Goal: Transaction & Acquisition: Purchase product/service

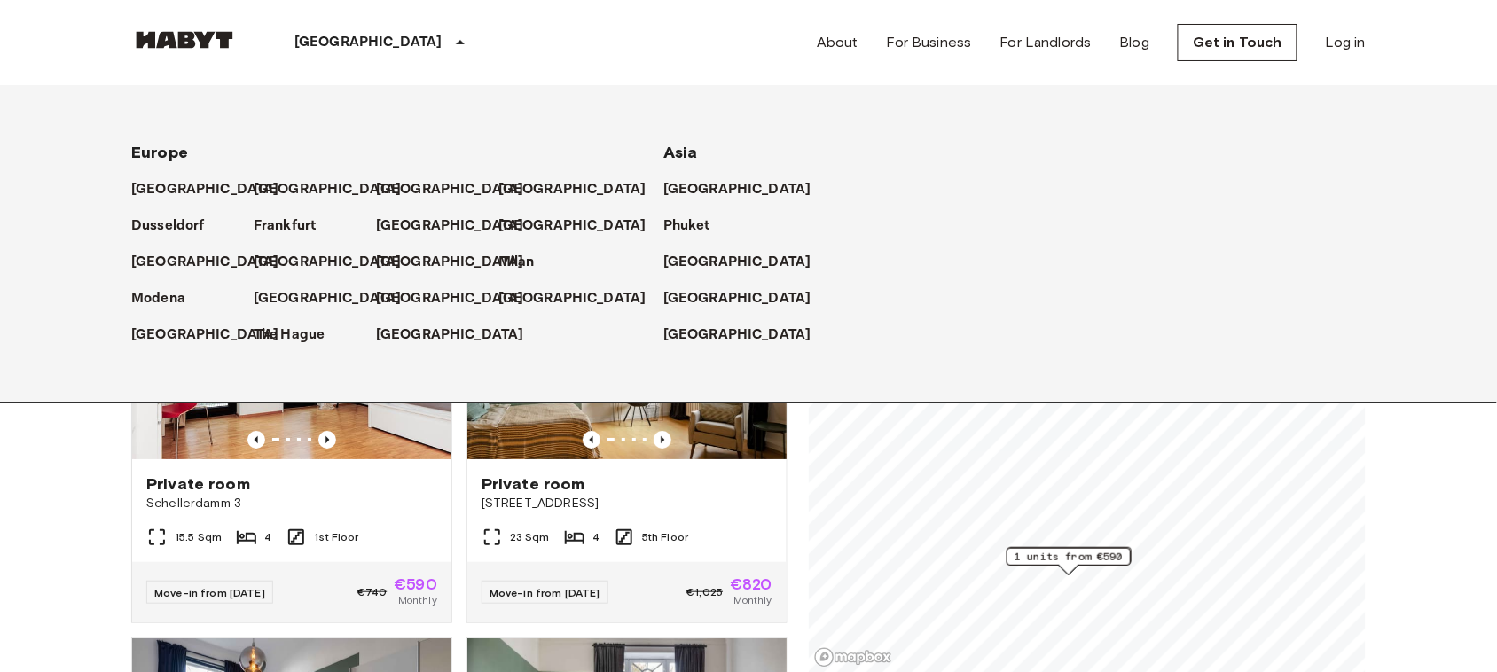
click at [309, 35] on p "[GEOGRAPHIC_DATA]" at bounding box center [368, 42] width 148 height 21
click at [269, 191] on p "[GEOGRAPHIC_DATA]" at bounding box center [331, 189] width 148 height 21
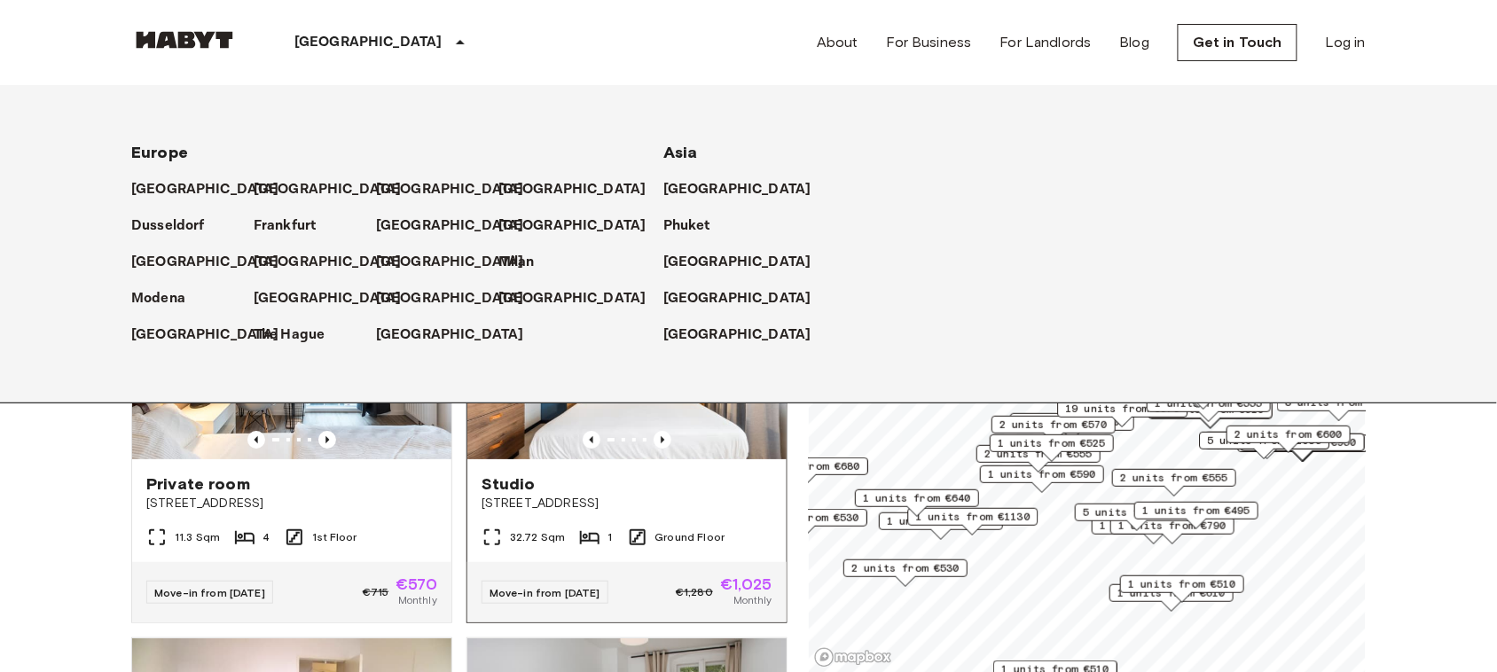
click at [594, 527] on div "32.72 Sqm 1 Ground Floor" at bounding box center [626, 544] width 319 height 35
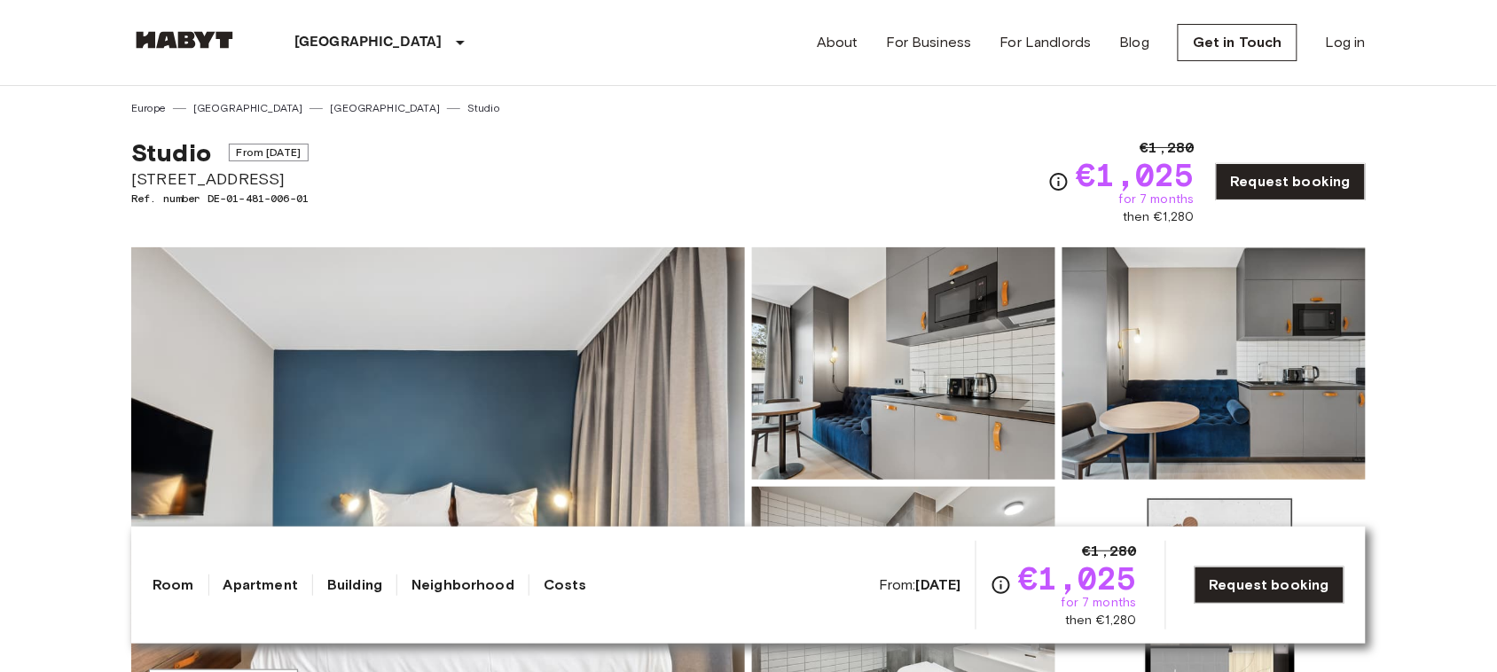
click at [170, 42] on img at bounding box center [184, 40] width 106 height 18
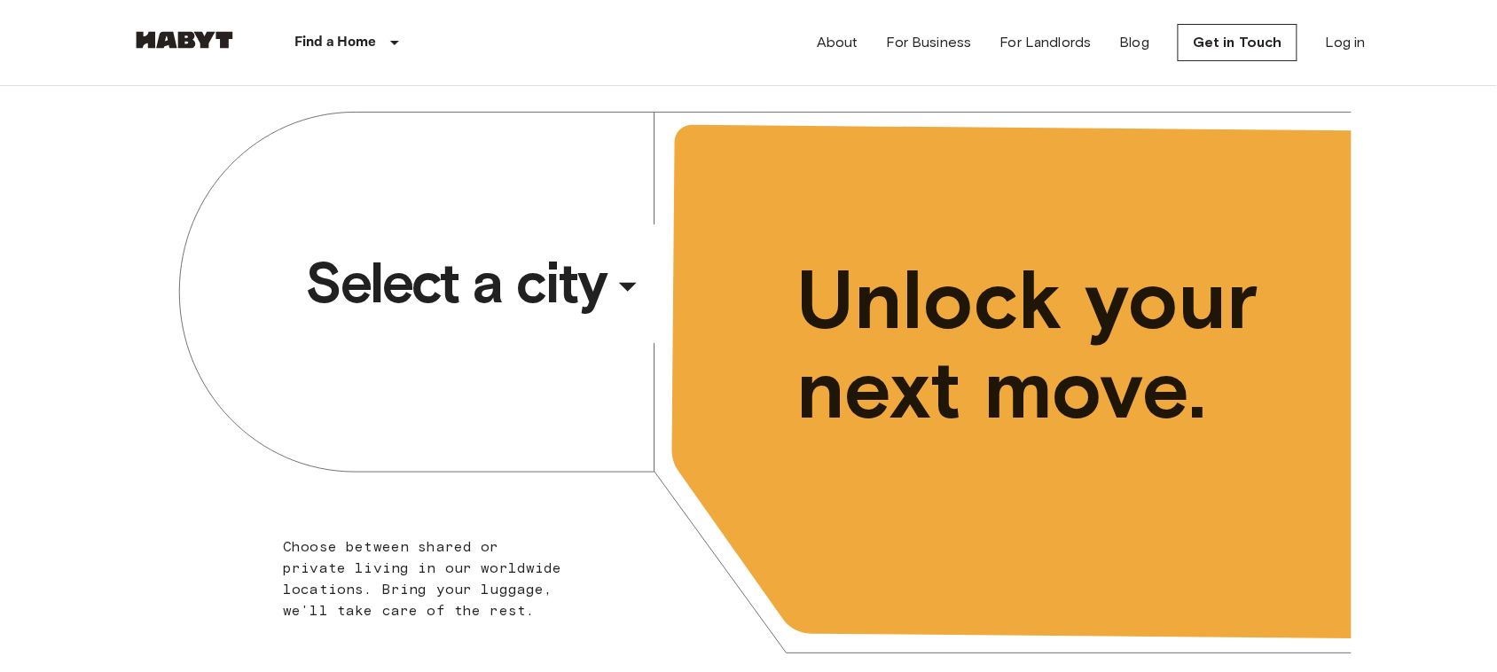
click at [471, 268] on span "Select a city" at bounding box center [455, 282] width 301 height 71
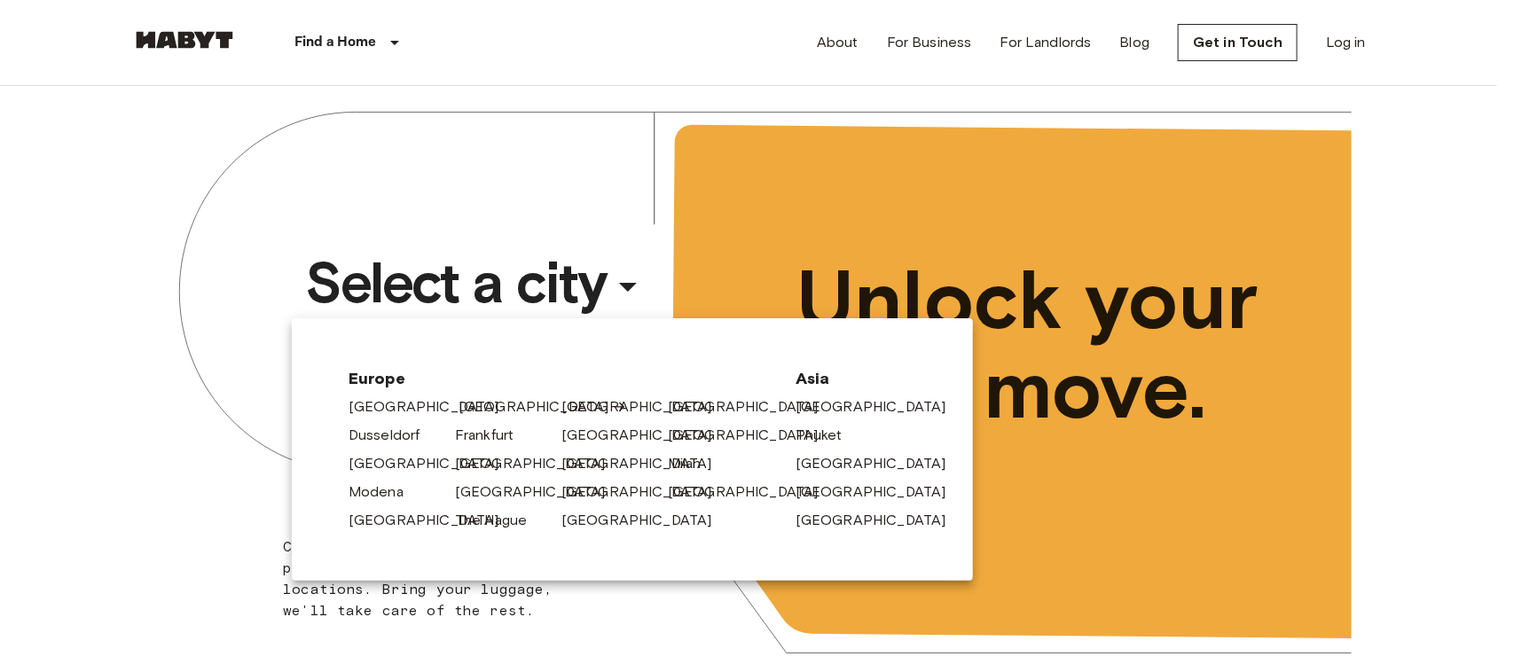
click at [466, 396] on link "[GEOGRAPHIC_DATA]" at bounding box center [542, 406] width 168 height 21
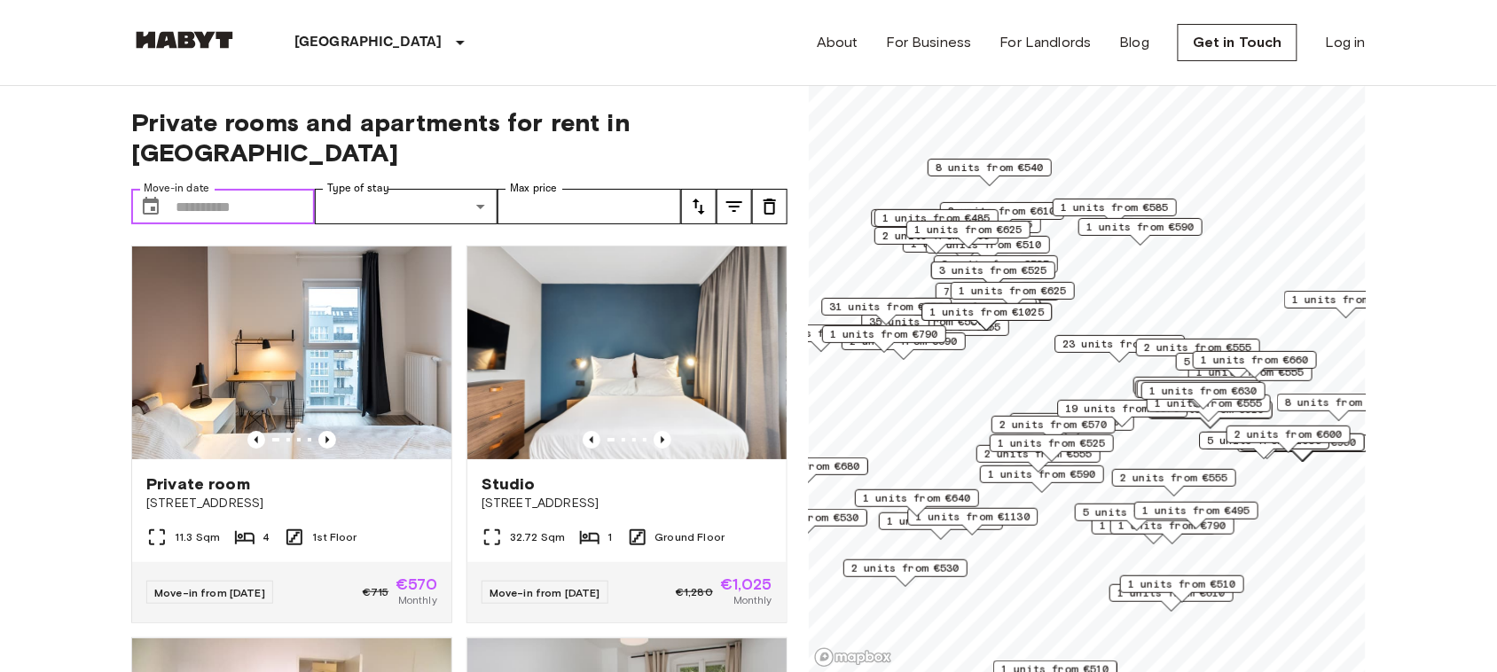
click at [289, 189] on input "Move-in date" at bounding box center [245, 206] width 139 height 35
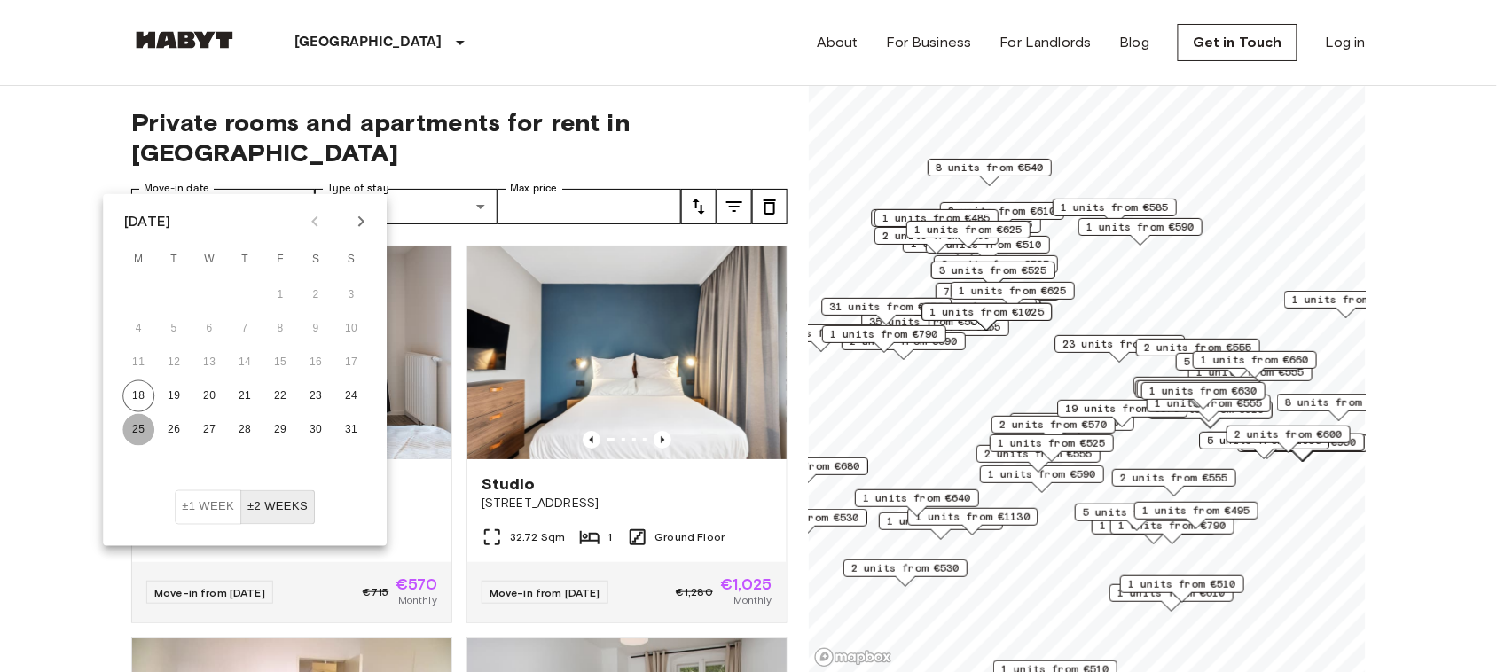
click at [138, 419] on button "25" at bounding box center [138, 430] width 32 height 32
type input "**********"
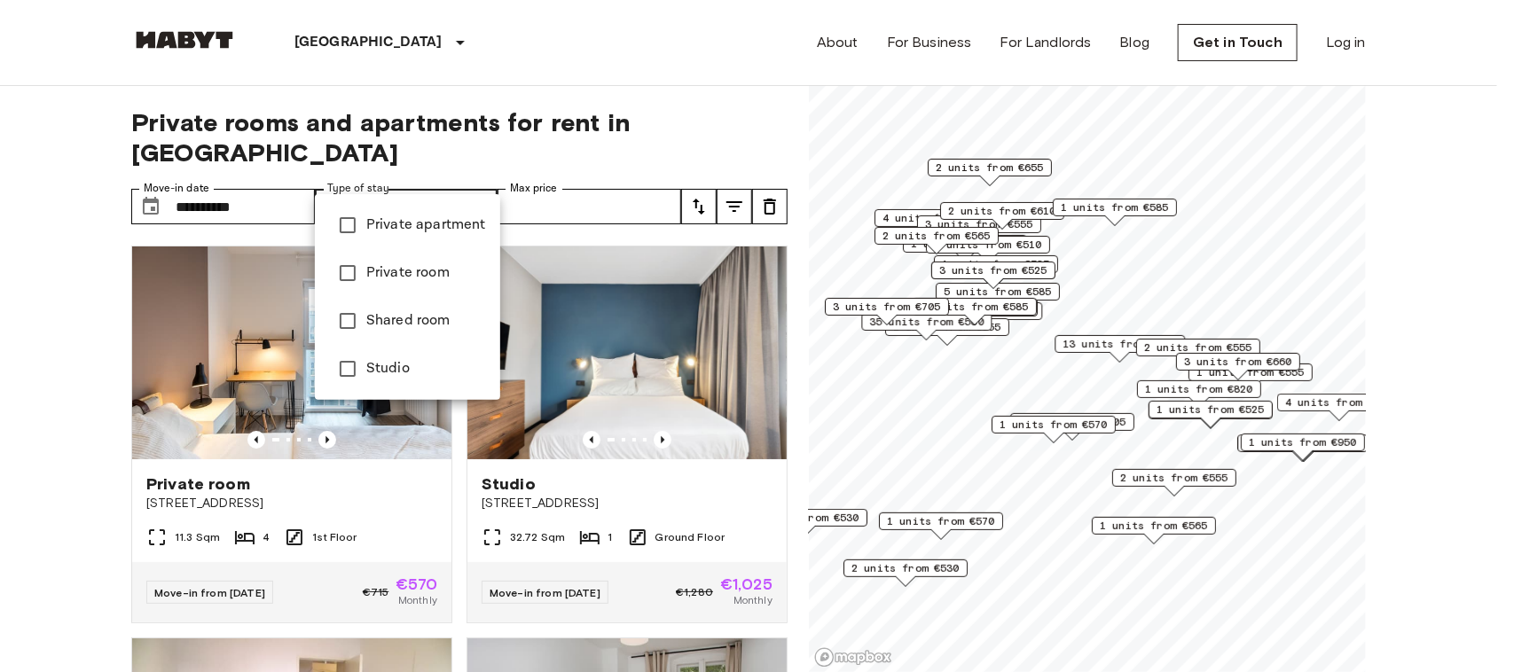
click at [419, 270] on span "Private room" at bounding box center [426, 272] width 120 height 21
type input "**********"
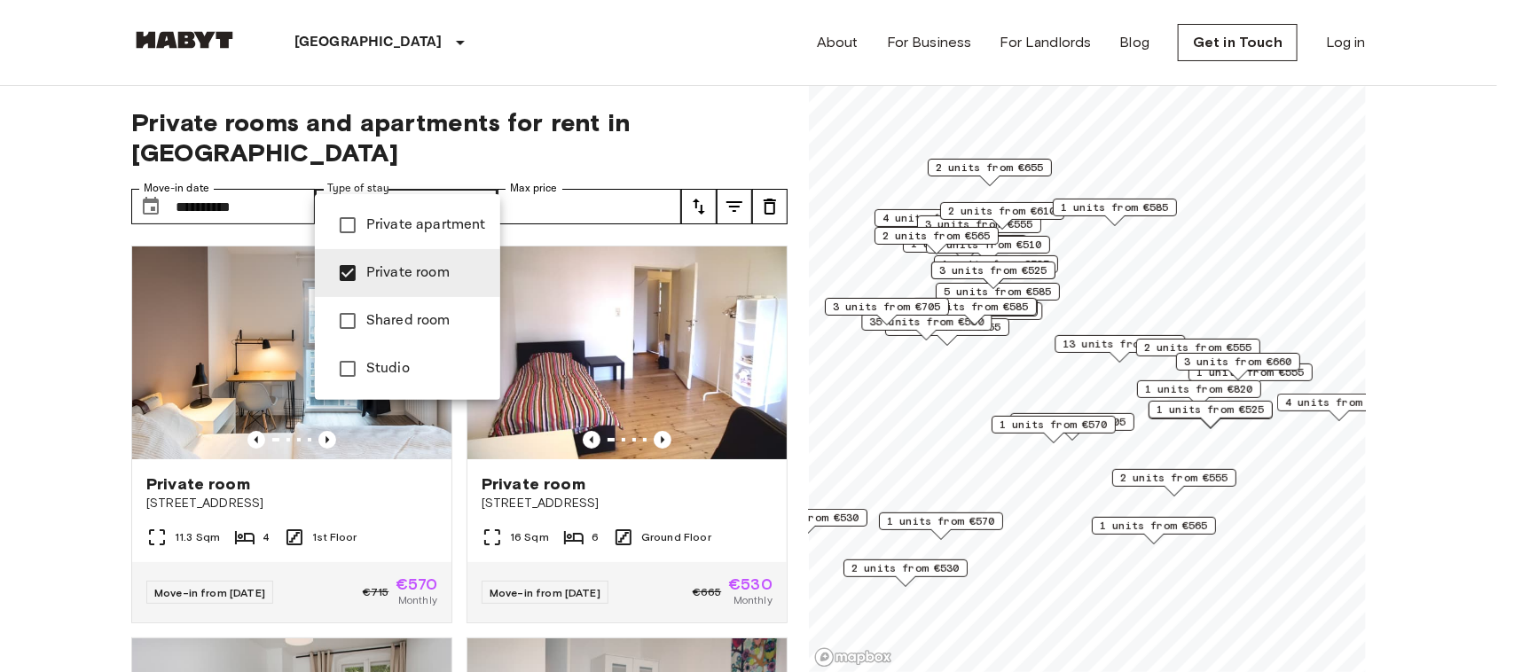
click at [63, 476] on div at bounding box center [757, 336] width 1514 height 672
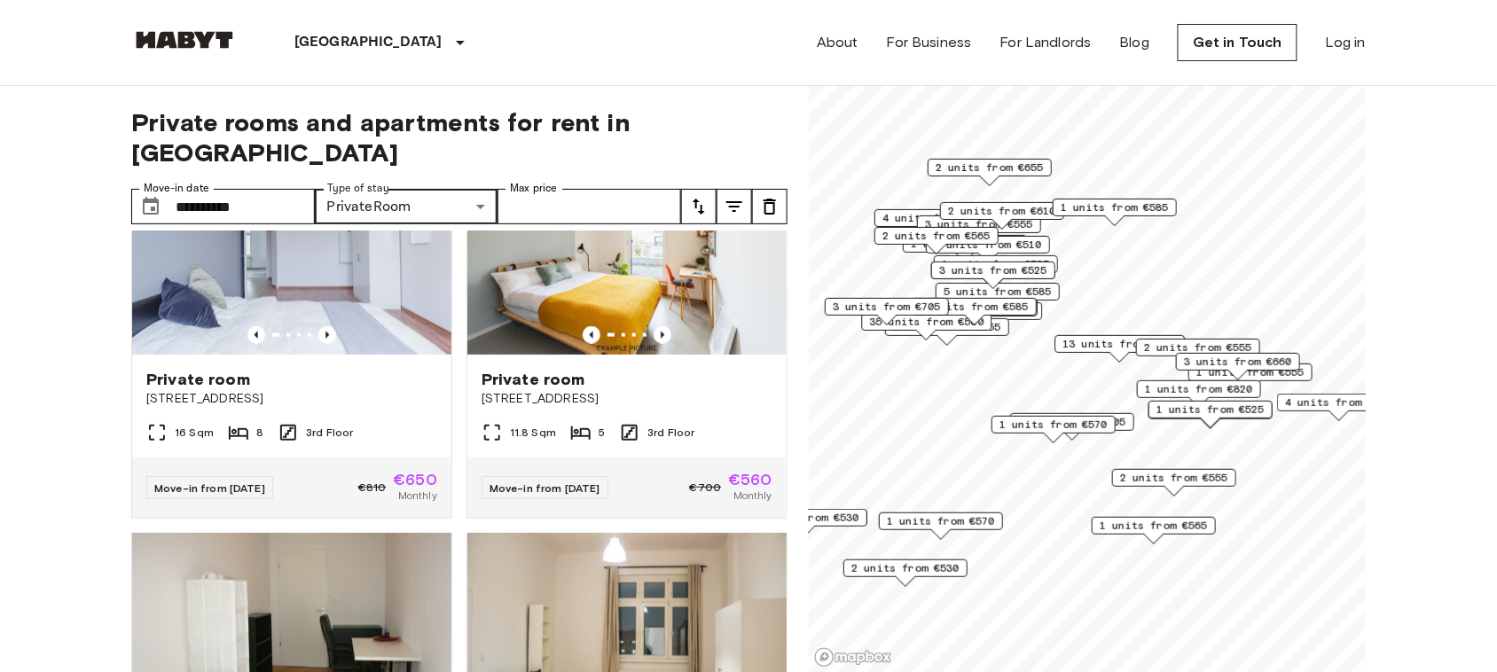
scroll to position [839, 0]
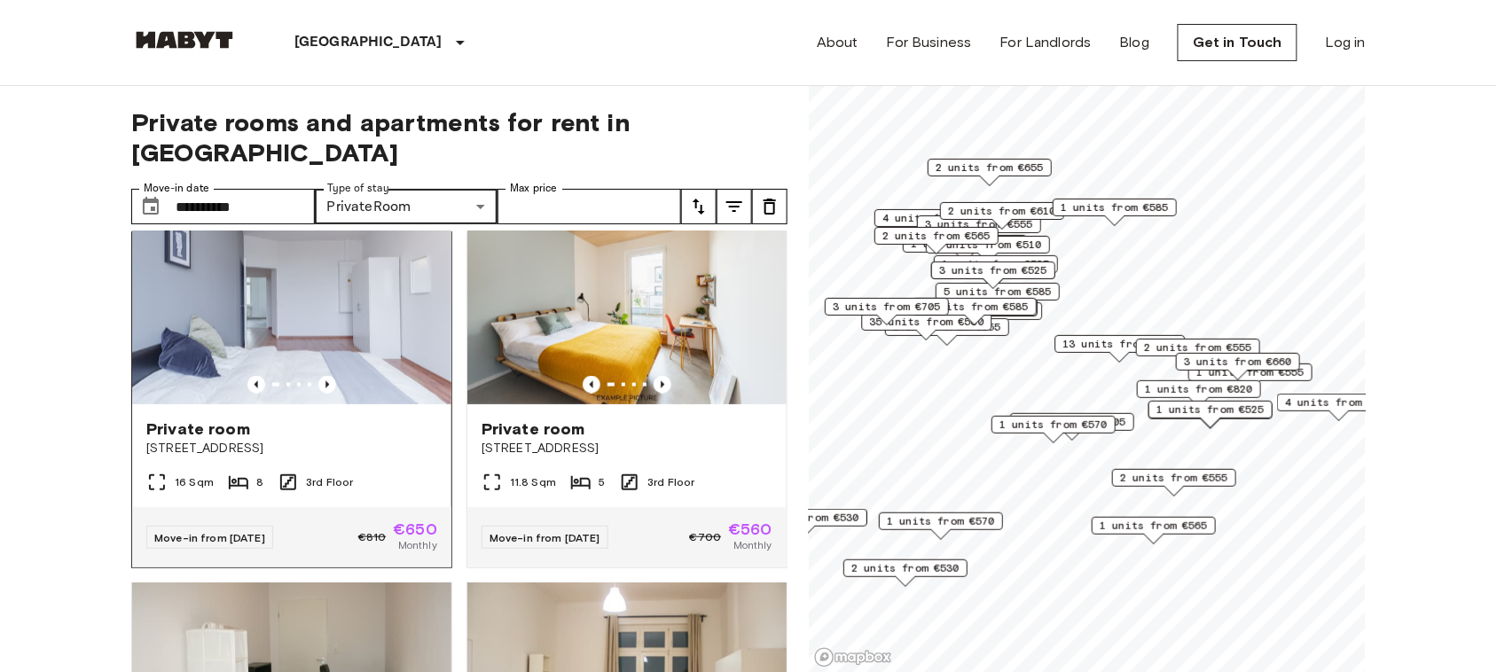
click at [313, 284] on img at bounding box center [291, 298] width 319 height 213
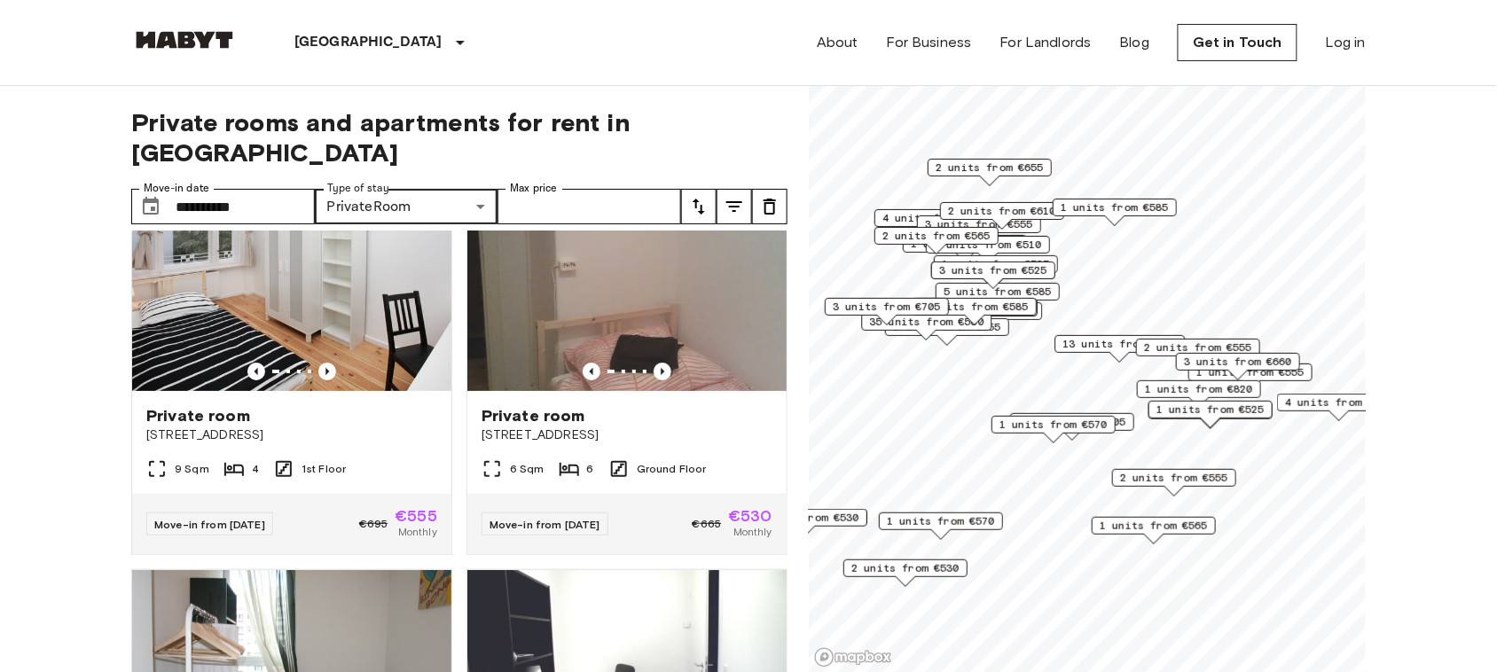
scroll to position [2029, 0]
click at [259, 295] on img at bounding box center [291, 283] width 319 height 213
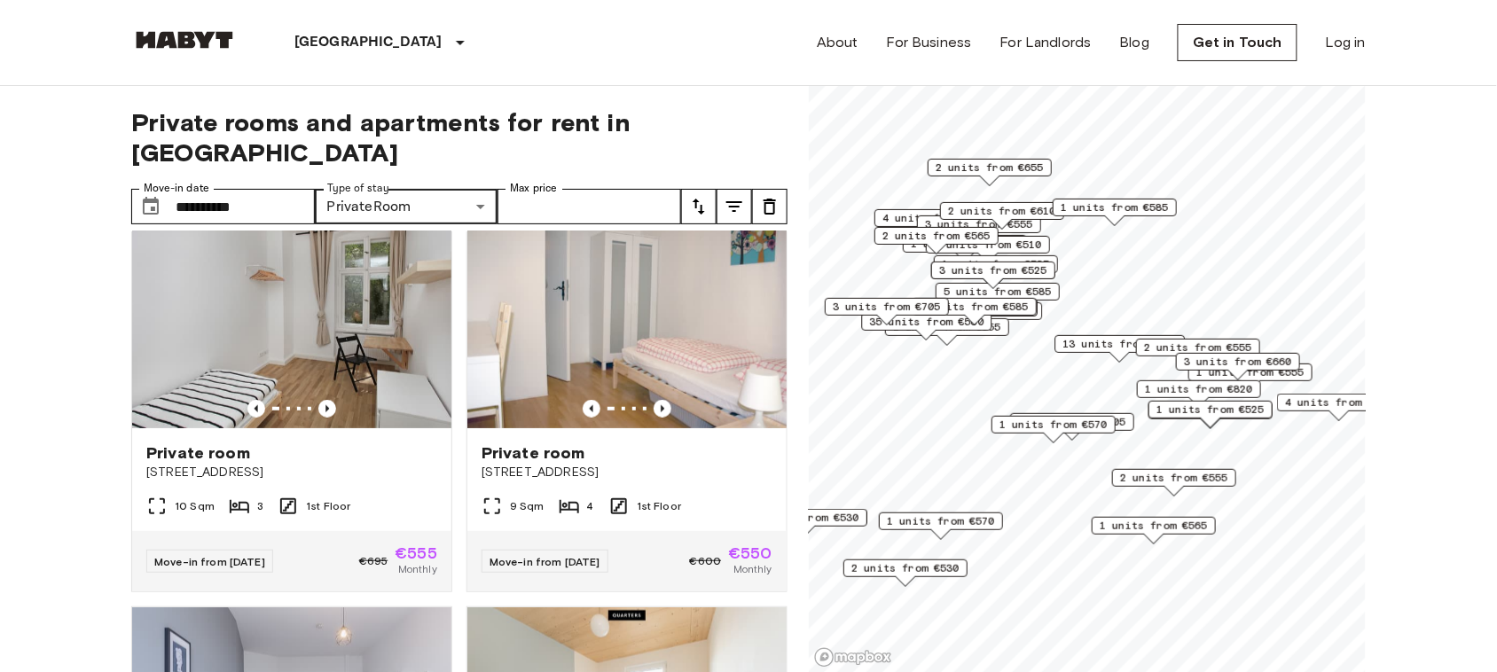
scroll to position [424, 0]
click at [638, 249] on img at bounding box center [626, 321] width 319 height 213
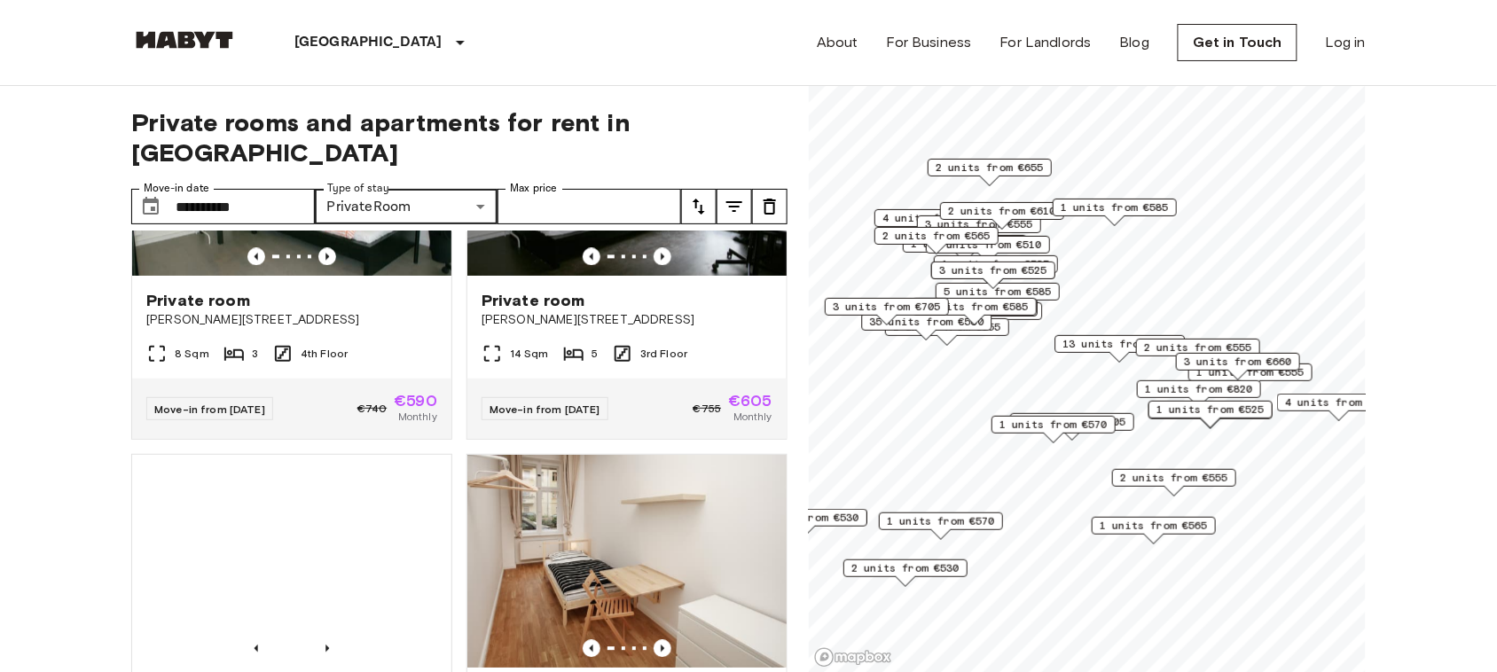
scroll to position [3321, 0]
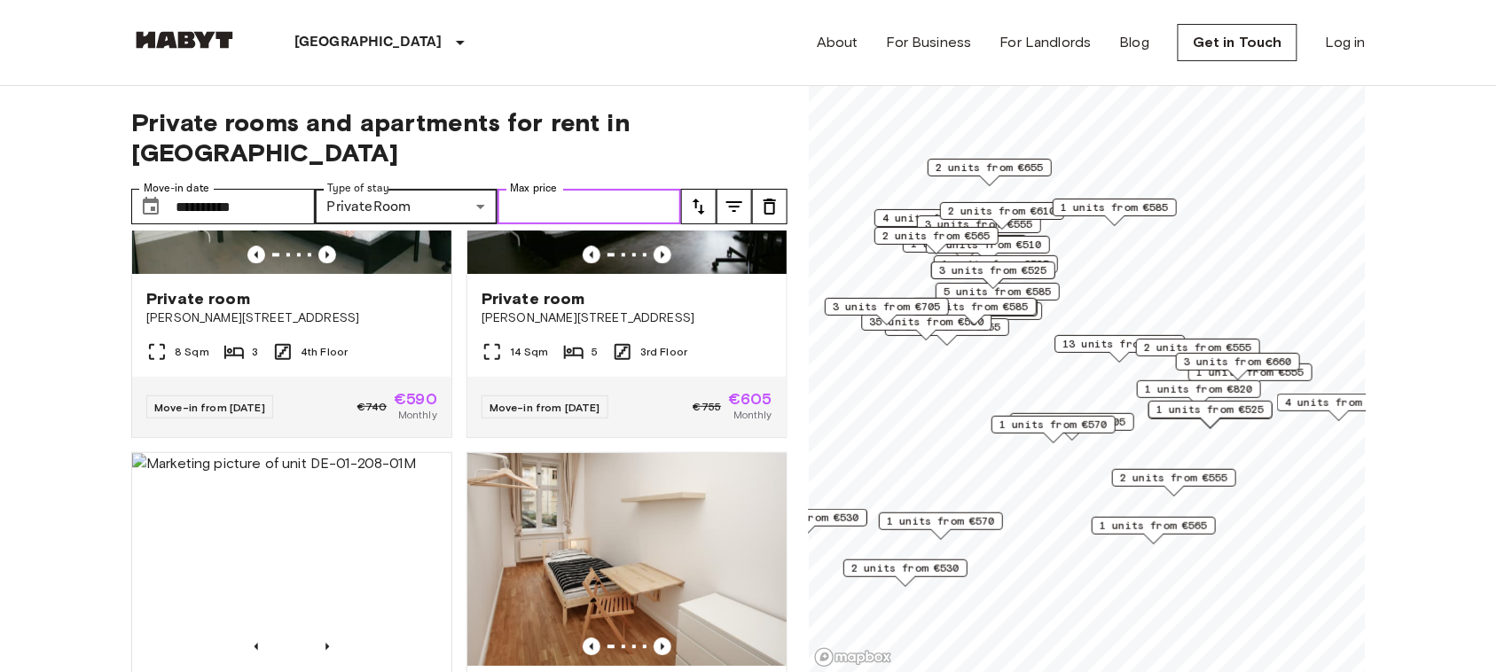
click at [563, 189] on input "Max price" at bounding box center [589, 206] width 184 height 35
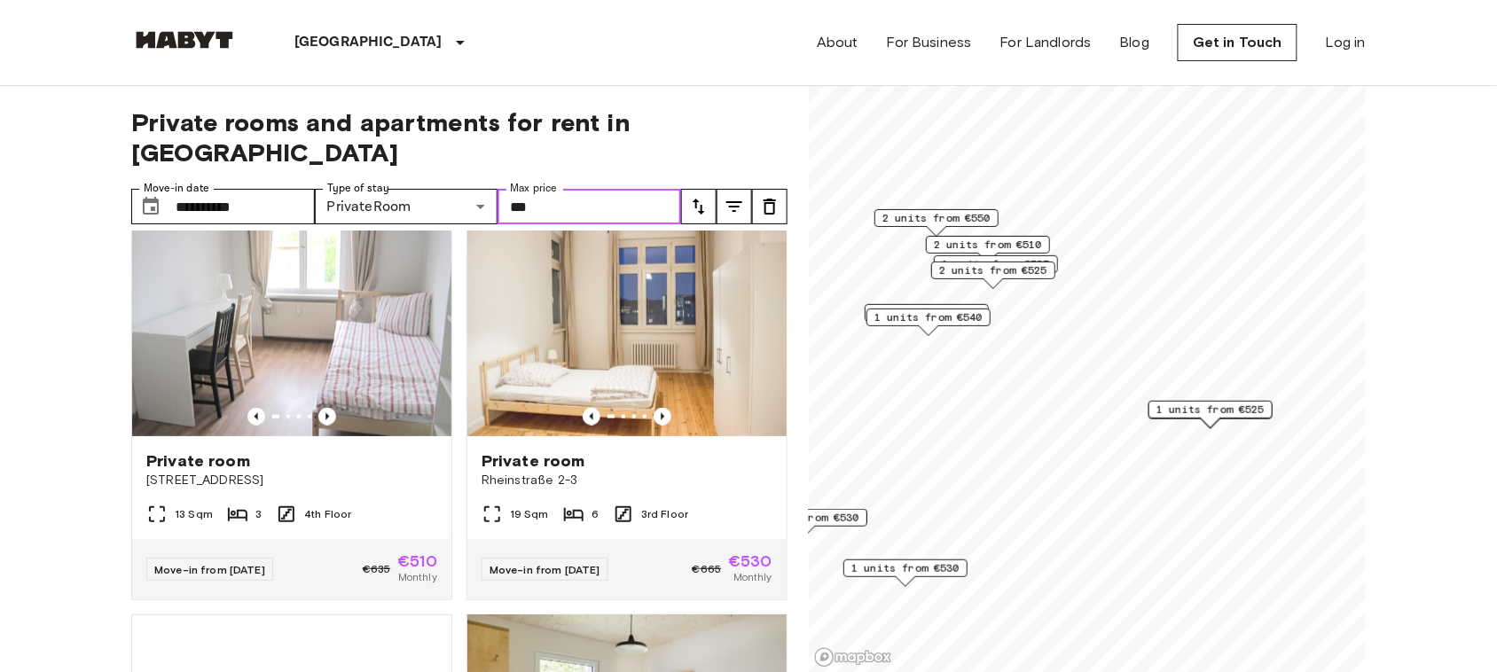
scroll to position [805, 0]
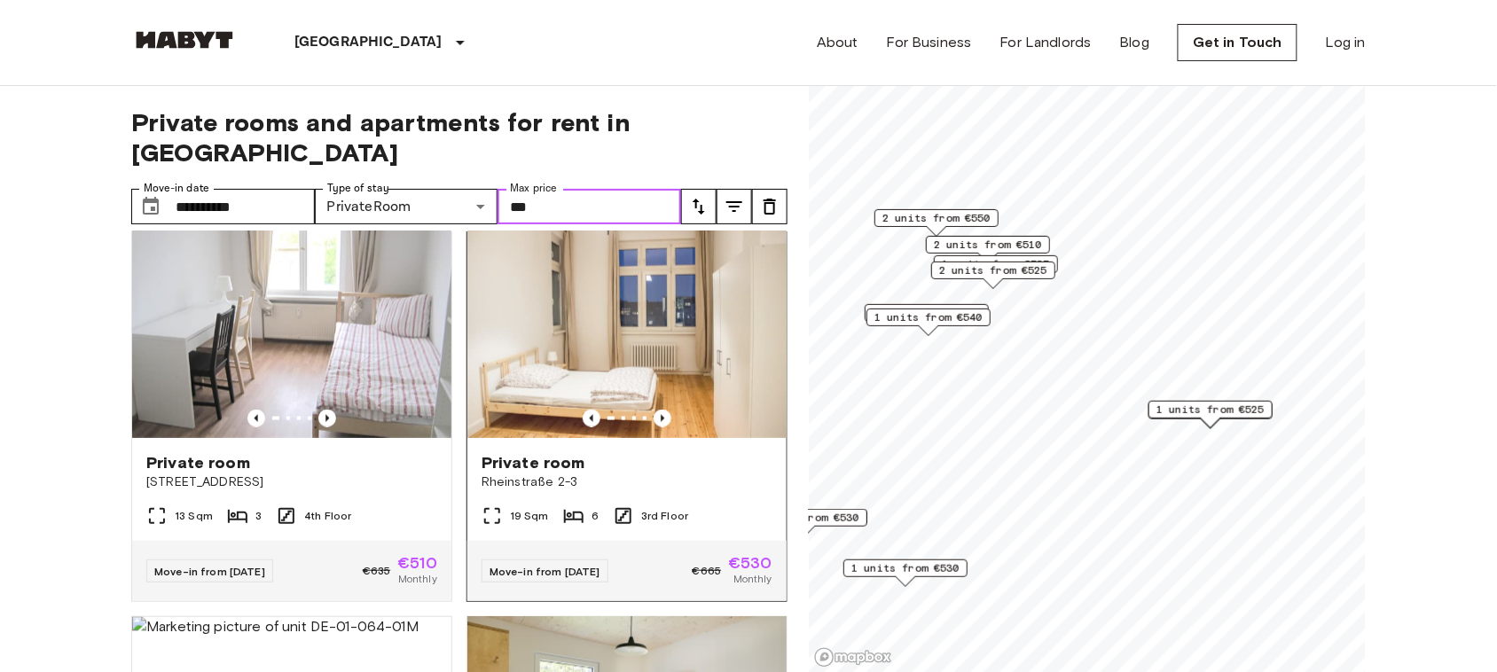
click at [621, 257] on img at bounding box center [626, 331] width 319 height 213
click at [560, 189] on input "***" at bounding box center [589, 206] width 184 height 35
type input "*"
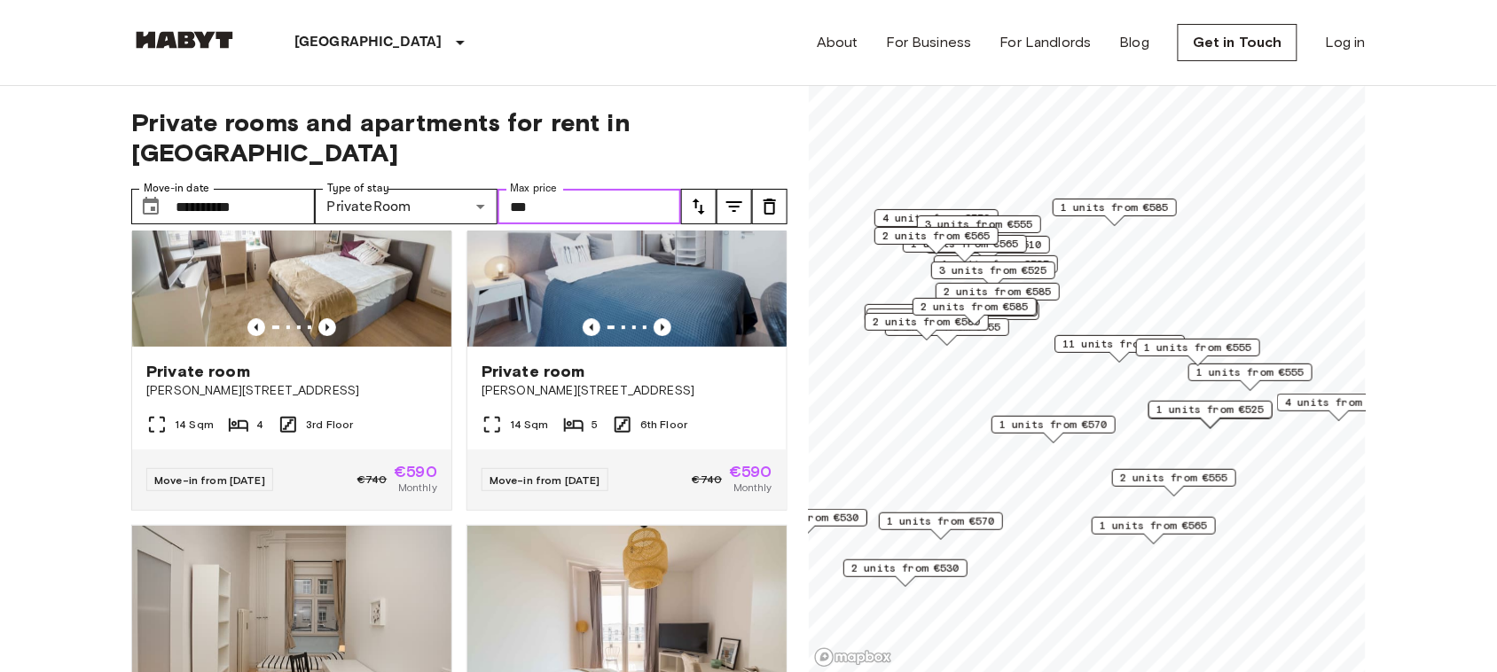
scroll to position [3641, 0]
click at [662, 324] on img at bounding box center [626, 239] width 319 height 213
type input "***"
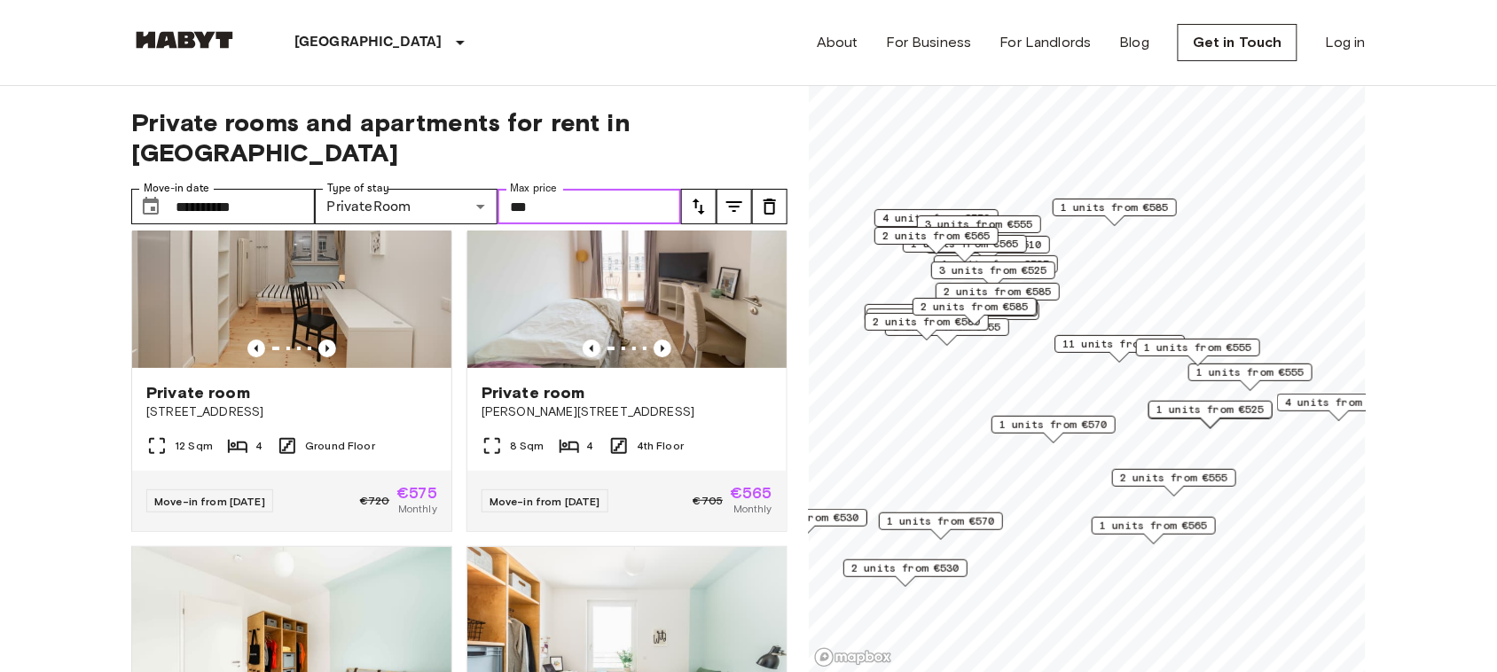
scroll to position [4012, 0]
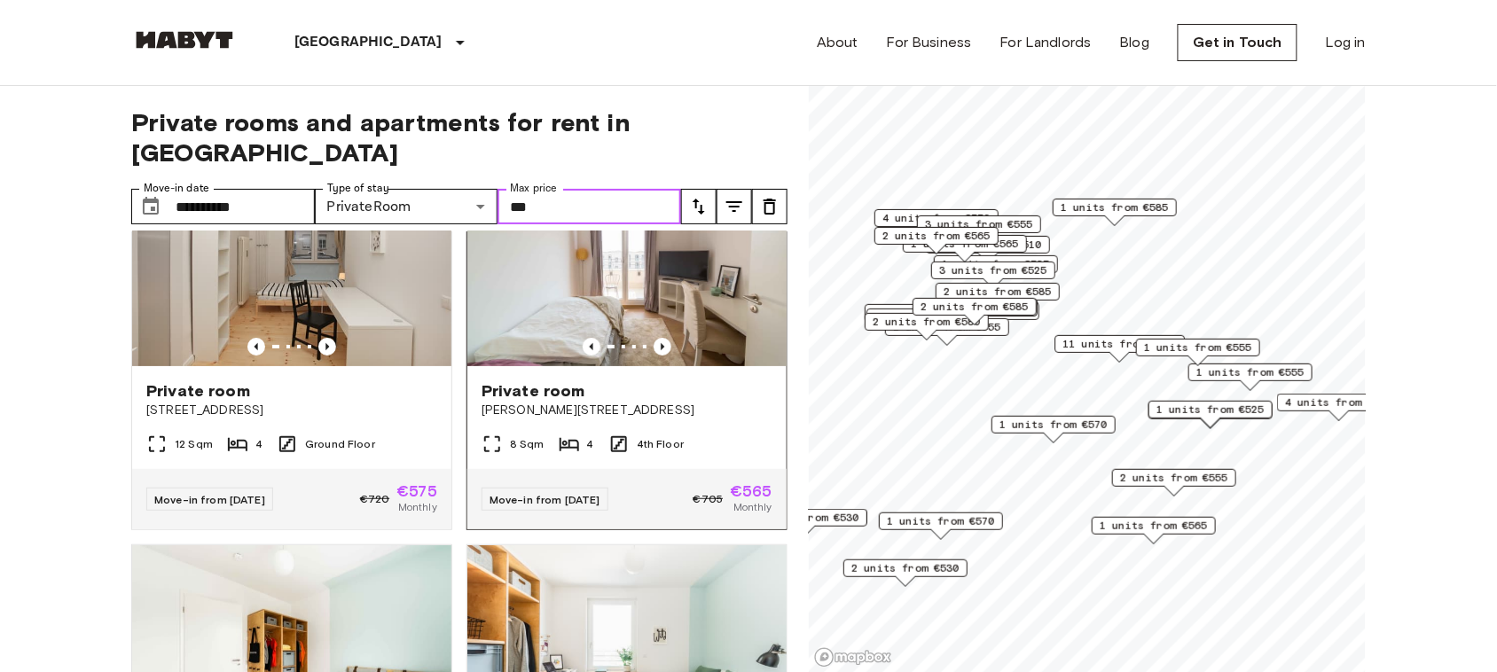
click at [632, 285] on img at bounding box center [626, 259] width 319 height 213
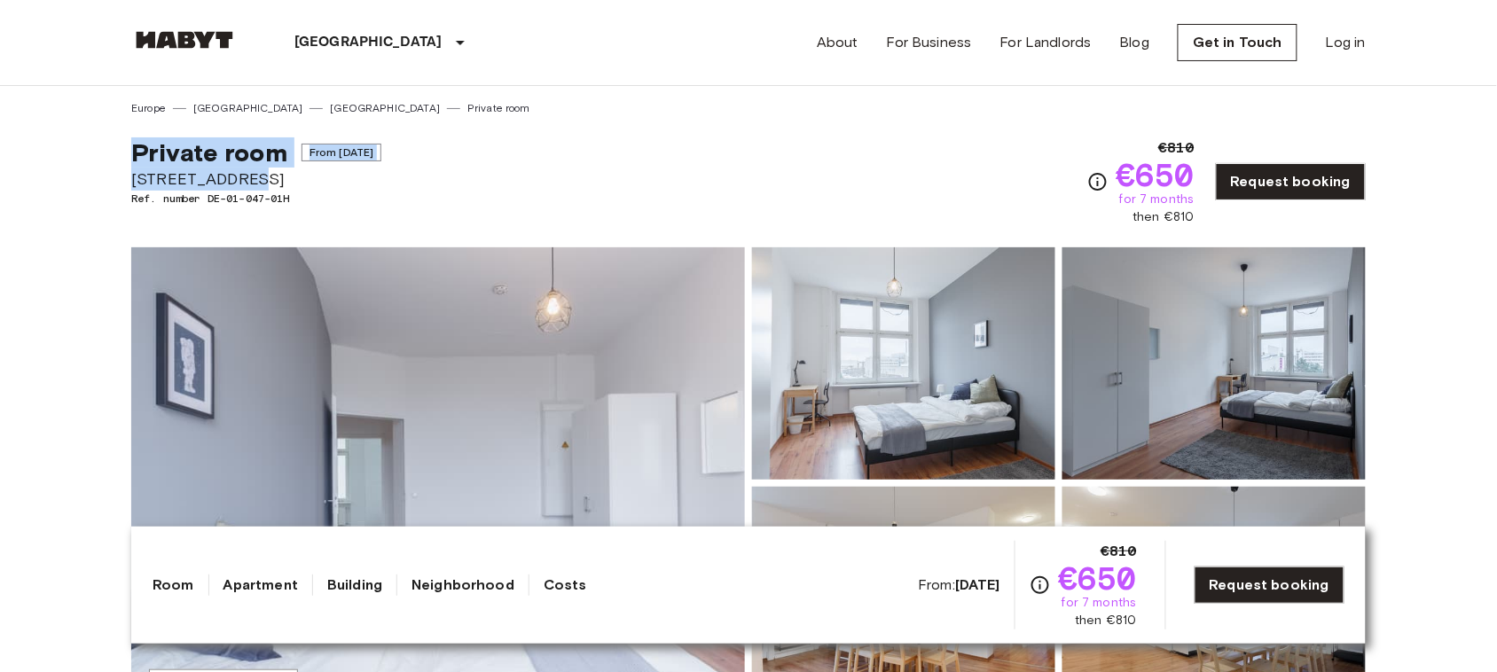
copy div "Private room From [DATE] [STREET_ADDRESS]"
drag, startPoint x: 131, startPoint y: 149, endPoint x: 291, endPoint y: 167, distance: 160.6
click at [291, 167] on div "Private room From Aug 21 2025 Müllerstraße 6 Ref. number DE-01-047-01H" at bounding box center [256, 181] width 250 height 89
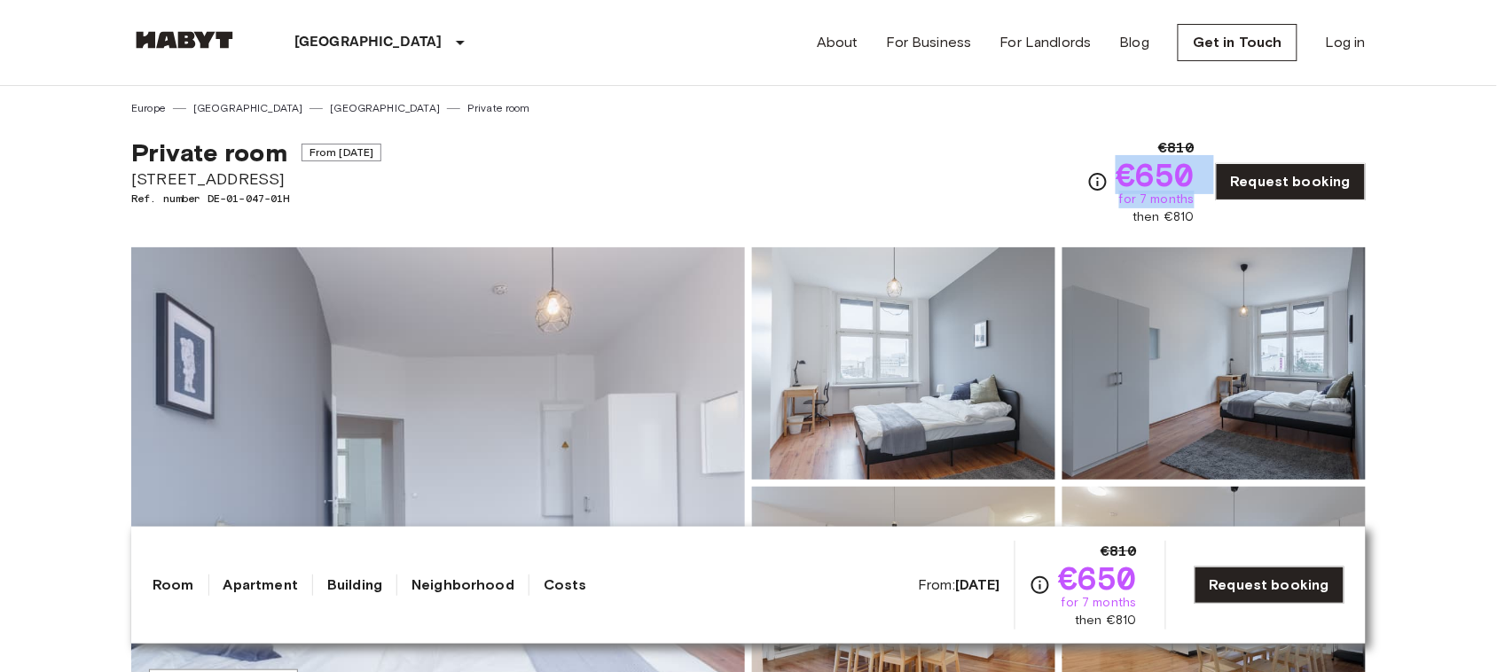
copy div "€650 for 7 months"
drag, startPoint x: 1118, startPoint y: 169, endPoint x: 1206, endPoint y: 193, distance: 91.0
click at [1206, 193] on div "€810 €650 for 7 months then €810 Request booking" at bounding box center [1226, 181] width 278 height 89
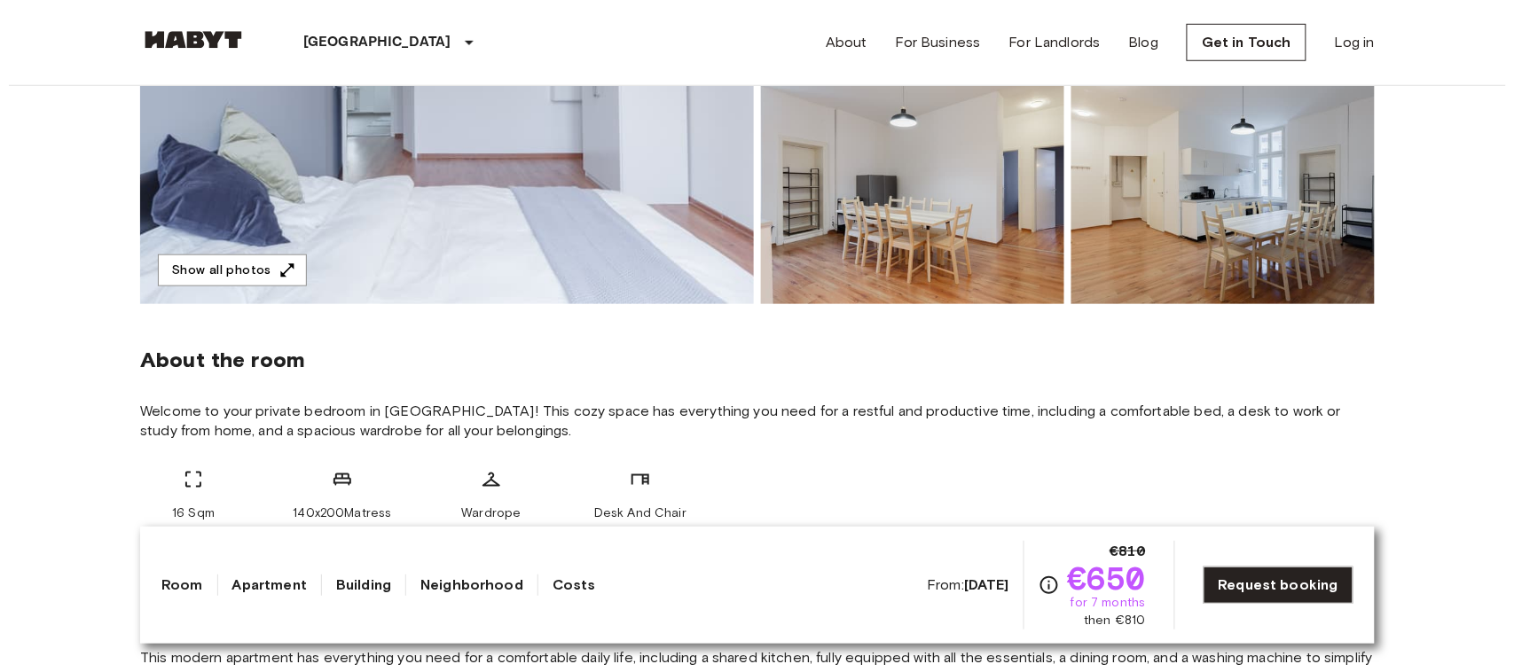
scroll to position [418, 0]
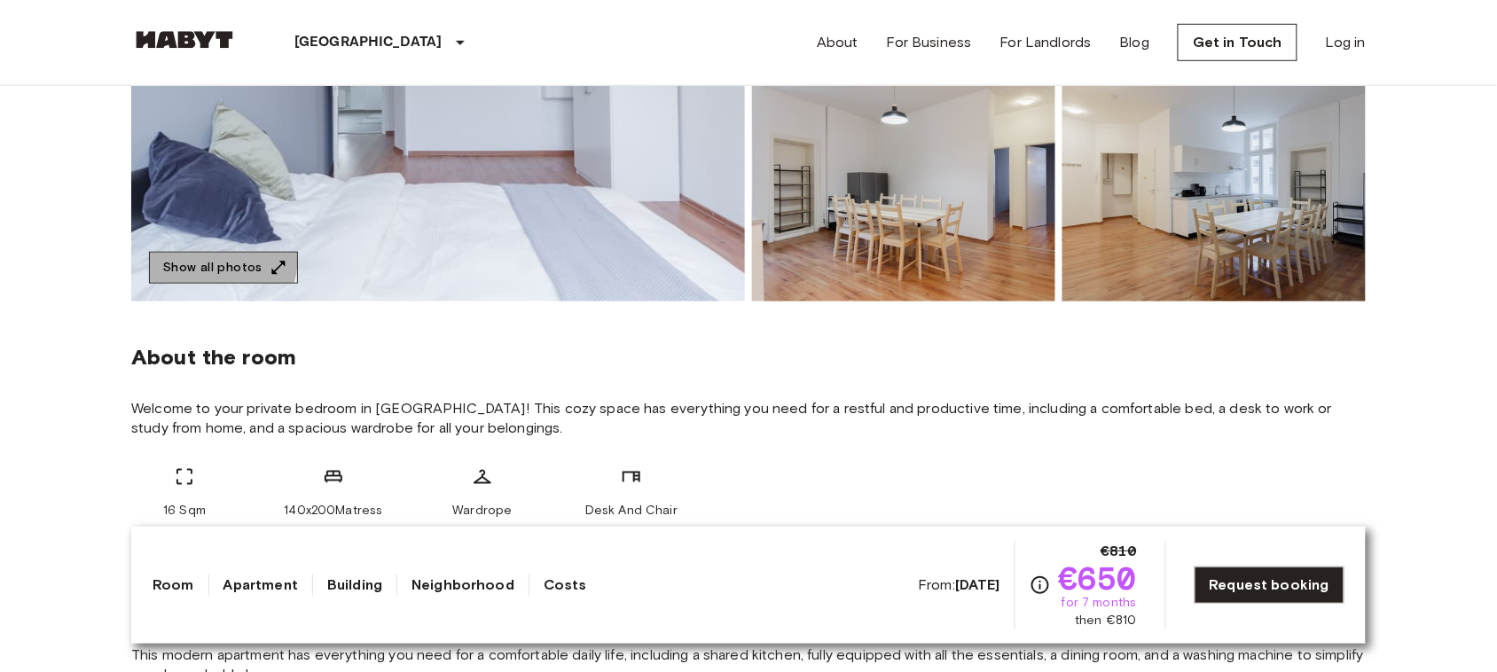
click at [180, 254] on button "Show all photos" at bounding box center [223, 268] width 149 height 33
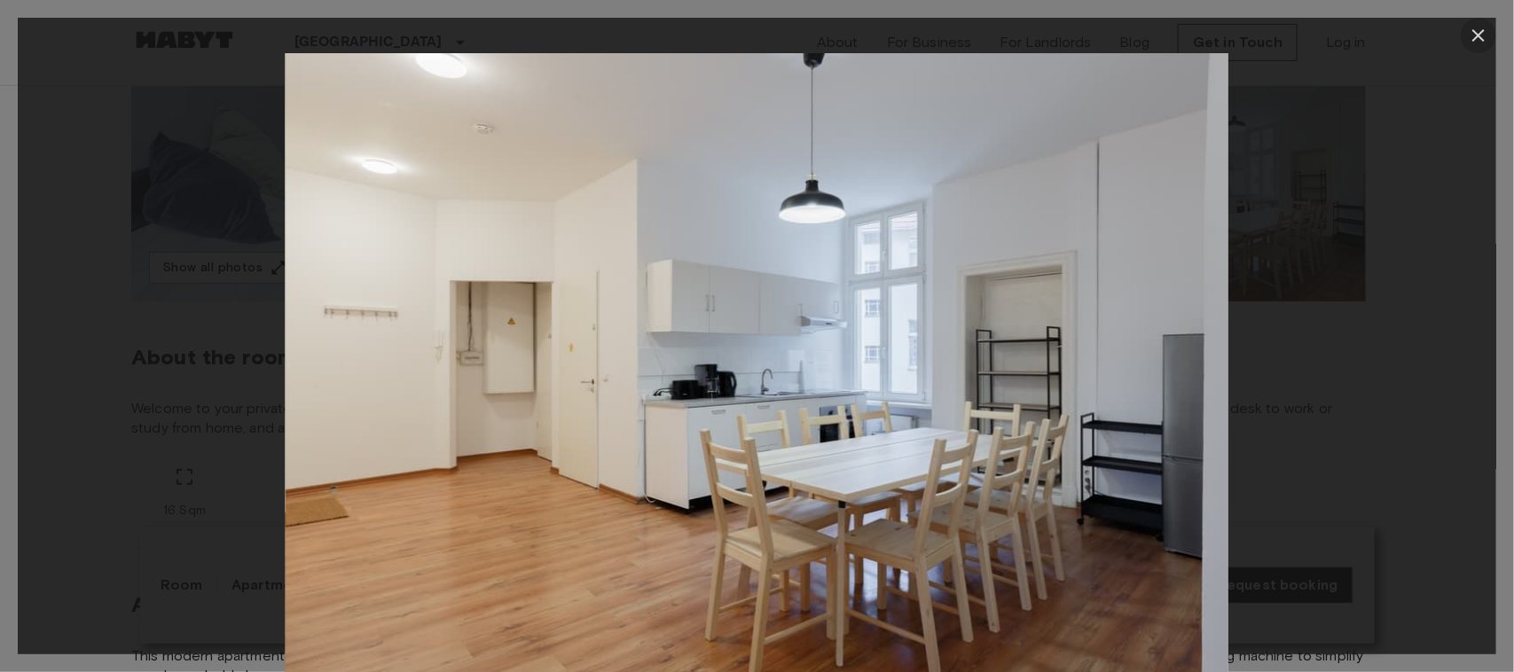
click at [1467, 20] on button "button" at bounding box center [1477, 35] width 35 height 35
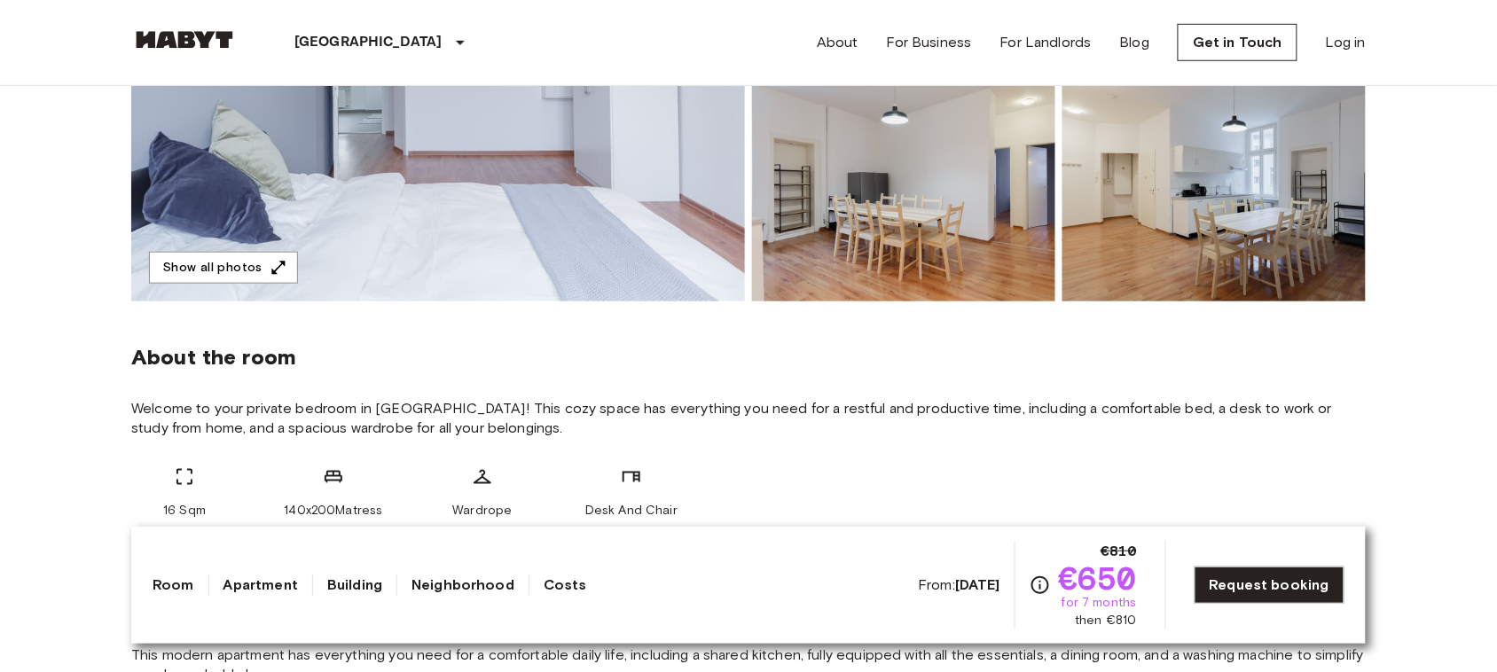
click at [1281, 207] on img at bounding box center [1213, 185] width 303 height 232
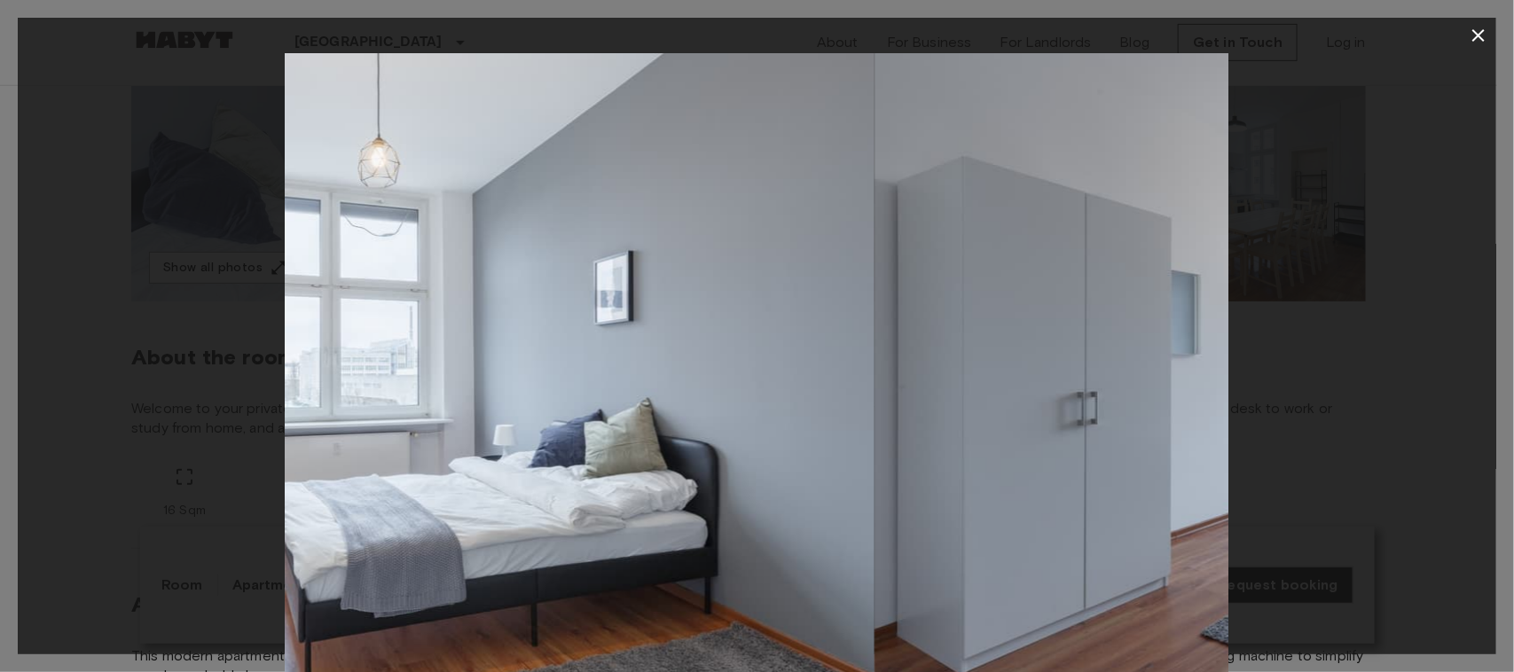
click at [1281, 207] on div at bounding box center [757, 367] width 1478 height 629
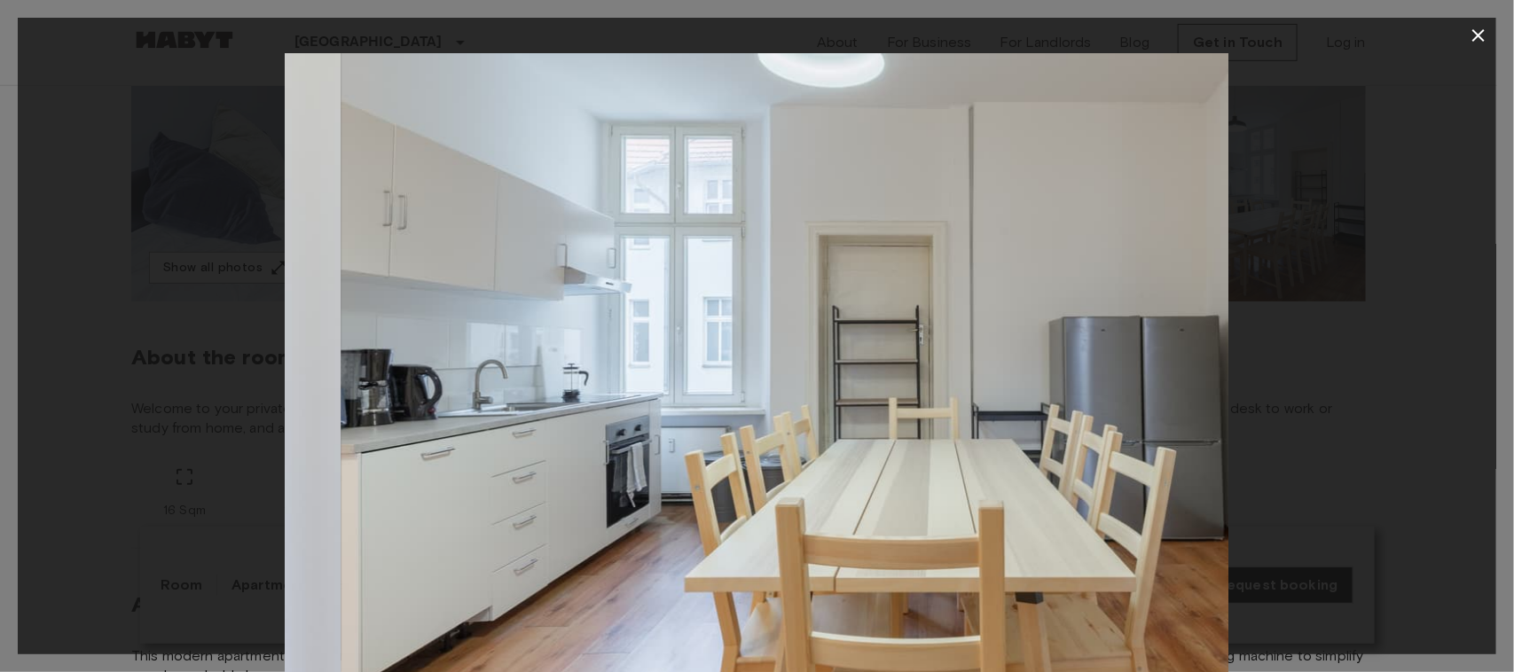
click at [1275, 231] on div at bounding box center [757, 367] width 1478 height 629
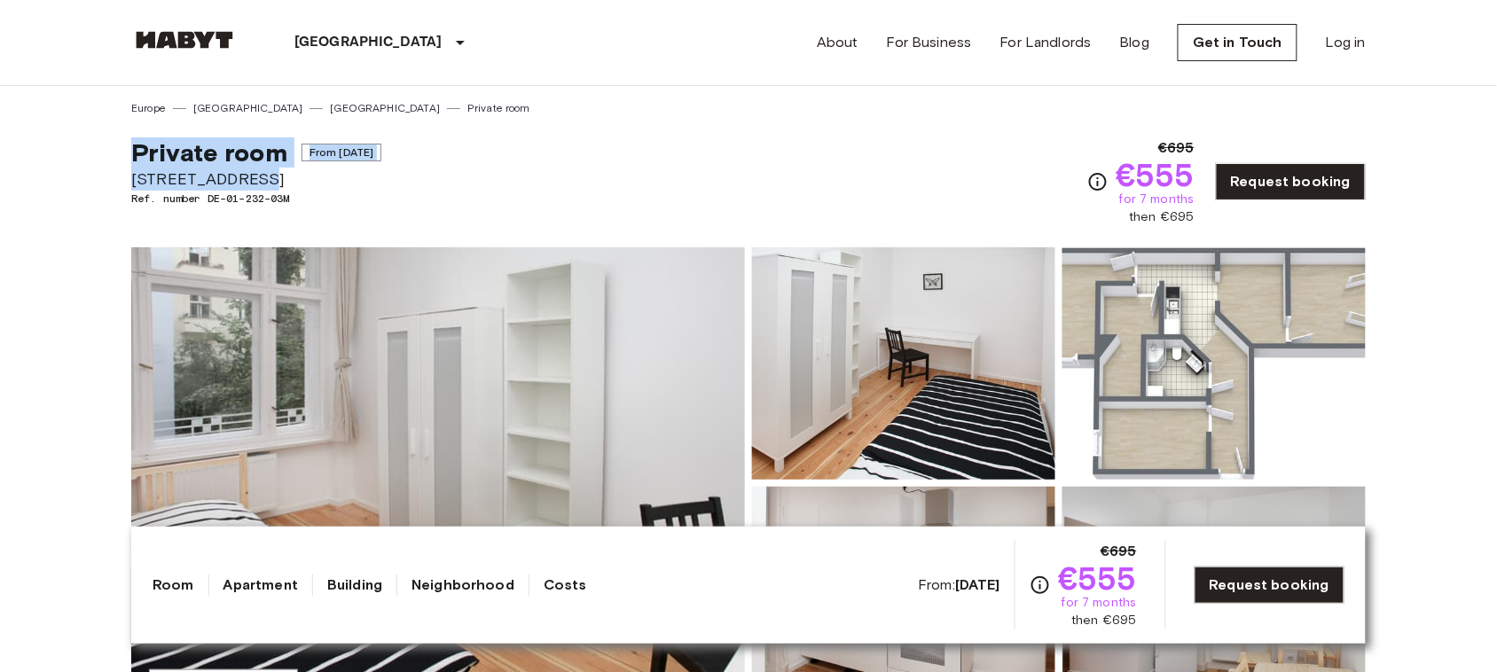
copy div "Private room From Aug 20 2025 Ratiborstraße 9"
drag, startPoint x: 134, startPoint y: 151, endPoint x: 247, endPoint y: 171, distance: 114.4
click at [247, 171] on div "Private room From Aug 20 2025 Ratiborstraße 9 Ref. number DE-01-232-03M" at bounding box center [256, 181] width 250 height 89
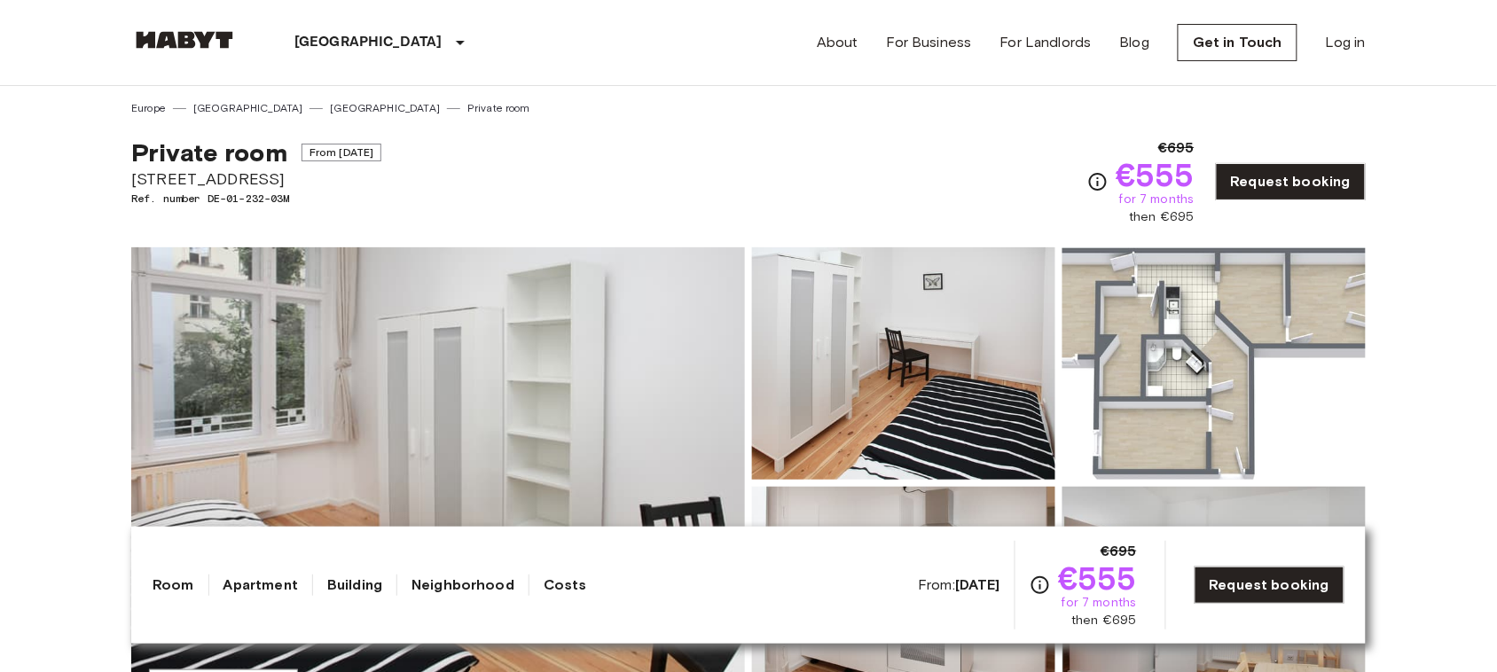
copy span "€695"
copy span "€555"
drag, startPoint x: 1119, startPoint y: 173, endPoint x: 1201, endPoint y: 164, distance: 82.9
click at [1201, 164] on div "€695 €555 for 7 months then €695 Request booking" at bounding box center [1226, 181] width 278 height 89
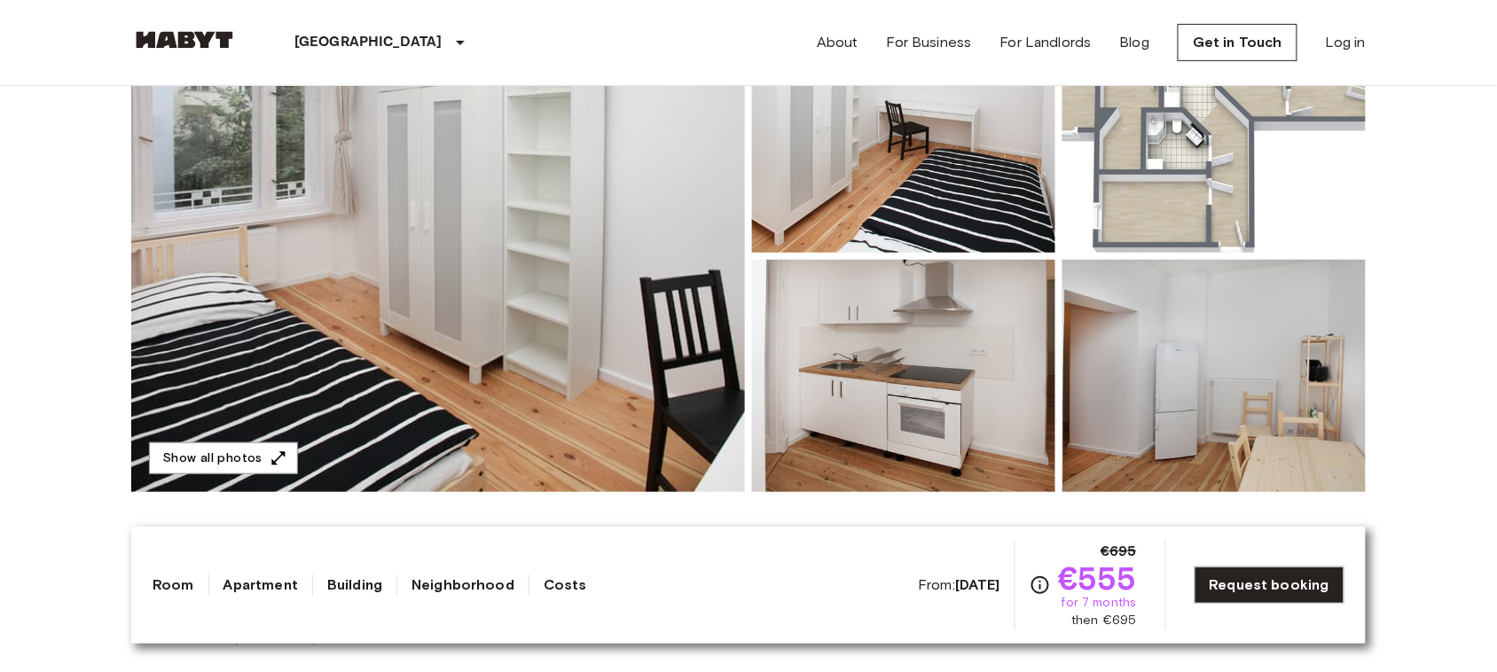
scroll to position [148, 0]
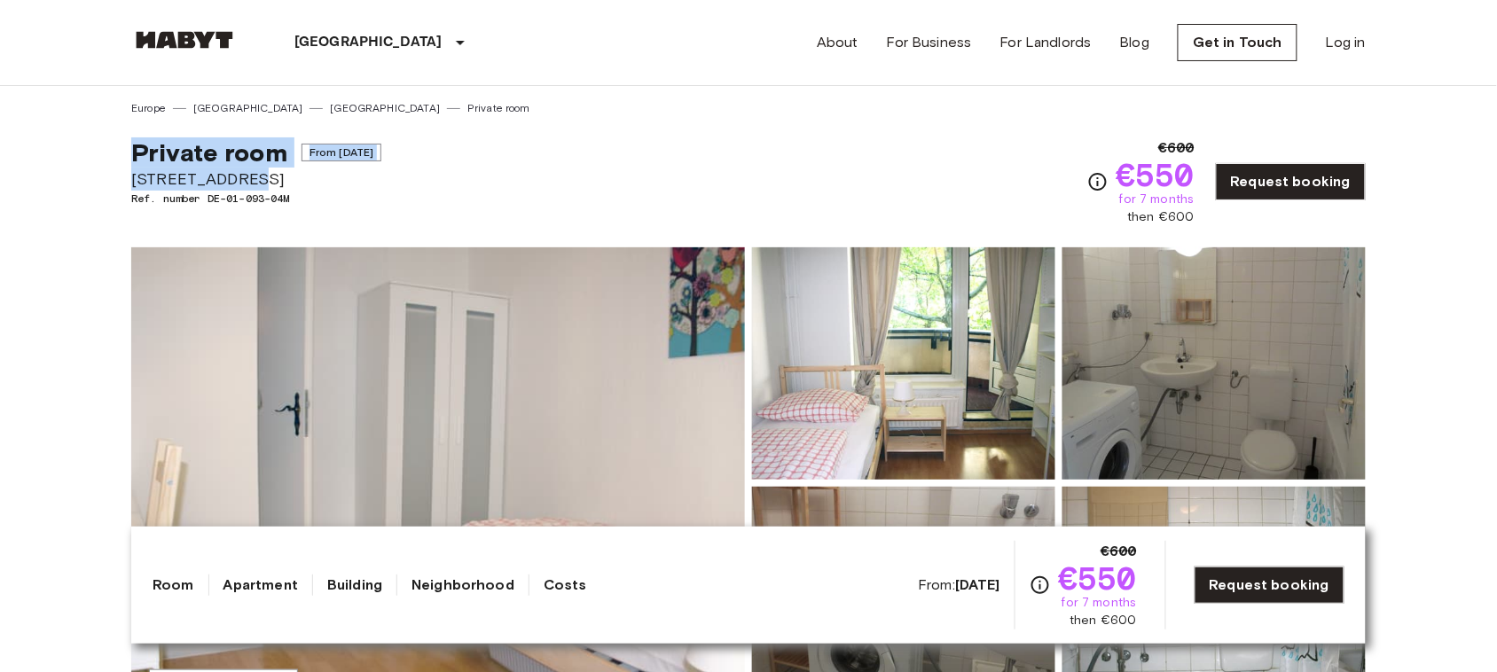
drag, startPoint x: 131, startPoint y: 149, endPoint x: 263, endPoint y: 175, distance: 134.6
click at [263, 175] on div "Private room From Aug 21 2025 Stromstraße 36 Ref. number DE-01-093-04M" at bounding box center [256, 181] width 250 height 89
copy div "Private room From Aug 21 2025 Stromstraße 36"
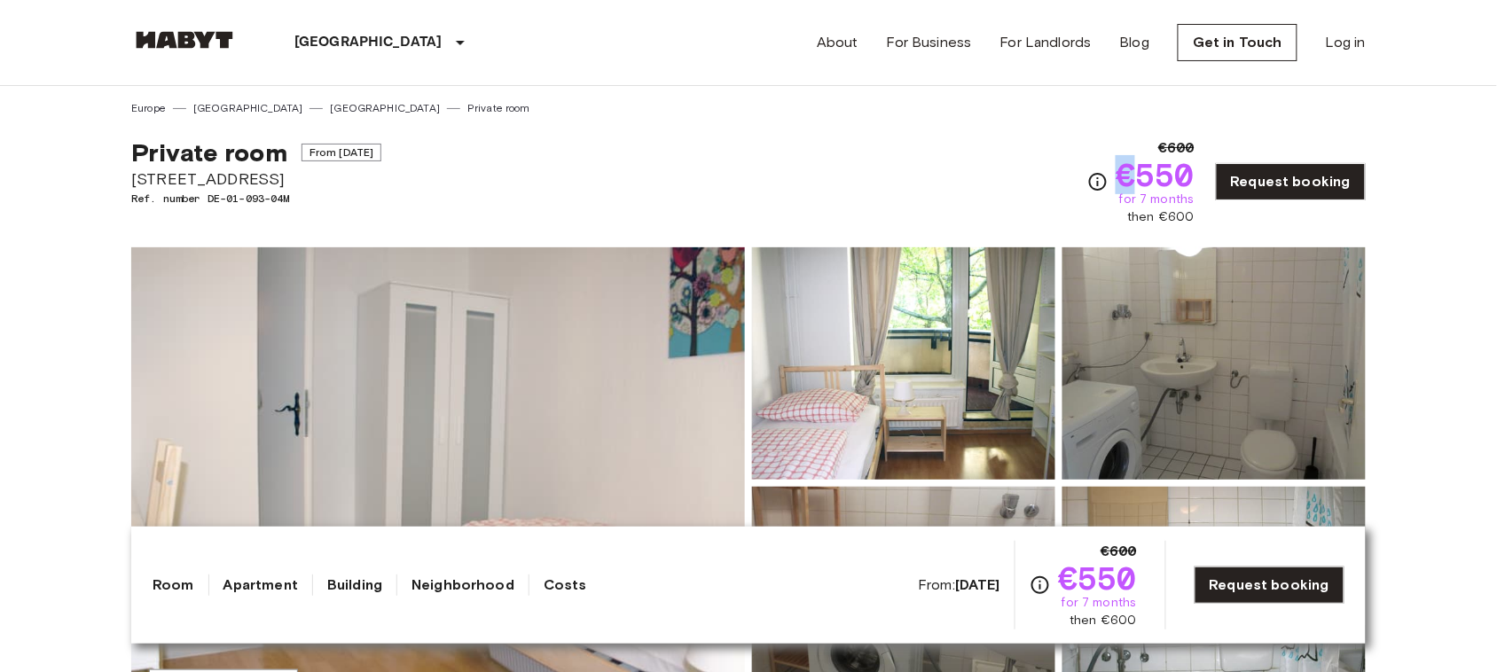
click at [1124, 168] on span "€550" at bounding box center [1154, 175] width 79 height 32
drag, startPoint x: 1124, startPoint y: 168, endPoint x: 1199, endPoint y: 165, distance: 74.6
click at [1194, 165] on span "€550" at bounding box center [1154, 175] width 79 height 32
copy span "€550"
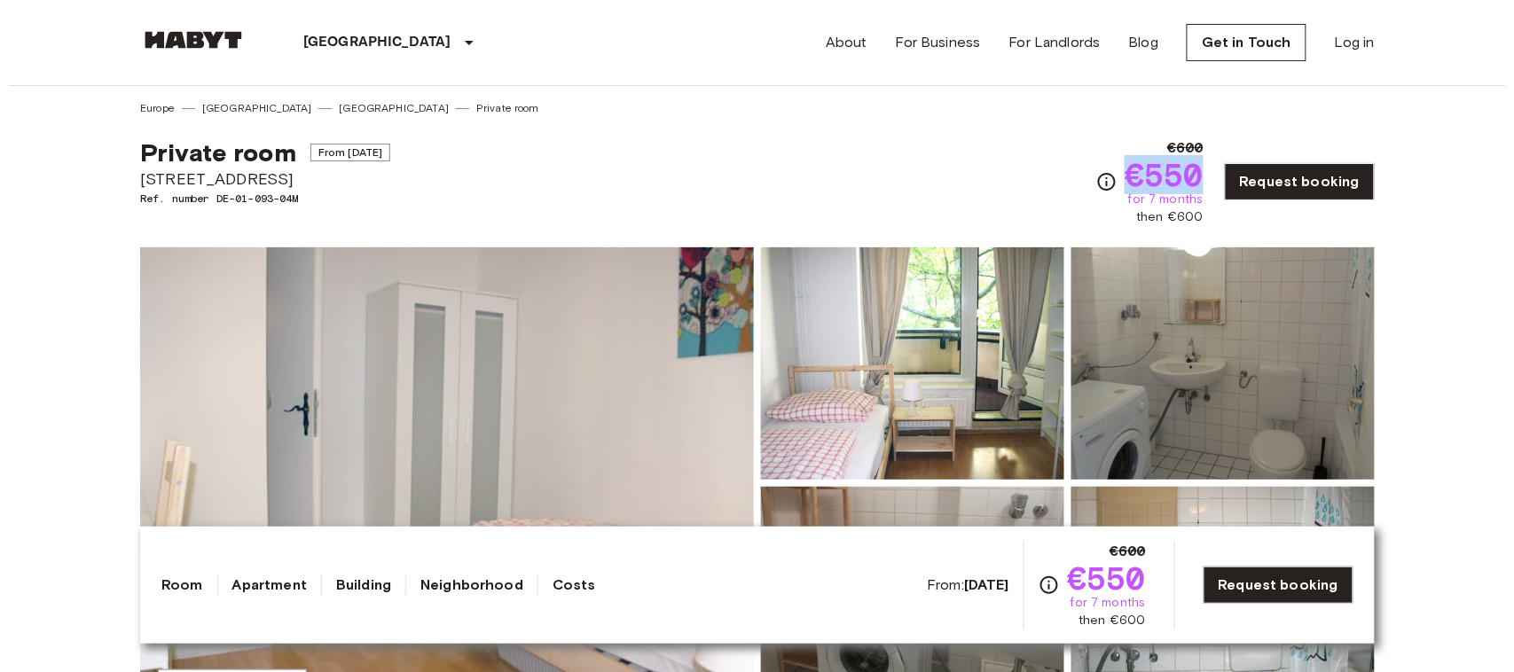
scroll to position [188, 0]
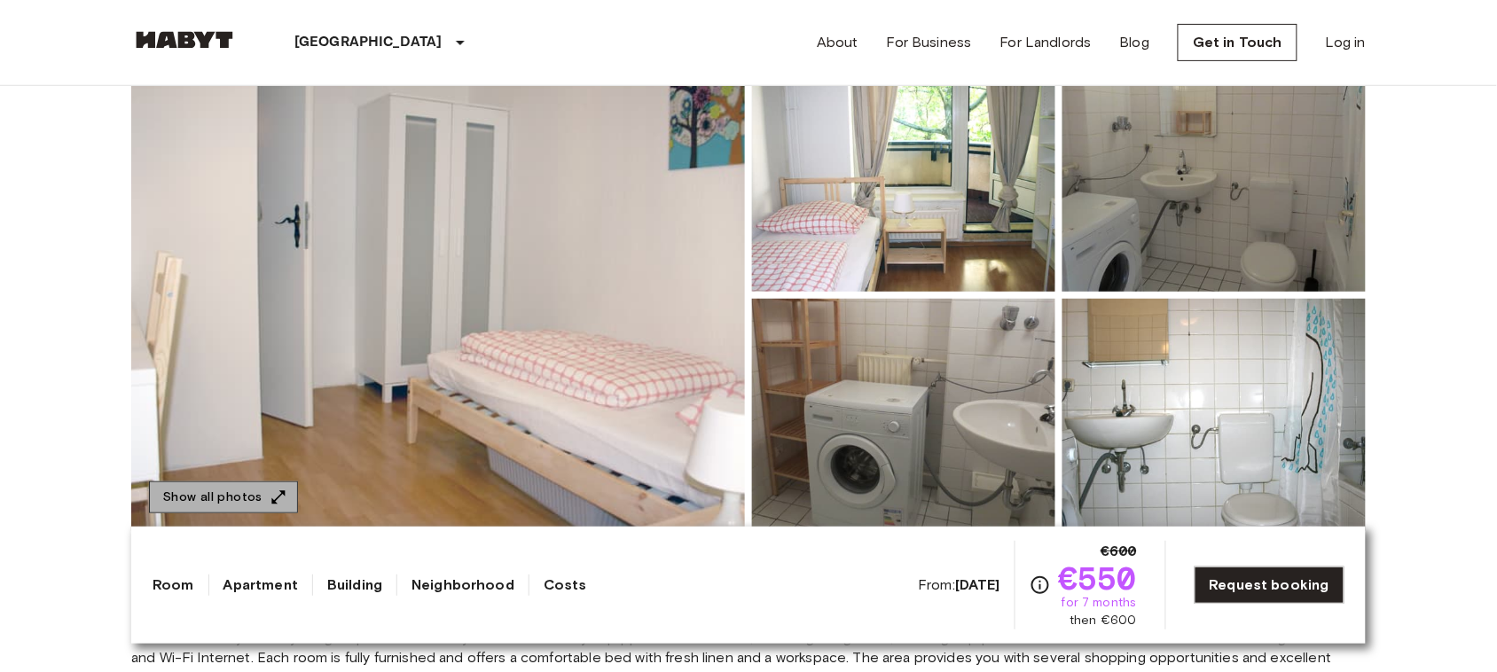
click at [262, 484] on button "Show all photos" at bounding box center [223, 497] width 149 height 33
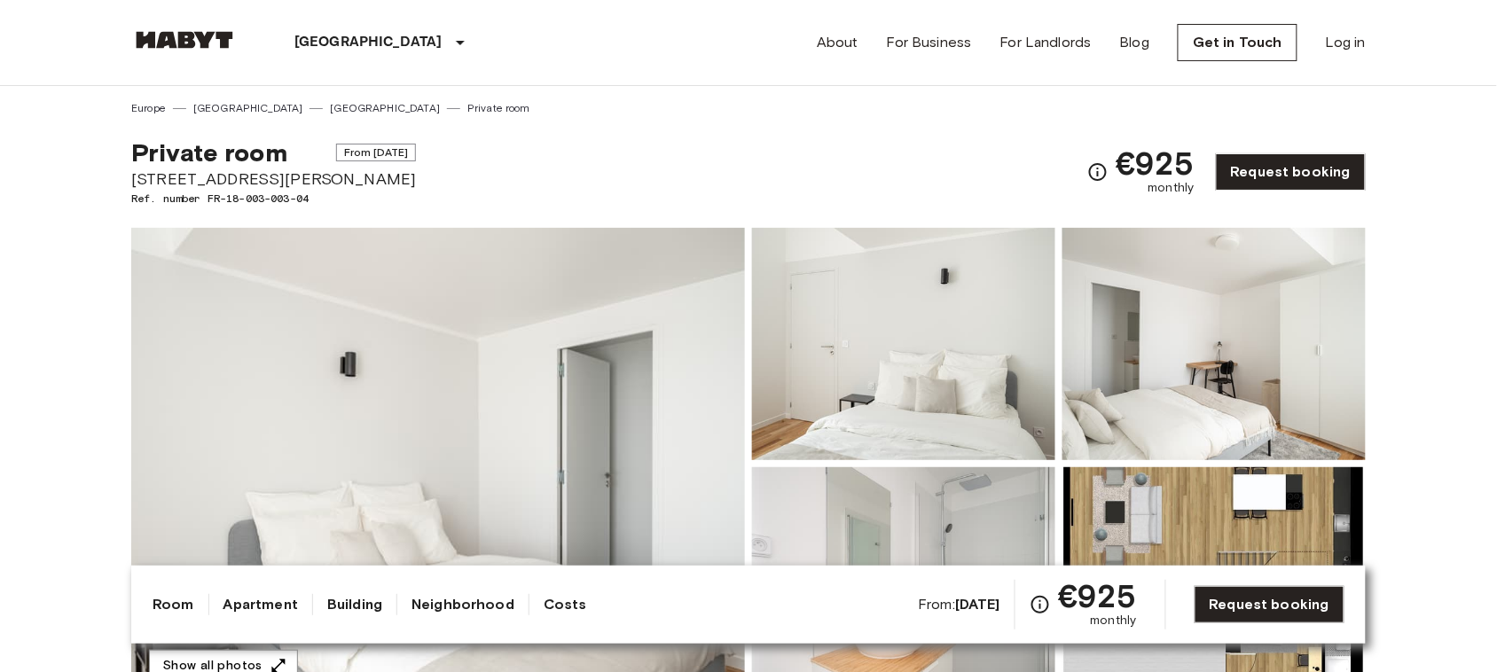
copy span "From [DATE]"
drag, startPoint x: 303, startPoint y: 152, endPoint x: 453, endPoint y: 147, distance: 149.9
click at [453, 147] on div "Private room From [DATE] [STREET_ADDRESS][PERSON_NAME]. number FR-18-003-003-04…" at bounding box center [748, 161] width 1234 height 90
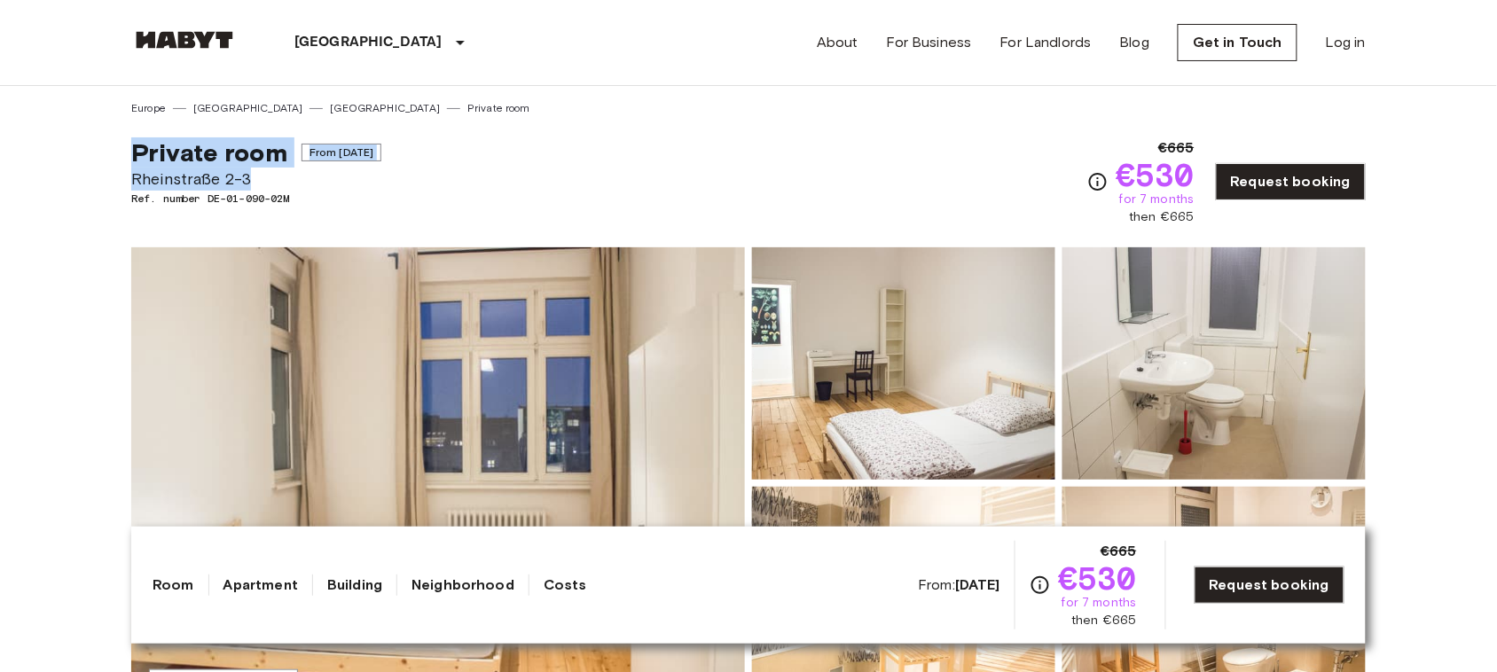
drag, startPoint x: 133, startPoint y: 147, endPoint x: 269, endPoint y: 173, distance: 138.1
click at [269, 173] on div "Private room From [DATE][GEOGRAPHIC_DATA][STREET_ADDRESS]. number DE-01-090-02M" at bounding box center [256, 181] width 250 height 89
copy div "Private room From [DATE][GEOGRAPHIC_DATA][STREET_ADDRESS]"
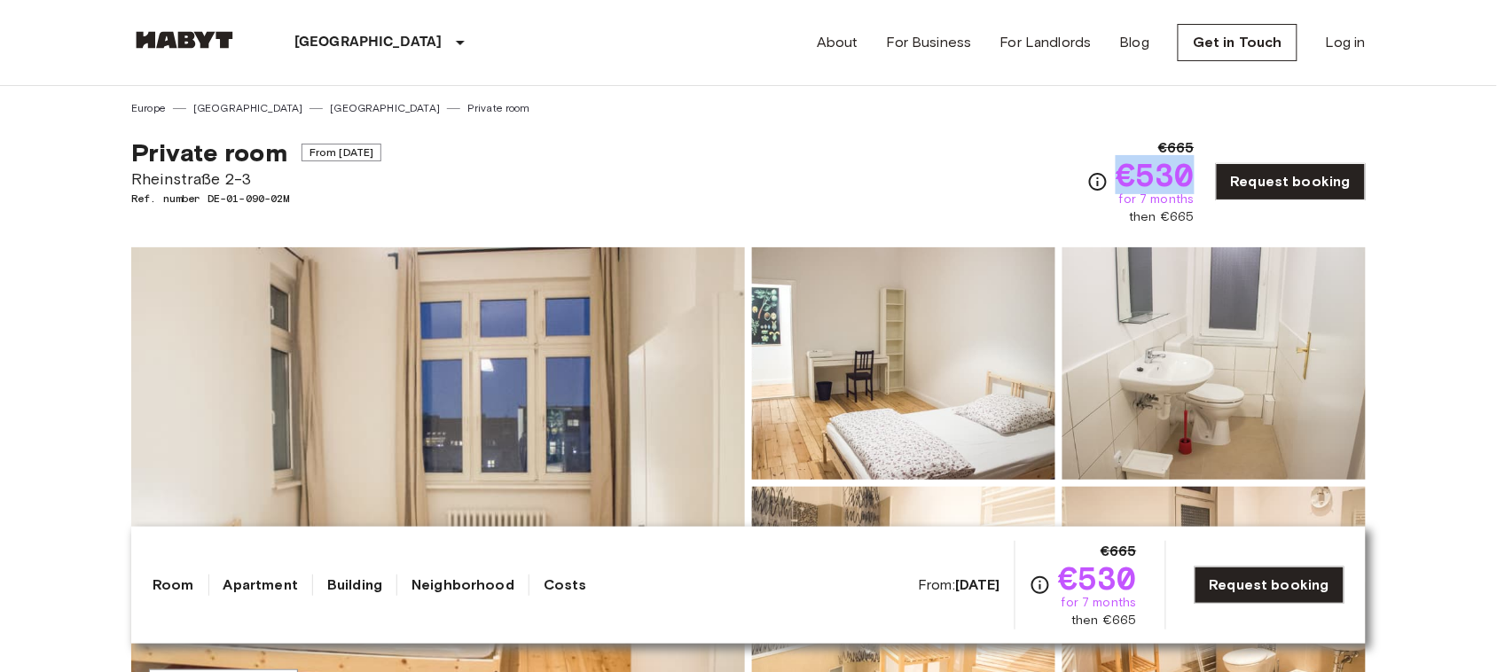
copy span "€530"
drag, startPoint x: 1129, startPoint y: 174, endPoint x: 1197, endPoint y: 173, distance: 68.3
click at [1194, 173] on span "€530" at bounding box center [1154, 175] width 79 height 32
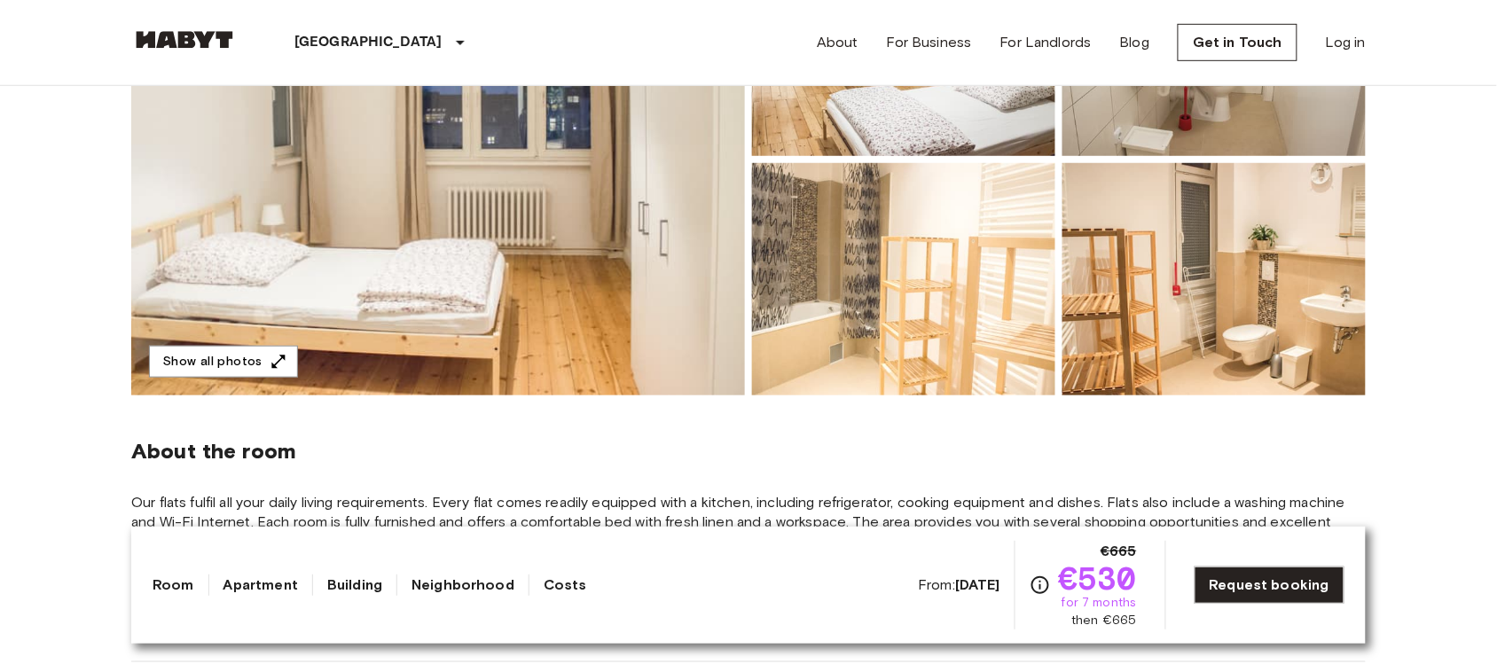
scroll to position [331, 0]
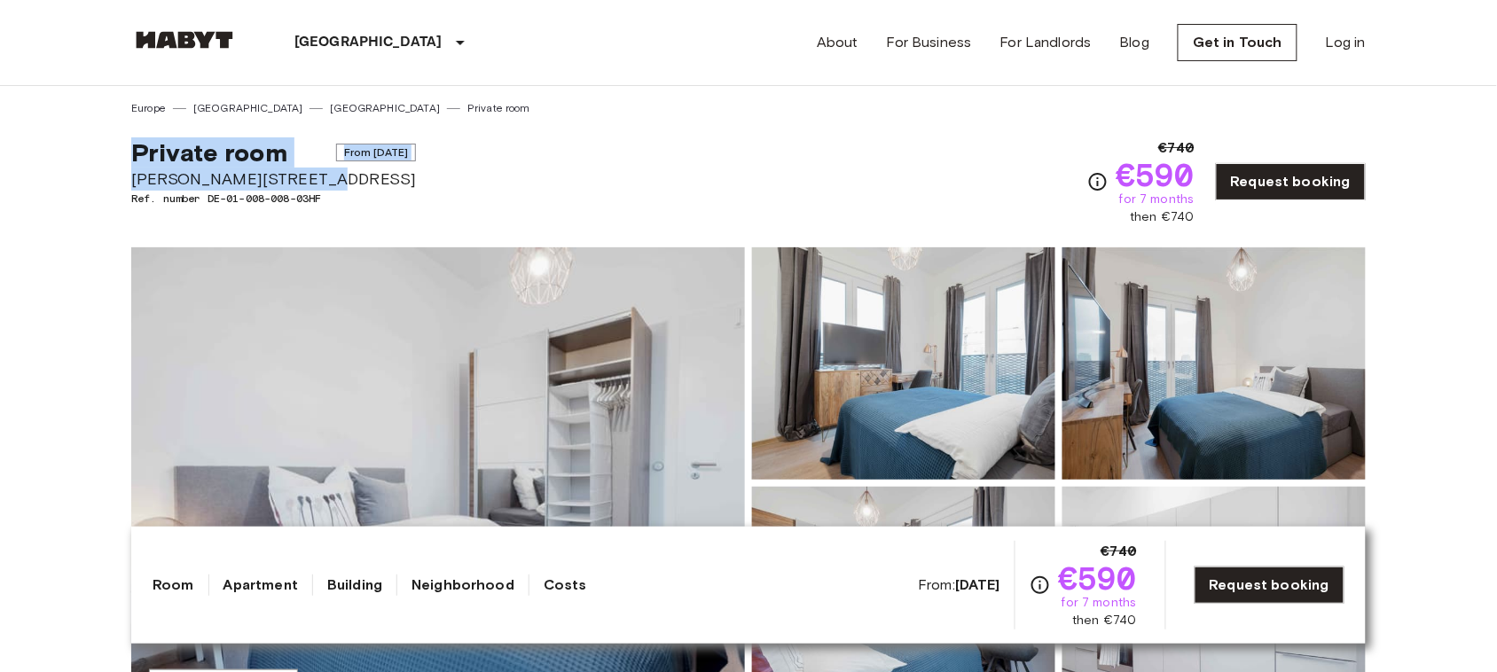
drag, startPoint x: 125, startPoint y: 143, endPoint x: 297, endPoint y: 177, distance: 175.5
copy div "Private room From Aug 20 2025 Klara Franke Straße 16"
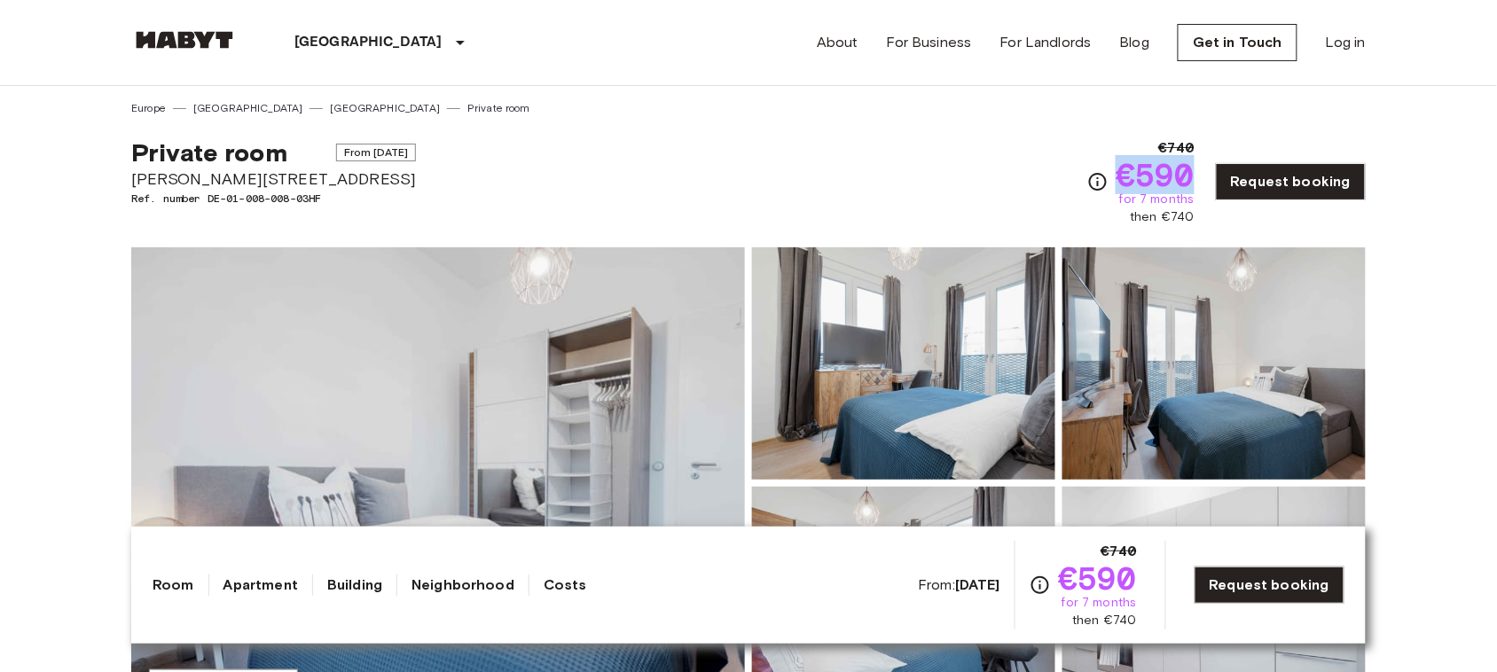
copy span "€590"
drag, startPoint x: 1123, startPoint y: 173, endPoint x: 1199, endPoint y: 164, distance: 75.9
click at [1194, 164] on span "€590" at bounding box center [1154, 175] width 79 height 32
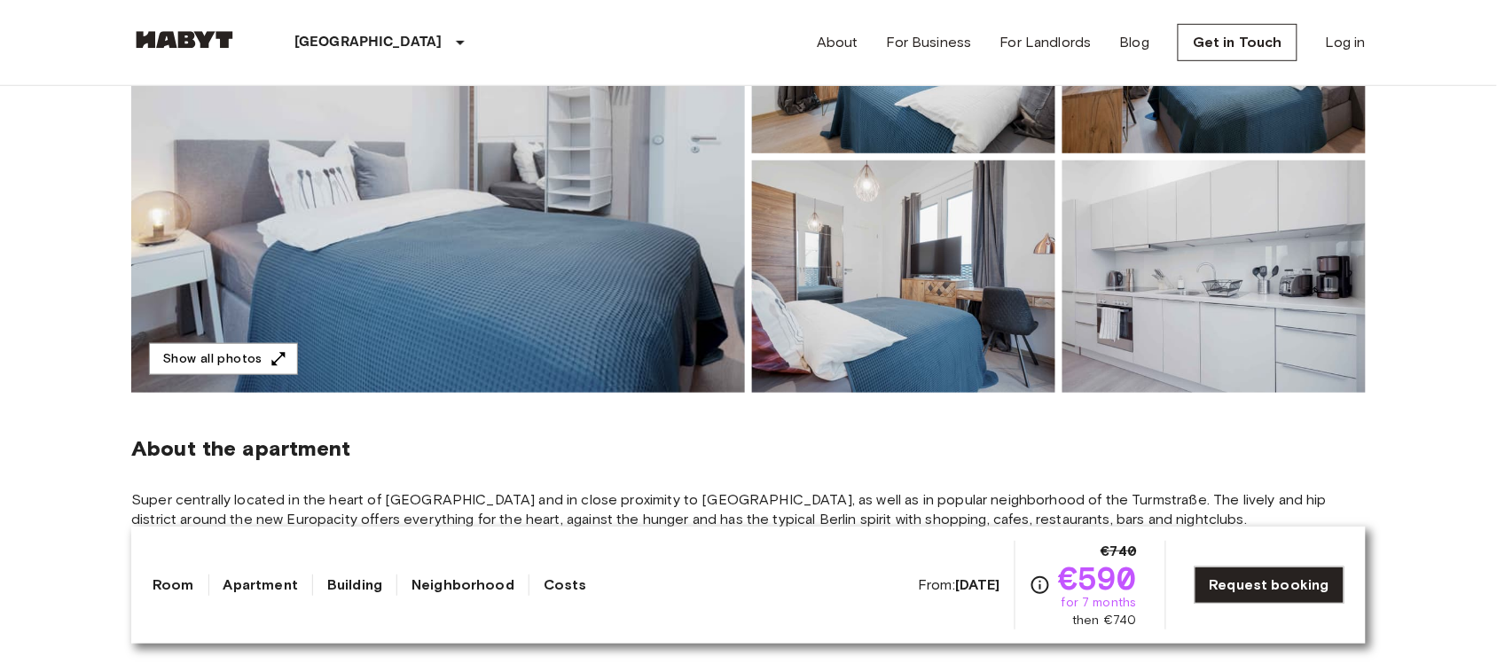
scroll to position [329, 0]
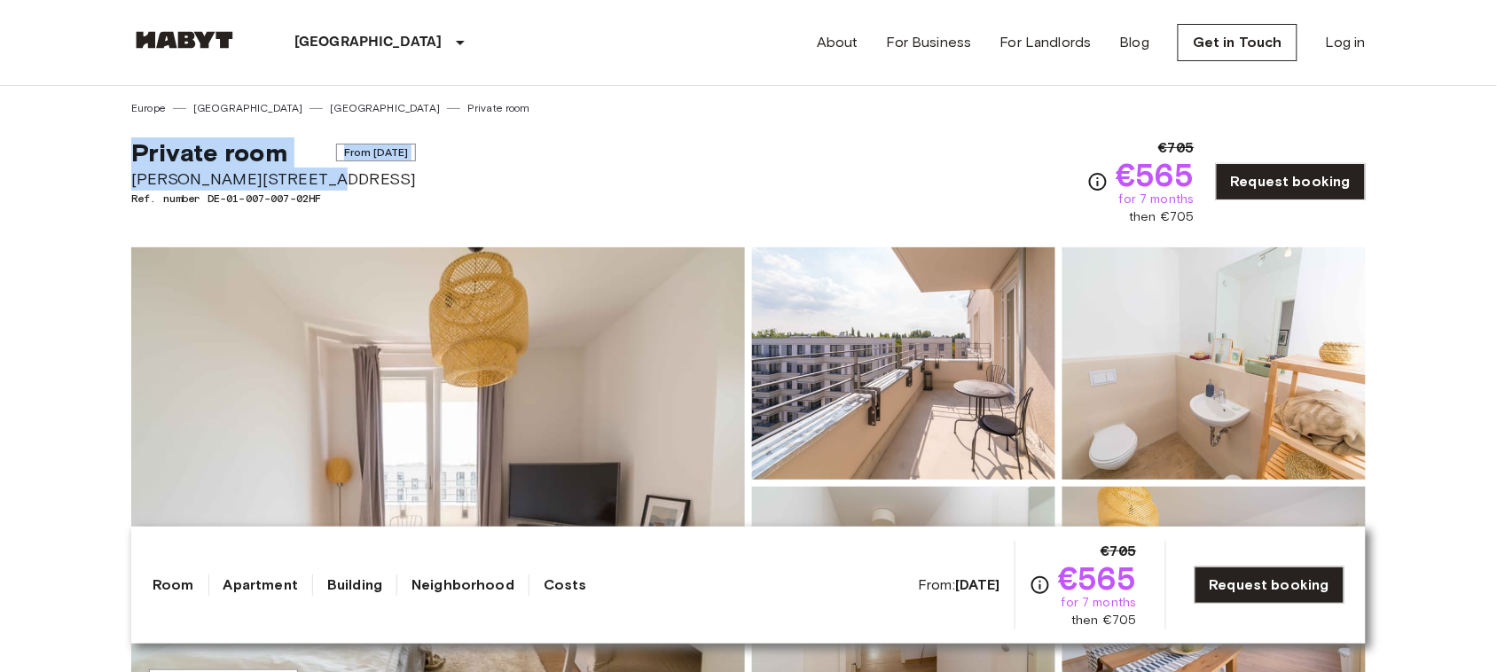
copy div "Private room From [DATE][STREET_ADDRESS][PERSON_NAME]"
drag, startPoint x: 133, startPoint y: 151, endPoint x: 307, endPoint y: 171, distance: 175.0
click at [307, 171] on div "Private room From [DATE] [PERSON_NAME][STREET_ADDRESS]. number DE-01-007-007-02…" at bounding box center [273, 181] width 285 height 89
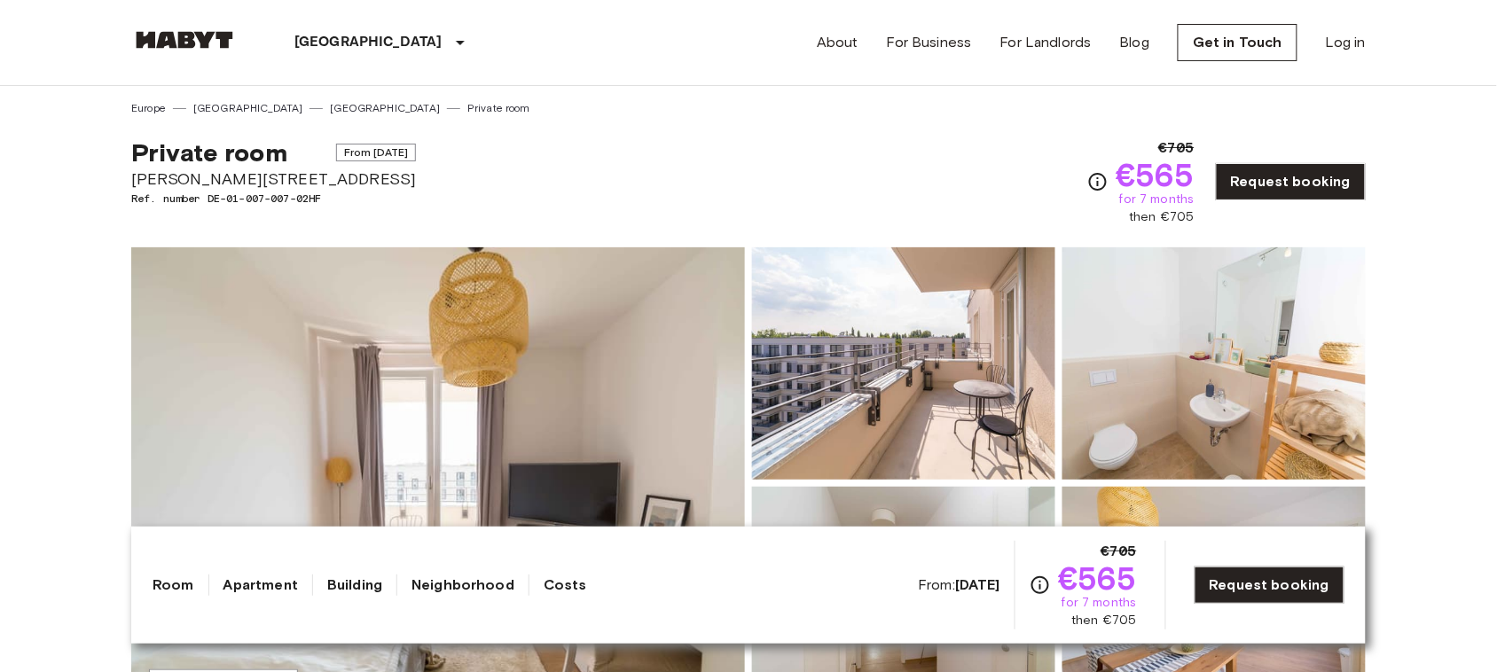
drag, startPoint x: 962, startPoint y: 338, endPoint x: 943, endPoint y: 175, distance: 164.3
click at [943, 175] on div "Private room From Aug 20 2025 Klara Franke Straße 12 Ref. number DE-01-007-007-…" at bounding box center [748, 171] width 1234 height 110
click at [1197, 298] on img at bounding box center [1213, 363] width 303 height 232
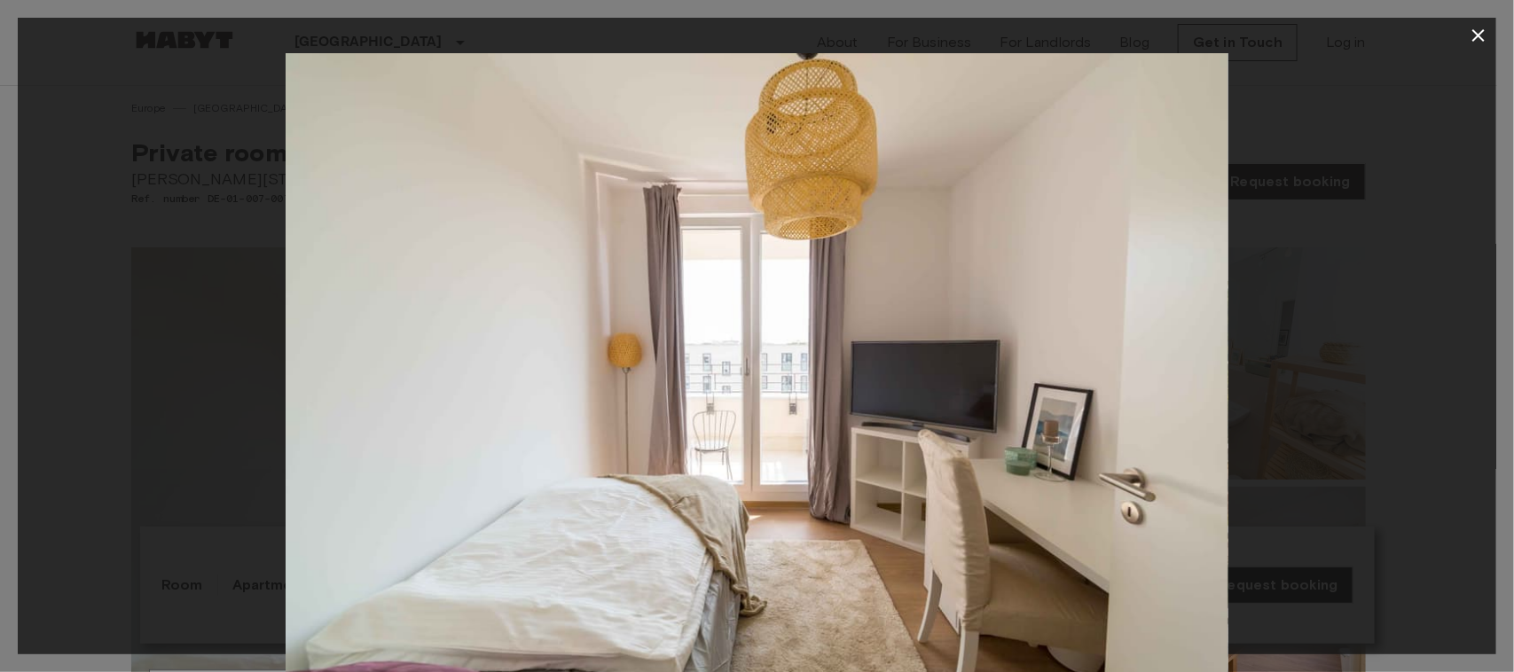
click at [1197, 298] on img at bounding box center [757, 367] width 943 height 629
drag, startPoint x: 900, startPoint y: 346, endPoint x: 1472, endPoint y: 37, distance: 649.8
click at [1472, 37] on icon "button" at bounding box center [1477, 35] width 21 height 21
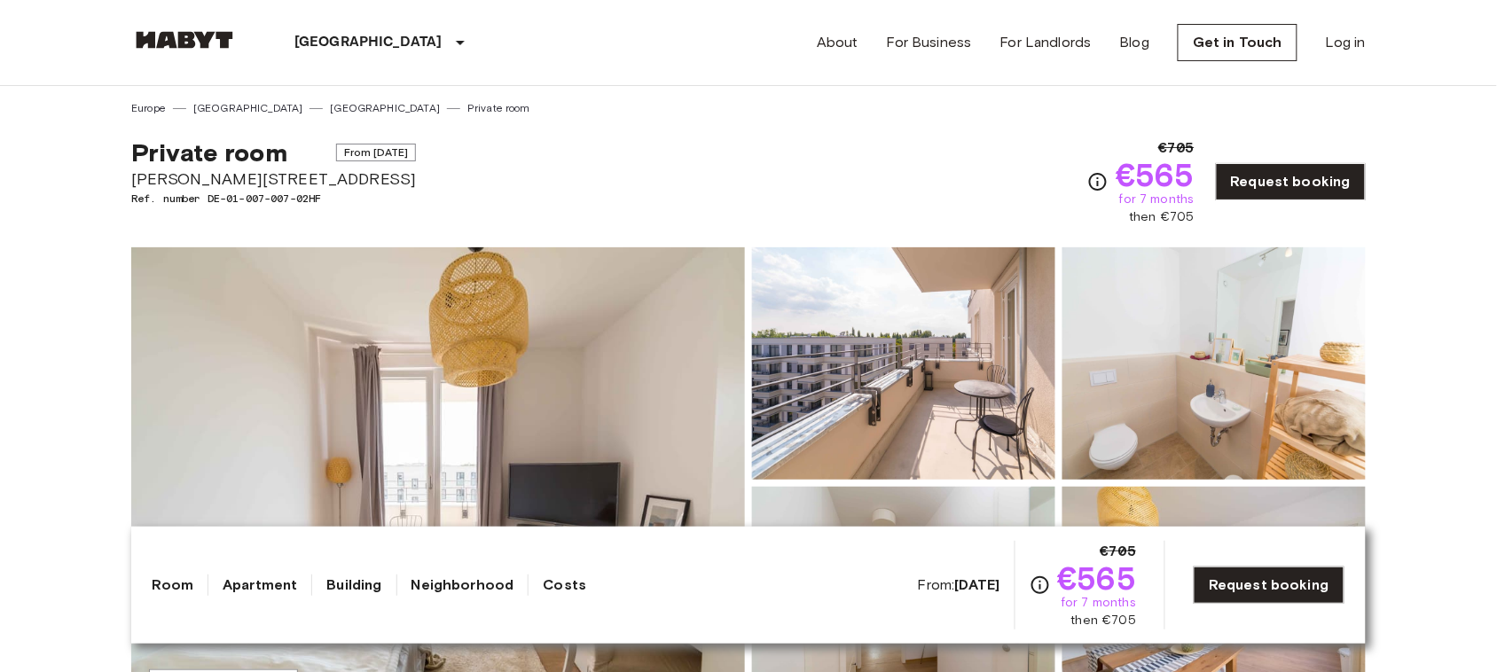
scroll to position [275, 0]
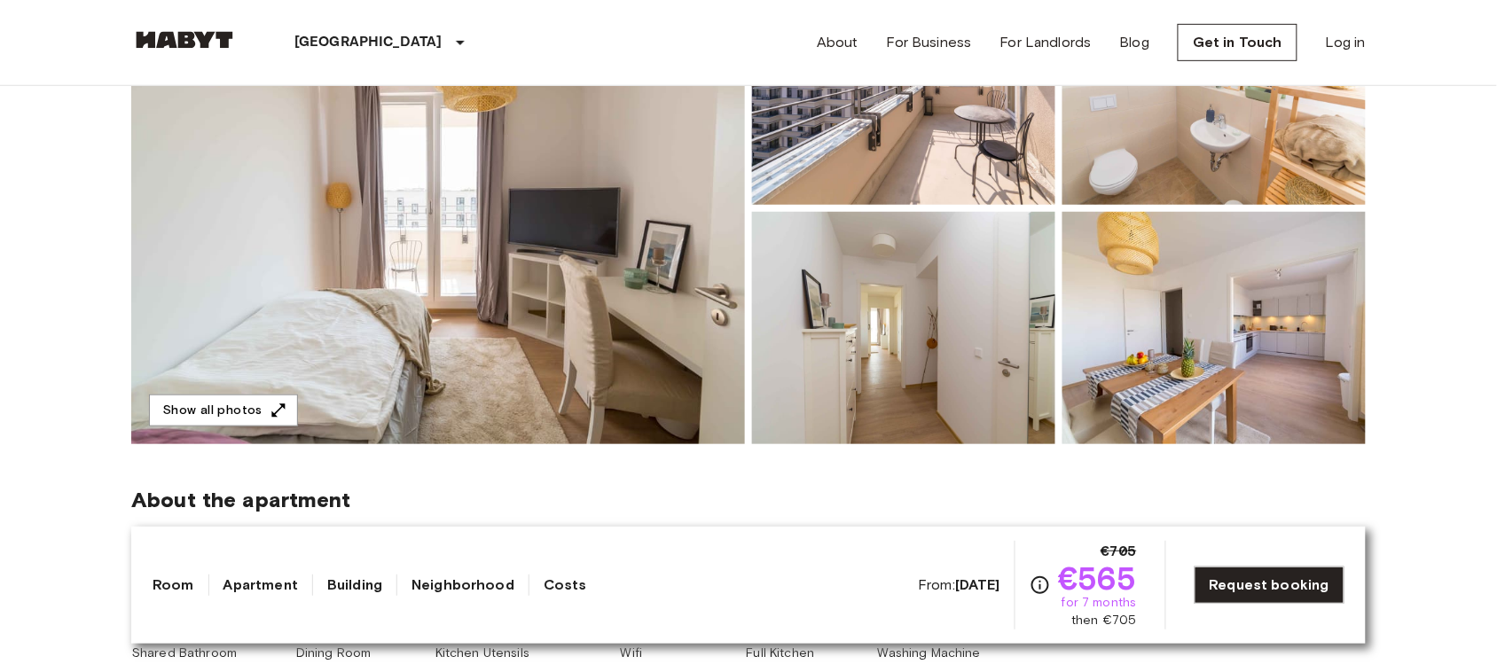
click at [1146, 368] on img at bounding box center [1213, 328] width 303 height 232
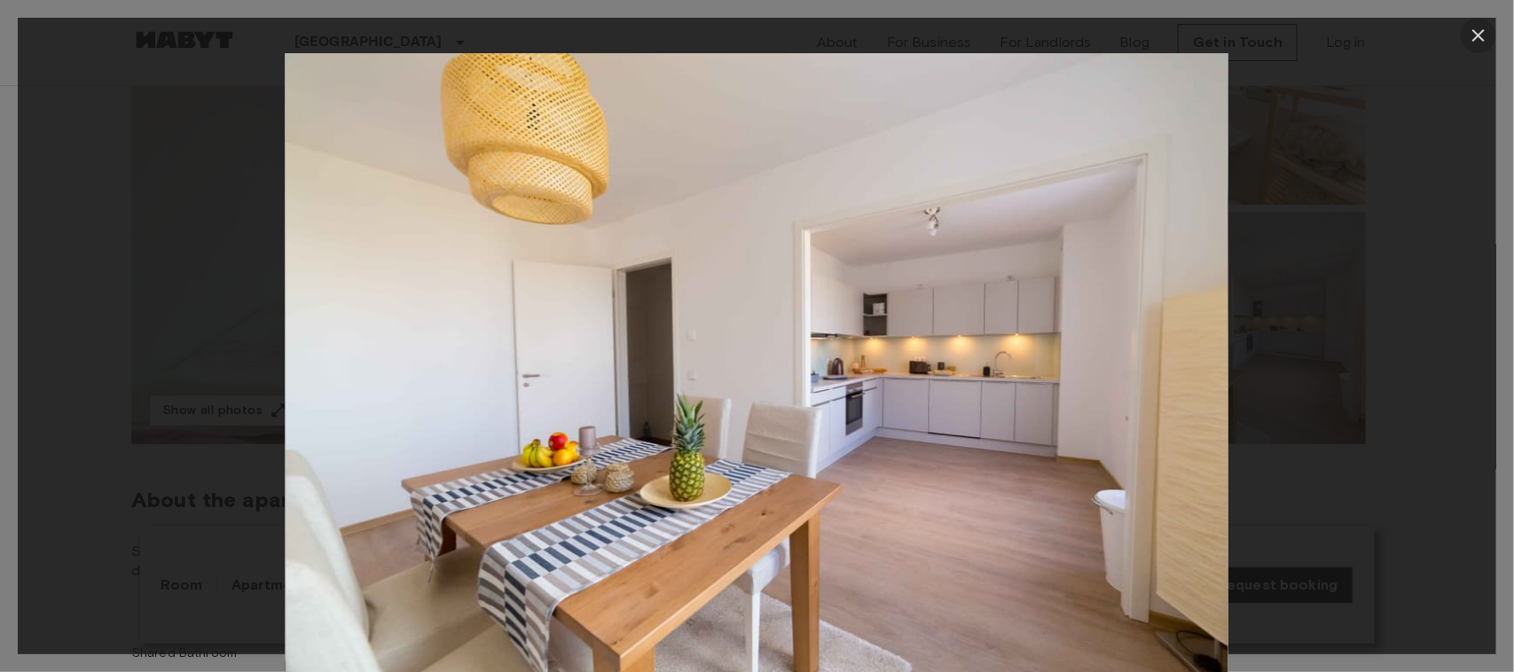
click at [1472, 36] on icon "button" at bounding box center [1477, 35] width 21 height 21
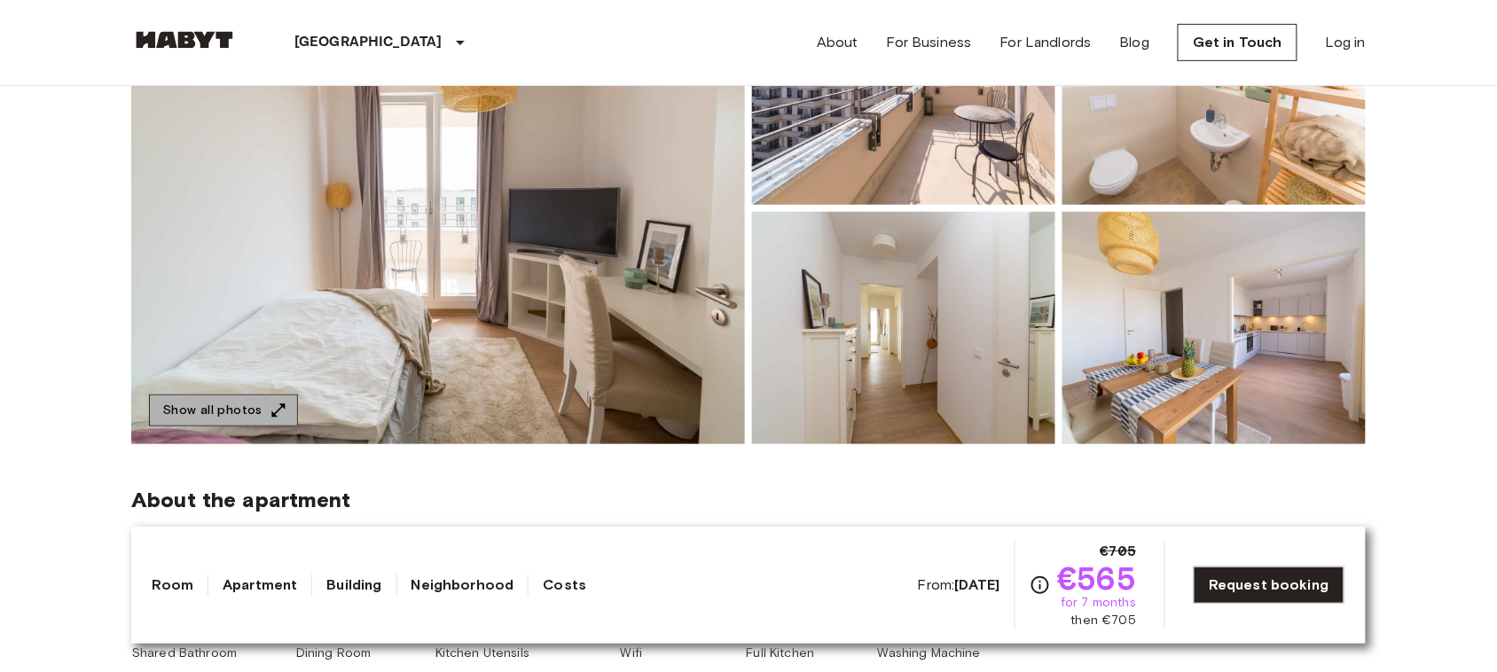
click at [229, 411] on button "Show all photos" at bounding box center [223, 411] width 149 height 33
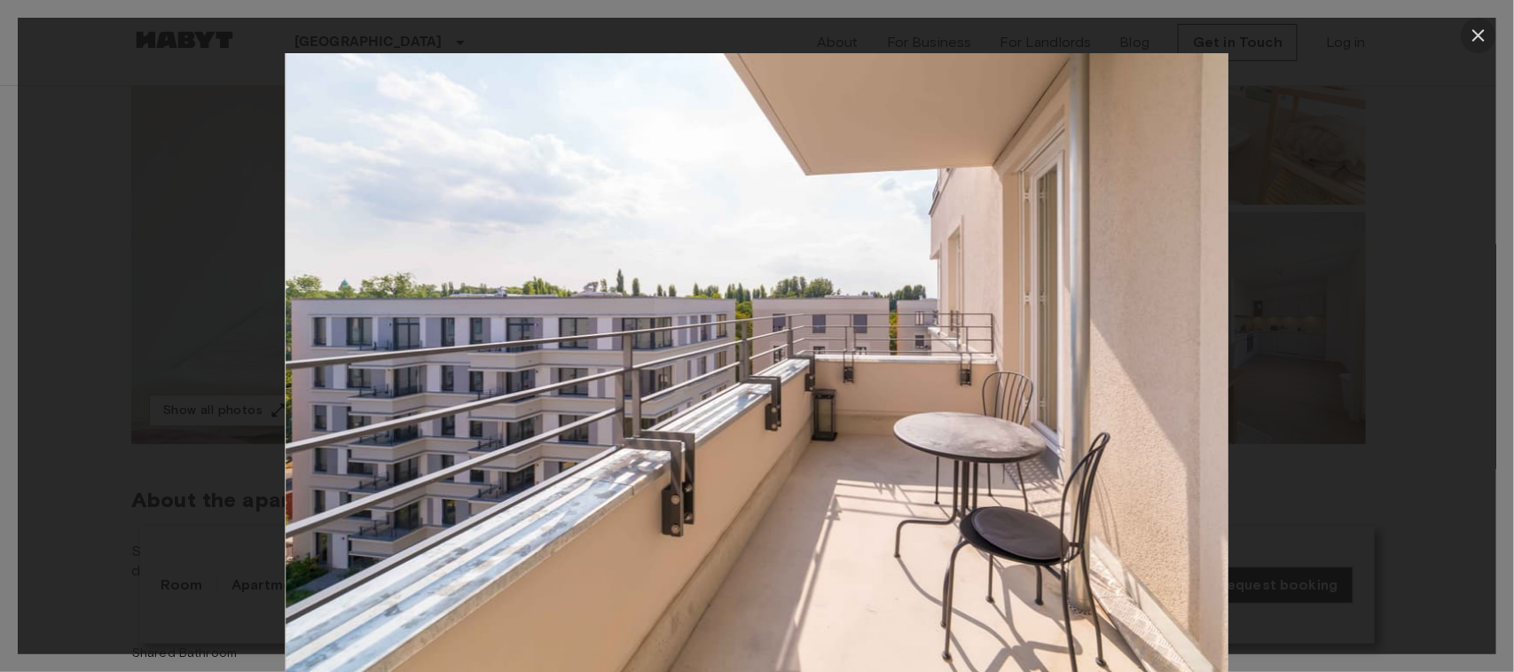
click at [1483, 31] on icon "button" at bounding box center [1478, 35] width 12 height 12
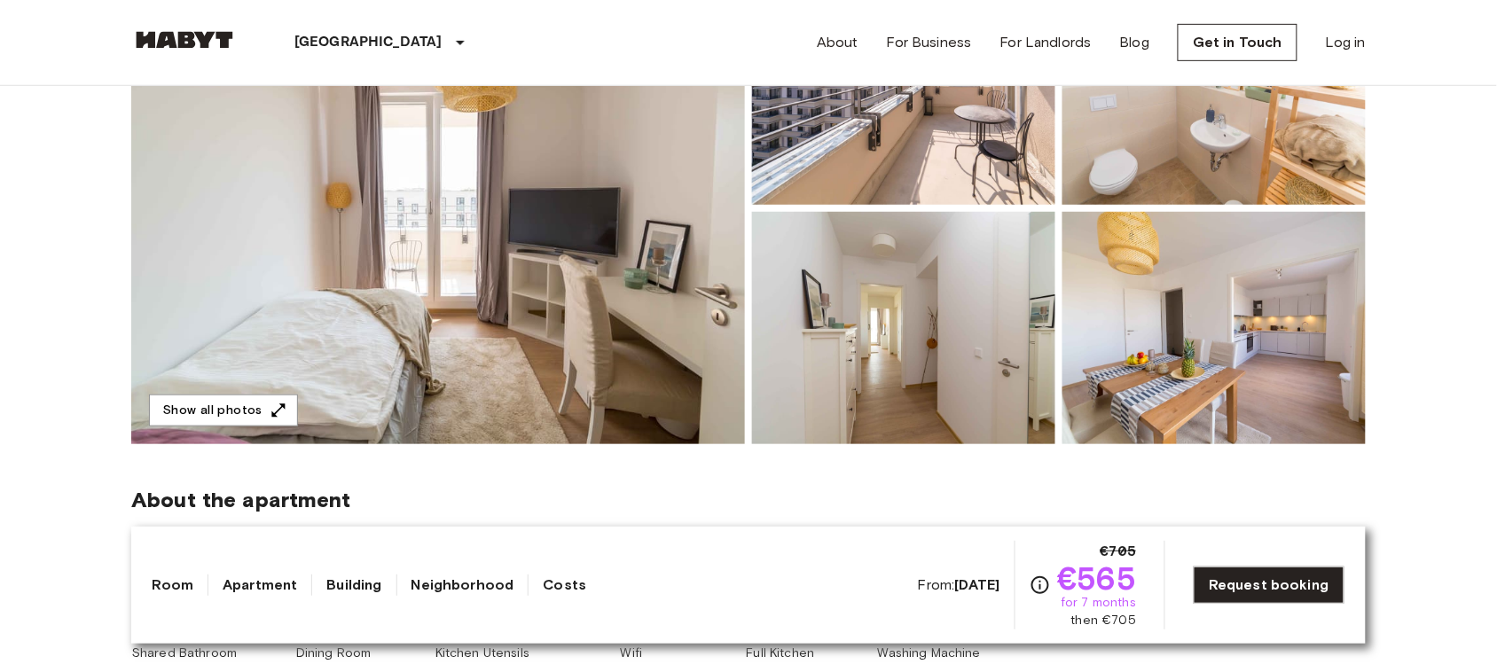
scroll to position [0, 0]
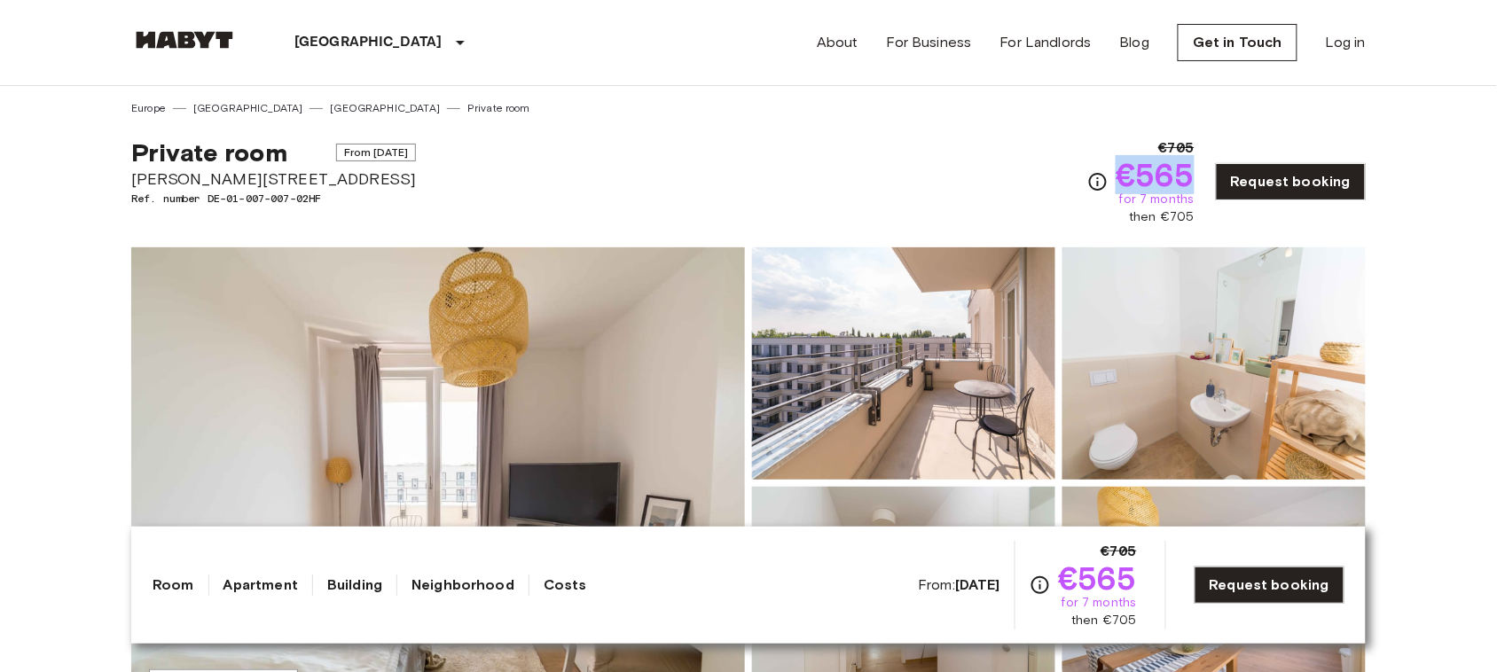
copy span "€565"
drag, startPoint x: 1124, startPoint y: 176, endPoint x: 1202, endPoint y: 173, distance: 78.1
click at [1202, 173] on div "€705 €565 for 7 months then €705 Request booking" at bounding box center [1226, 181] width 278 height 89
click at [920, 324] on img at bounding box center [903, 363] width 303 height 232
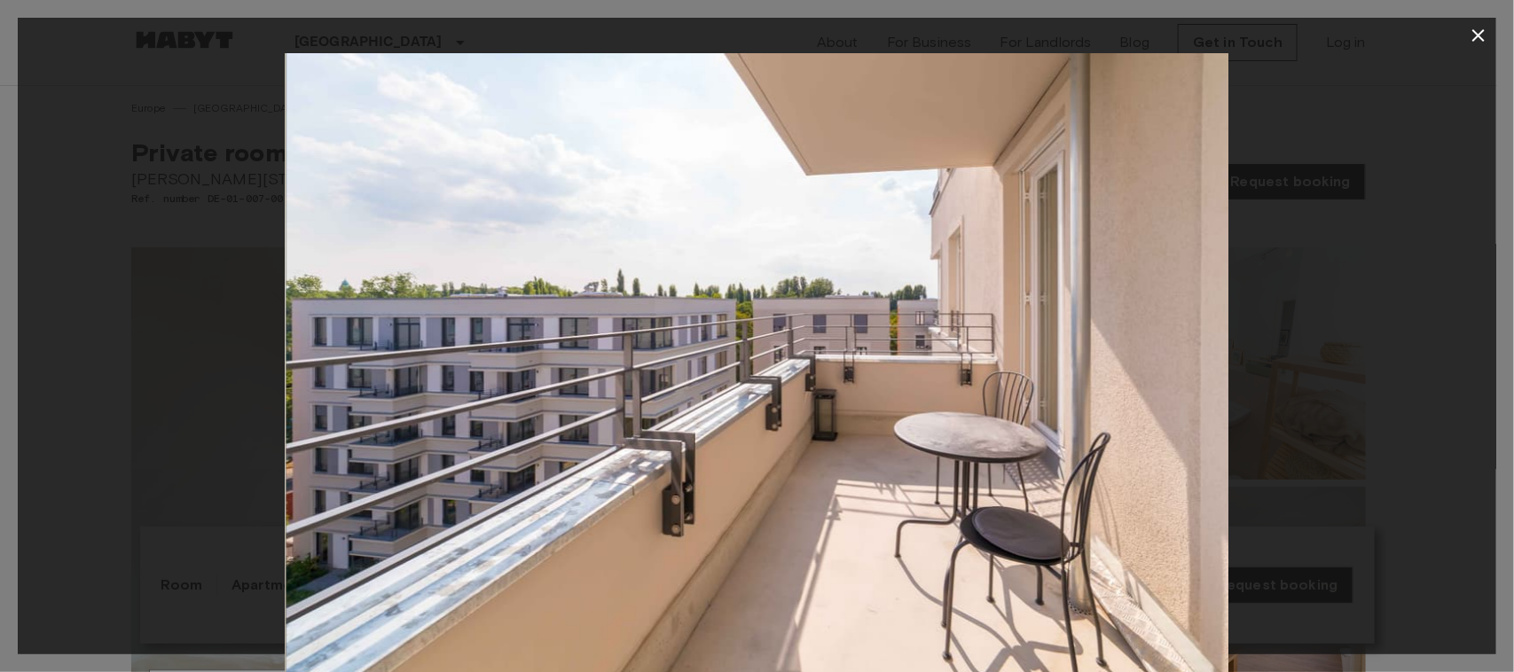
click at [1473, 33] on icon "button" at bounding box center [1477, 35] width 21 height 21
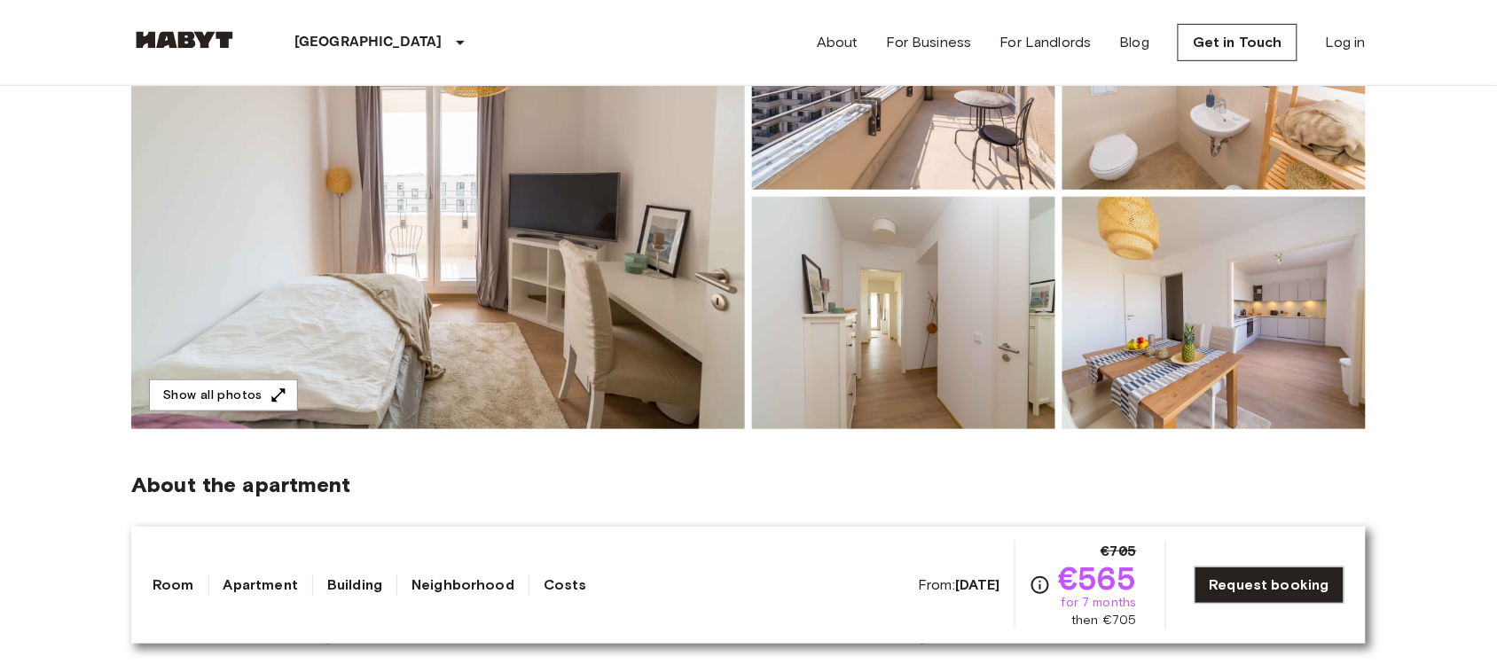
scroll to position [291, 0]
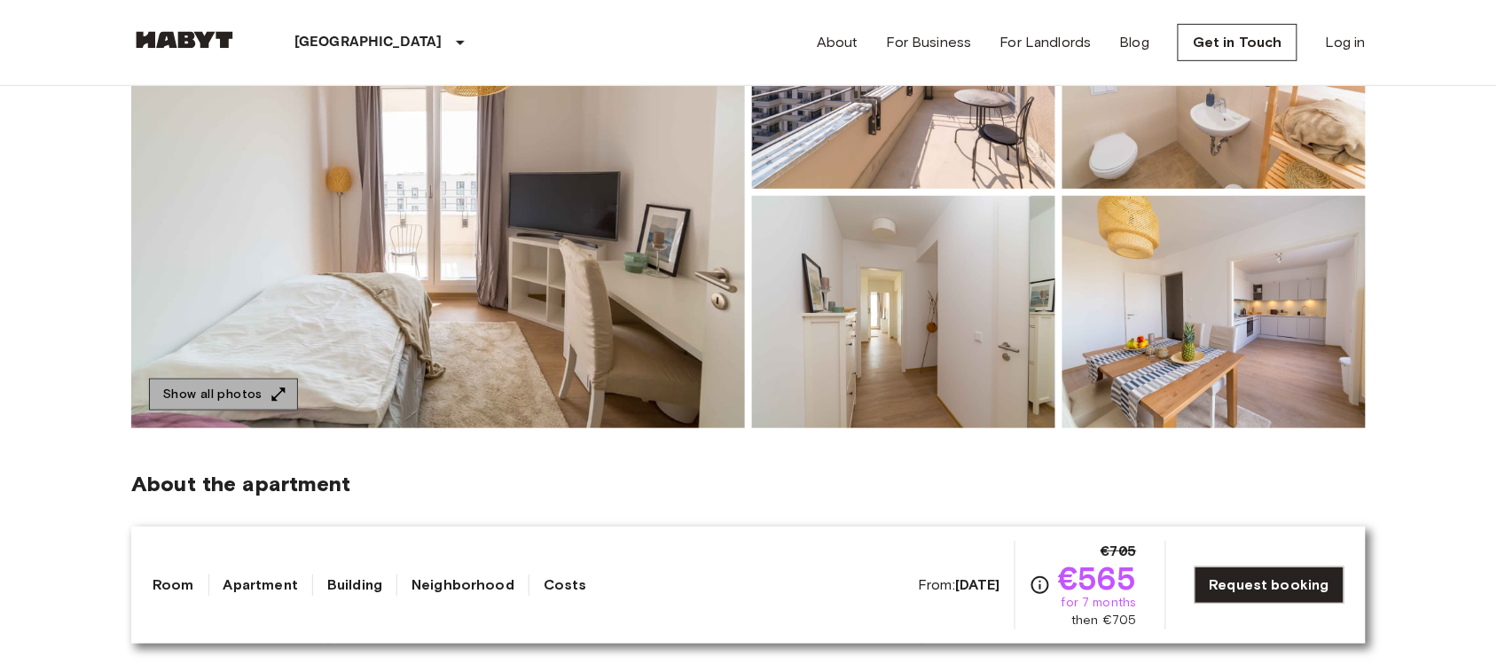
click at [228, 388] on button "Show all photos" at bounding box center [223, 395] width 149 height 33
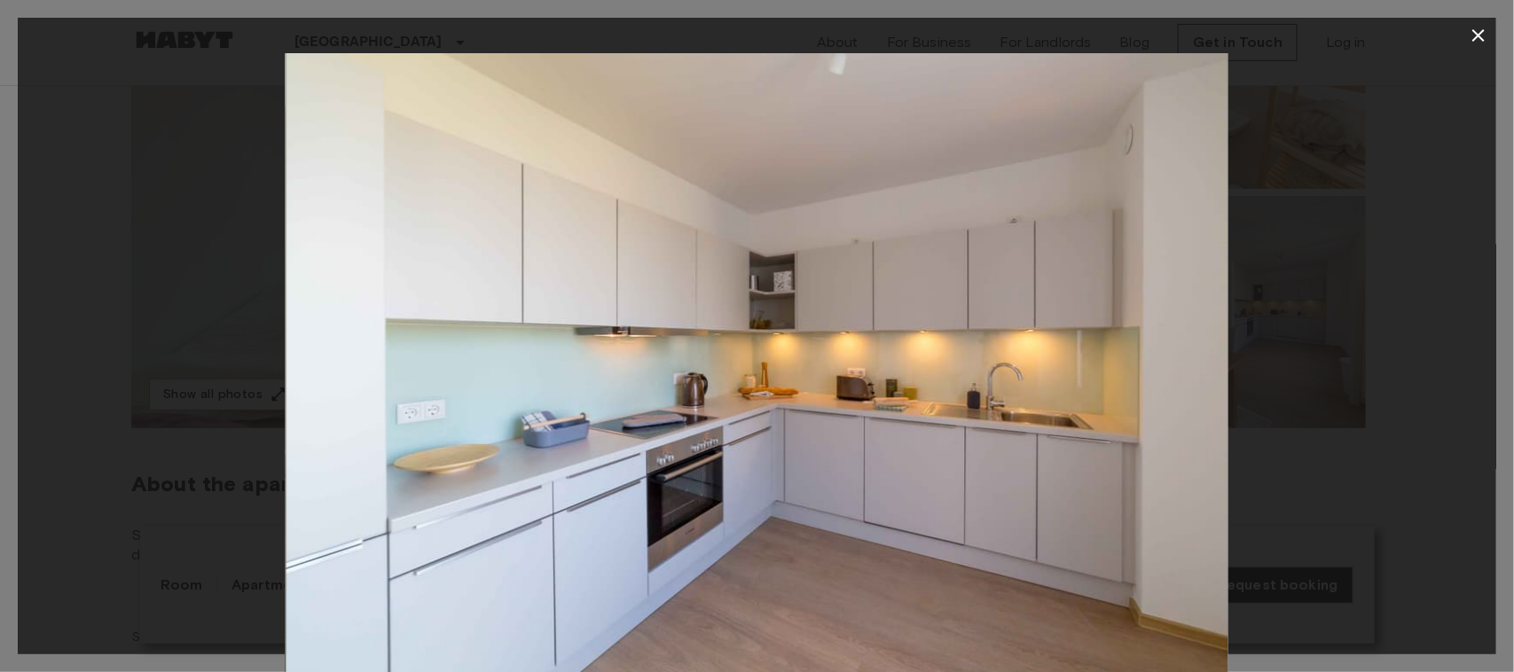
drag, startPoint x: 1166, startPoint y: 35, endPoint x: 607, endPoint y: 319, distance: 626.5
click at [607, 319] on img at bounding box center [757, 367] width 943 height 629
click at [676, 668] on img at bounding box center [757, 367] width 943 height 629
click at [1468, 38] on icon "button" at bounding box center [1477, 35] width 21 height 21
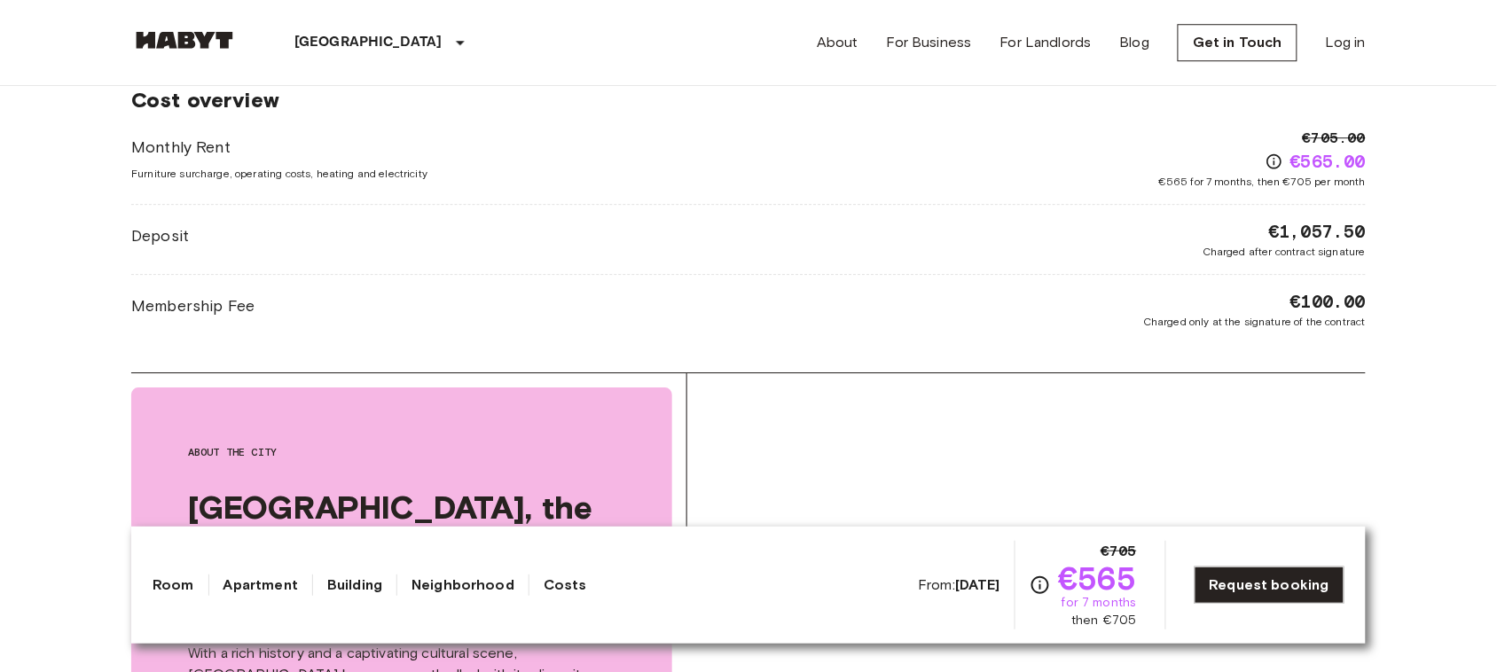
scroll to position [1499, 0]
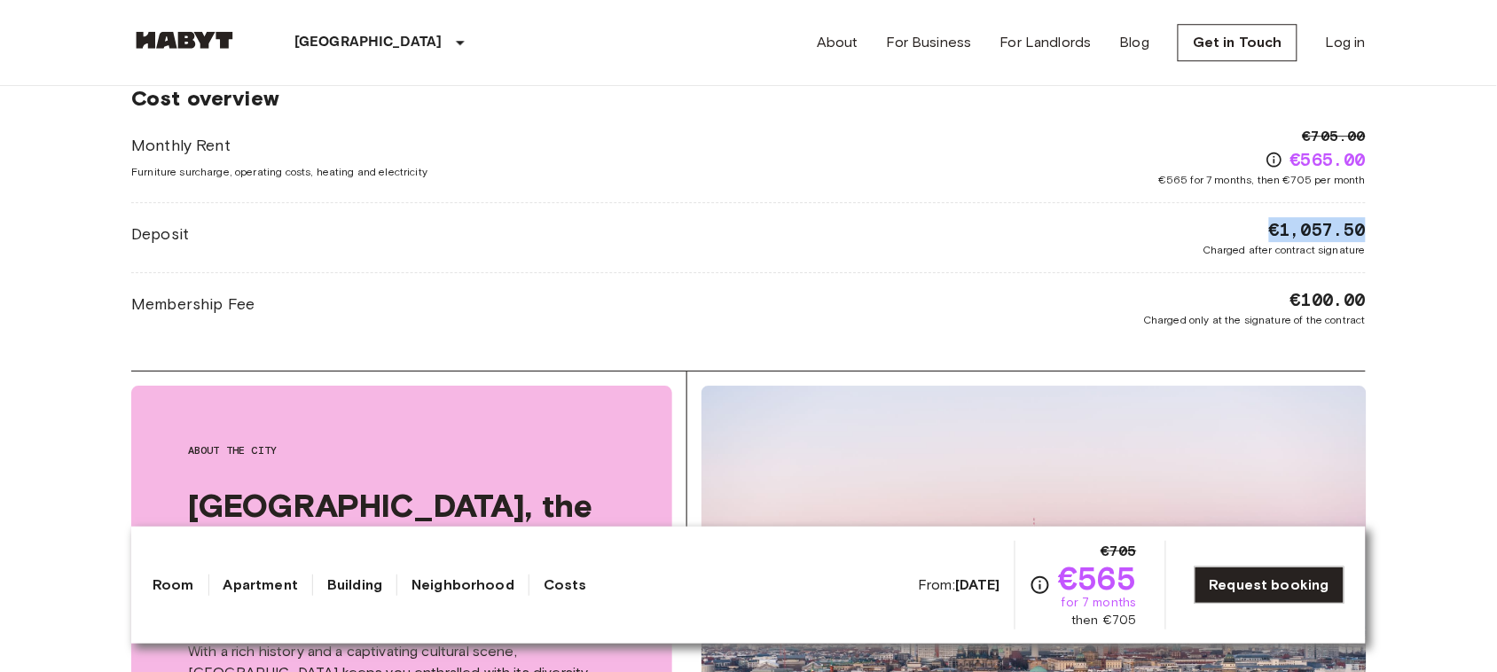
copy span "€1,057.50"
drag, startPoint x: 1262, startPoint y: 228, endPoint x: 1383, endPoint y: 215, distance: 122.2
click at [1383, 215] on div "Europe Germany Berlin Private room Private room From Aug 20 2025 Klara Franke S…" at bounding box center [748, 287] width 1277 height 3401
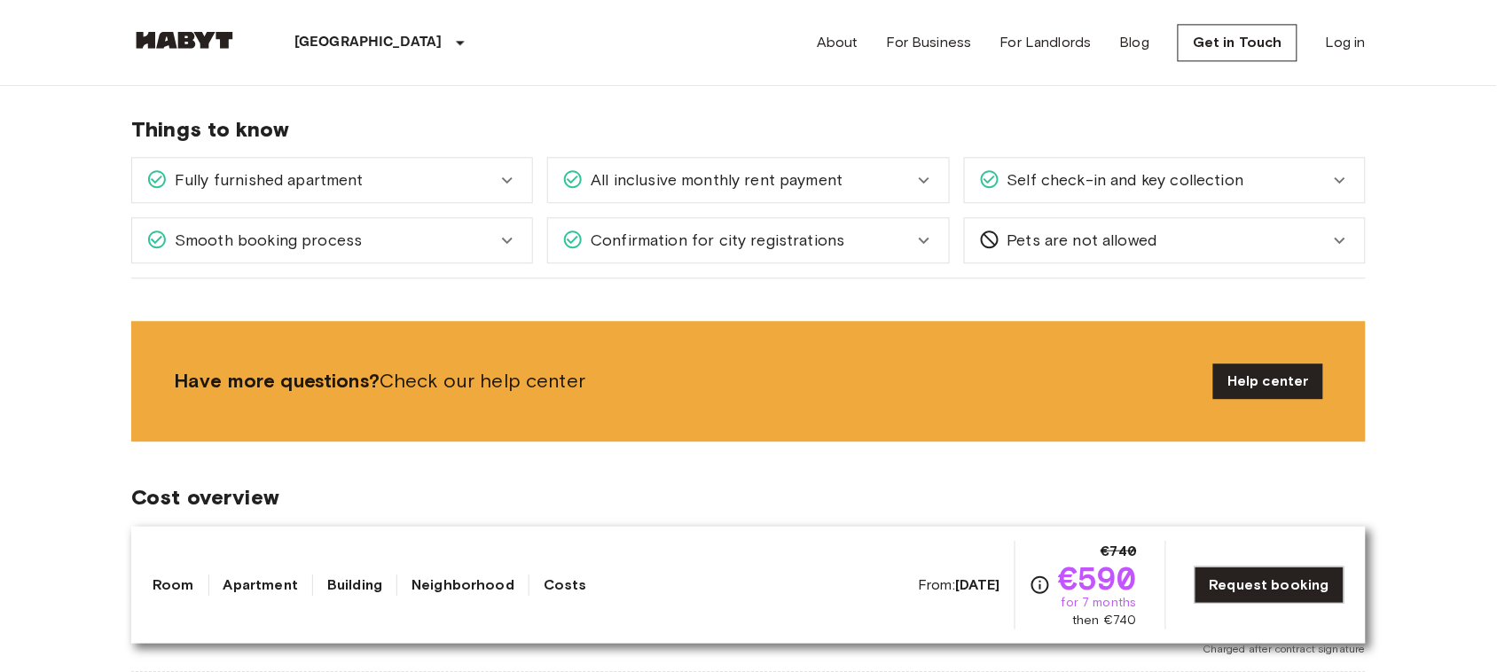
scroll to position [1527, 0]
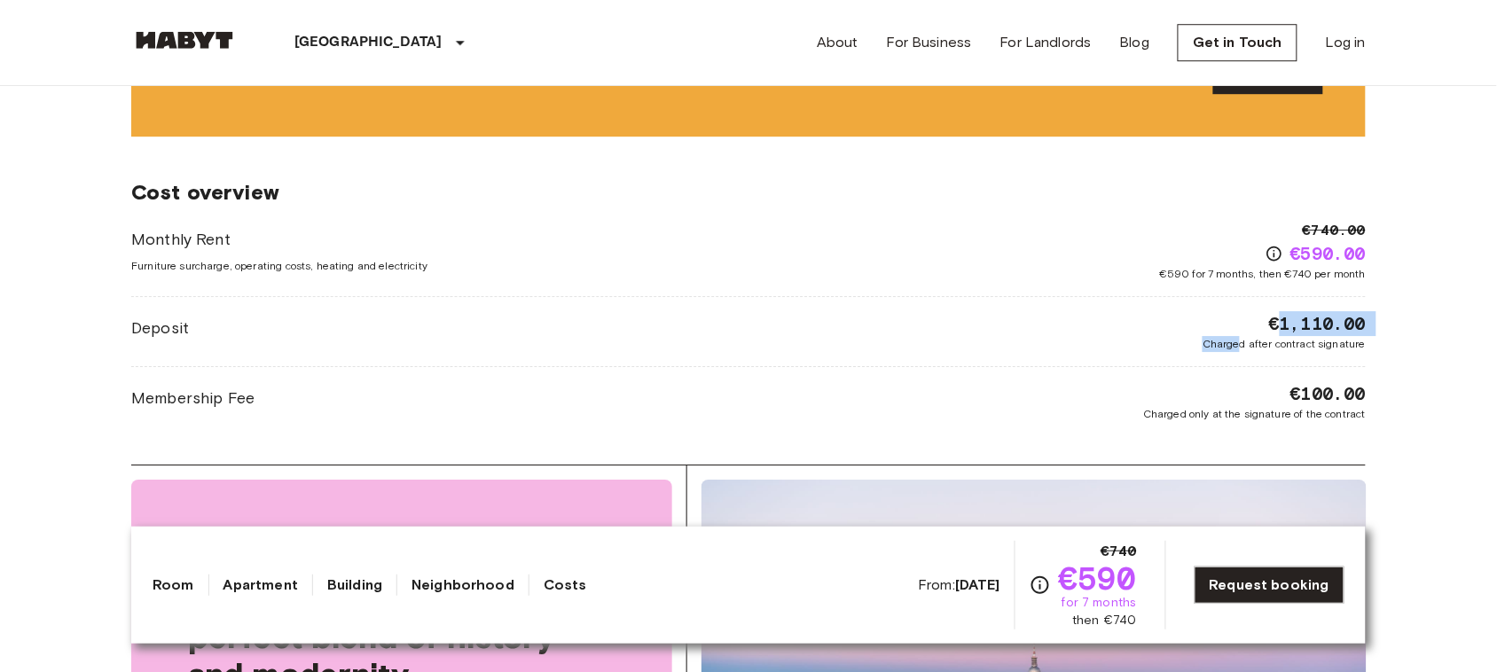
drag, startPoint x: 1241, startPoint y: 324, endPoint x: 1279, endPoint y: 321, distance: 37.3
click at [1279, 321] on div "€1,110.00 Charged after contract signature" at bounding box center [1283, 331] width 163 height 41
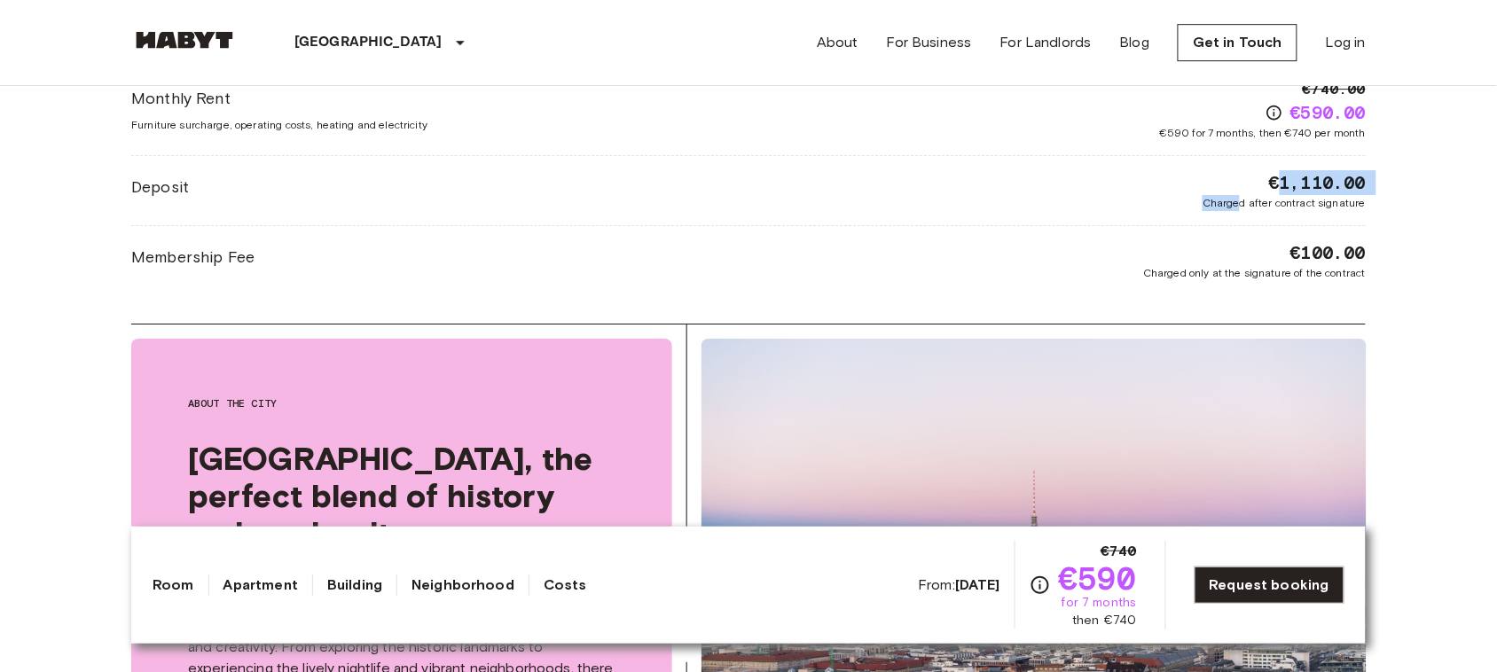
scroll to position [1655, 0]
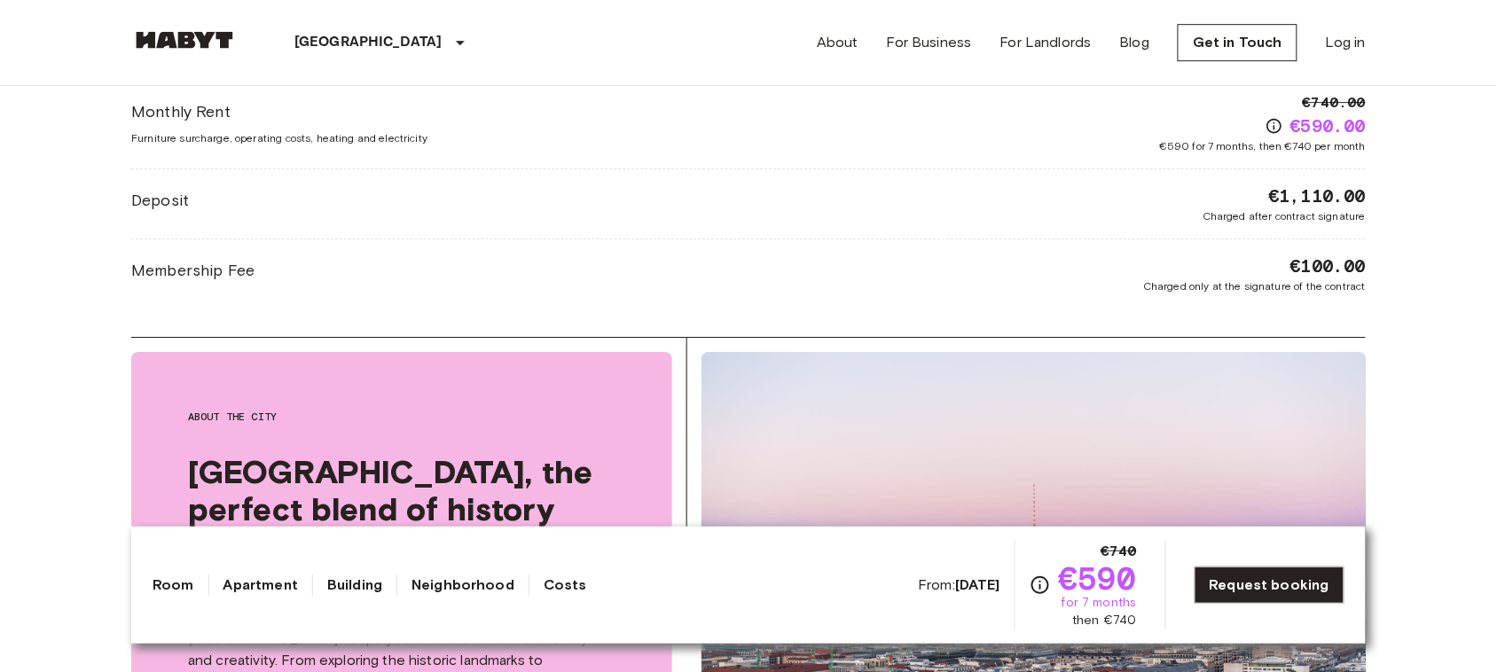
click at [1424, 344] on body "[GEOGRAPHIC_DATA] [GEOGRAPHIC_DATA] [GEOGRAPHIC_DATA] [GEOGRAPHIC_DATA] [GEOGRA…" at bounding box center [748, 550] width 1497 height 4410
copy span "€1,110"
drag, startPoint x: 1264, startPoint y: 198, endPoint x: 1334, endPoint y: 195, distance: 70.1
click at [1334, 195] on div "€1,110.00 Charged after contract signature" at bounding box center [1283, 204] width 163 height 41
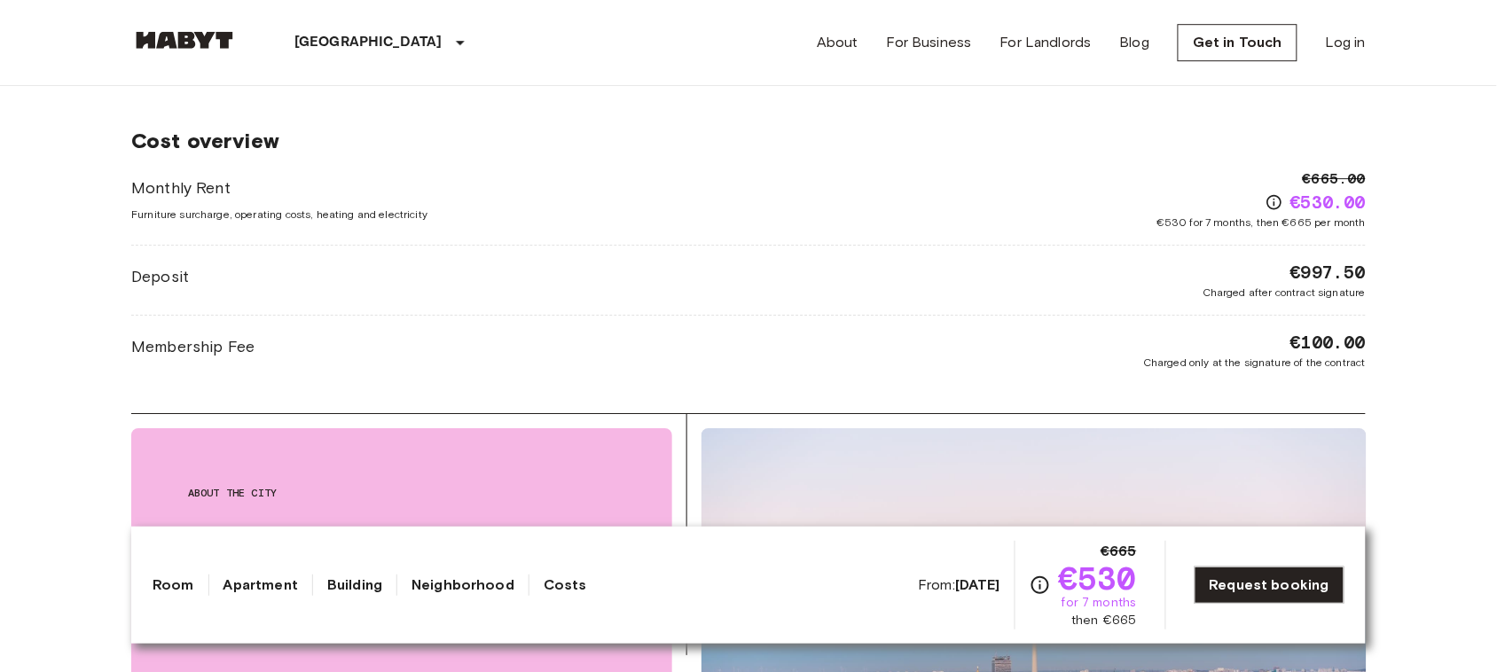
scroll to position [1599, 0]
drag, startPoint x: 1274, startPoint y: 272, endPoint x: 1237, endPoint y: 255, distance: 40.9
click at [1237, 255] on div "Monthly Rent Furniture surcharge, operating costs, heating and electricity €665…" at bounding box center [748, 269] width 1234 height 202
click at [1426, 324] on body "Berlin Europe Amsterdam Berlin Brussels Cologne Dusseldorf Frankfurt Graz Hambu…" at bounding box center [748, 616] width 1497 height 4430
drag, startPoint x: 1274, startPoint y: 267, endPoint x: 1366, endPoint y: 264, distance: 92.3
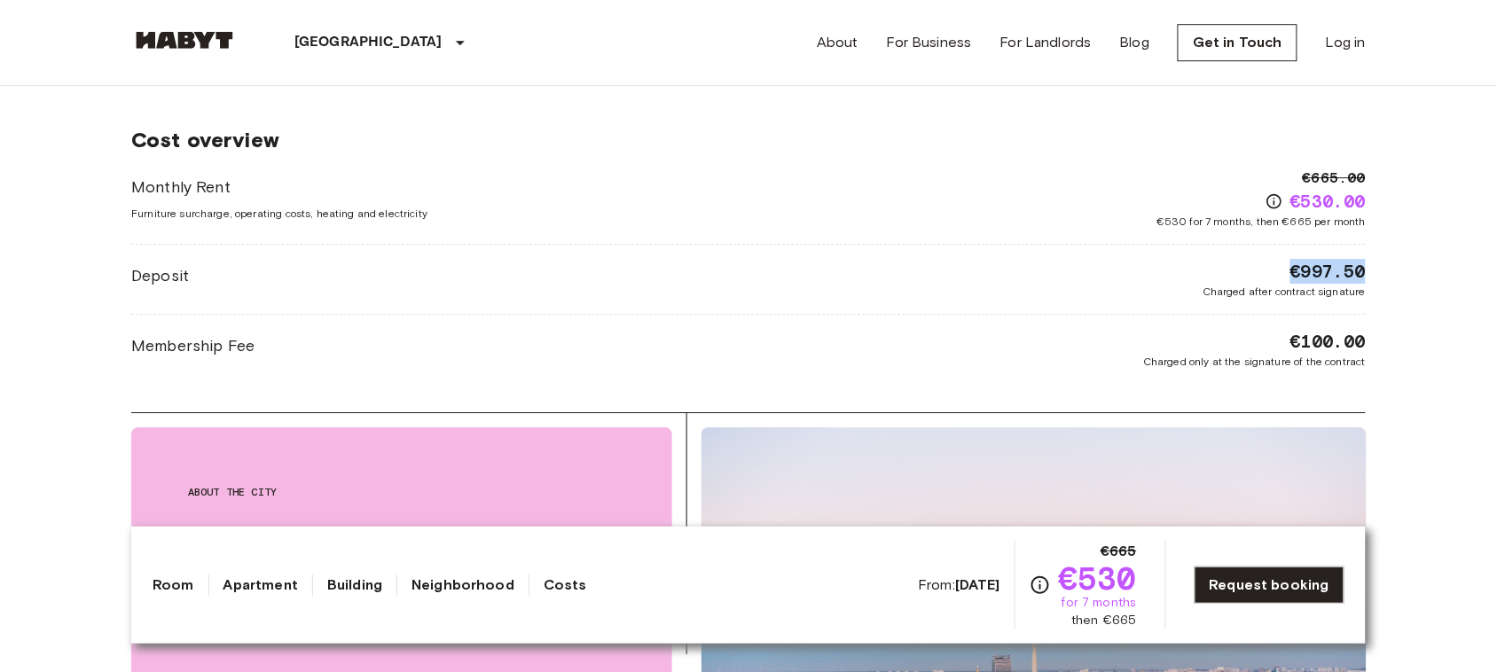
click at [1366, 264] on div "Europe Germany Berlin Private room Private room From Aug 21 2025 Rheinstraße 2-…" at bounding box center [748, 258] width 1277 height 3543
copy span "€997.50"
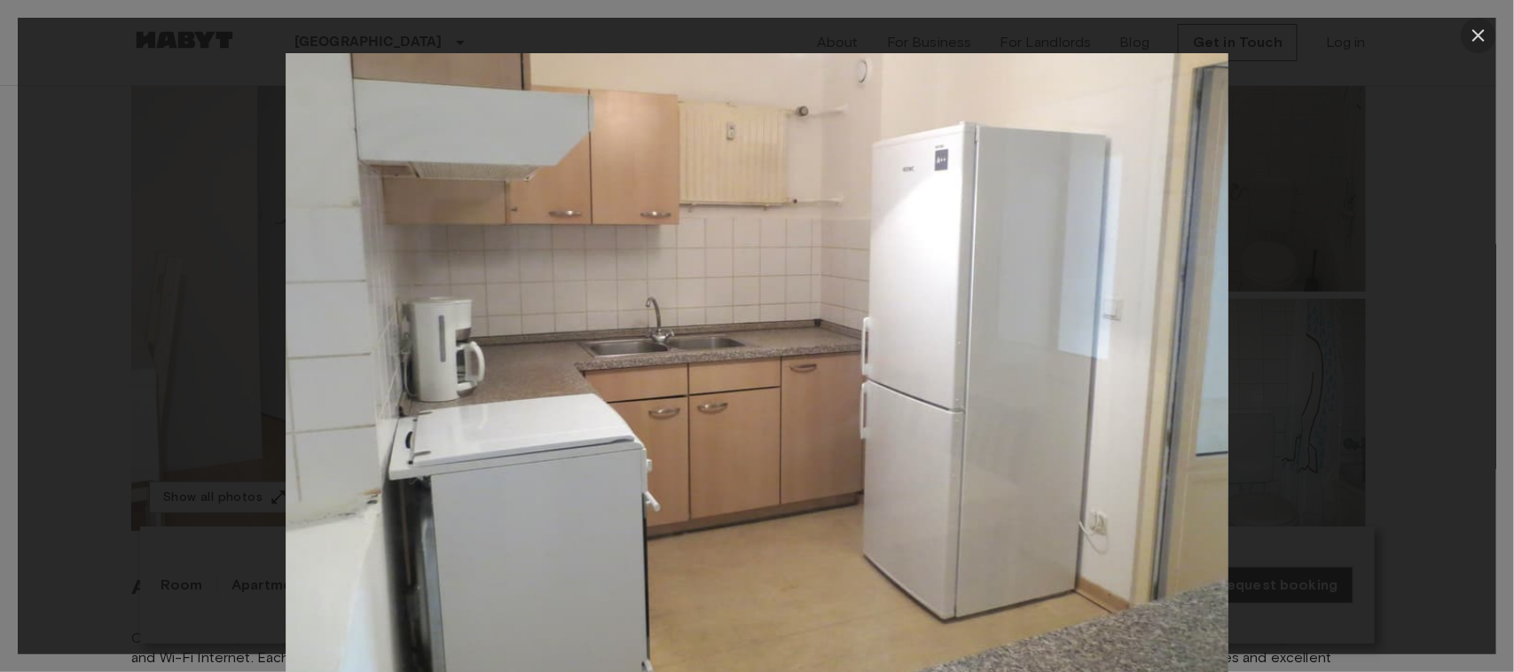
click at [1476, 33] on icon "button" at bounding box center [1478, 35] width 12 height 12
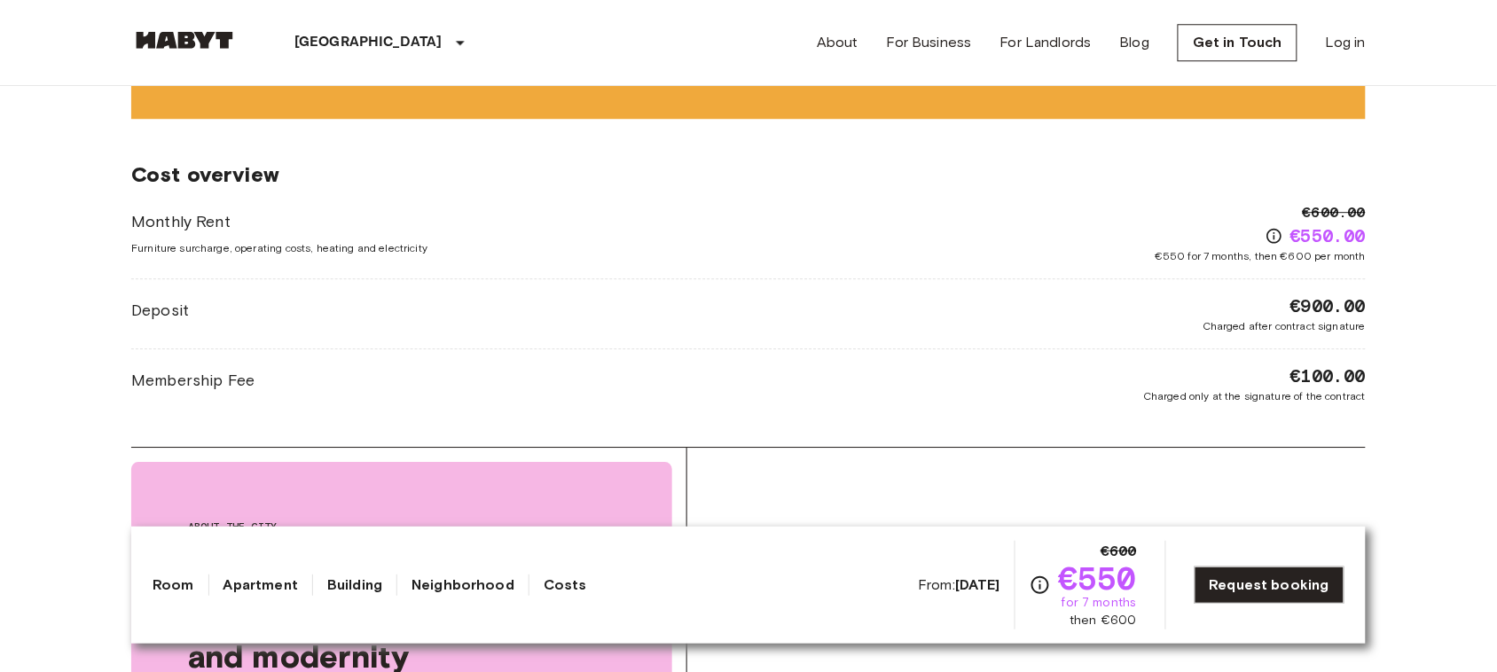
scroll to position [1443, 0]
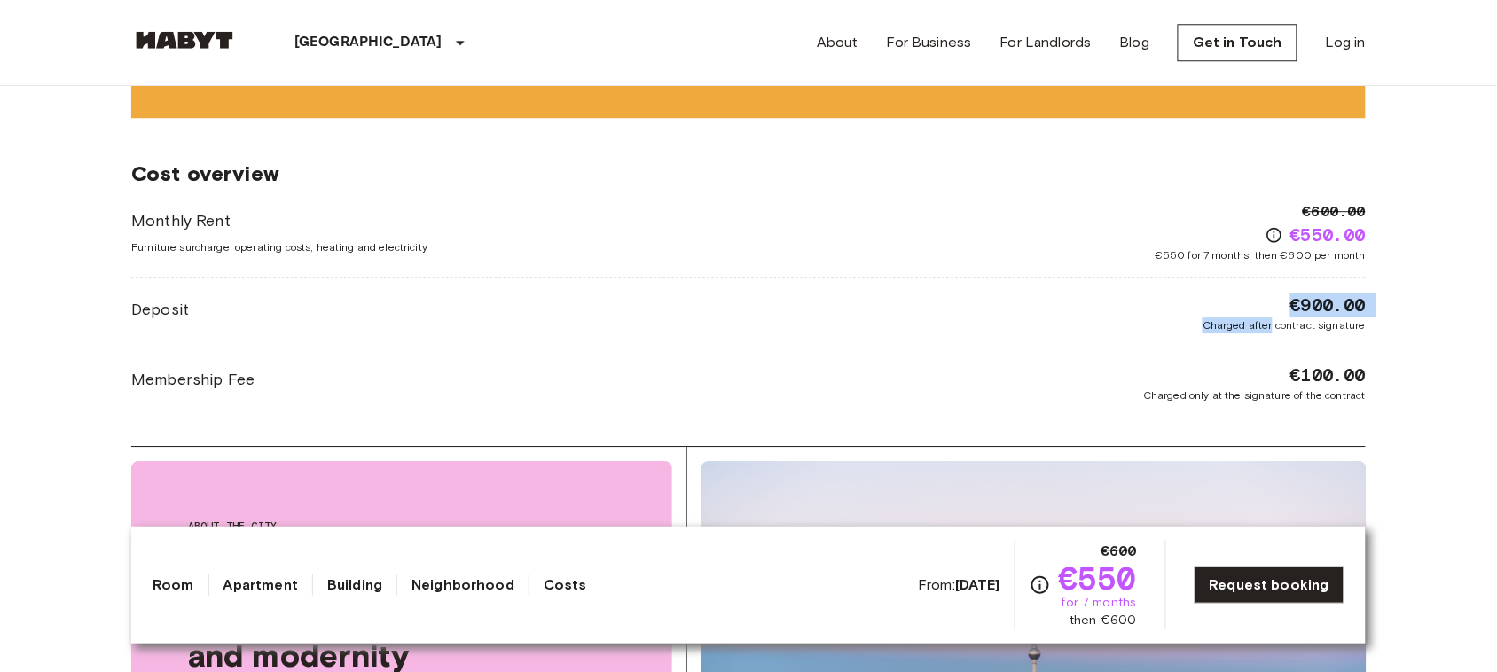
copy div "€900.00 Charged after"
drag, startPoint x: 1273, startPoint y: 309, endPoint x: 1260, endPoint y: 288, distance: 24.3
click at [1260, 288] on div "Monthly Rent Furniture surcharge, operating costs, heating and electricity €600…" at bounding box center [748, 302] width 1234 height 202
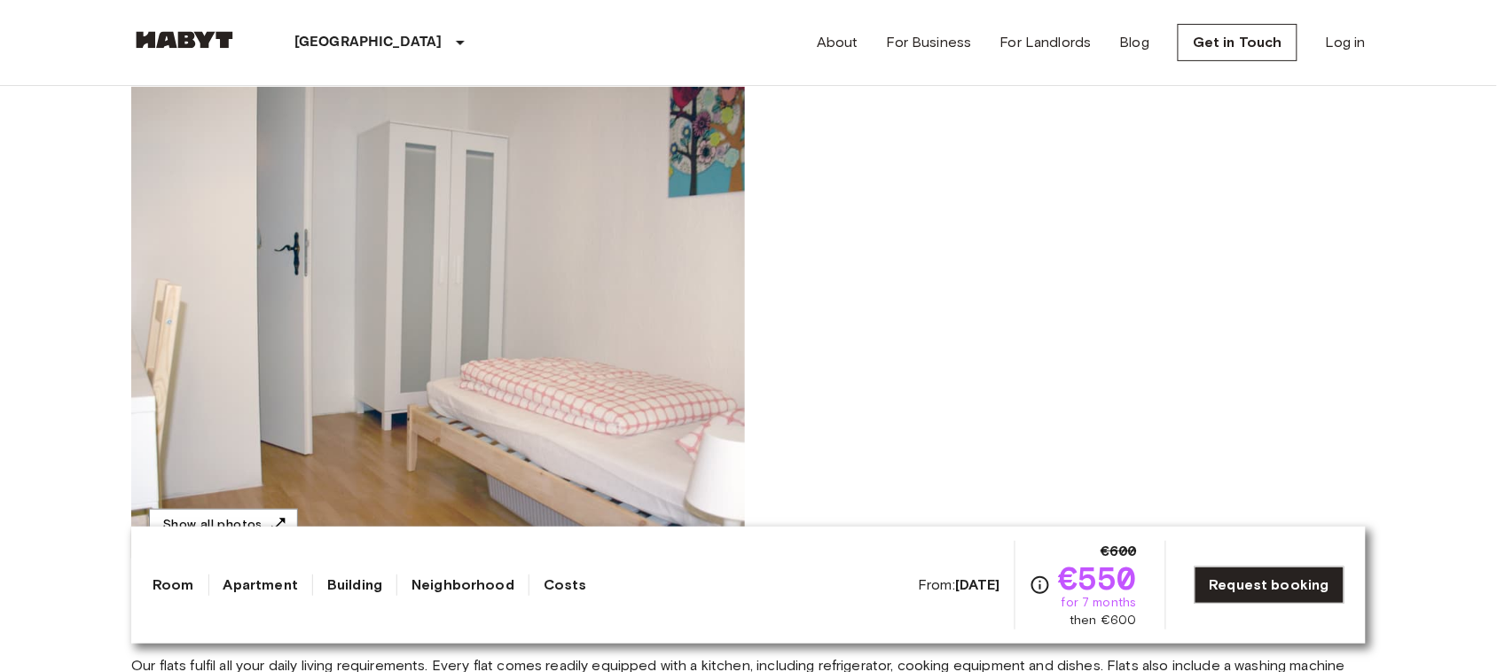
scroll to position [0, 0]
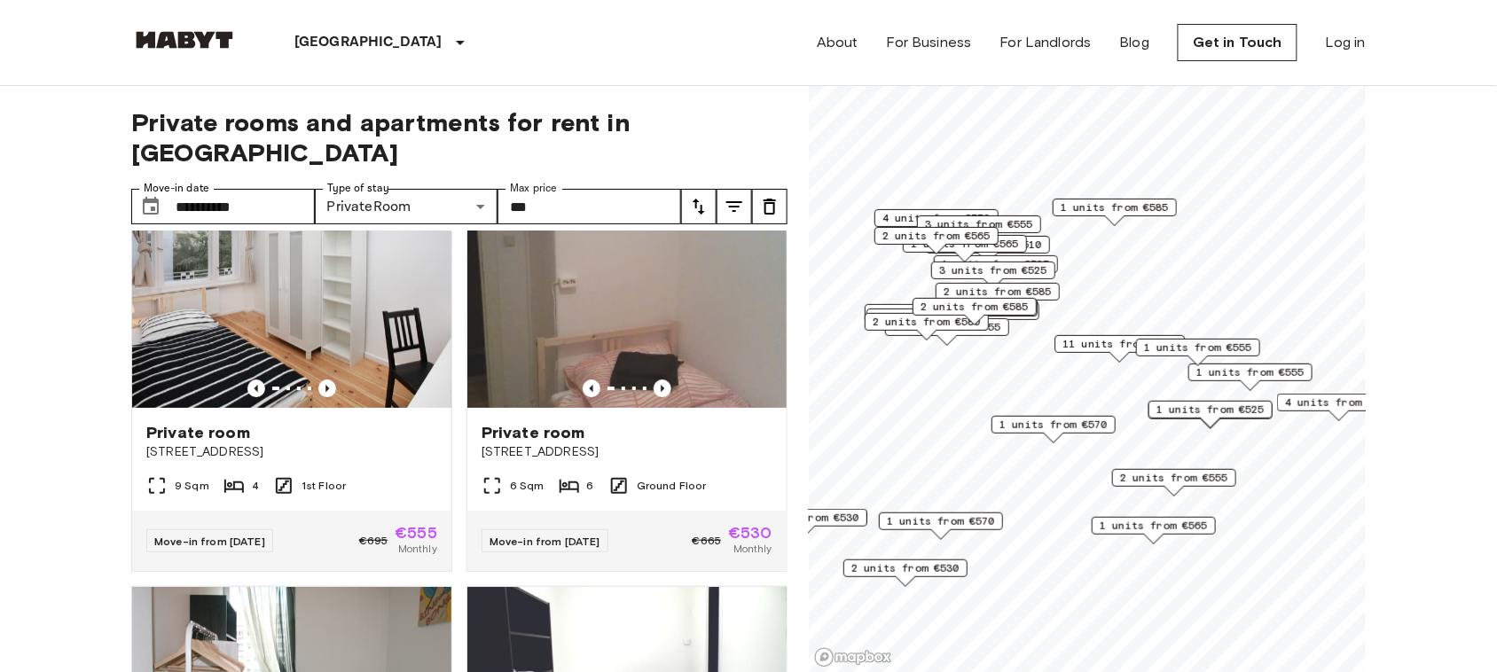
scroll to position [1621, 0]
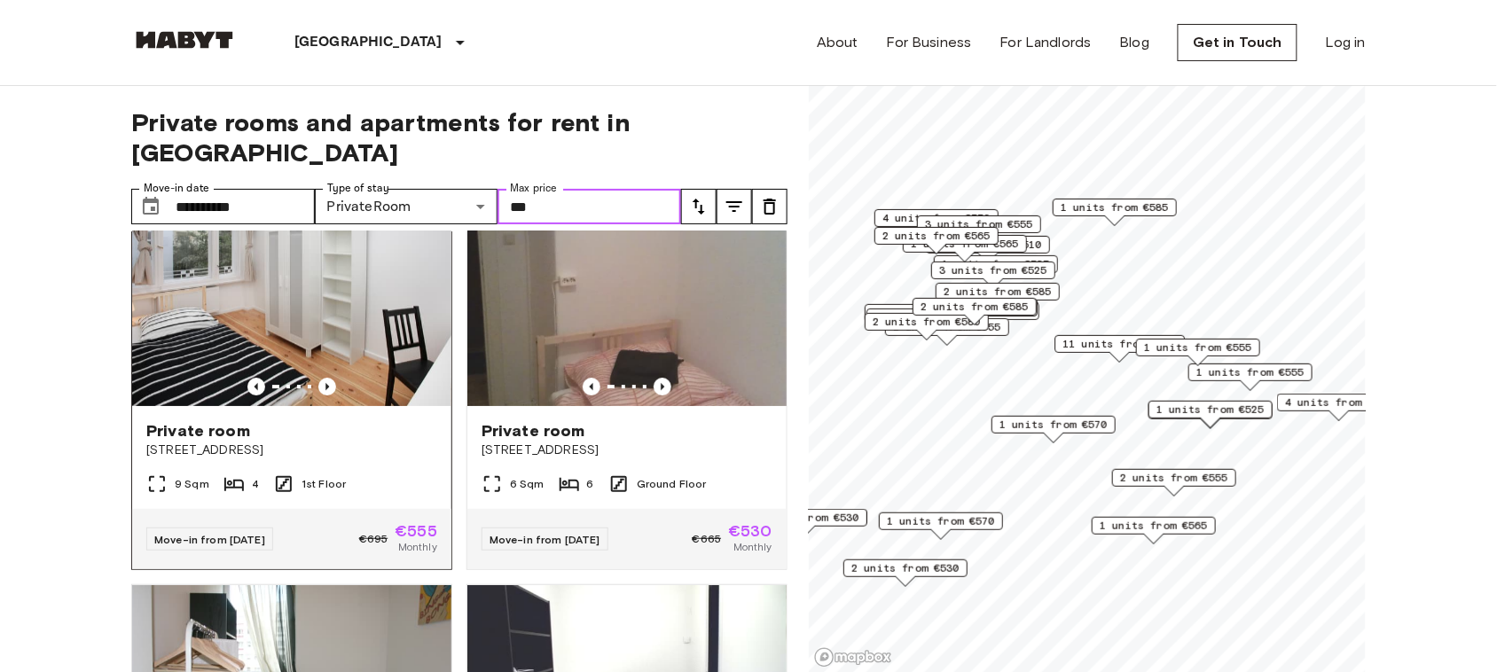
click at [281, 301] on img at bounding box center [291, 299] width 319 height 213
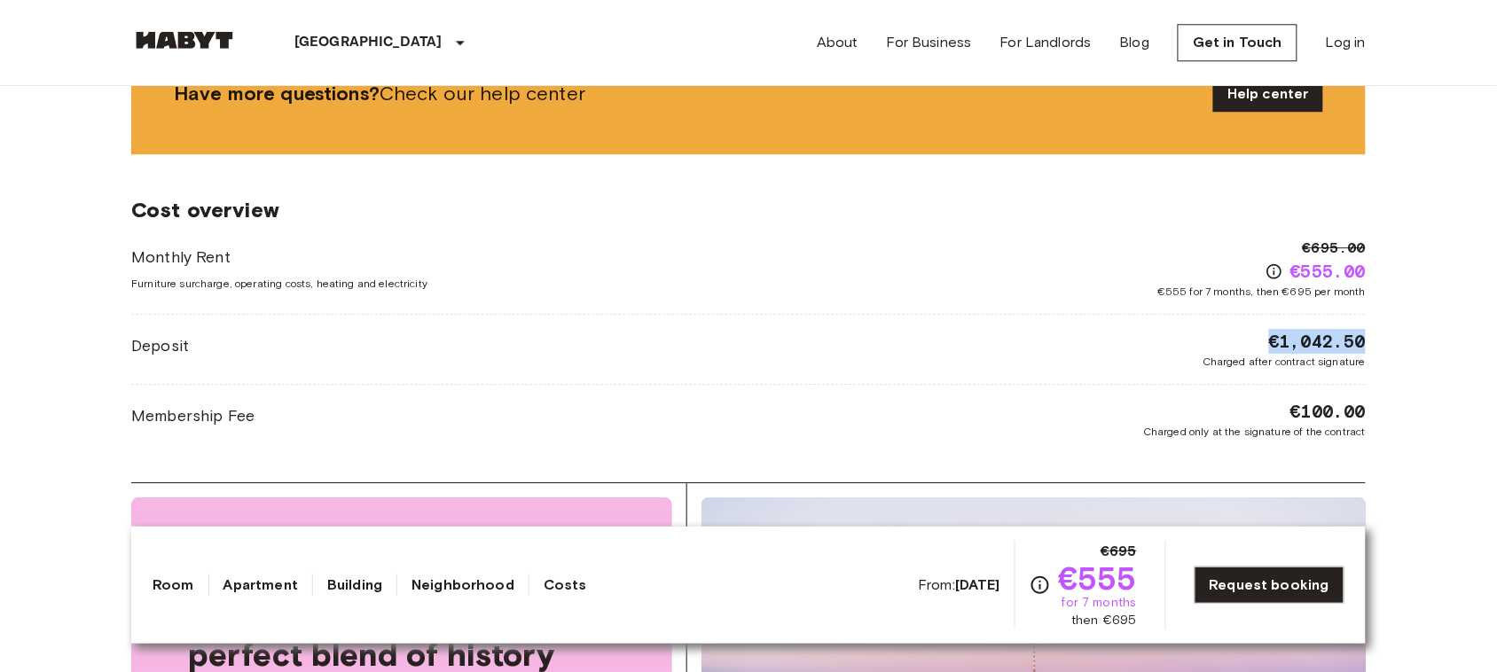
drag, startPoint x: 1262, startPoint y: 333, endPoint x: 1390, endPoint y: 324, distance: 128.9
copy span "€1,042.50"
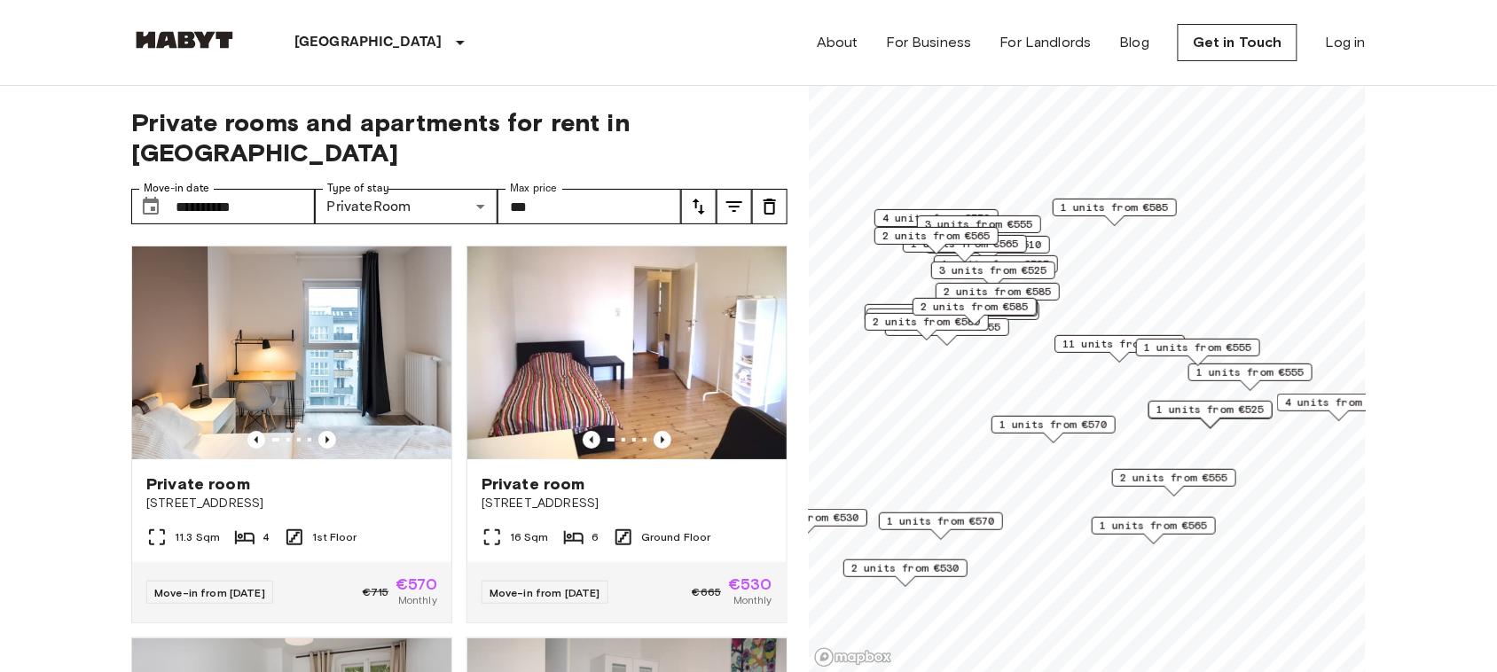
scroll to position [1621, 0]
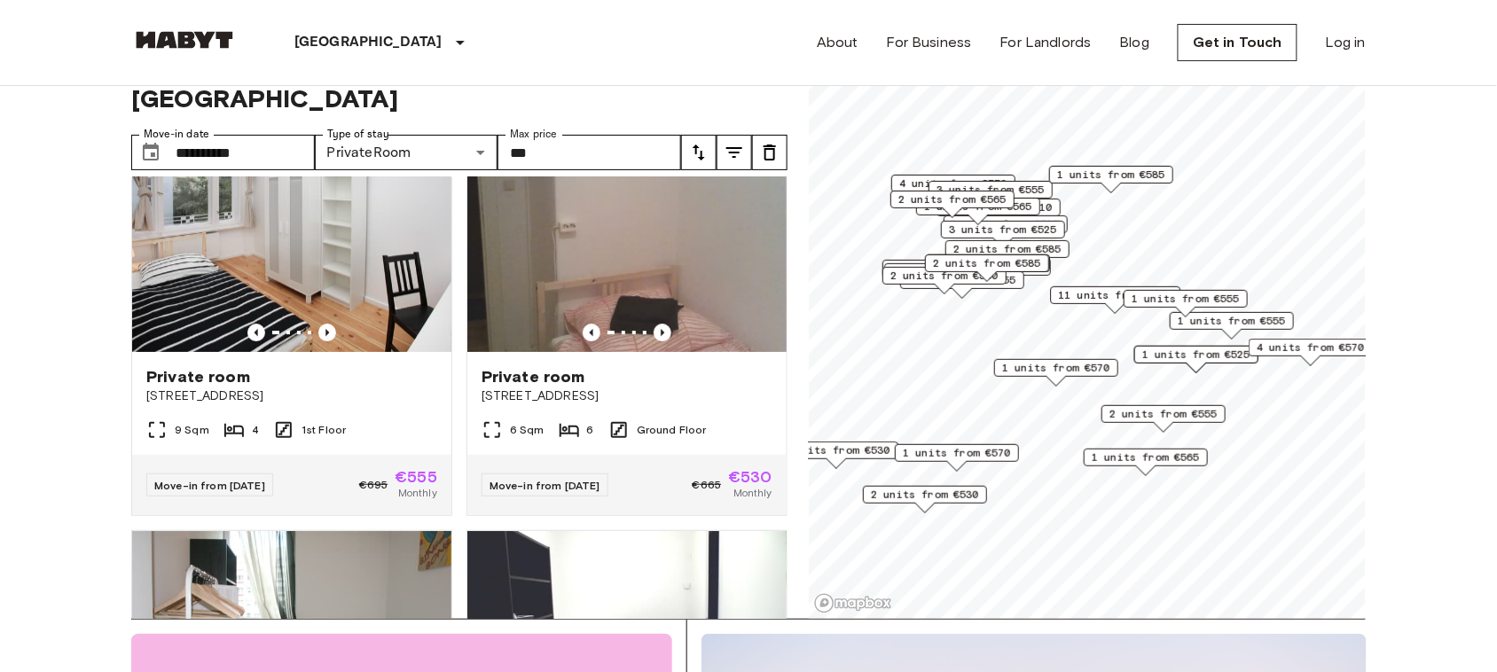
scroll to position [56, 0]
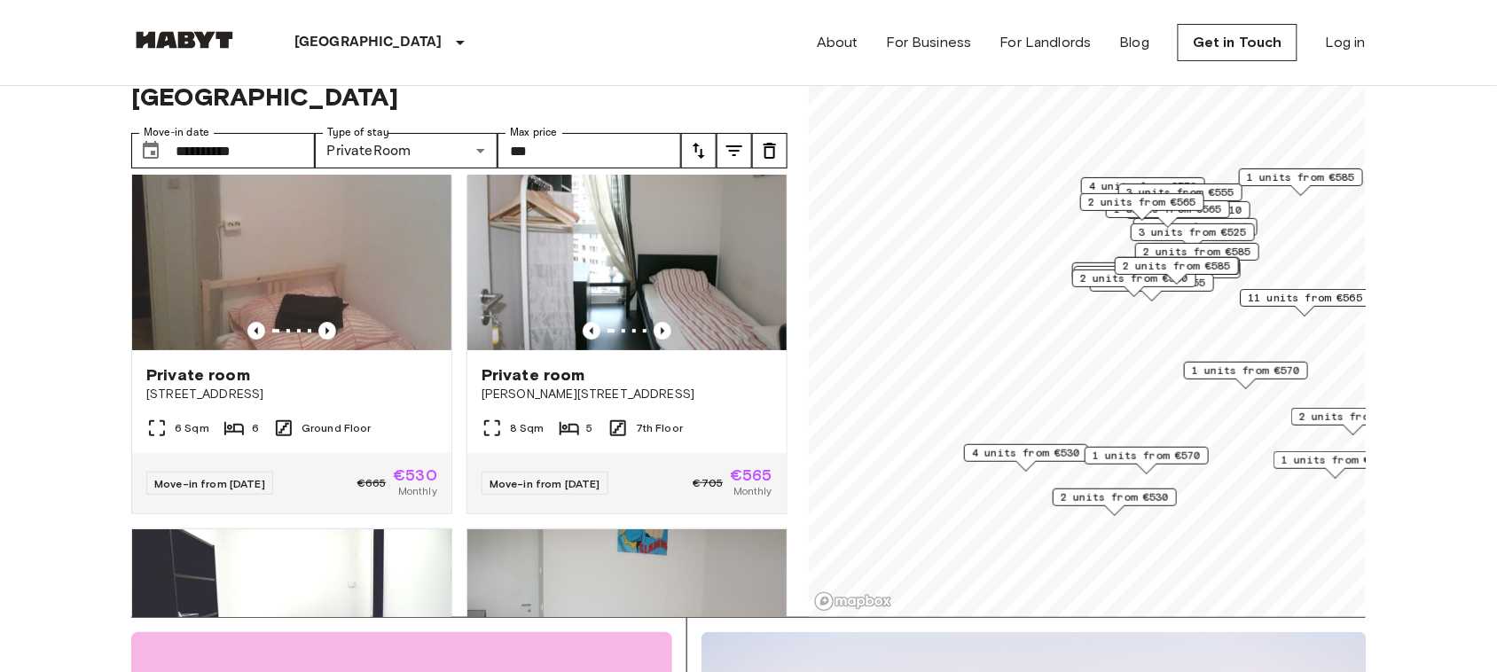
scroll to position [1217, 0]
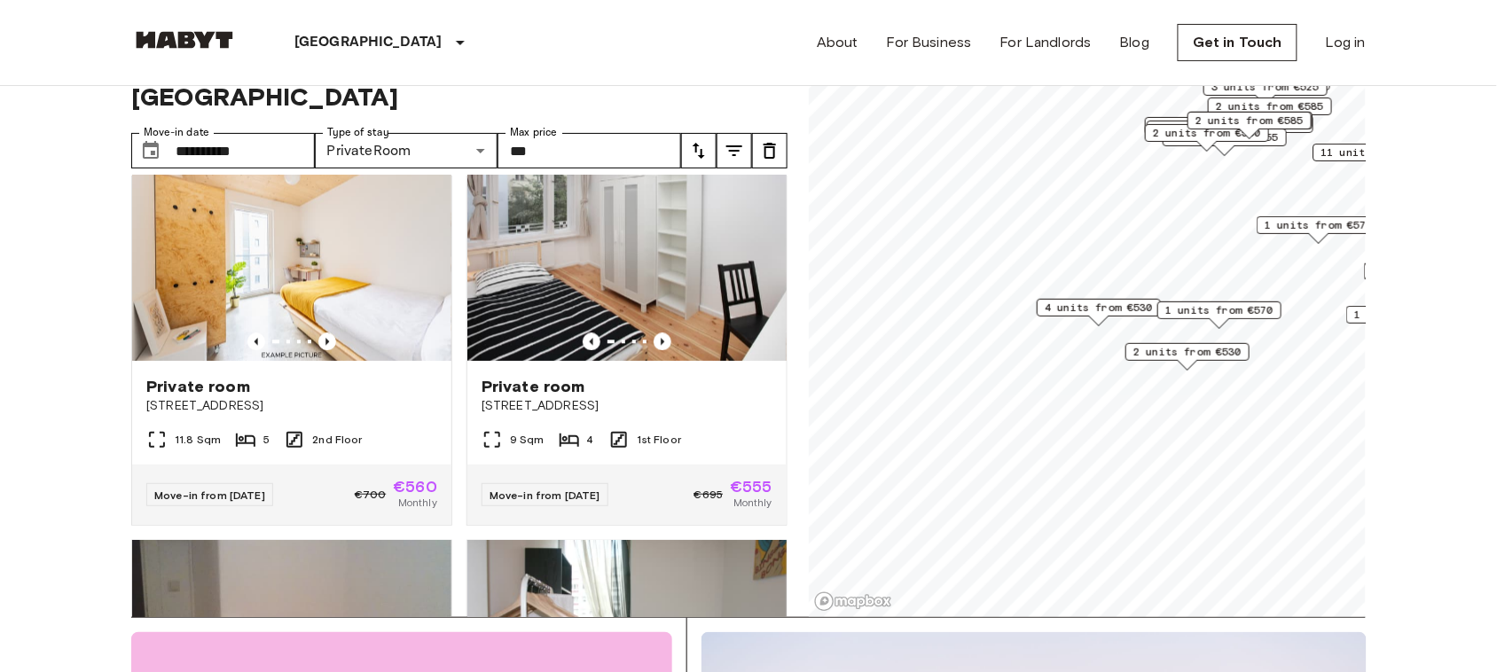
scroll to position [814, 0]
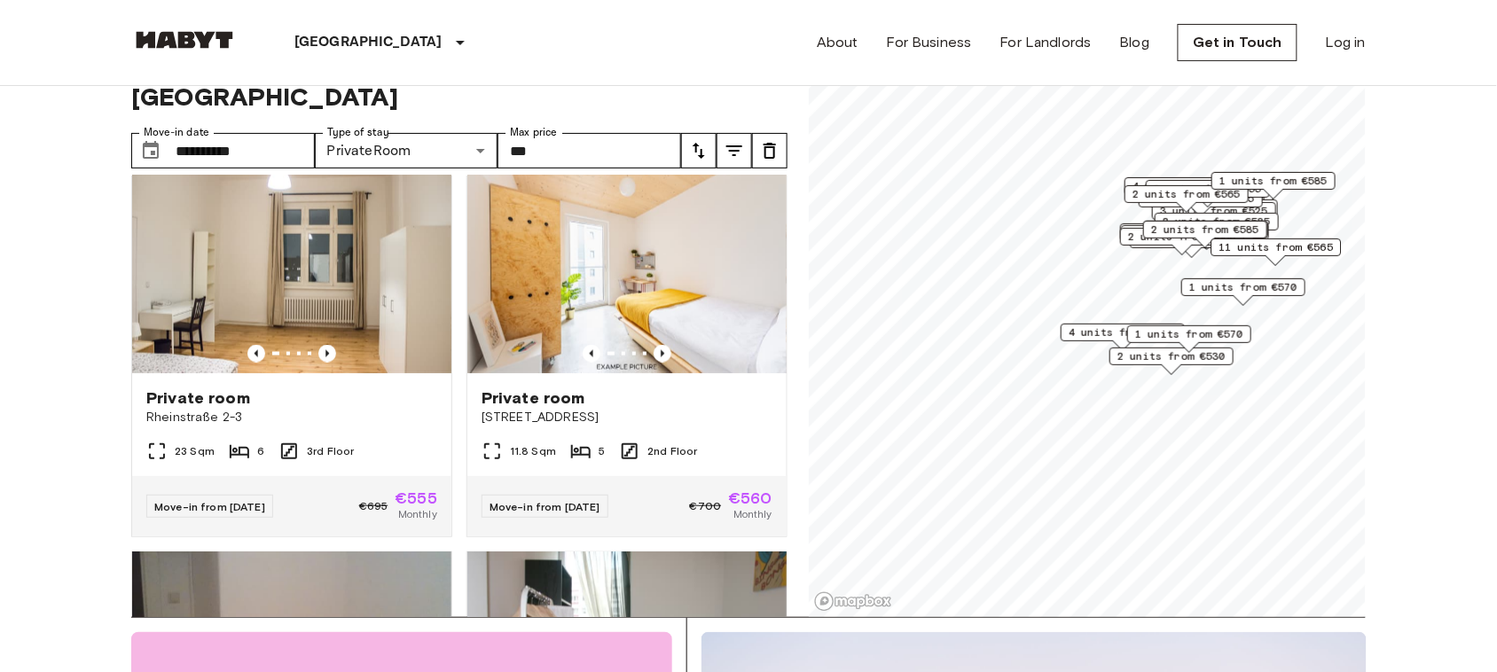
scroll to position [1217, 0]
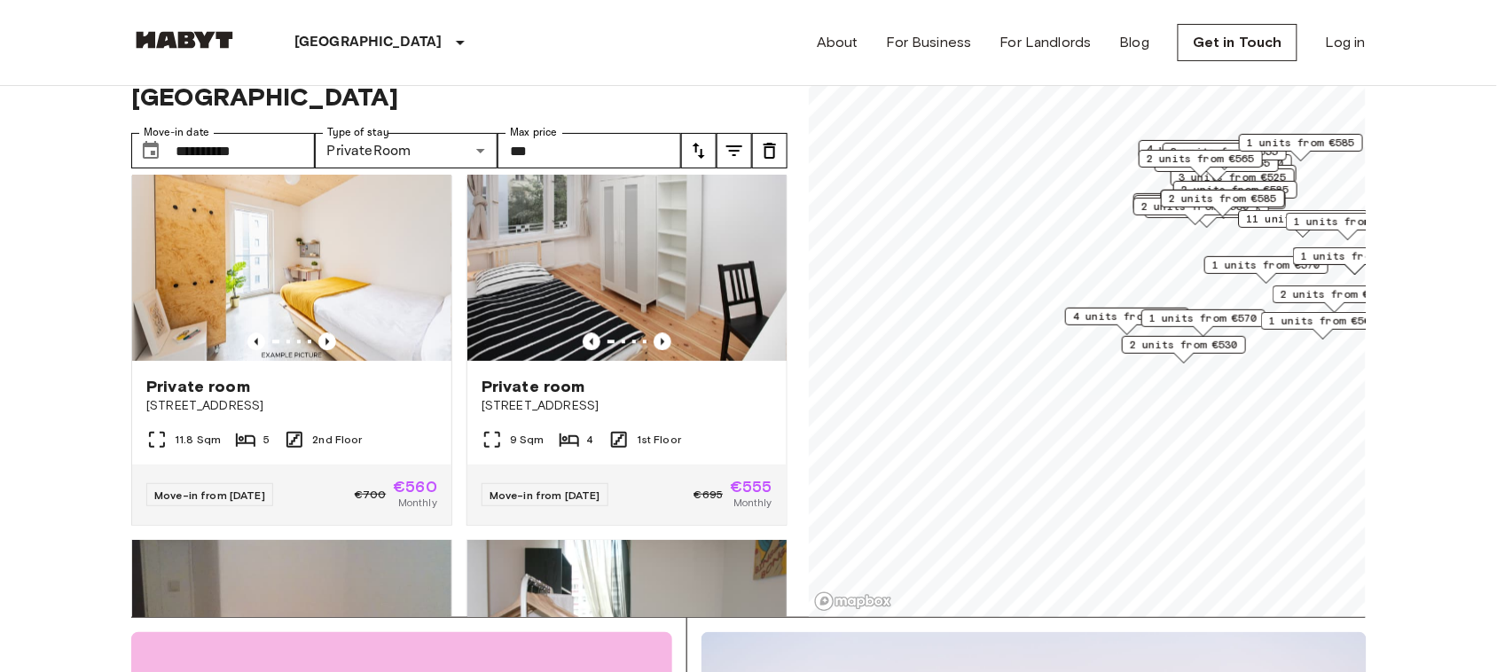
click at [1082, 320] on span "4 units from €530" at bounding box center [1127, 317] width 108 height 16
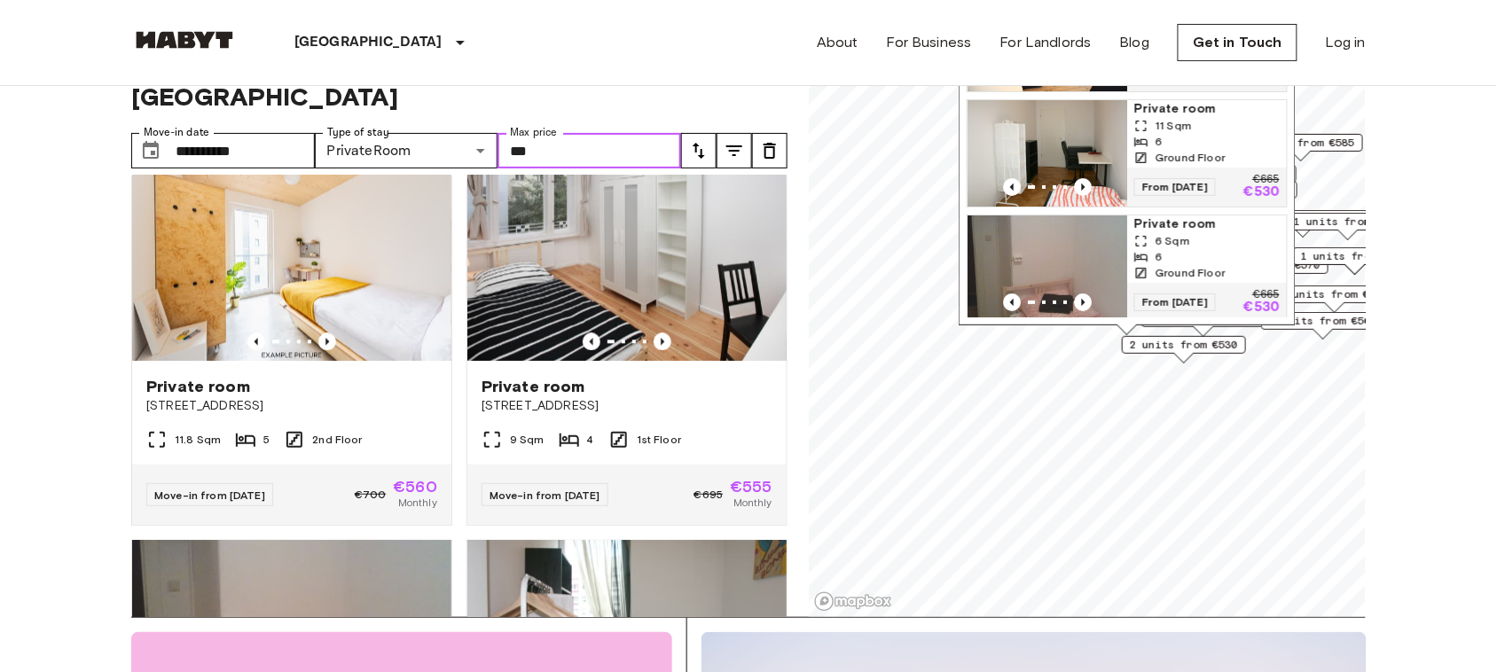
click at [628, 133] on input "***" at bounding box center [589, 150] width 184 height 35
type input "*"
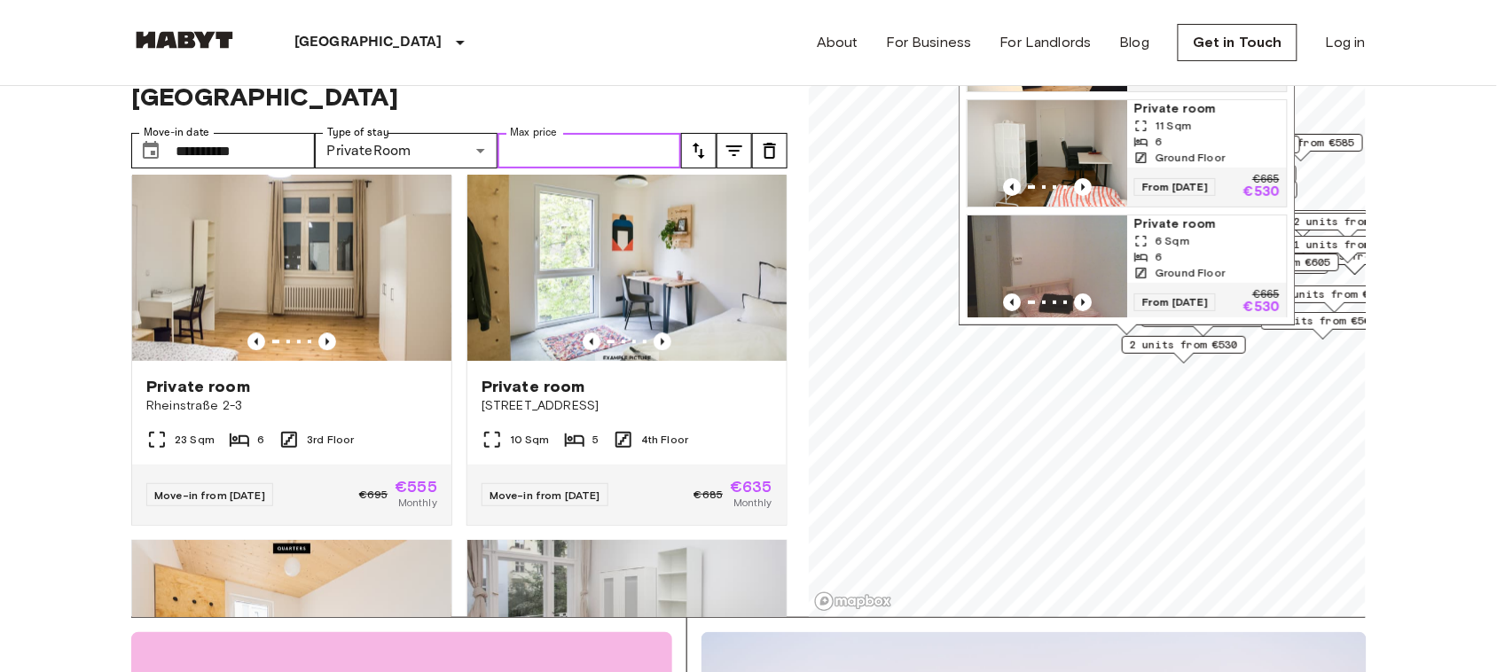
scroll to position [1621, 0]
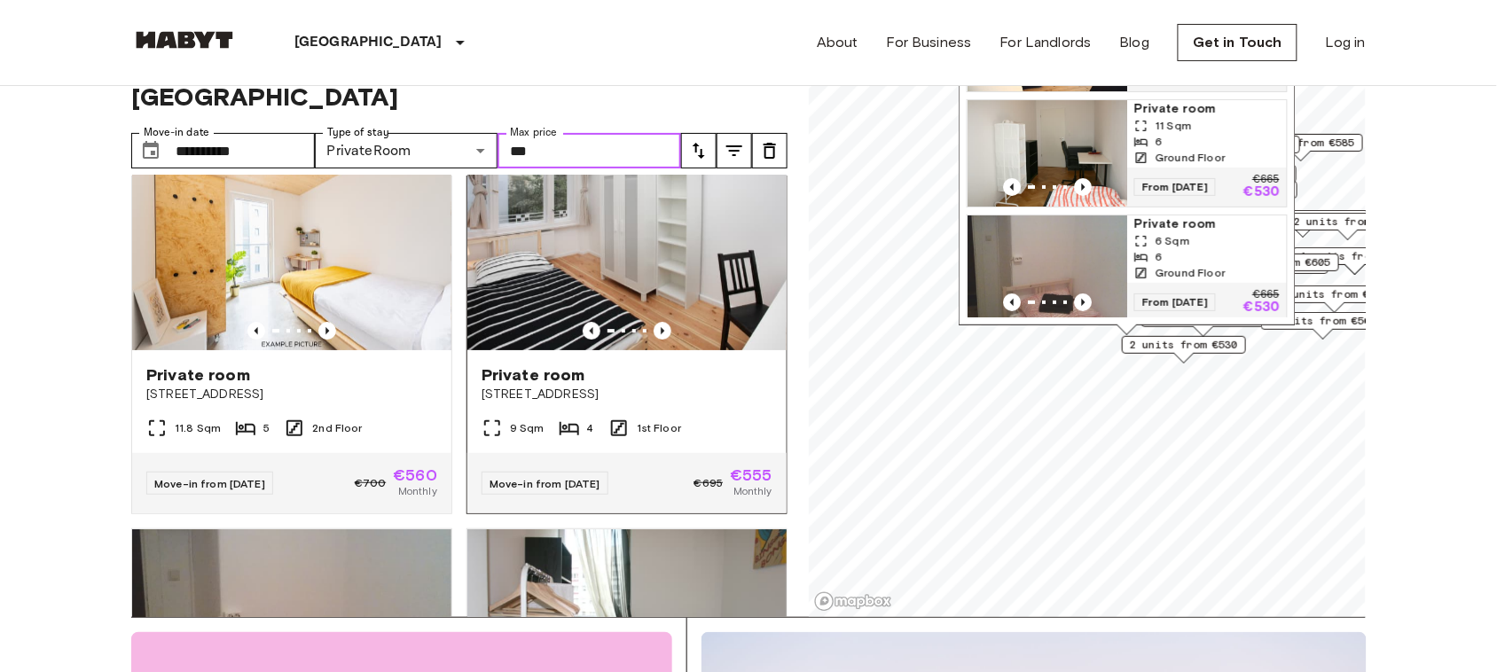
type input "***"
click at [291, 133] on input "**********" at bounding box center [245, 150] width 139 height 35
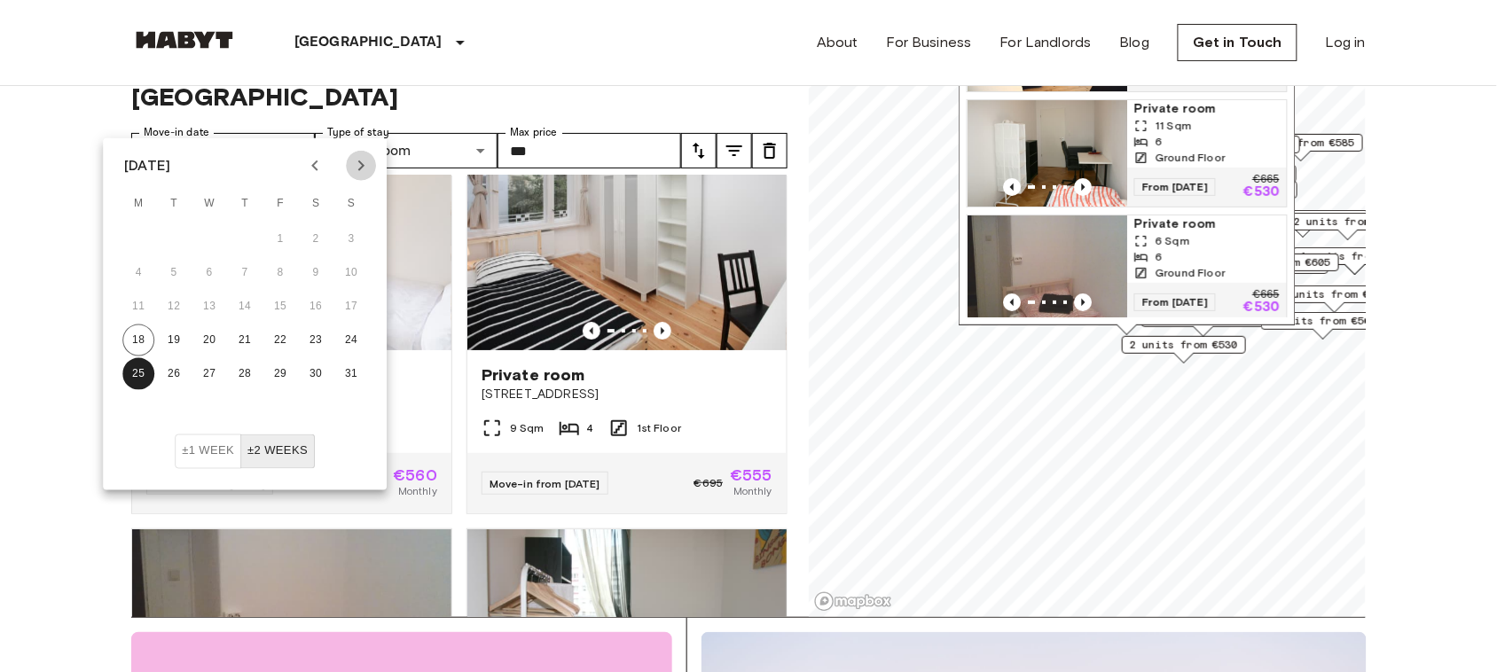
click at [352, 173] on icon "Next month" at bounding box center [360, 165] width 21 height 21
click at [254, 268] on button "11" at bounding box center [245, 273] width 32 height 32
type input "**********"
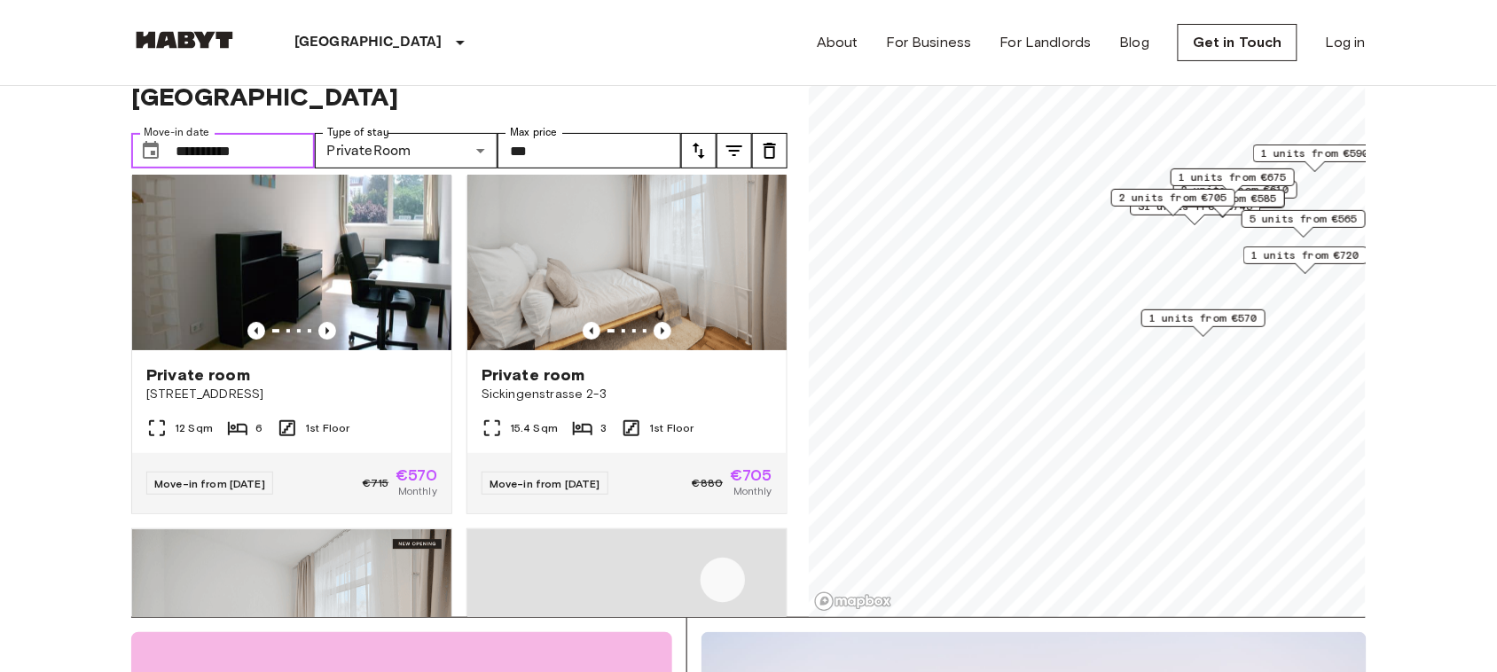
click at [1169, 321] on span "1 units from €570" at bounding box center [1203, 318] width 108 height 16
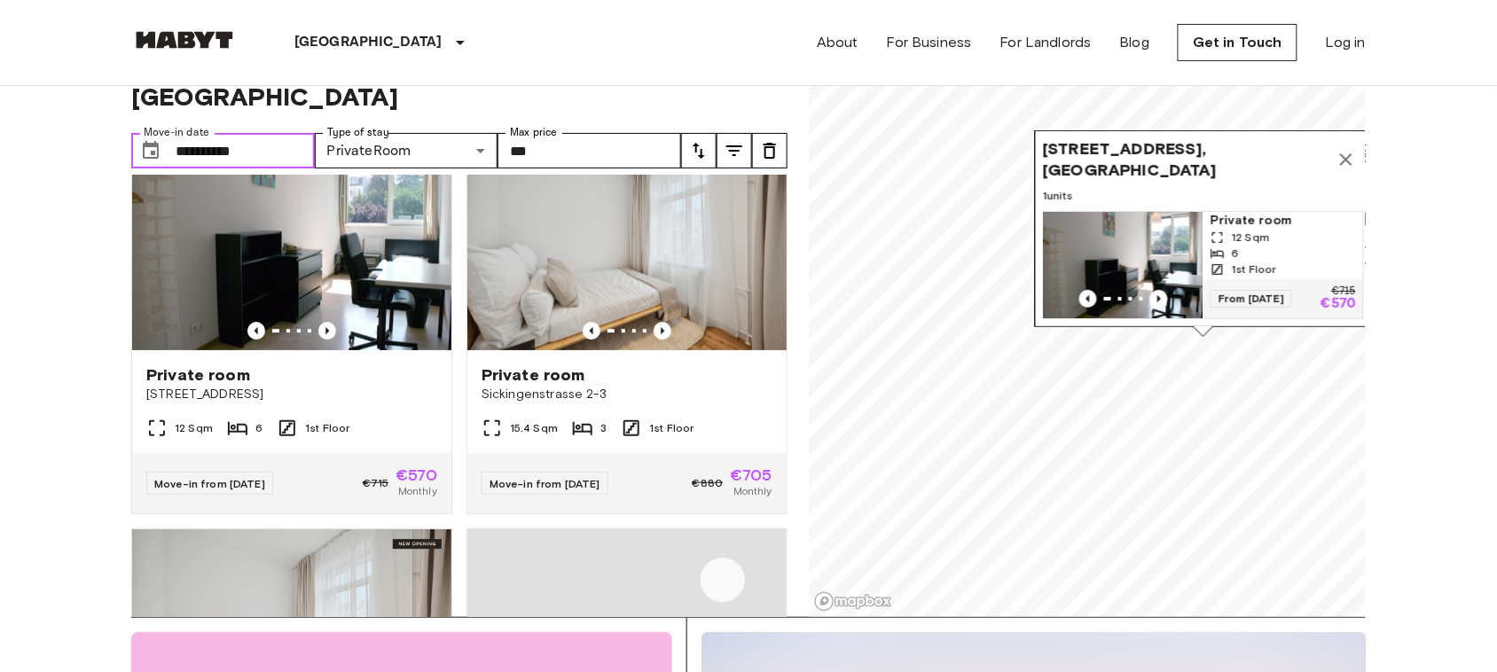
click at [1153, 212] on img "Map marker" at bounding box center [1124, 265] width 160 height 106
click at [1349, 149] on icon "Map marker" at bounding box center [1345, 159] width 21 height 21
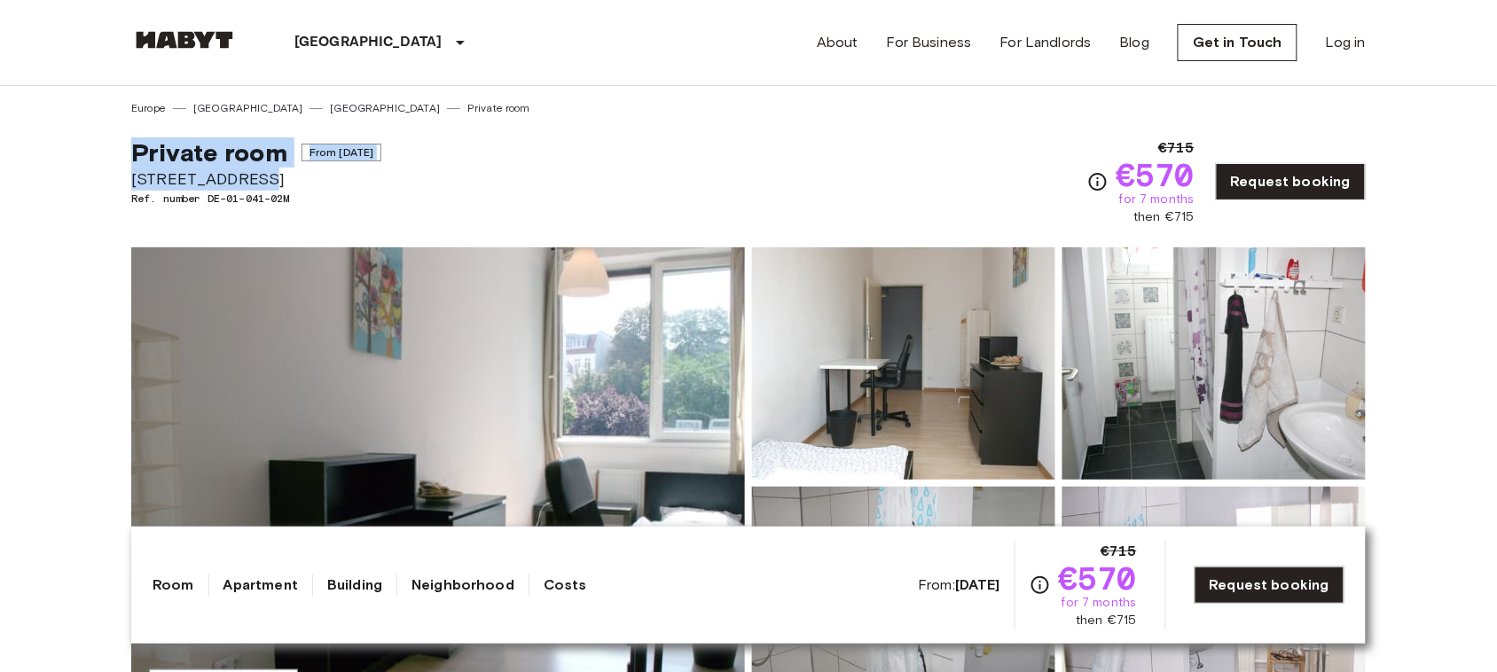
copy div "Private room From Sep 3 2025 Hauptstraße 49B"
drag, startPoint x: 266, startPoint y: 177, endPoint x: 96, endPoint y: 140, distance: 174.3
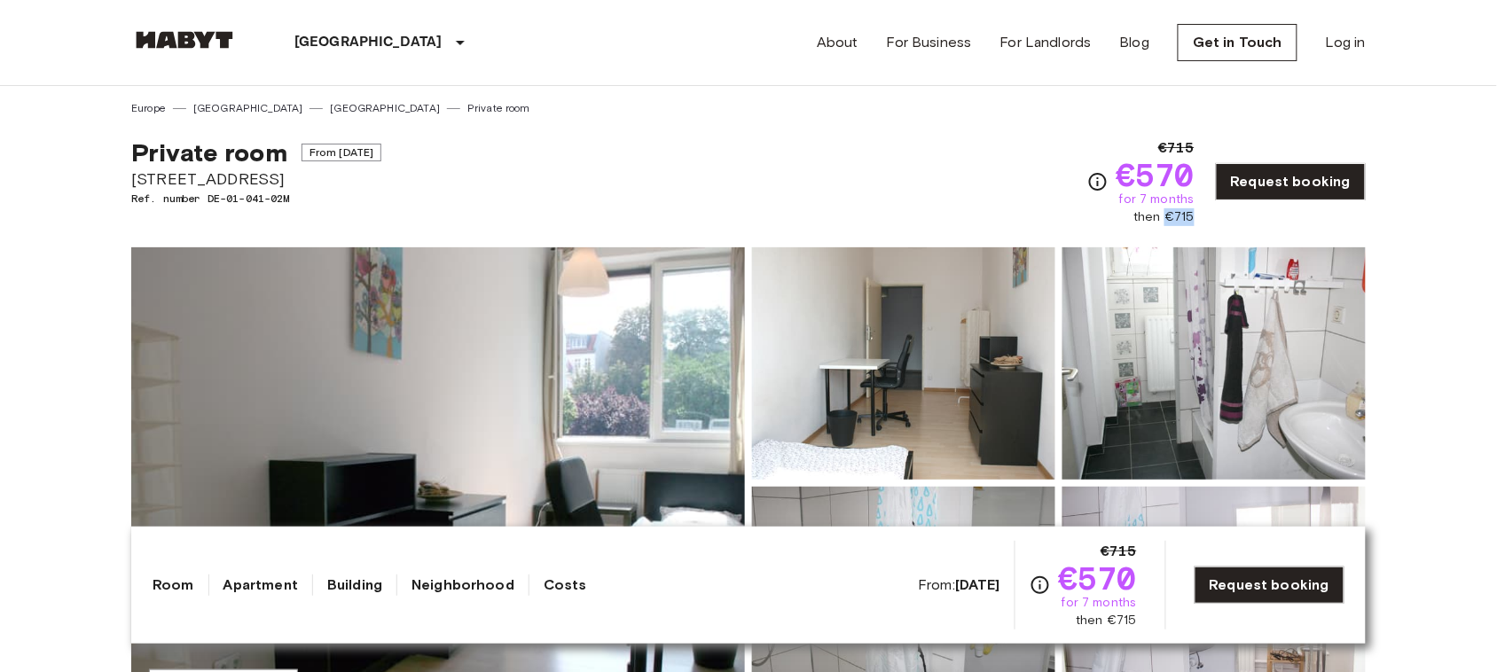
copy span "€715"
drag, startPoint x: 1170, startPoint y: 219, endPoint x: 1201, endPoint y: 219, distance: 31.0
click at [1201, 219] on div "€715 €570 for 7 months then €715 Request booking" at bounding box center [1226, 181] width 278 height 89
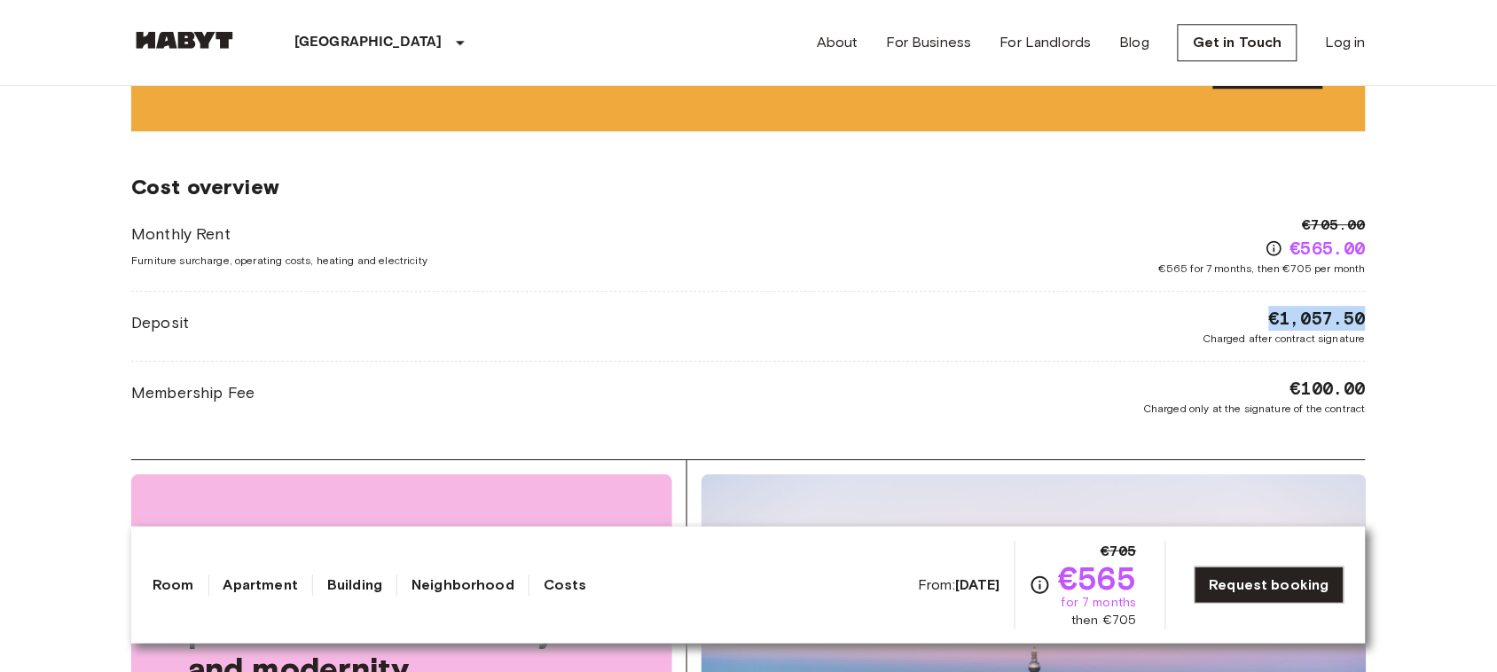
scroll to position [1406, 0]
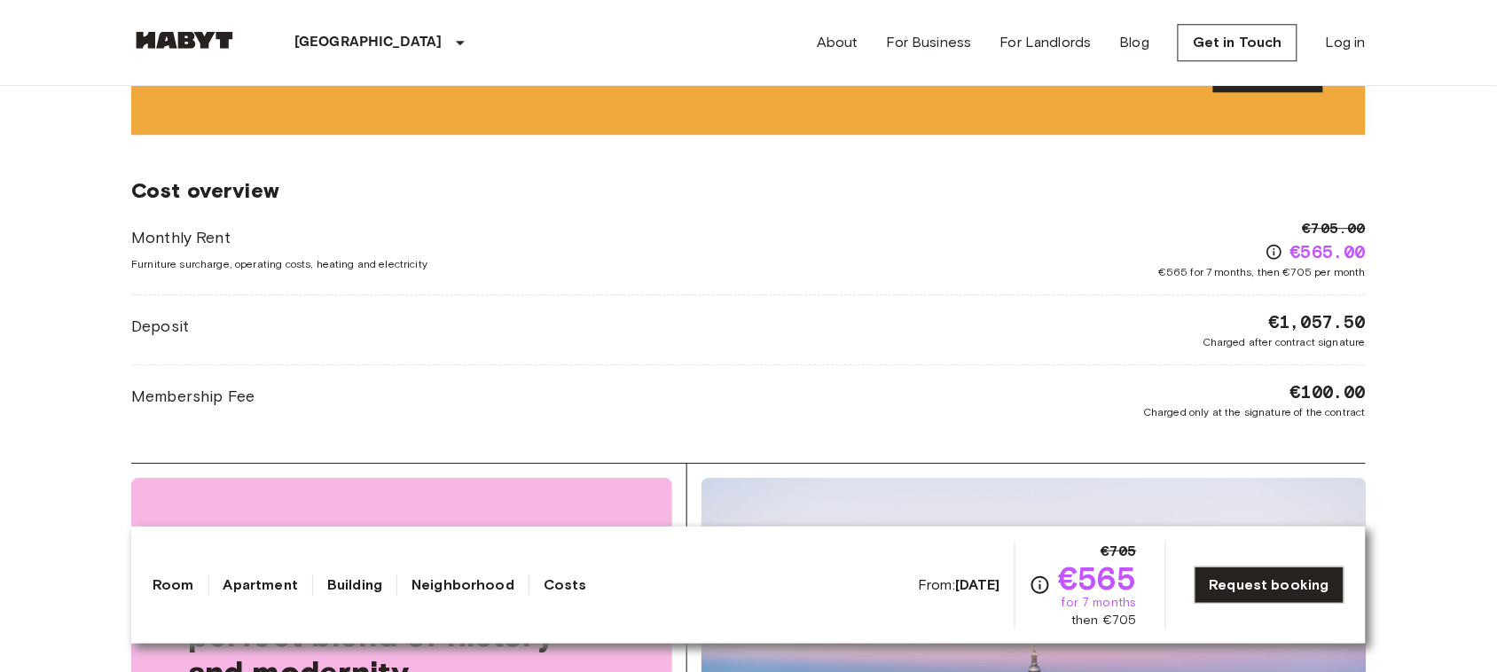
click at [1018, 347] on div "Deposit €1,057.50 Charged after contract signature" at bounding box center [748, 329] width 1234 height 41
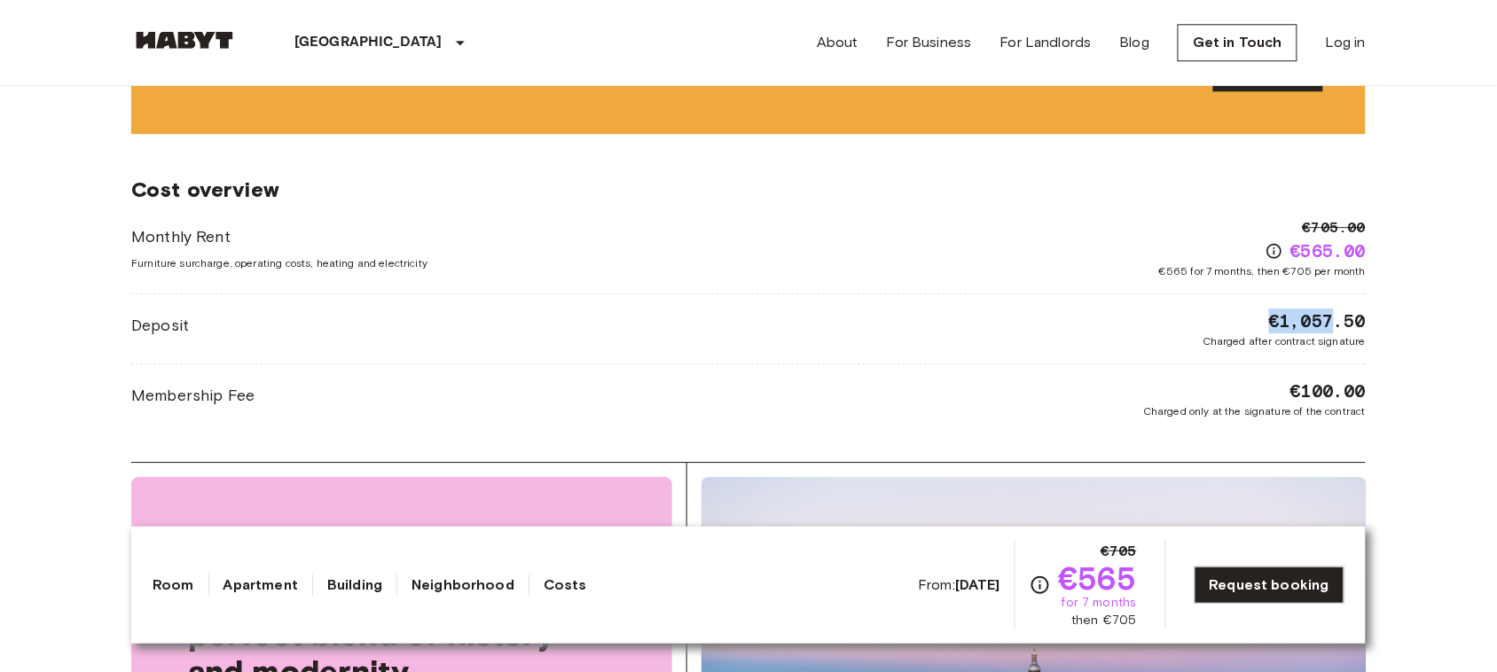
copy span "€1,057"
copy span "€1,057.5"
copy span "€1,057.50"
drag, startPoint x: 1253, startPoint y: 312, endPoint x: 1368, endPoint y: 313, distance: 115.3
click at [1368, 313] on div "Europe Germany Berlin Private room Private room From Aug 20 2025 Klara Franke S…" at bounding box center [748, 379] width 1277 height 3401
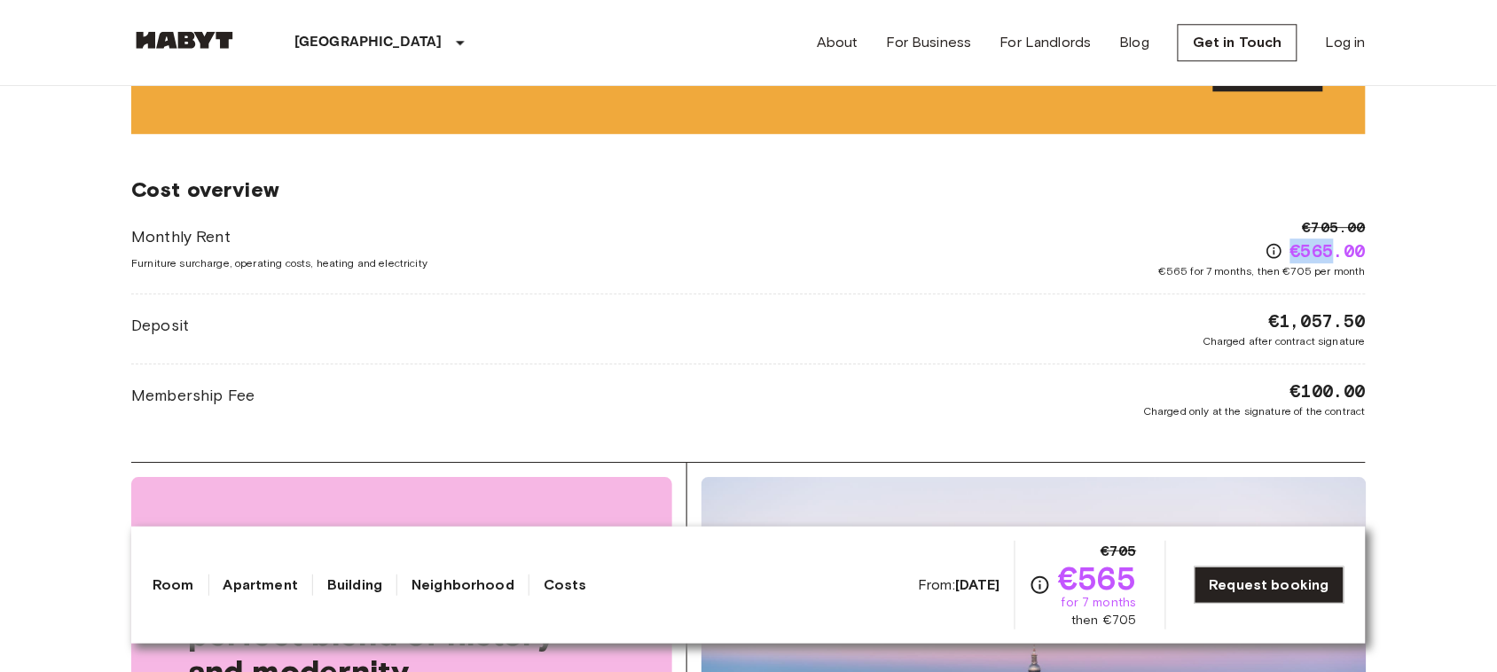
copy span "€565"
drag, startPoint x: 1286, startPoint y: 251, endPoint x: 1334, endPoint y: 248, distance: 48.8
click at [1334, 248] on div "€565.00" at bounding box center [1315, 251] width 100 height 25
copy div "€100.00 Charged only at the signat"
click at [1278, 390] on div "€100.00 Charged only at the signature of the contract" at bounding box center [1254, 399] width 223 height 41
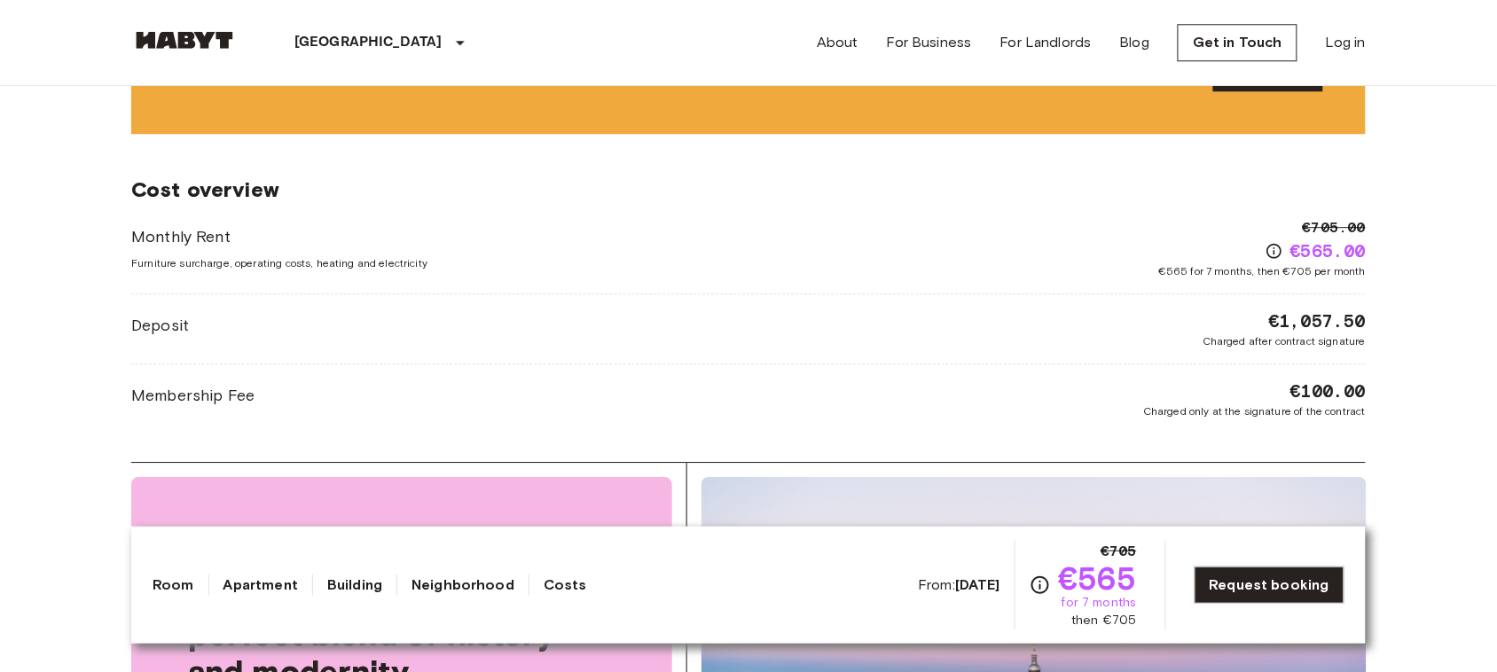
click at [1350, 448] on div "Cost overview Monthly Rent Furniture surcharge, operating costs, heating and el…" at bounding box center [748, 298] width 1234 height 328
copy span "€100.00"
drag, startPoint x: 1287, startPoint y: 400, endPoint x: 1362, endPoint y: 400, distance: 74.5
click at [1362, 400] on div "€100.00 Charged only at the signature of the contract" at bounding box center [1254, 399] width 223 height 41
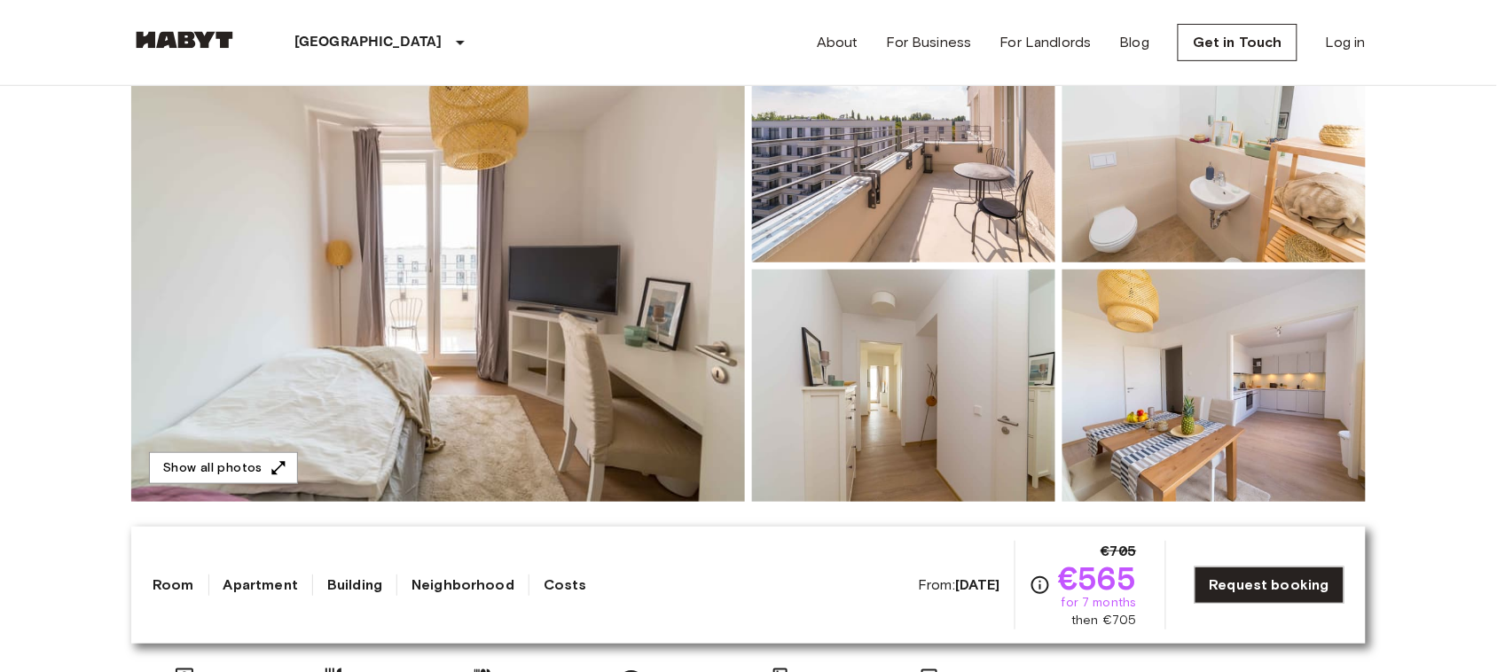
scroll to position [0, 0]
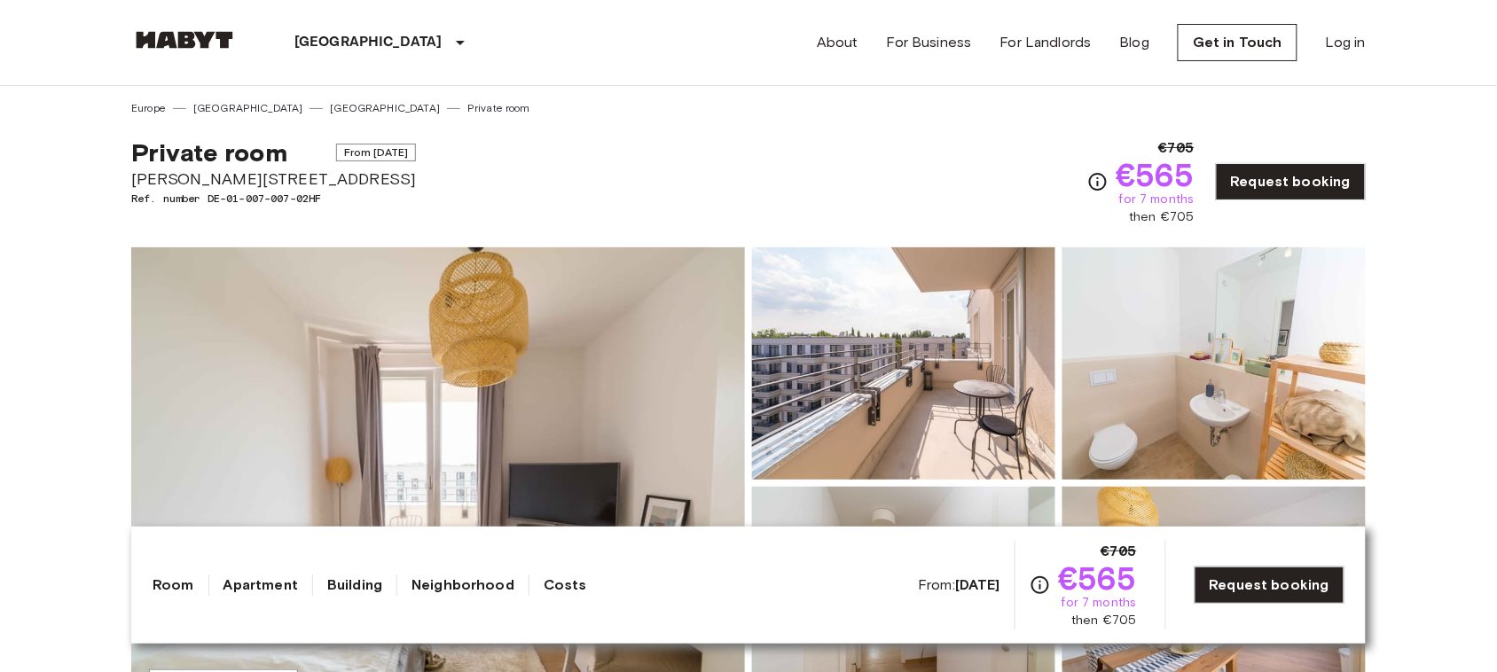
click at [1095, 601] on span "for 7 months" at bounding box center [1098, 603] width 75 height 18
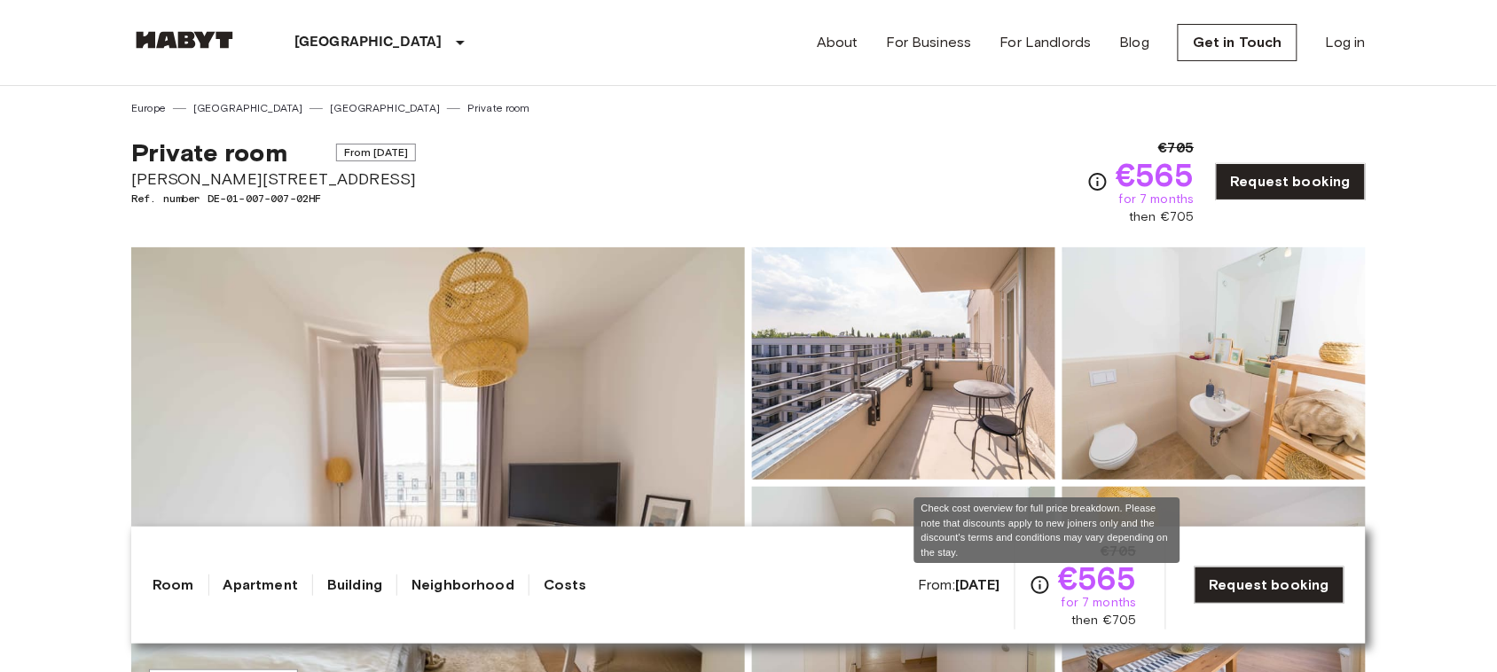
click at [1045, 582] on icon "Check cost overview for full price breakdown. Please note that discounts apply …" at bounding box center [1039, 585] width 21 height 21
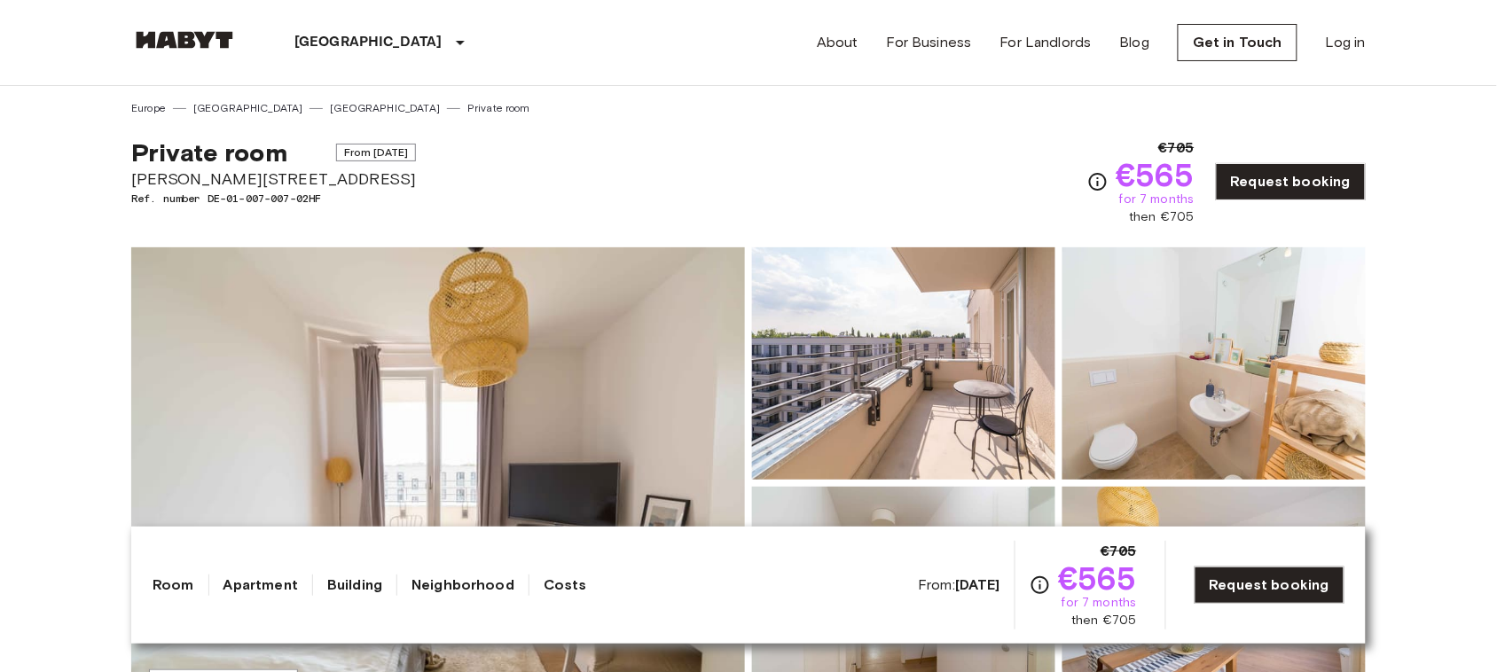
click at [973, 585] on b "Aug 20 2025" at bounding box center [977, 584] width 45 height 17
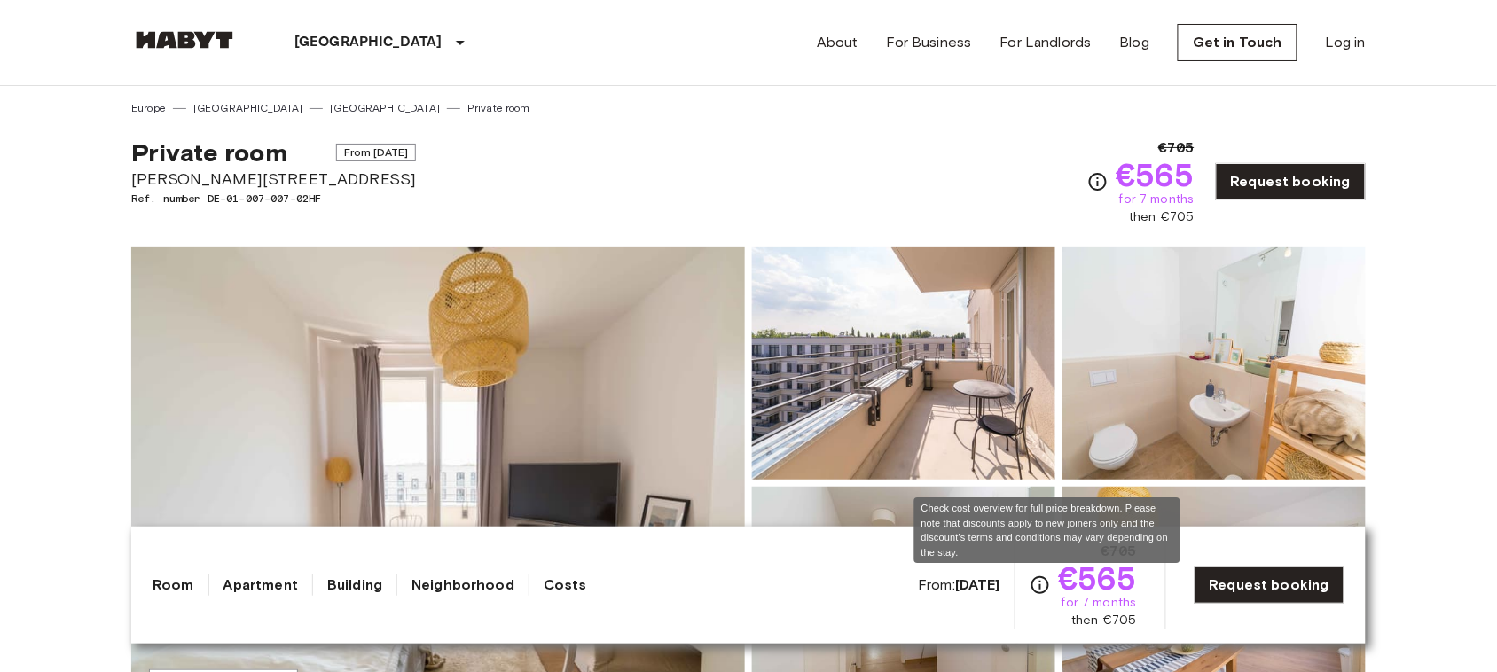
click at [1051, 587] on icon "Check cost overview for full price breakdown. Please note that discounts apply …" at bounding box center [1039, 585] width 21 height 21
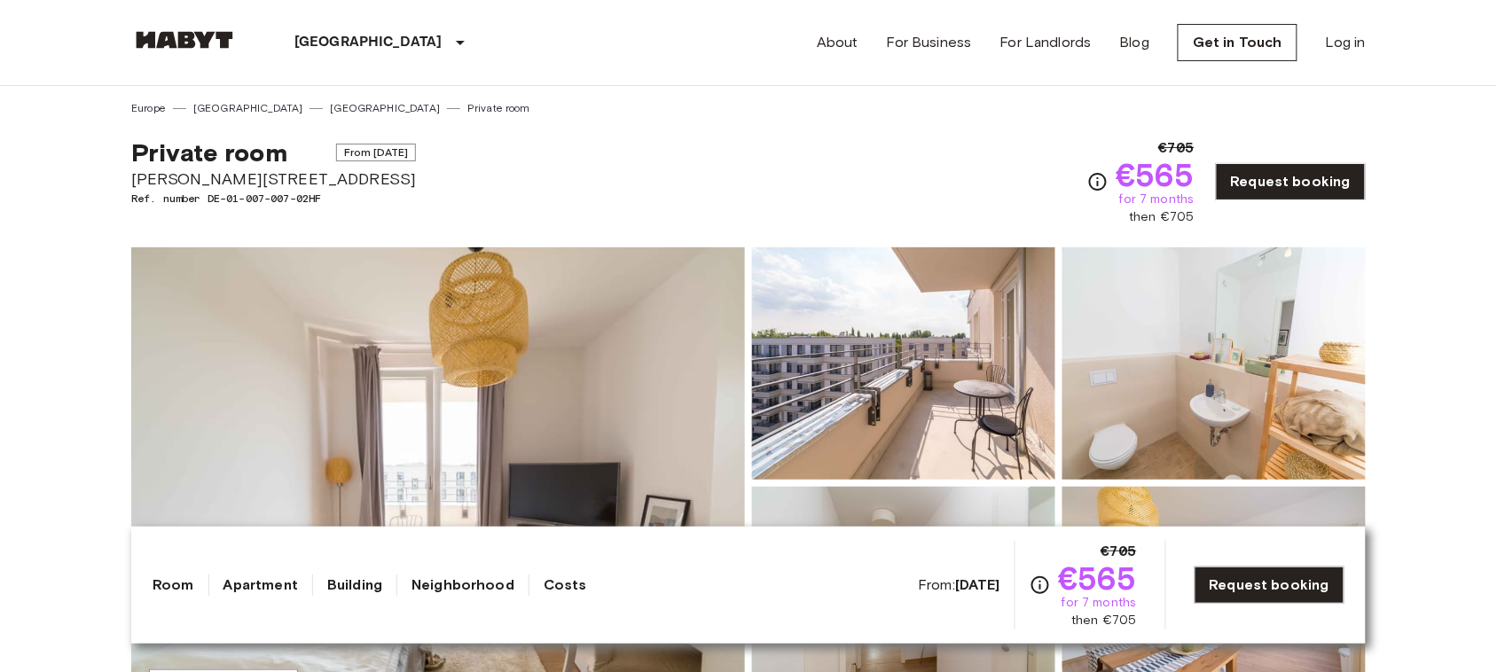
click at [1092, 603] on span "for 7 months" at bounding box center [1098, 603] width 75 height 18
click at [1114, 608] on span "for 7 months" at bounding box center [1098, 603] width 75 height 18
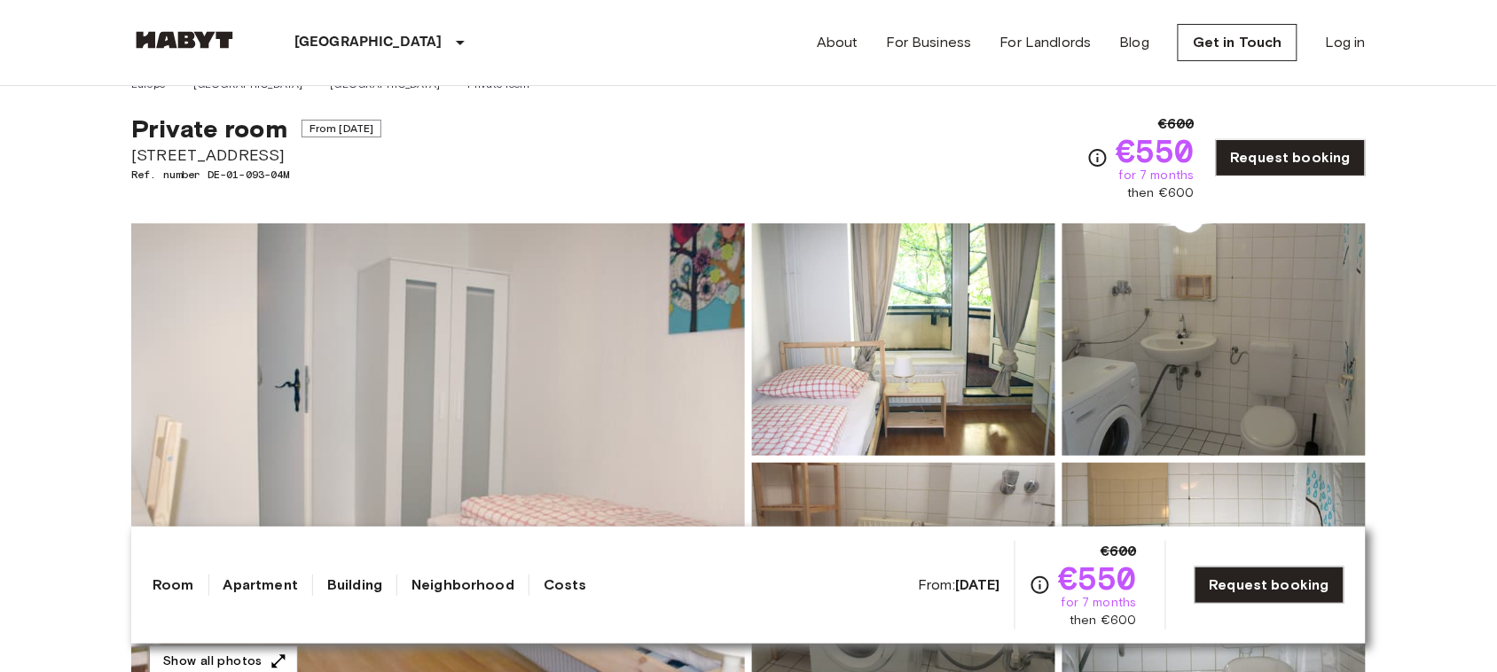
scroll to position [25, 0]
click at [861, 126] on div "Private room From [DATE] [STREET_ADDRESS]. number DE-01-093-04M €600 €550 for 7…" at bounding box center [748, 146] width 1234 height 110
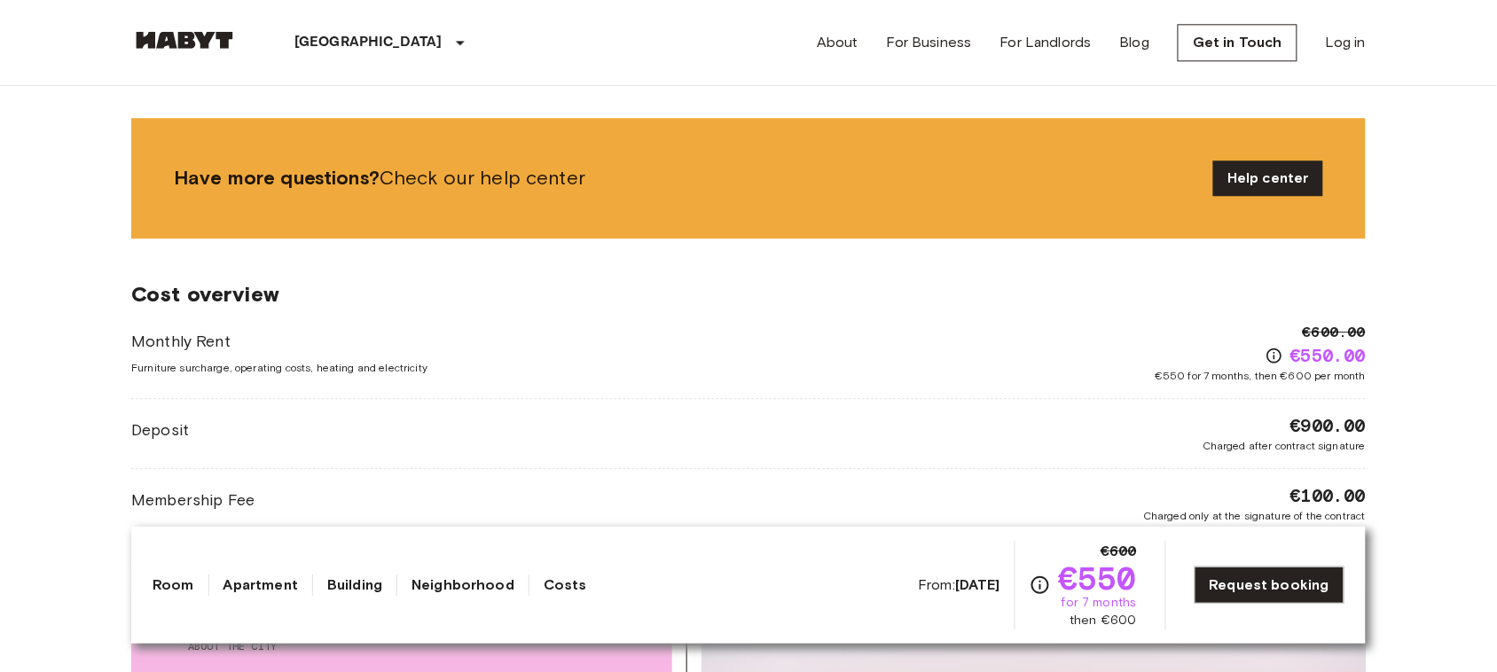
scroll to position [1323, 0]
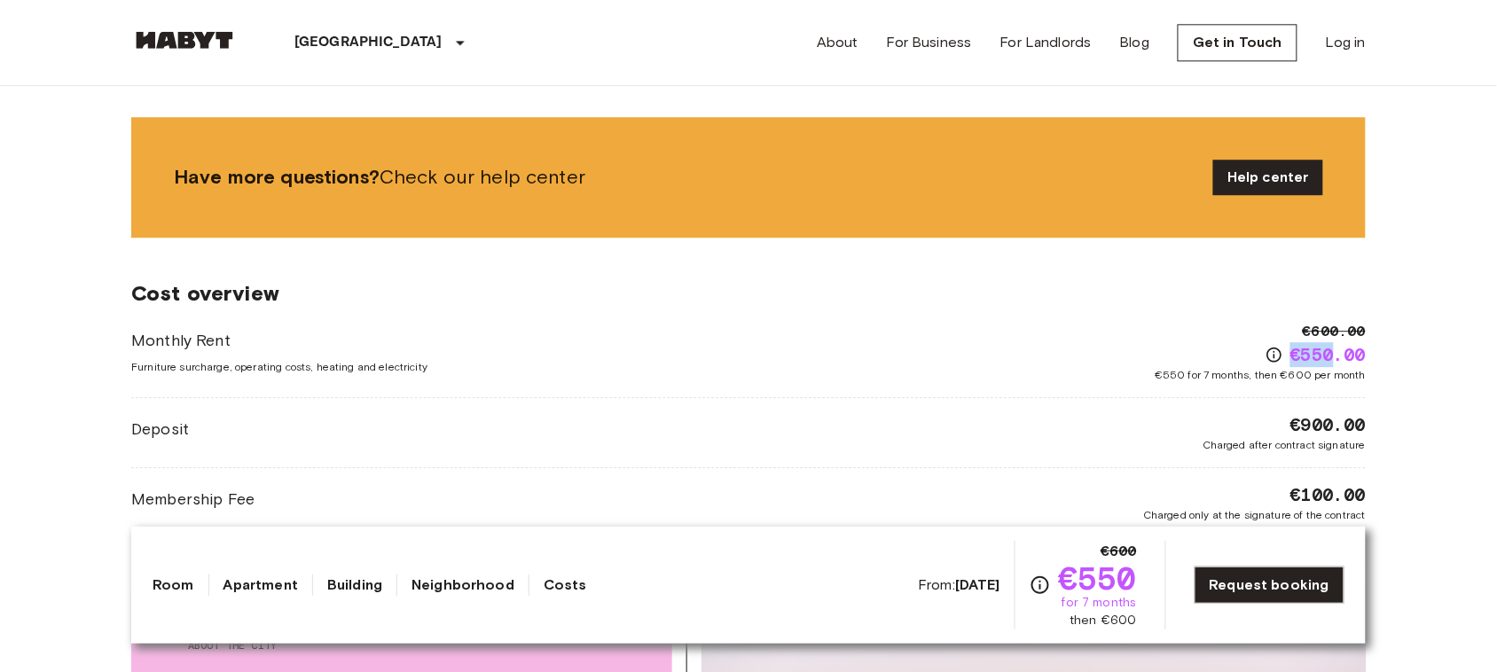
copy span "€550"
drag, startPoint x: 1288, startPoint y: 353, endPoint x: 1332, endPoint y: 353, distance: 43.4
click at [1332, 353] on div "€550.00" at bounding box center [1315, 354] width 100 height 25
copy span "€900"
drag, startPoint x: 1288, startPoint y: 426, endPoint x: 1330, endPoint y: 426, distance: 41.7
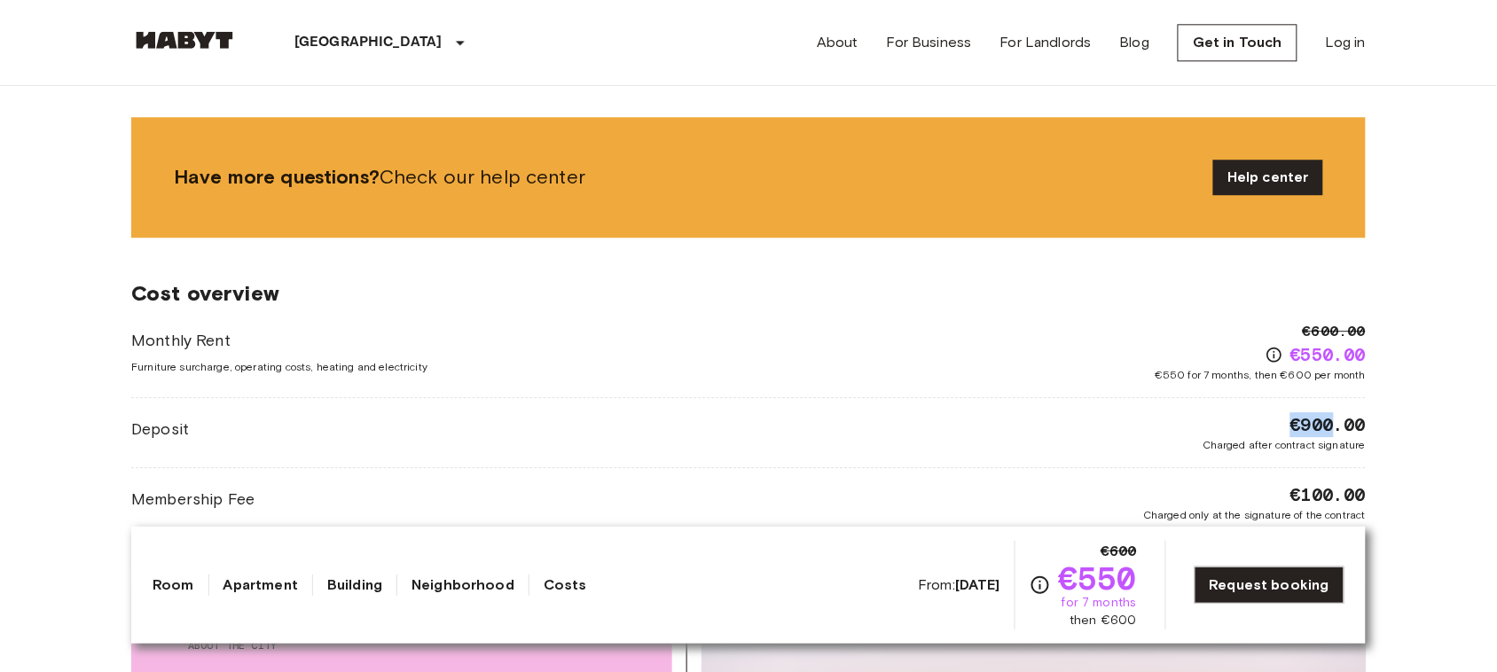
click at [1330, 426] on div "€900.00 Charged after contract signature" at bounding box center [1283, 432] width 163 height 41
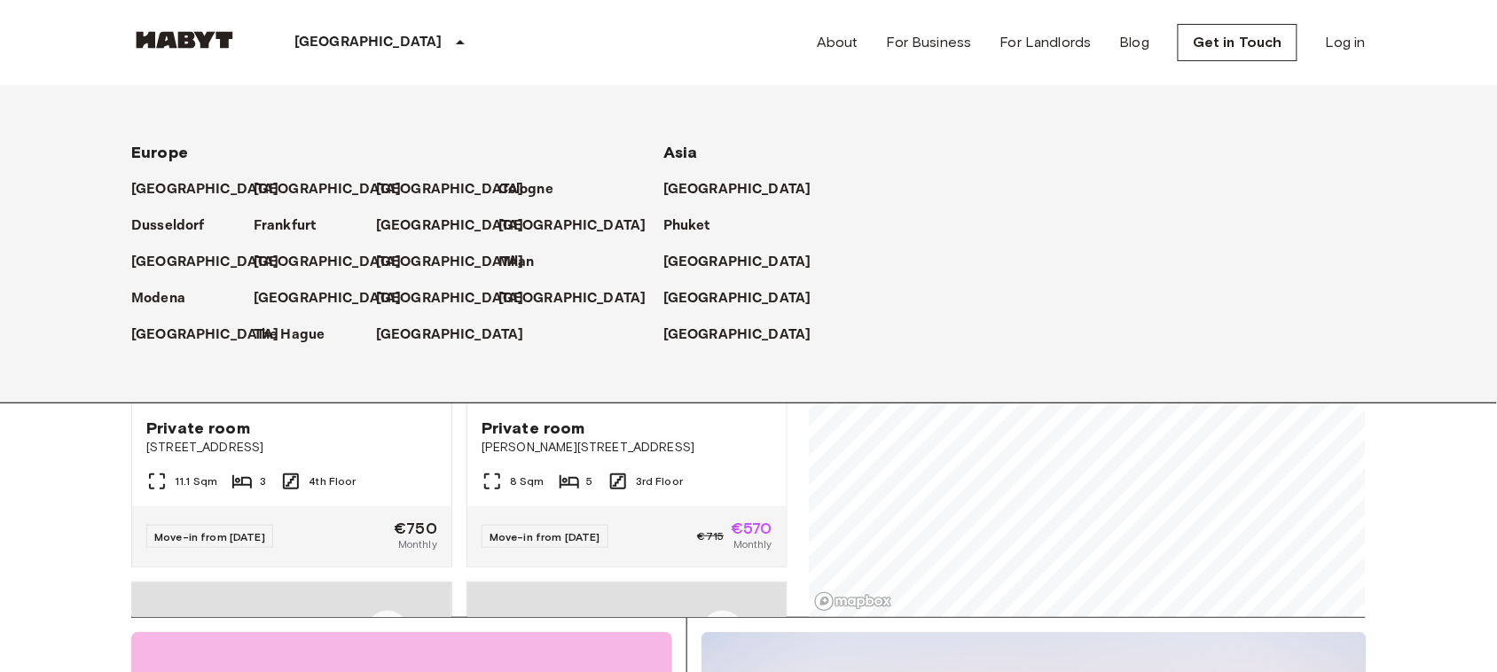
scroll to position [1621, 0]
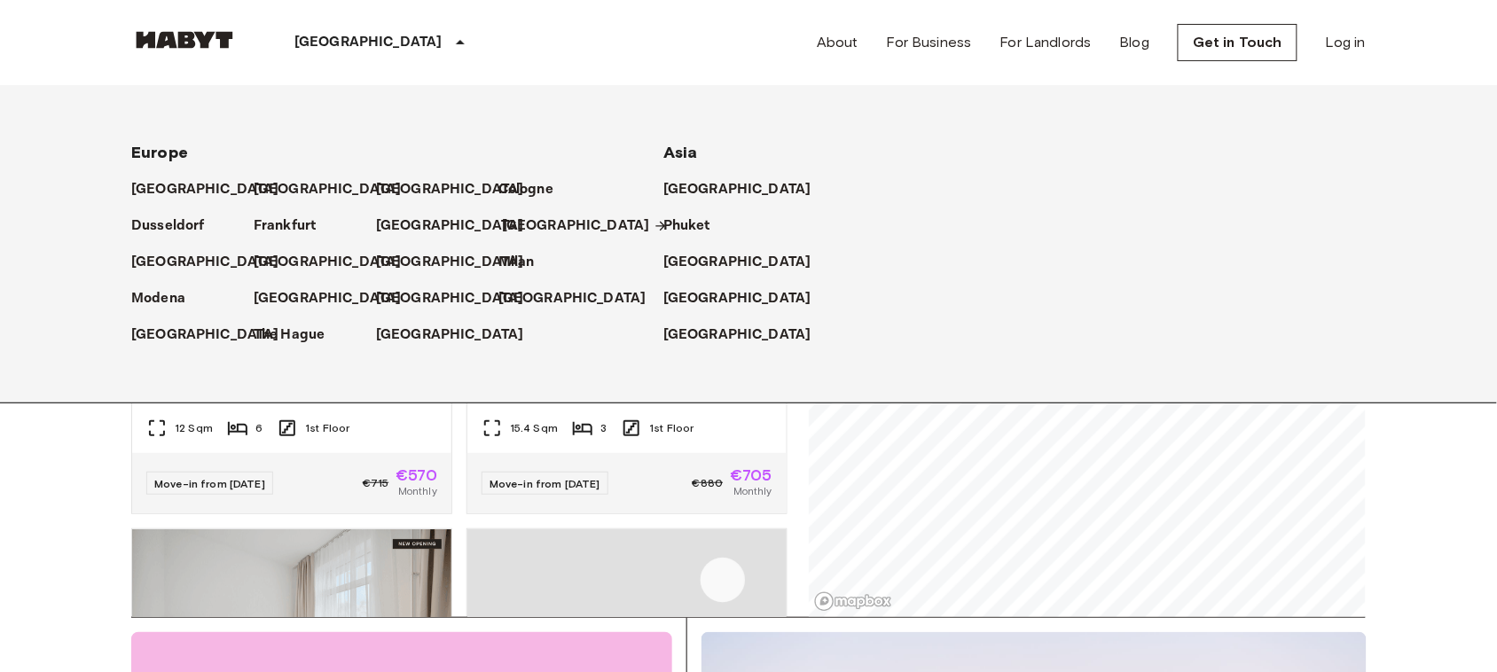
click at [514, 226] on p "[GEOGRAPHIC_DATA]" at bounding box center [576, 225] width 148 height 21
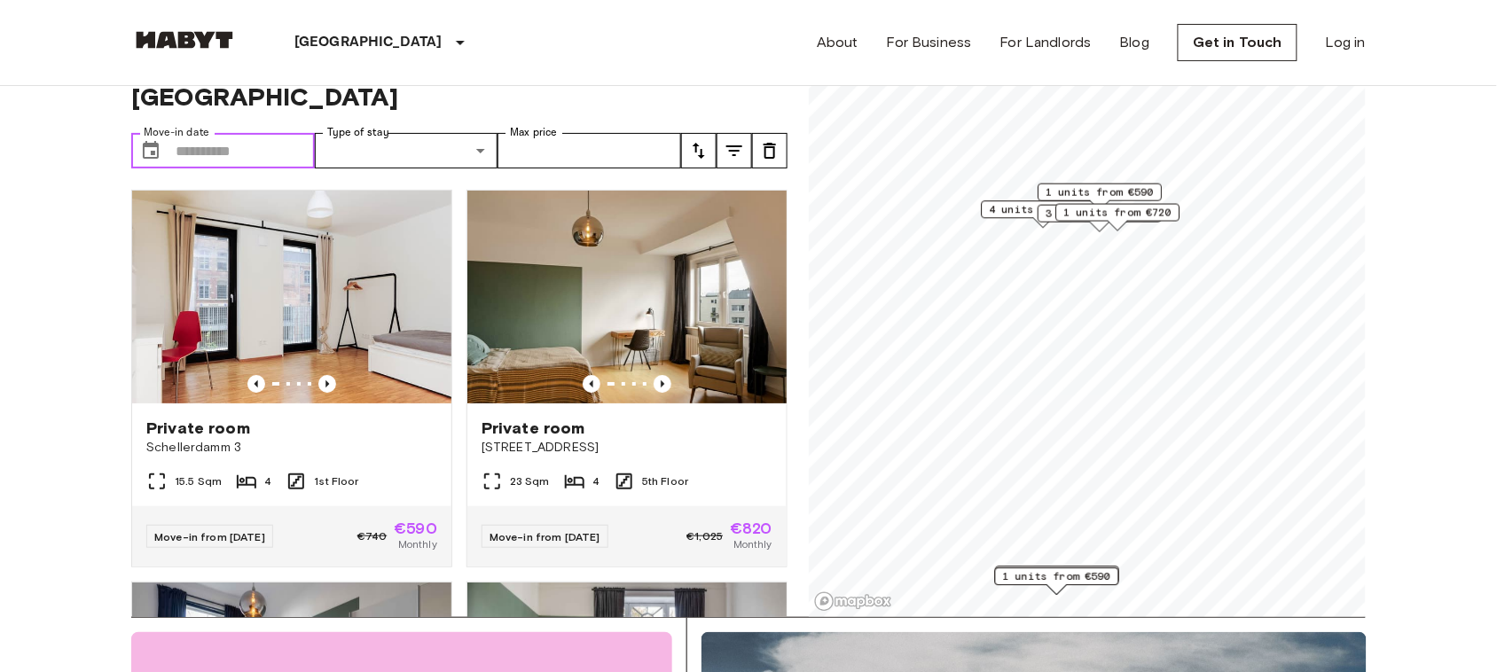
click at [224, 133] on input "Move-in date" at bounding box center [245, 150] width 139 height 35
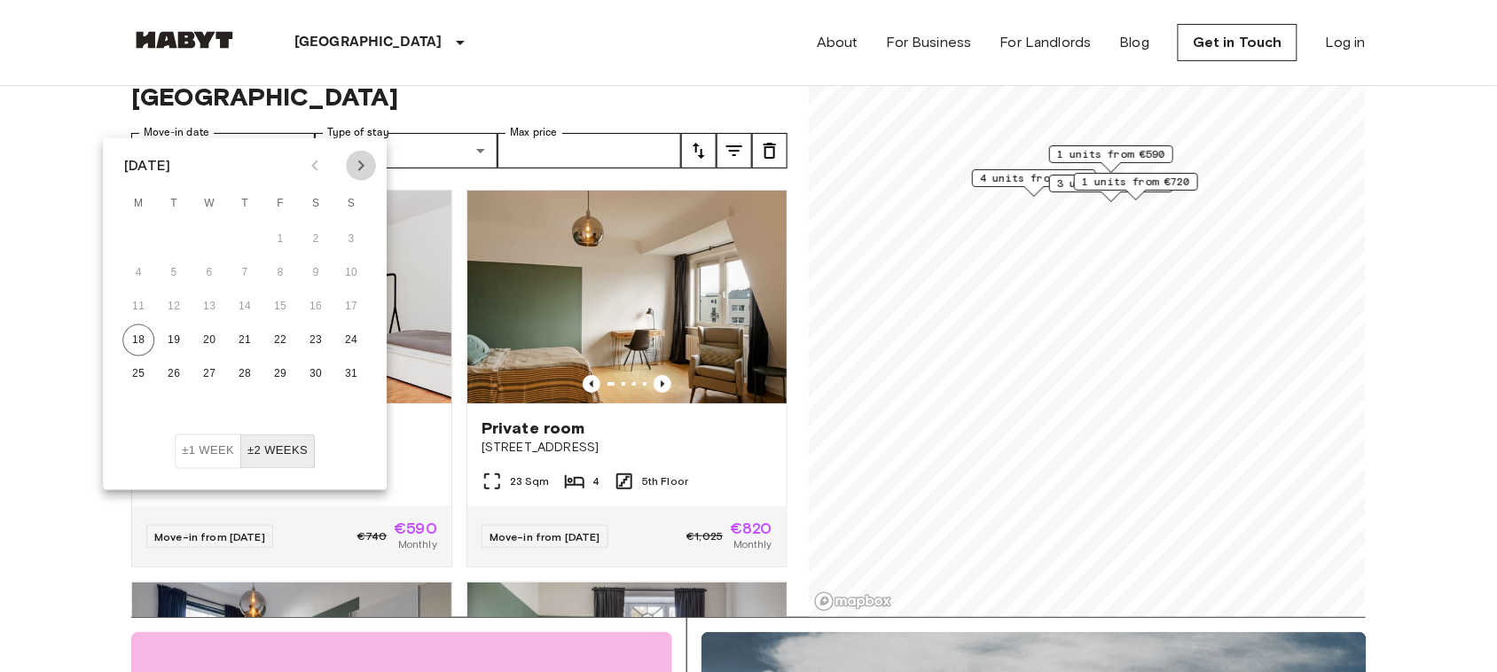
click at [357, 164] on icon "Next month" at bounding box center [360, 165] width 21 height 21
click at [131, 233] on button "1" at bounding box center [138, 239] width 32 height 32
type input "**********"
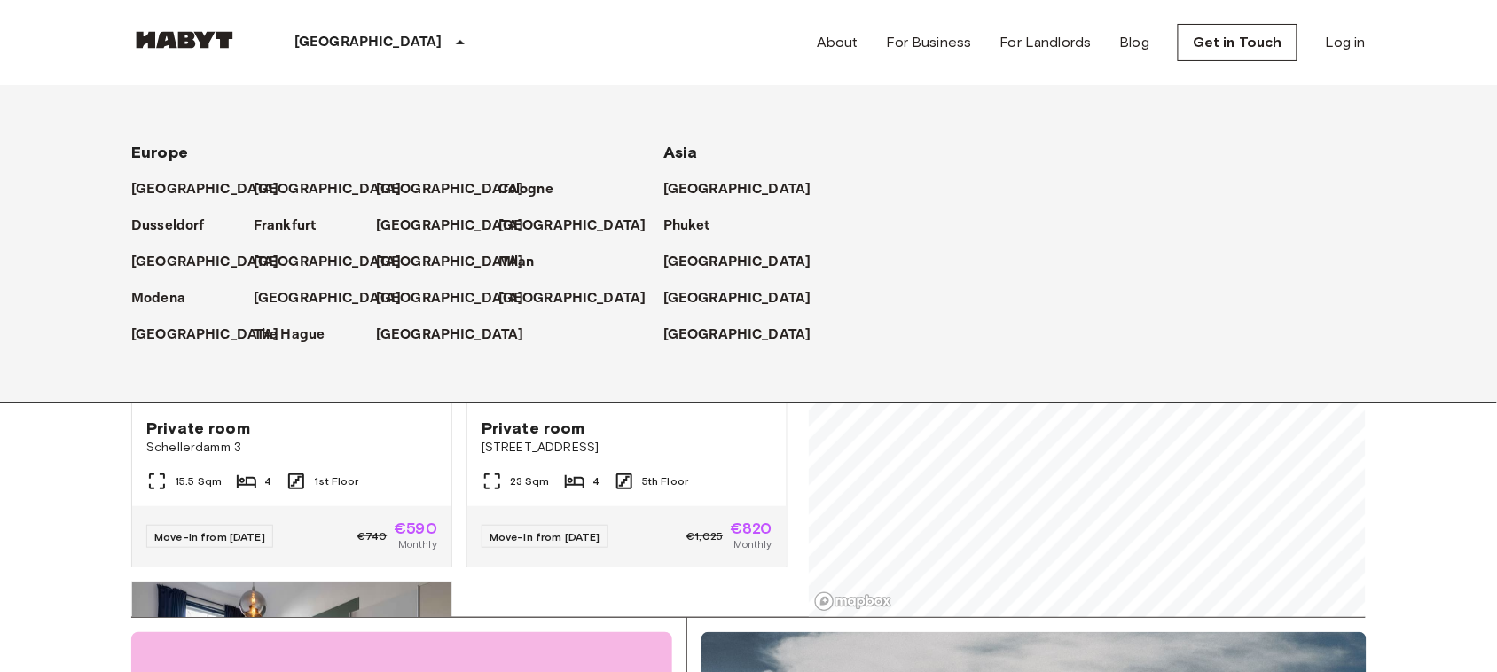
click at [344, 44] on p "[GEOGRAPHIC_DATA]" at bounding box center [368, 42] width 148 height 21
click at [273, 289] on p "[GEOGRAPHIC_DATA]" at bounding box center [331, 298] width 148 height 21
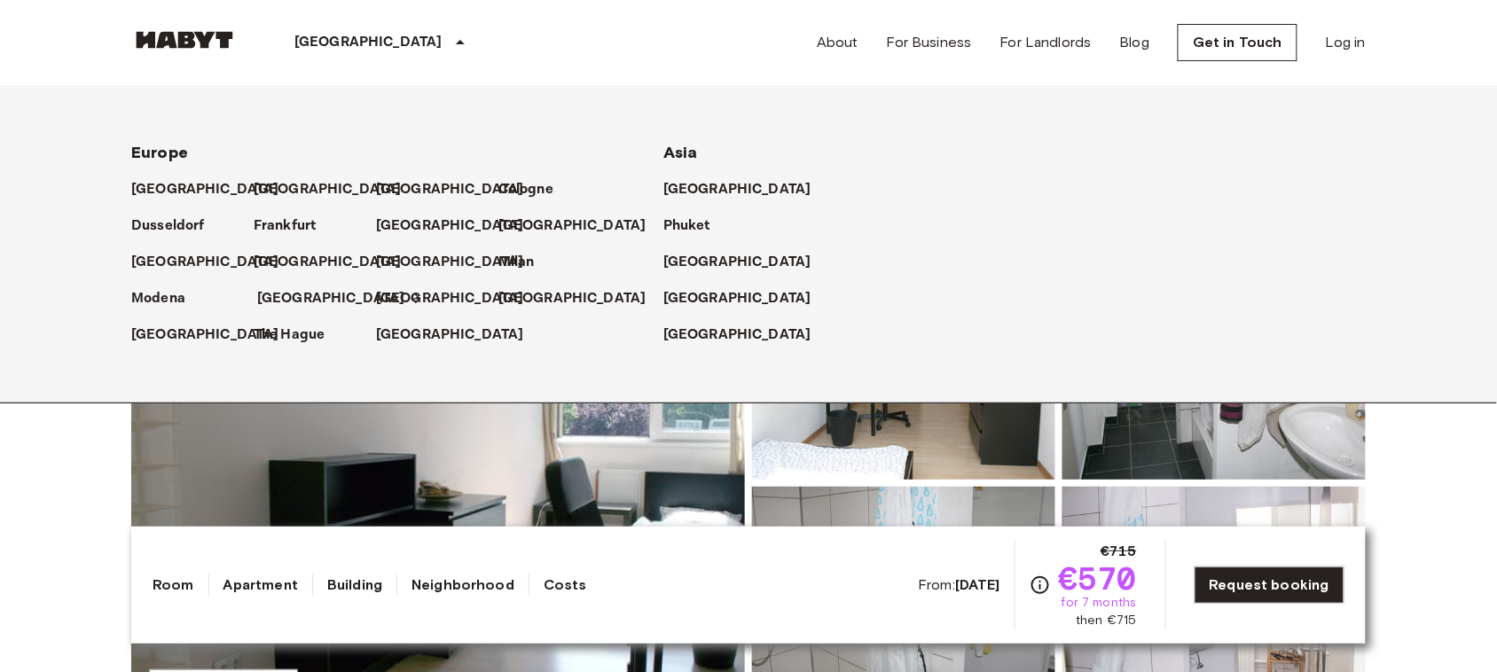
click at [259, 304] on p "[GEOGRAPHIC_DATA]" at bounding box center [331, 298] width 148 height 21
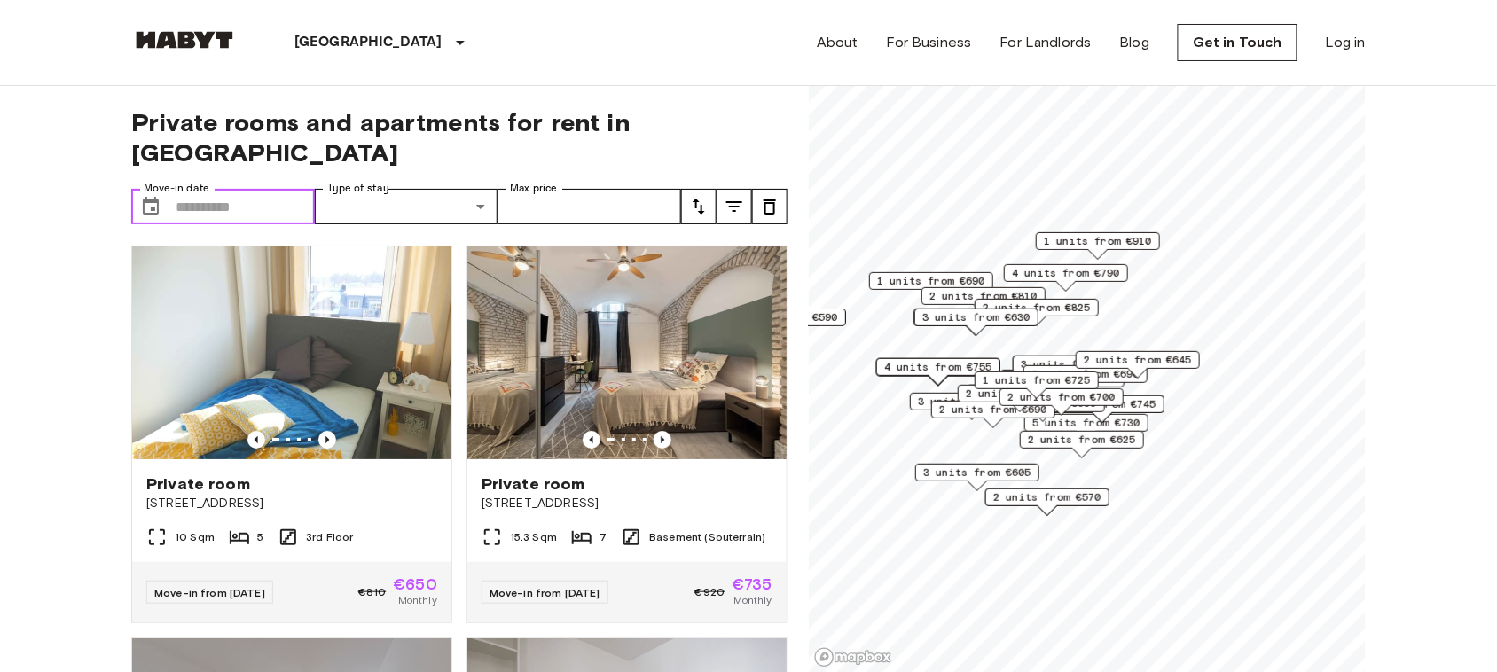
click at [250, 189] on input "Move-in date" at bounding box center [245, 206] width 139 height 35
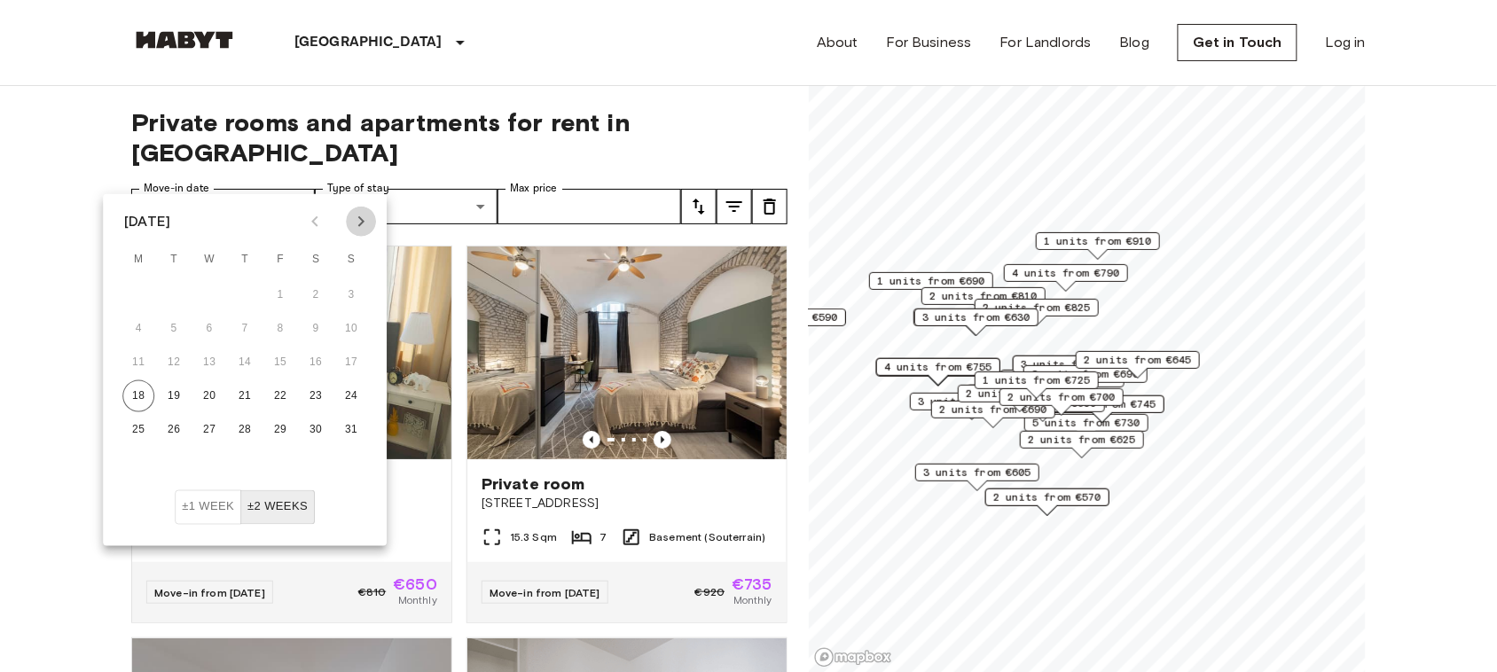
click at [364, 223] on icon "Next month" at bounding box center [360, 221] width 21 height 21
click at [200, 300] on button "1" at bounding box center [209, 295] width 32 height 32
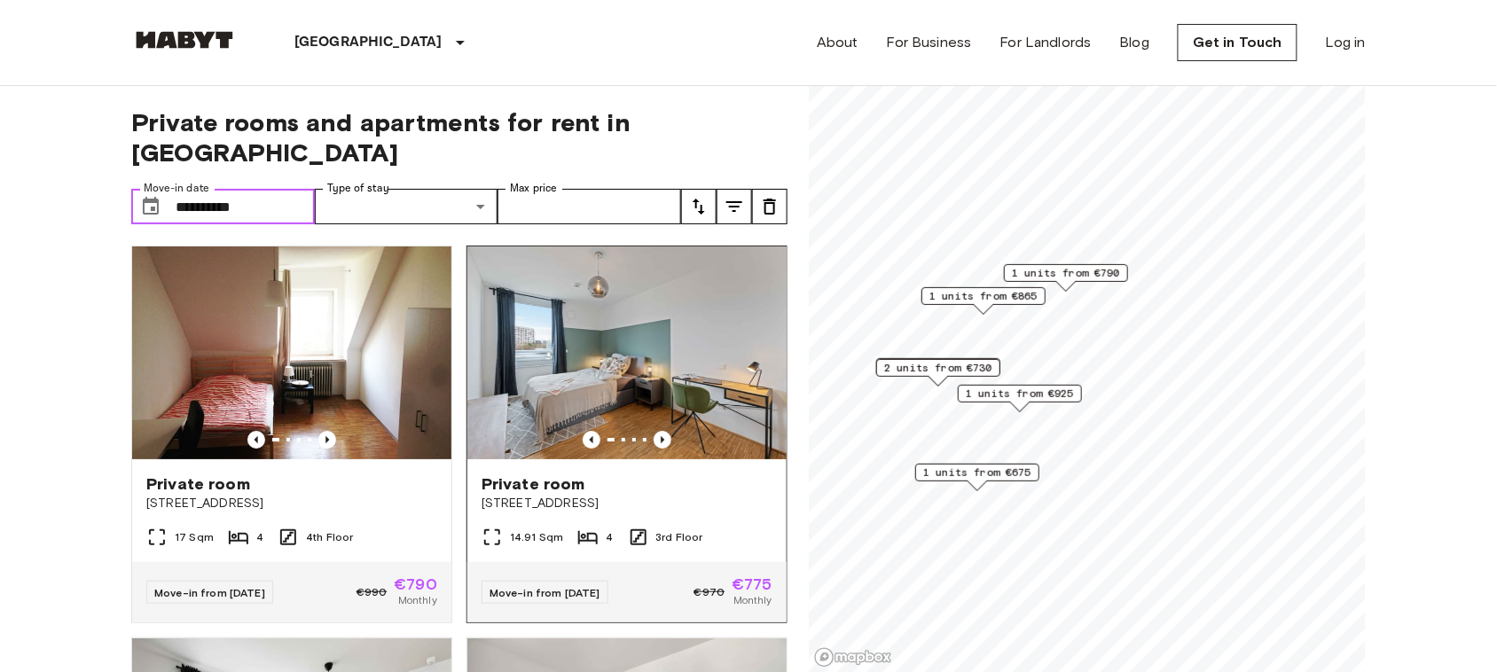
click at [665, 337] on img at bounding box center [626, 353] width 319 height 213
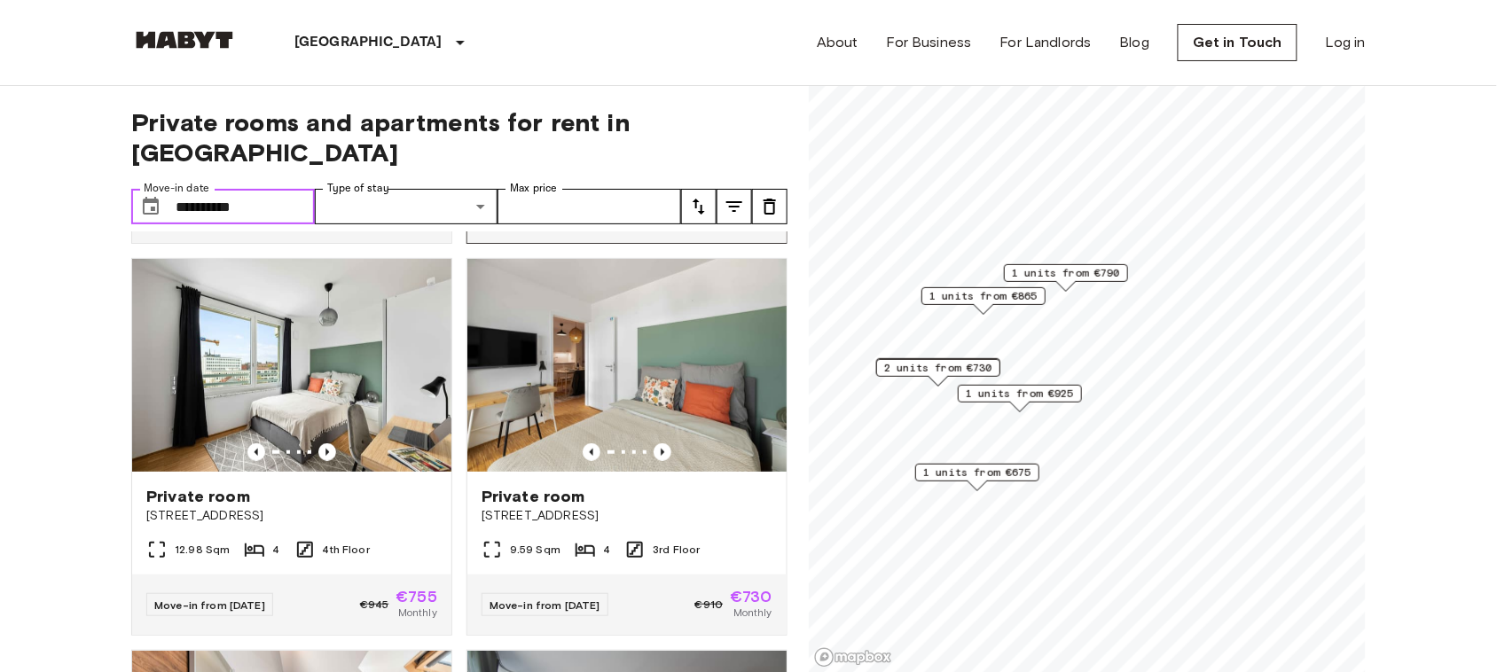
scroll to position [381, 0]
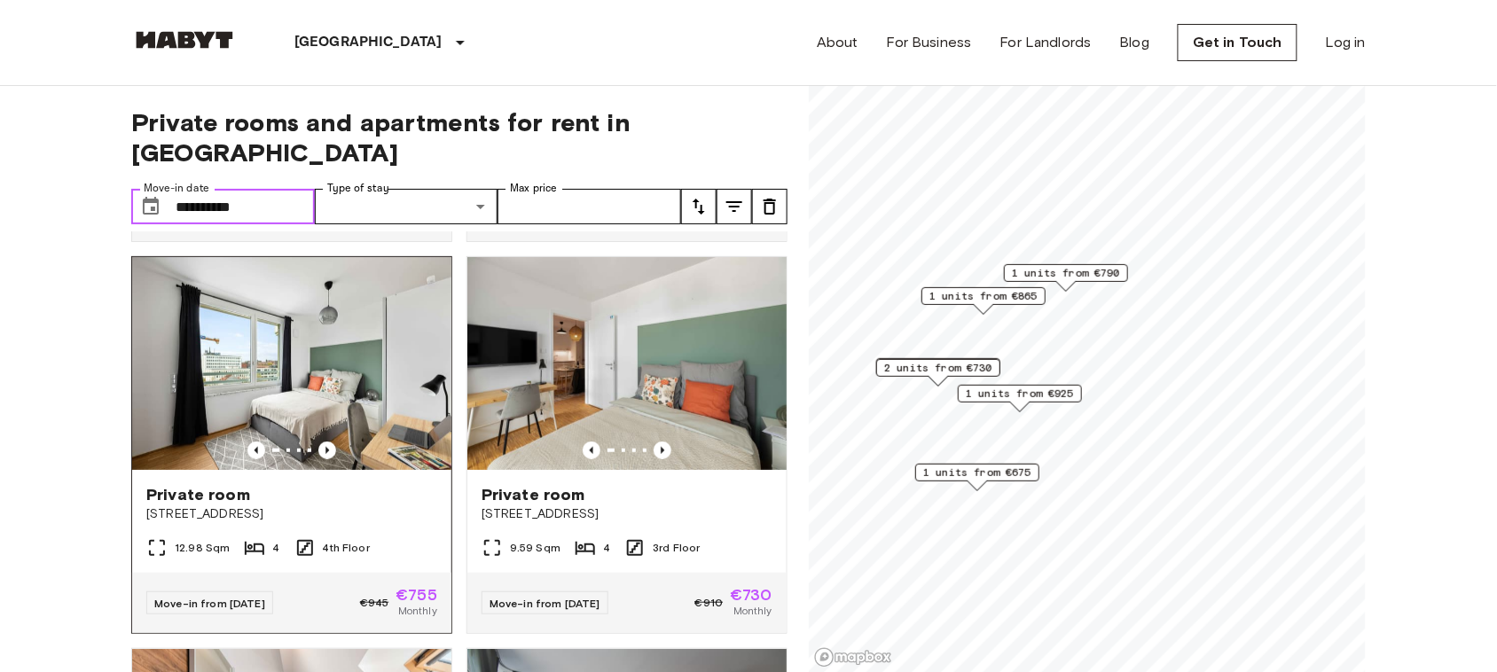
click at [330, 337] on img at bounding box center [291, 363] width 319 height 213
click at [272, 189] on input "**********" at bounding box center [245, 206] width 139 height 35
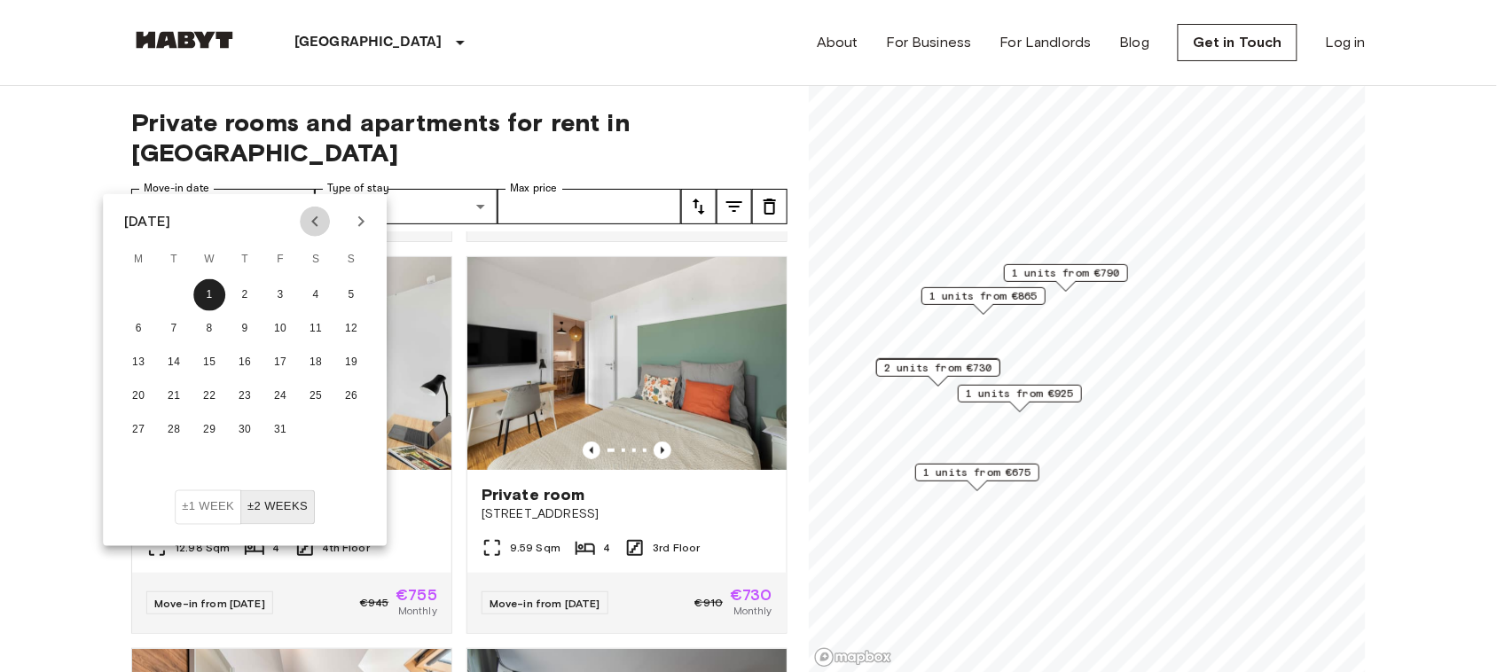
click at [302, 219] on button "Previous month" at bounding box center [315, 222] width 30 height 30
click at [325, 219] on button "Previous month" at bounding box center [315, 222] width 30 height 30
click at [167, 393] on button "19" at bounding box center [174, 396] width 32 height 32
type input "**********"
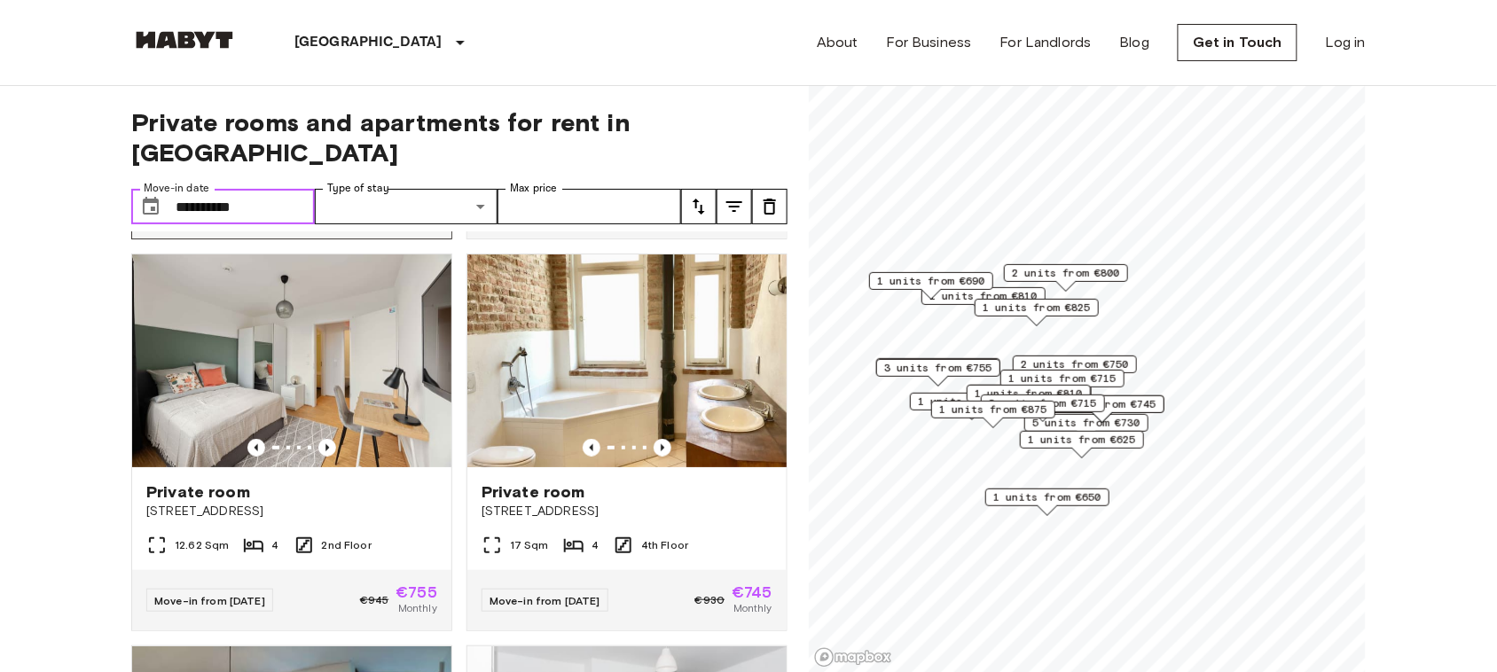
scroll to position [2345, 0]
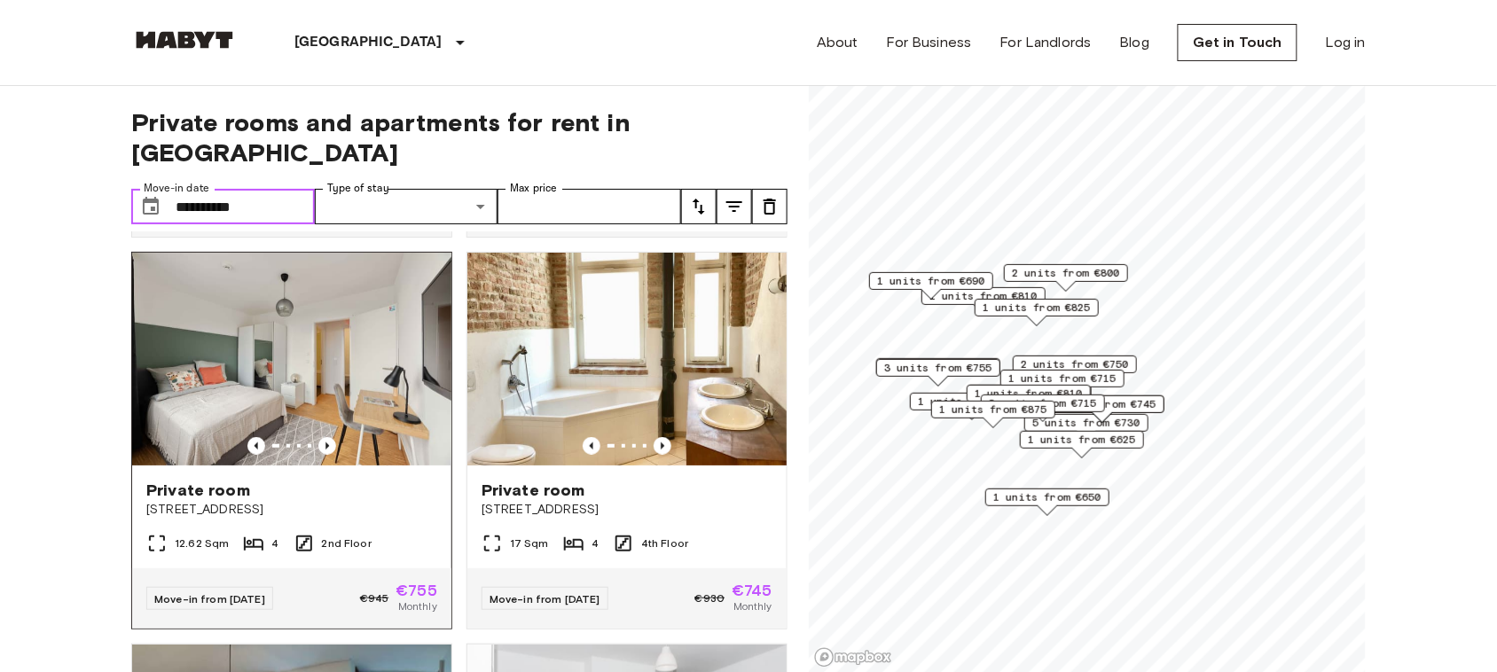
click at [278, 395] on img at bounding box center [291, 359] width 319 height 213
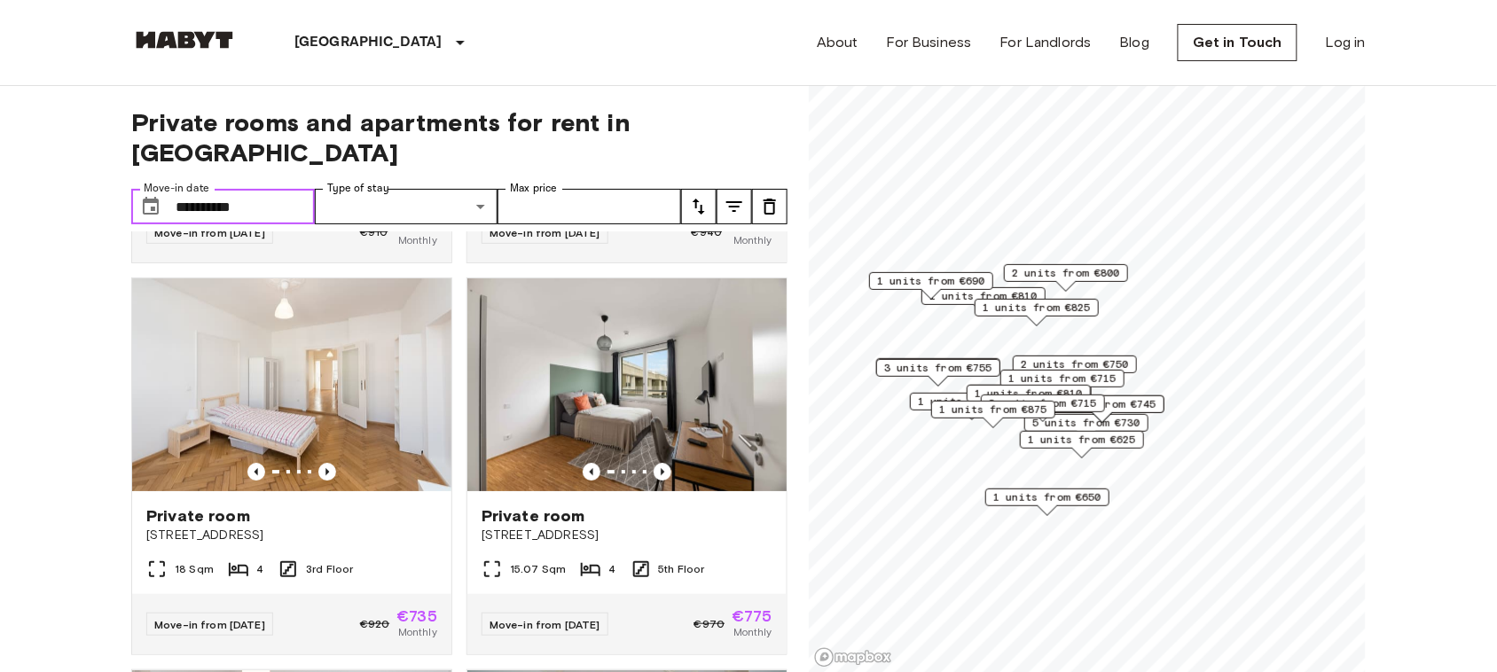
scroll to position [1585, 0]
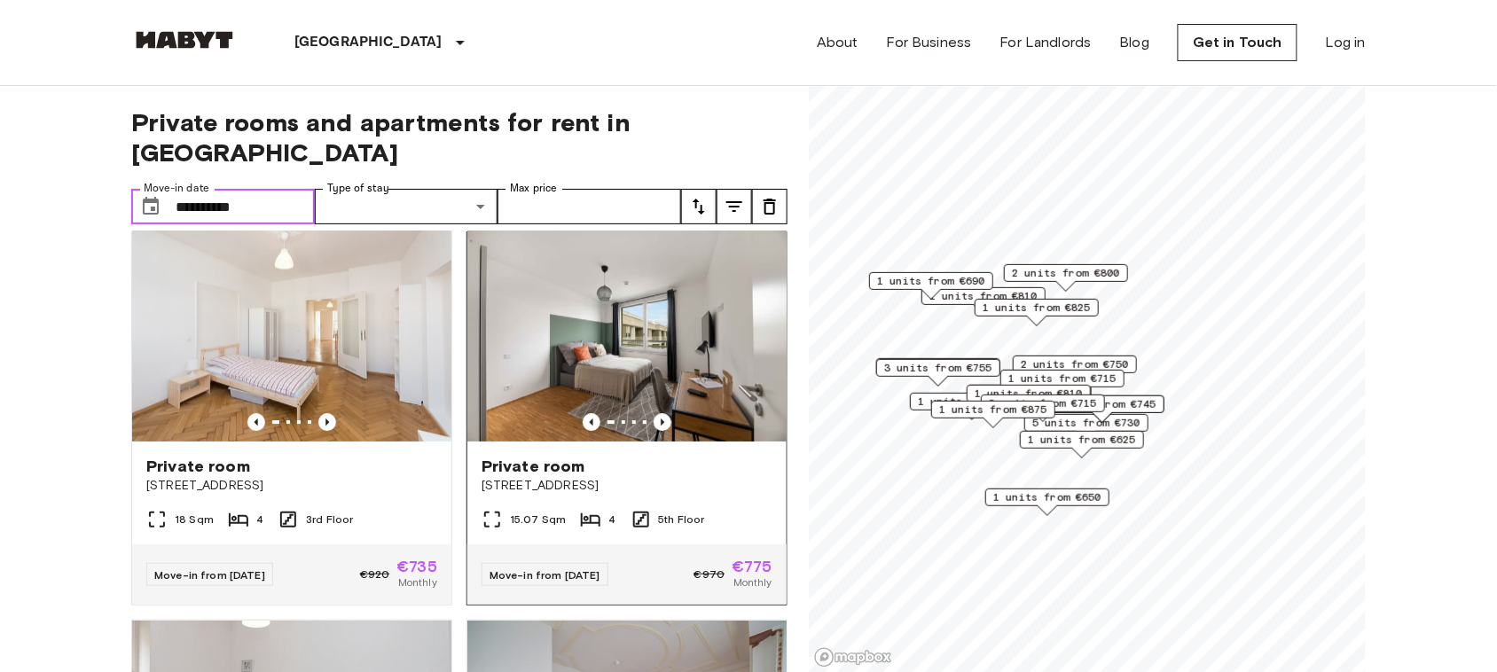
click at [653, 279] on img at bounding box center [626, 335] width 319 height 213
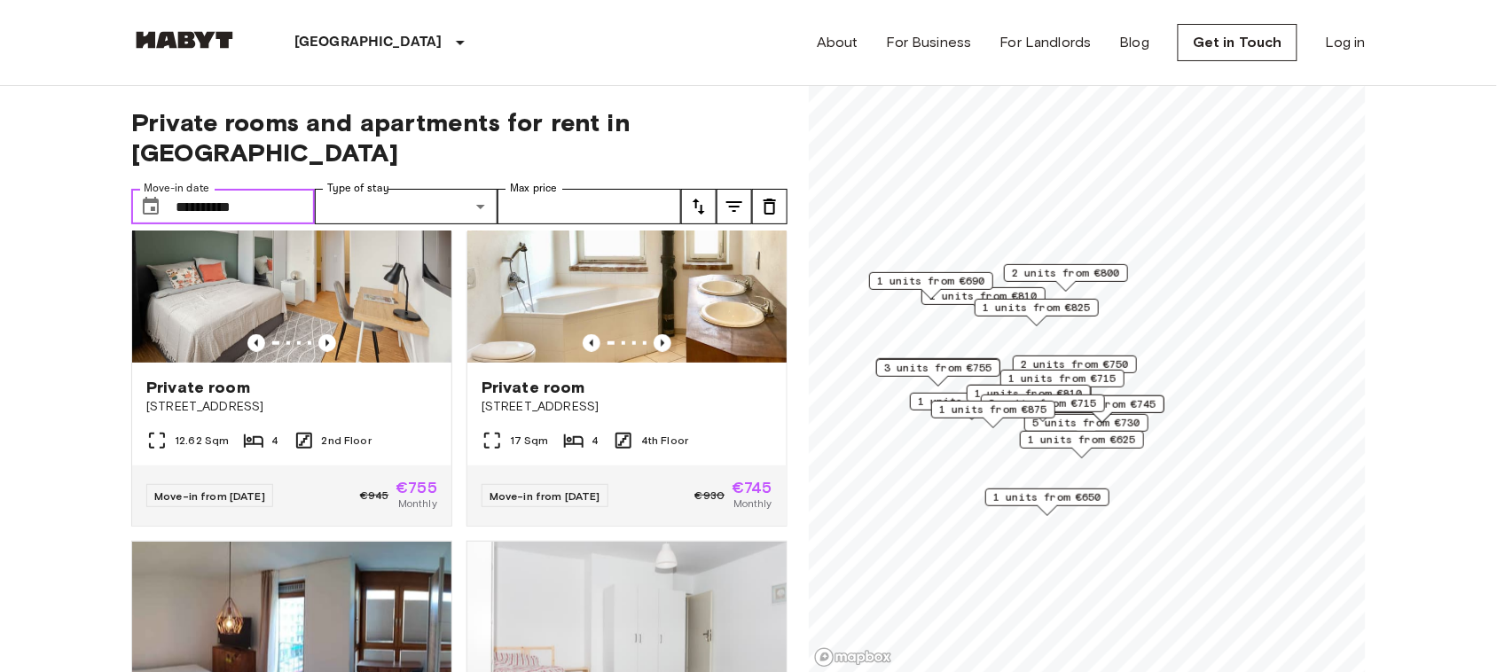
scroll to position [2449, 0]
click at [267, 303] on img at bounding box center [291, 255] width 319 height 213
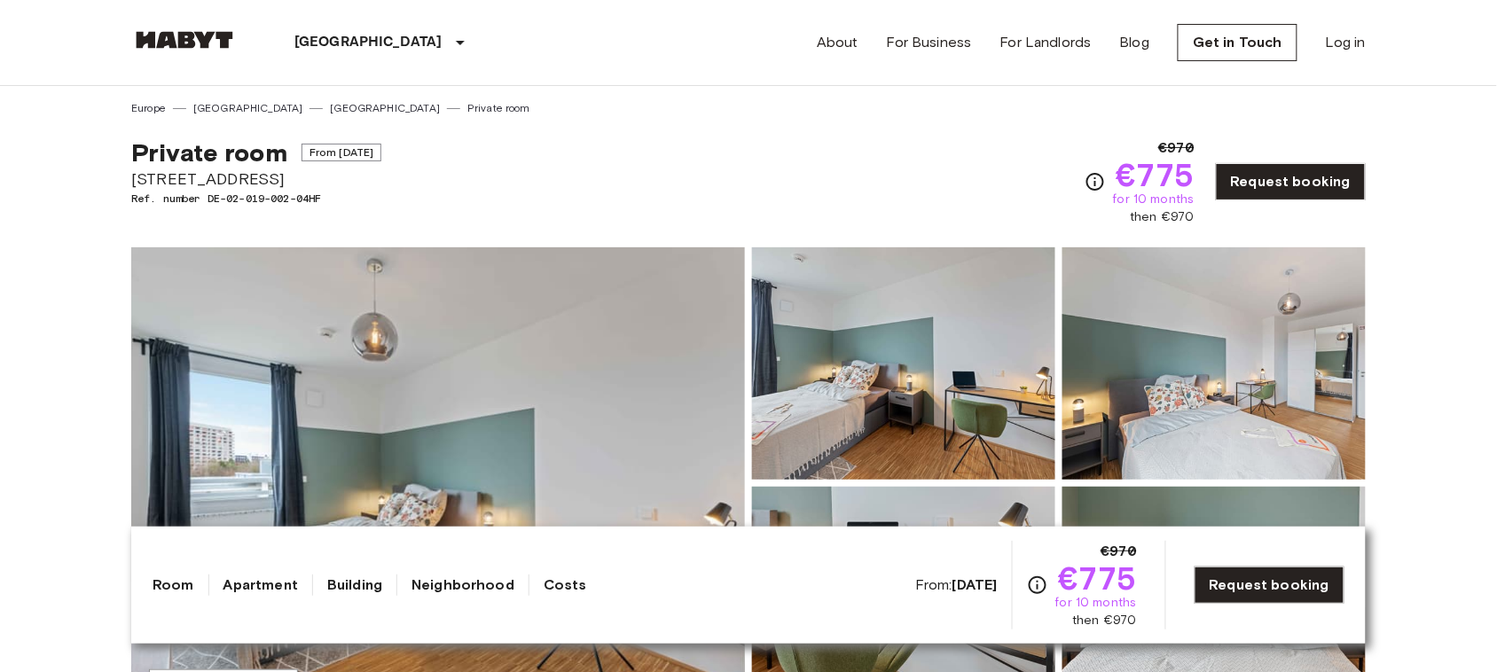
drag, startPoint x: 282, startPoint y: 165, endPoint x: 275, endPoint y: 173, distance: 10.7
click at [275, 173] on div "Private room From [DATE] [STREET_ADDRESS]. number DE-02-019-002-04HF" at bounding box center [256, 181] width 250 height 89
click at [275, 173] on span "[STREET_ADDRESS]" at bounding box center [256, 179] width 250 height 23
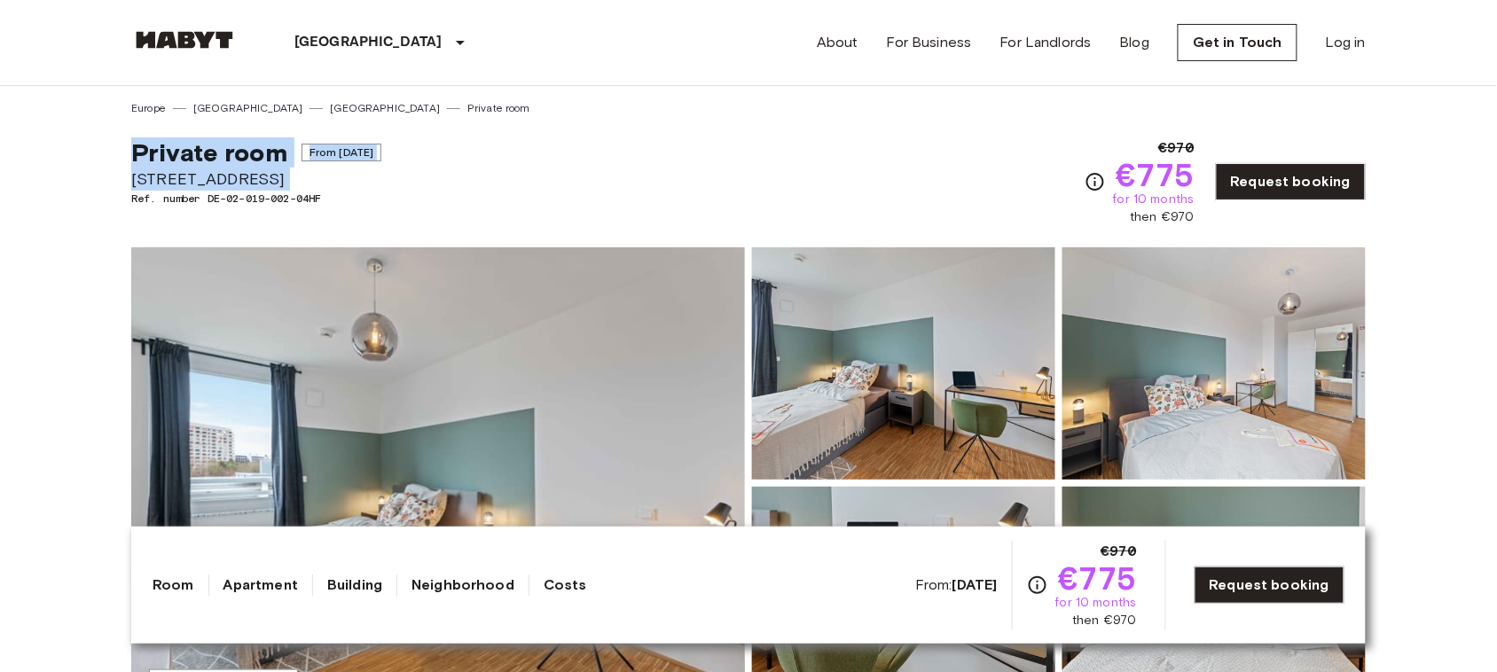
drag, startPoint x: 275, startPoint y: 173, endPoint x: 139, endPoint y: 133, distance: 141.4
click at [139, 133] on div "Private room From [DATE] [STREET_ADDRESS]. number DE-02-019-002-04HF €970 €775 …" at bounding box center [748, 171] width 1234 height 110
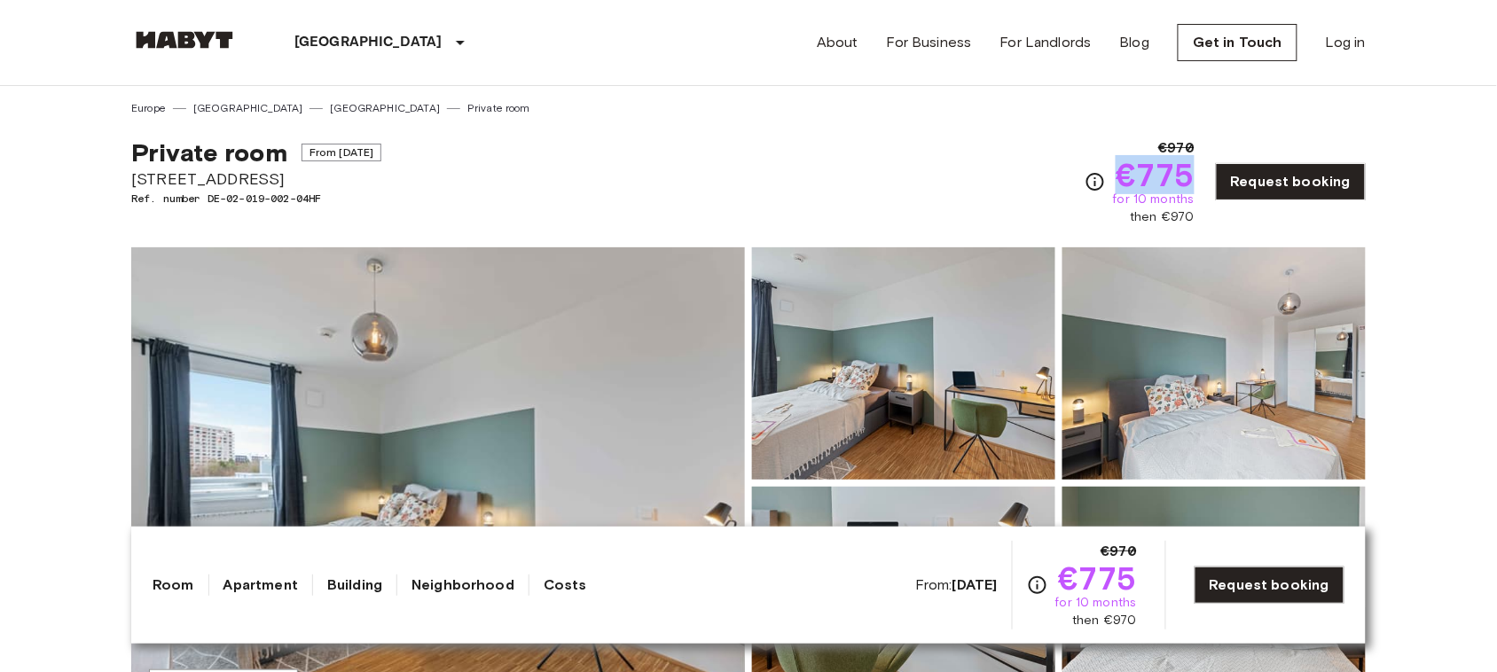
drag, startPoint x: 1124, startPoint y: 175, endPoint x: 1208, endPoint y: 174, distance: 83.4
click at [1208, 174] on div "€970 €775 for 10 months then €970 Request booking" at bounding box center [1224, 181] width 281 height 89
copy span "€775"
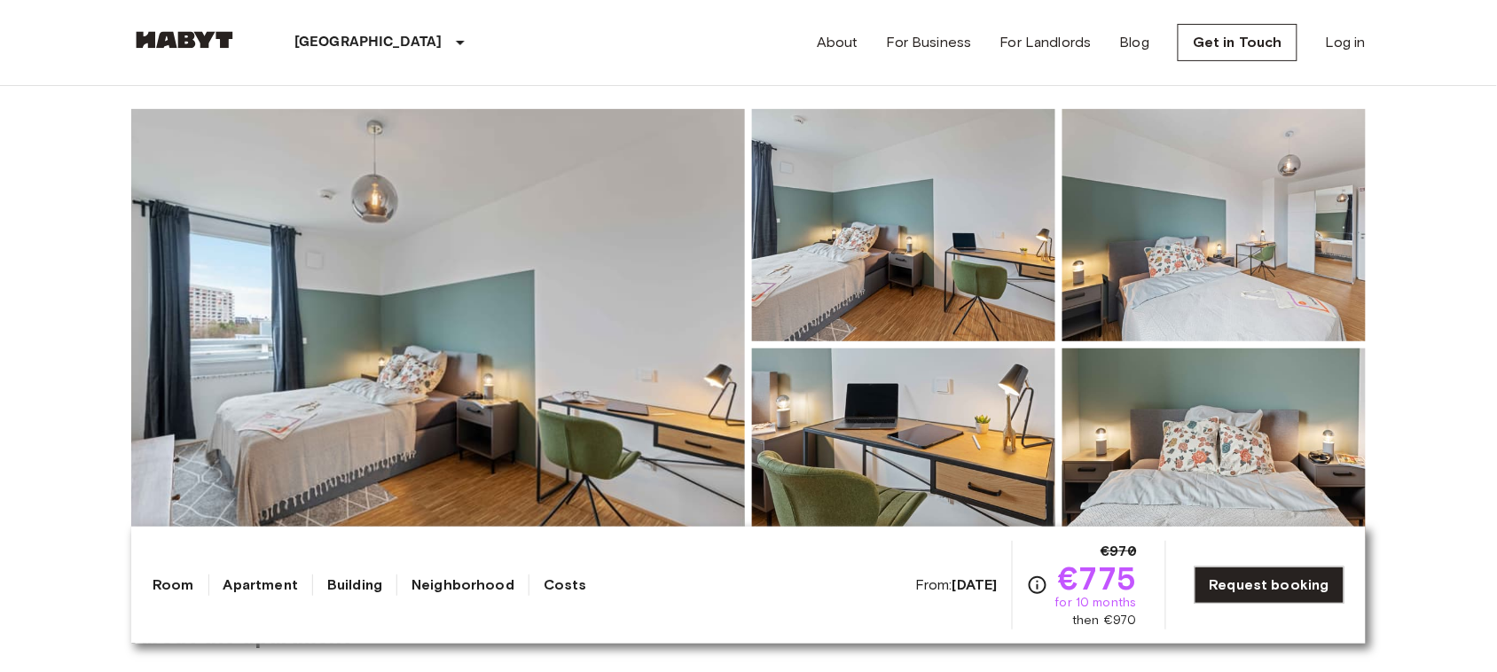
drag, startPoint x: 829, startPoint y: 395, endPoint x: 1343, endPoint y: 408, distance: 514.5
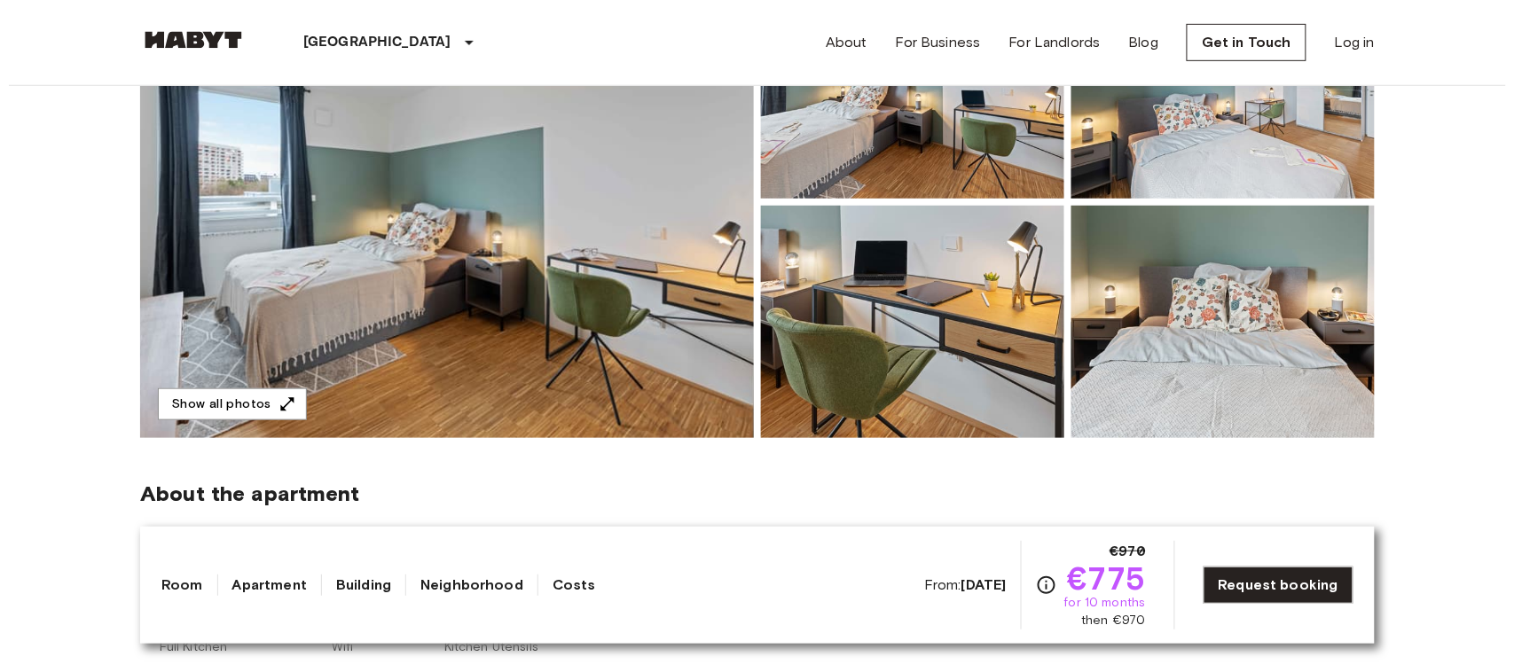
scroll to position [285, 0]
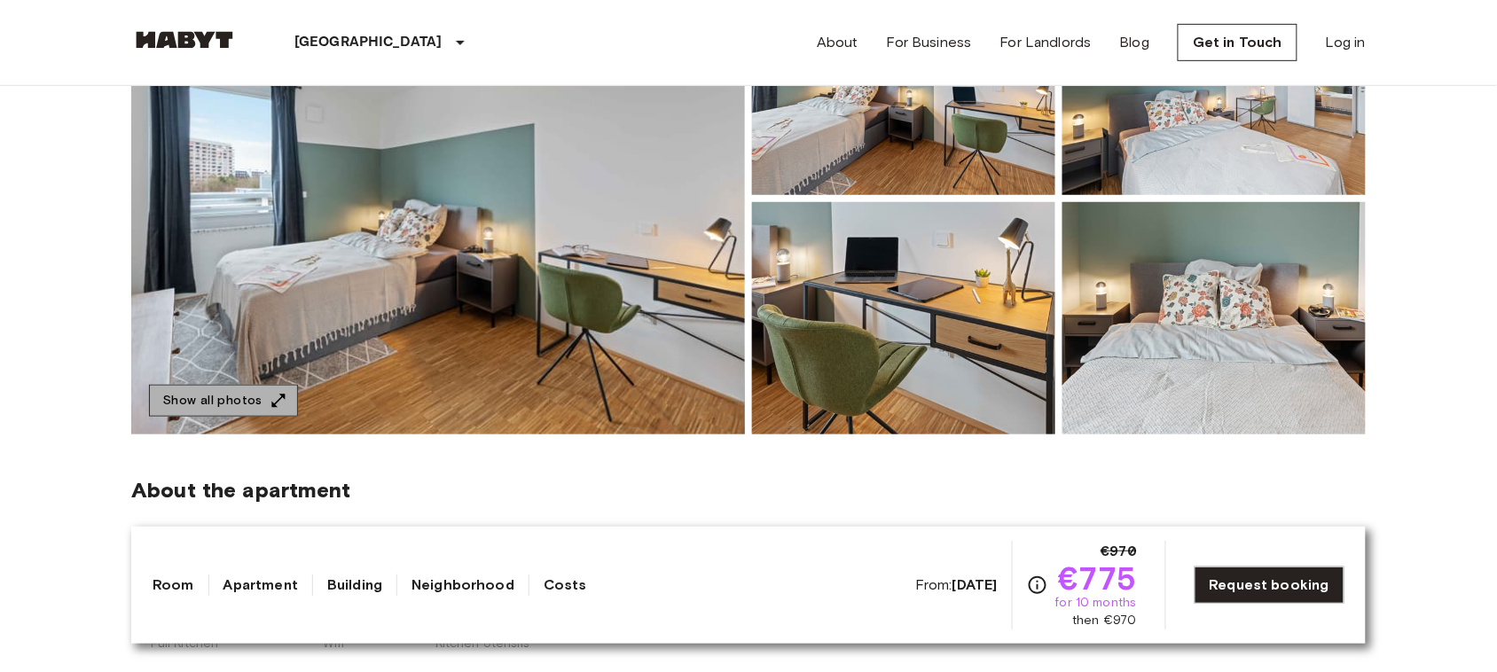
click at [278, 387] on button "Show all photos" at bounding box center [223, 401] width 149 height 33
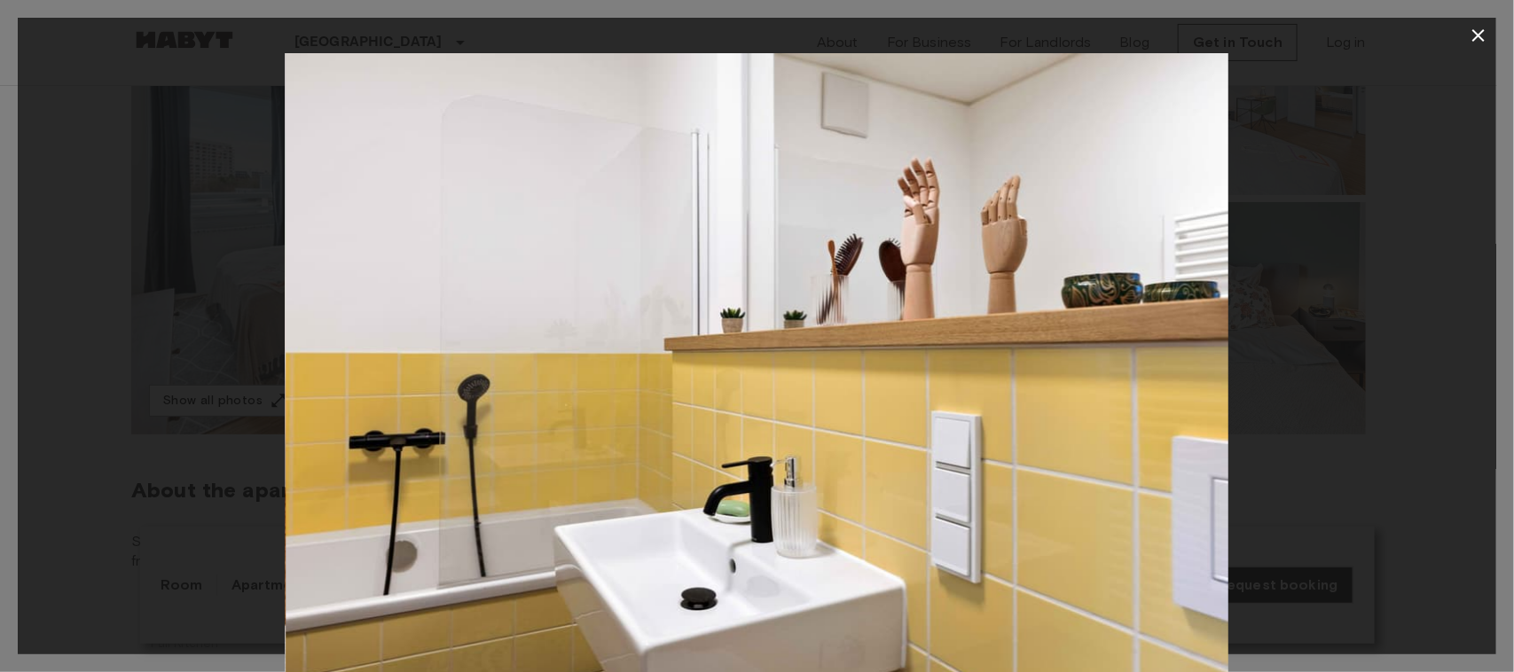
click at [567, 437] on img at bounding box center [757, 367] width 943 height 629
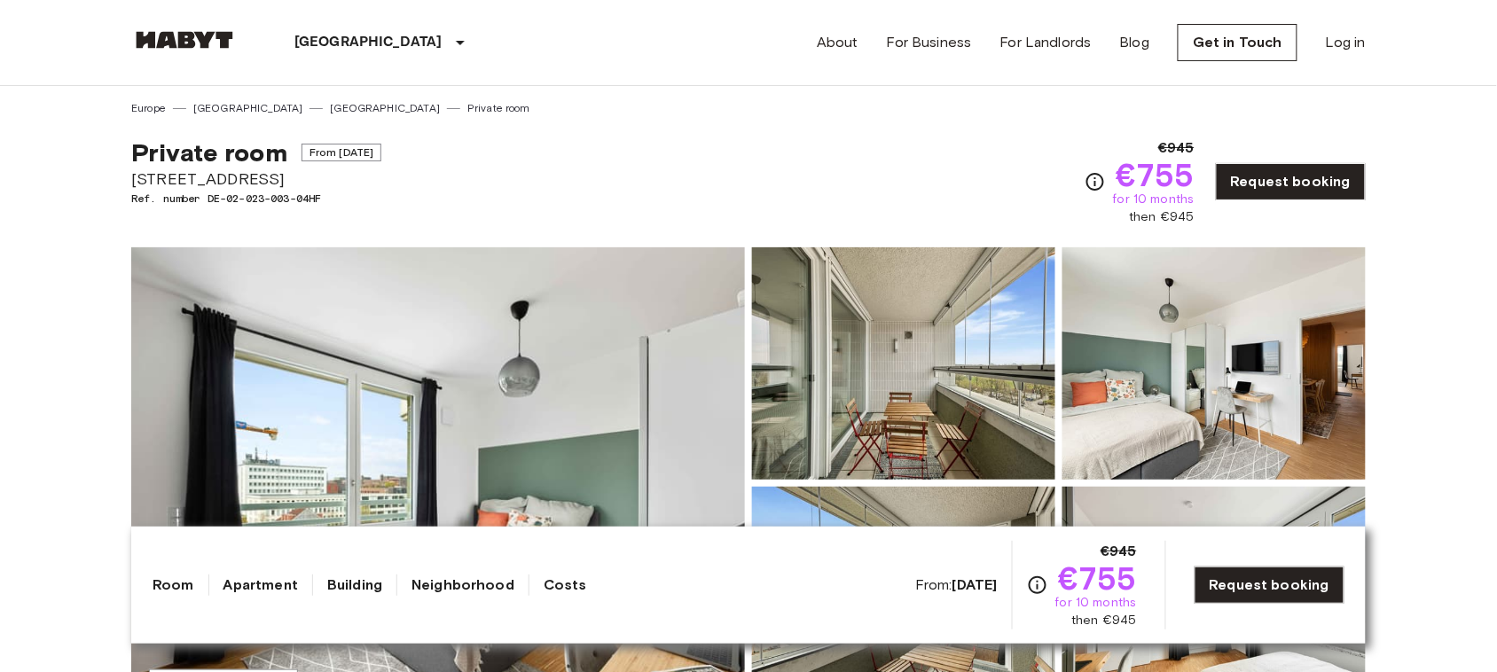
drag, startPoint x: 279, startPoint y: 170, endPoint x: 115, endPoint y: 148, distance: 165.5
copy div "Private room From [DATE] [STREET_ADDRESS]"
copy span "€755"
drag, startPoint x: 1127, startPoint y: 169, endPoint x: 1198, endPoint y: 169, distance: 70.9
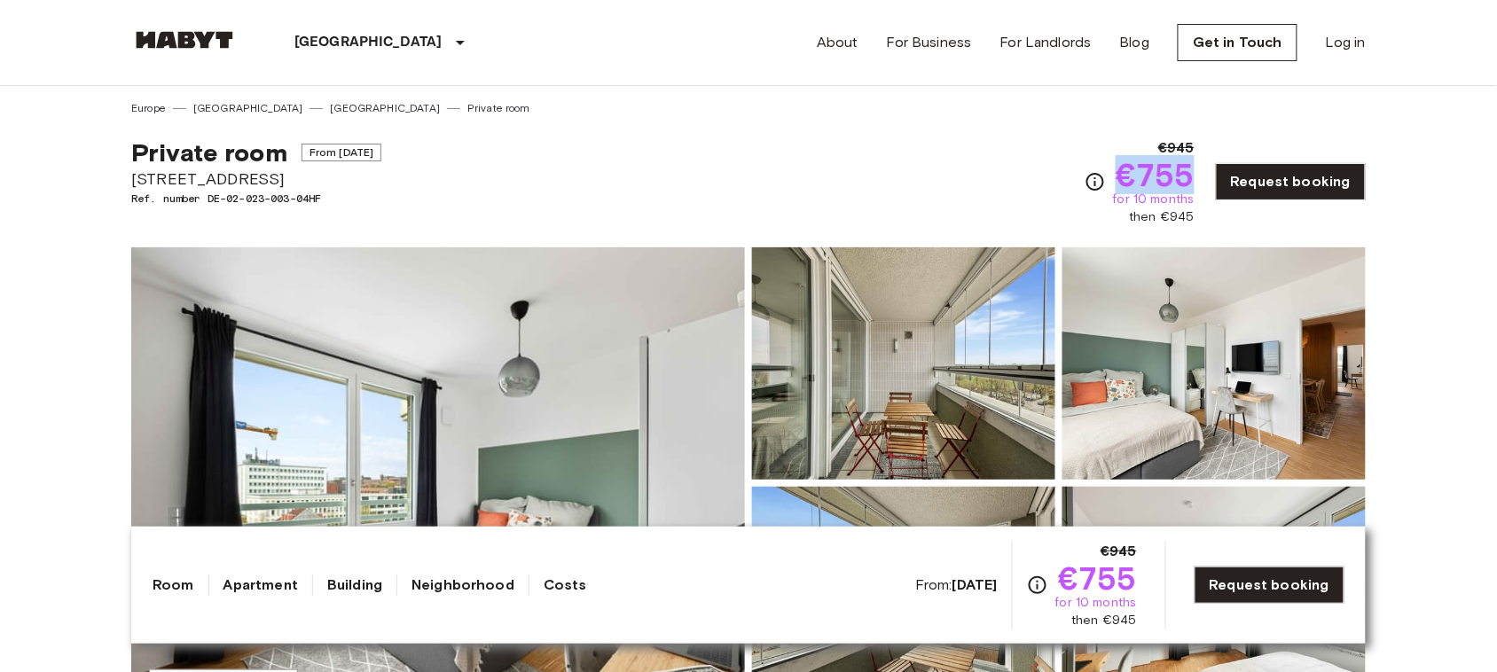
click at [1194, 169] on span "€755" at bounding box center [1154, 175] width 79 height 32
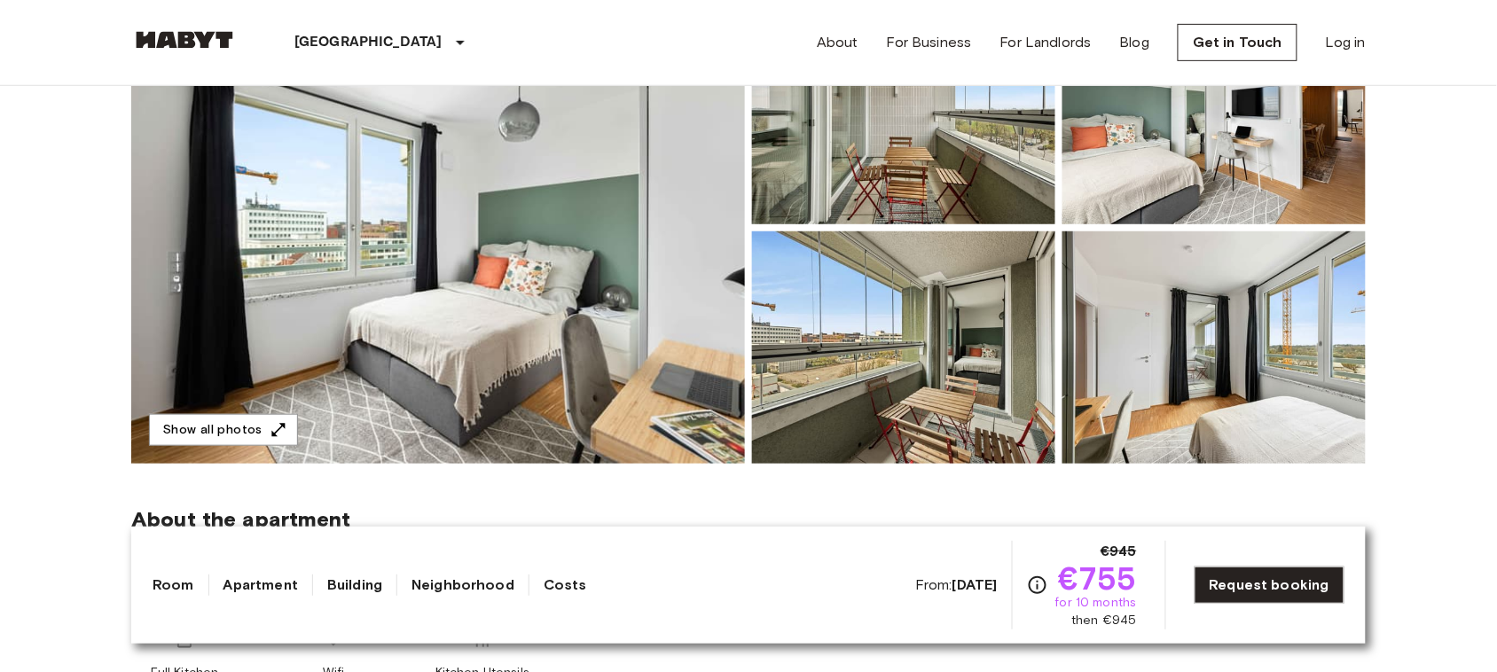
scroll to position [257, 0]
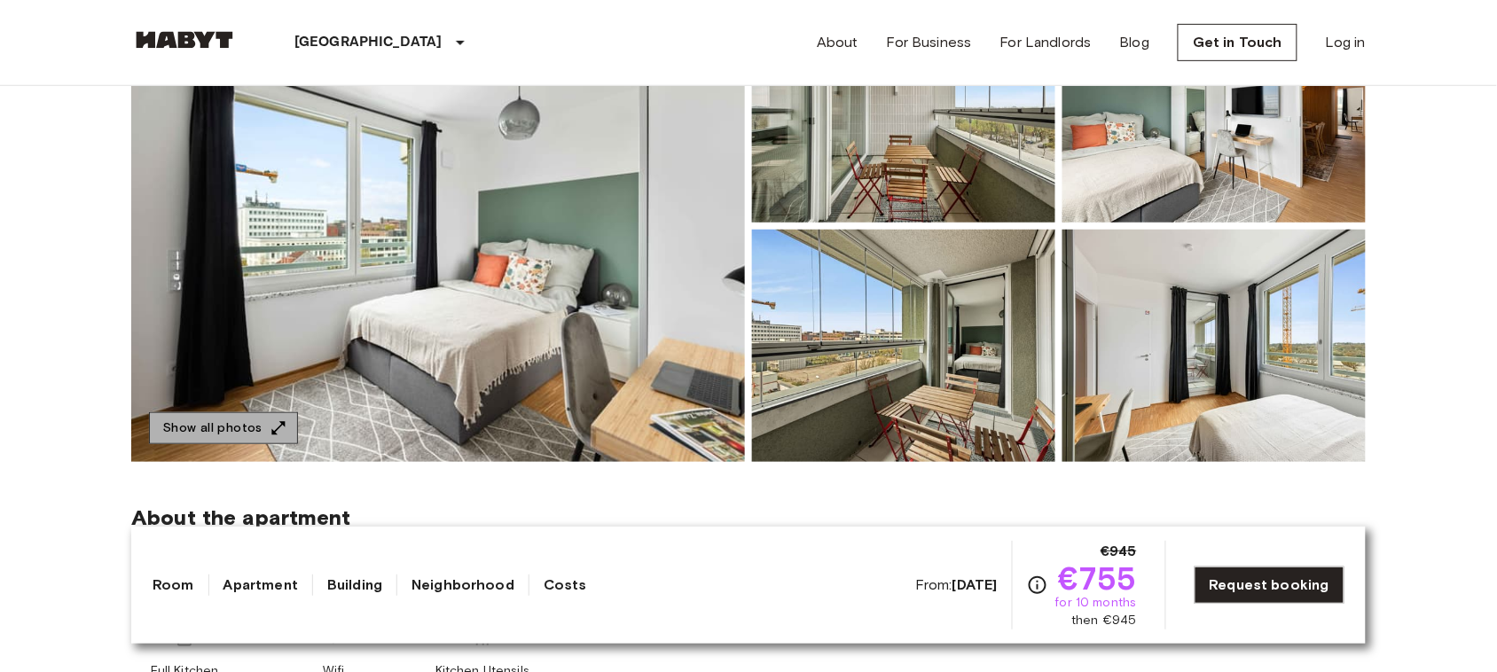
click at [260, 430] on button "Show all photos" at bounding box center [223, 428] width 149 height 33
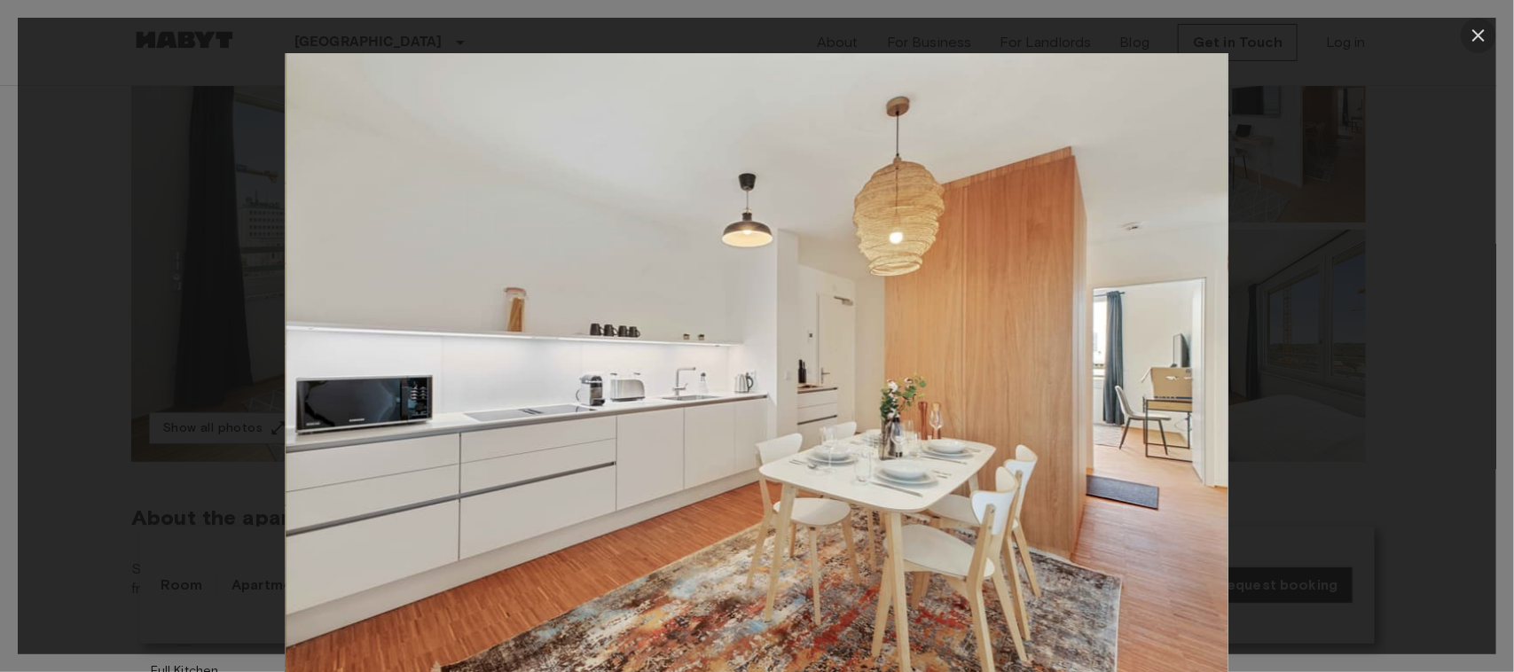
click at [1475, 36] on icon "button" at bounding box center [1477, 35] width 21 height 21
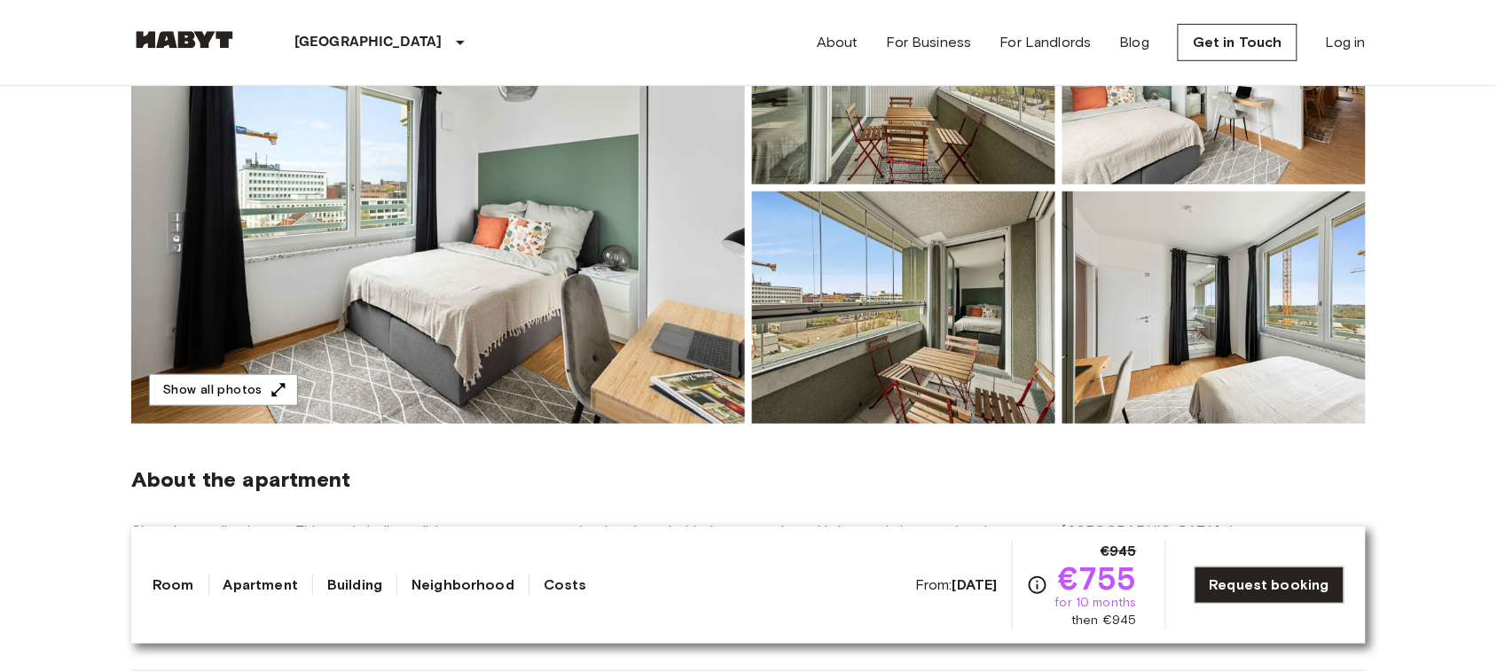
scroll to position [309, 0]
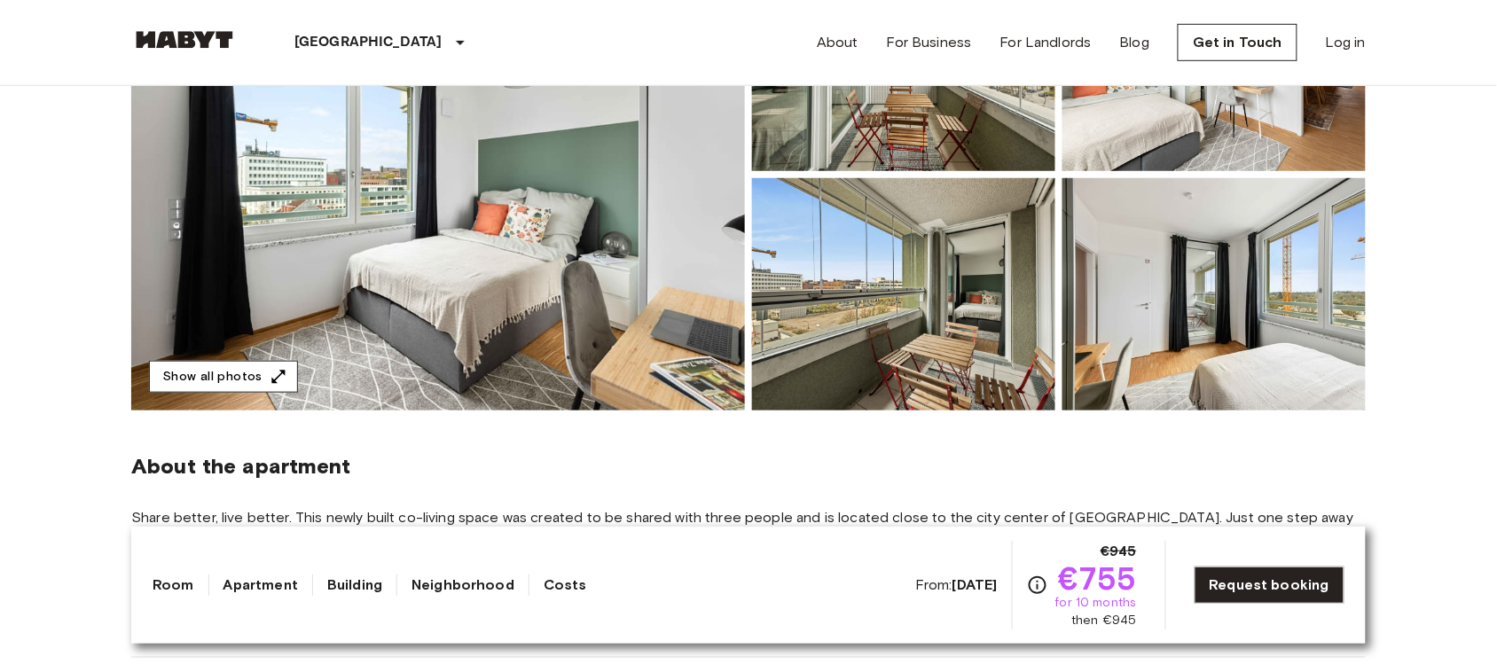
click at [273, 375] on icon "button" at bounding box center [279, 377] width 18 height 18
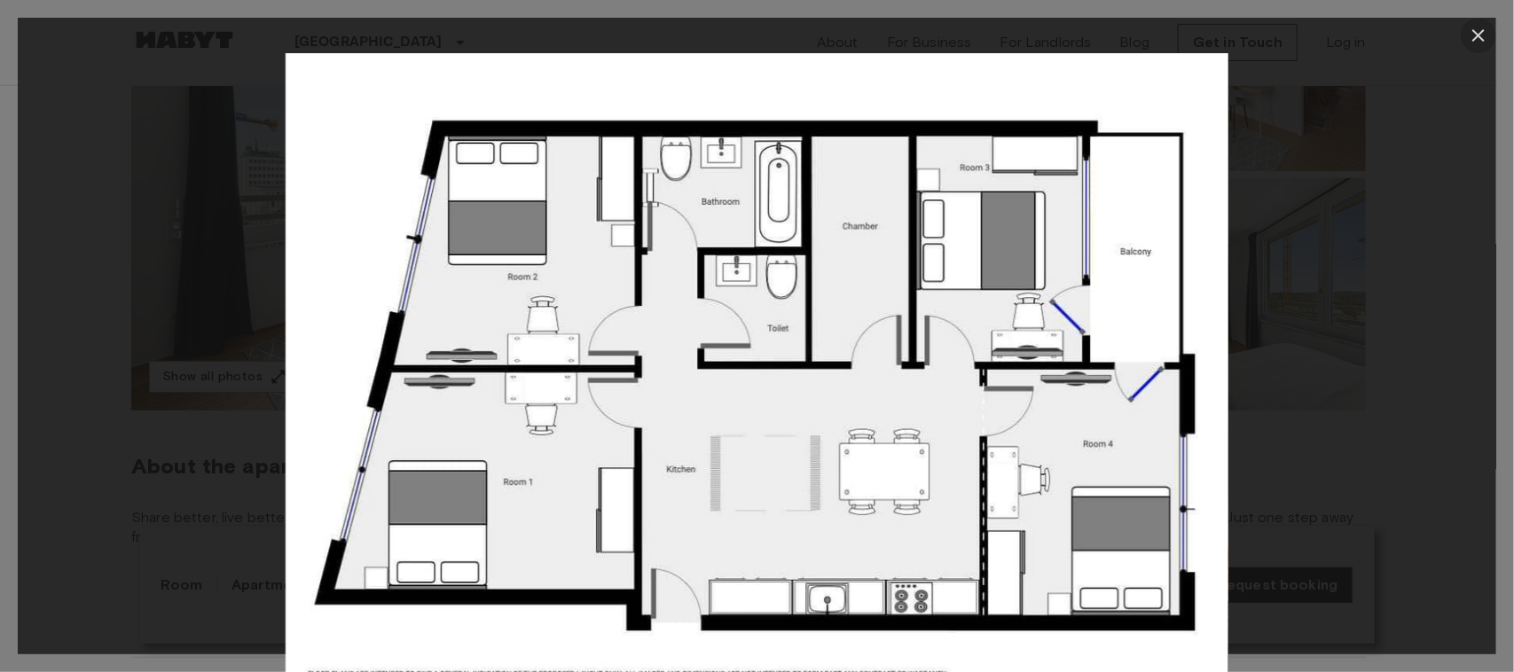
click at [1475, 40] on icon "button" at bounding box center [1478, 35] width 12 height 12
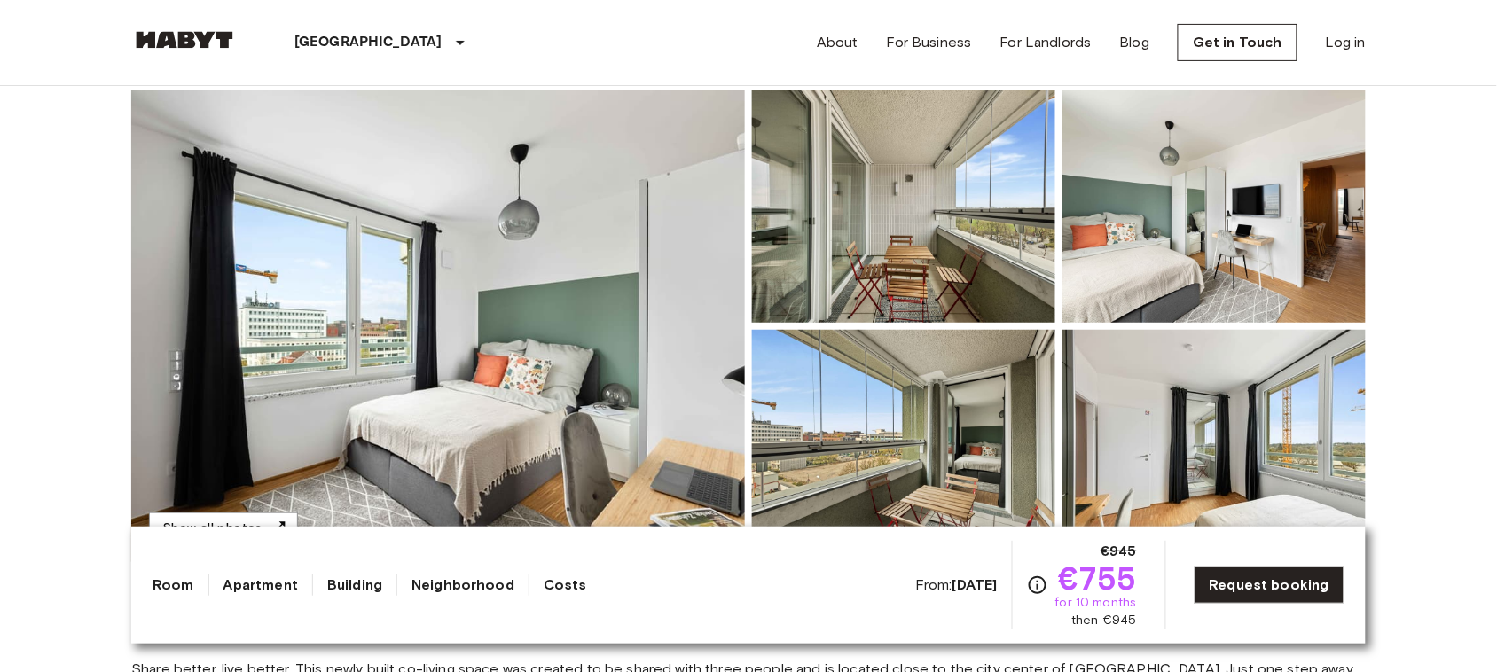
scroll to position [161, 0]
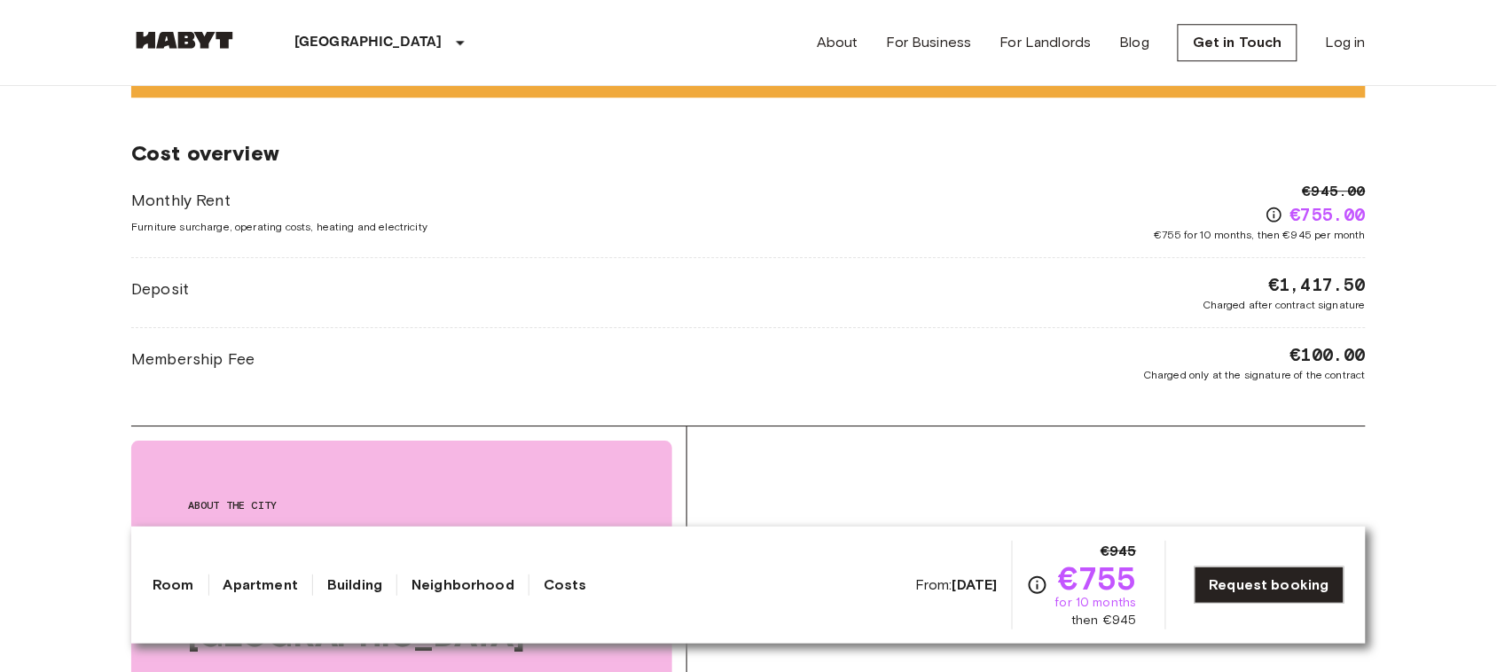
scroll to position [1451, 0]
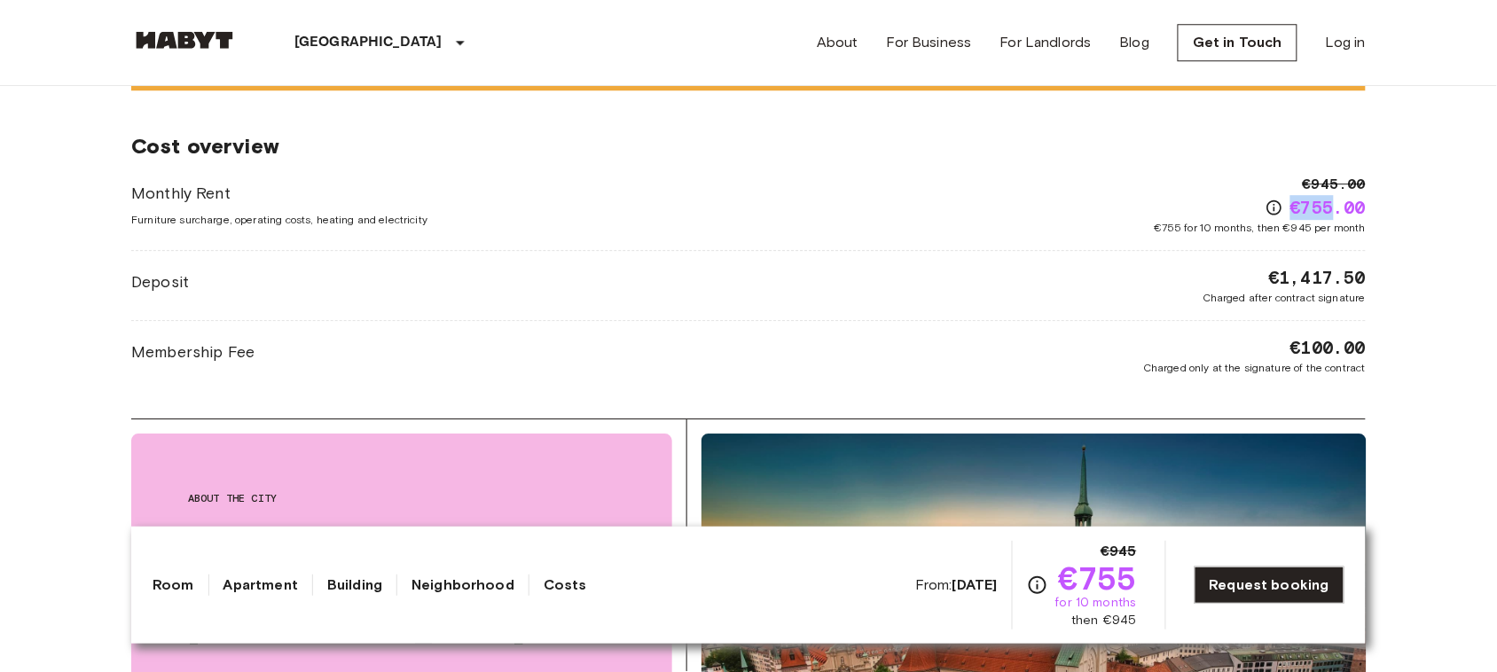
drag, startPoint x: 1283, startPoint y: 210, endPoint x: 1331, endPoint y: 214, distance: 48.0
click at [1331, 214] on div "€755.00" at bounding box center [1315, 207] width 100 height 25
copy span "€755"
copy span "€1,417.50"
drag, startPoint x: 1259, startPoint y: 280, endPoint x: 1379, endPoint y: 280, distance: 119.7
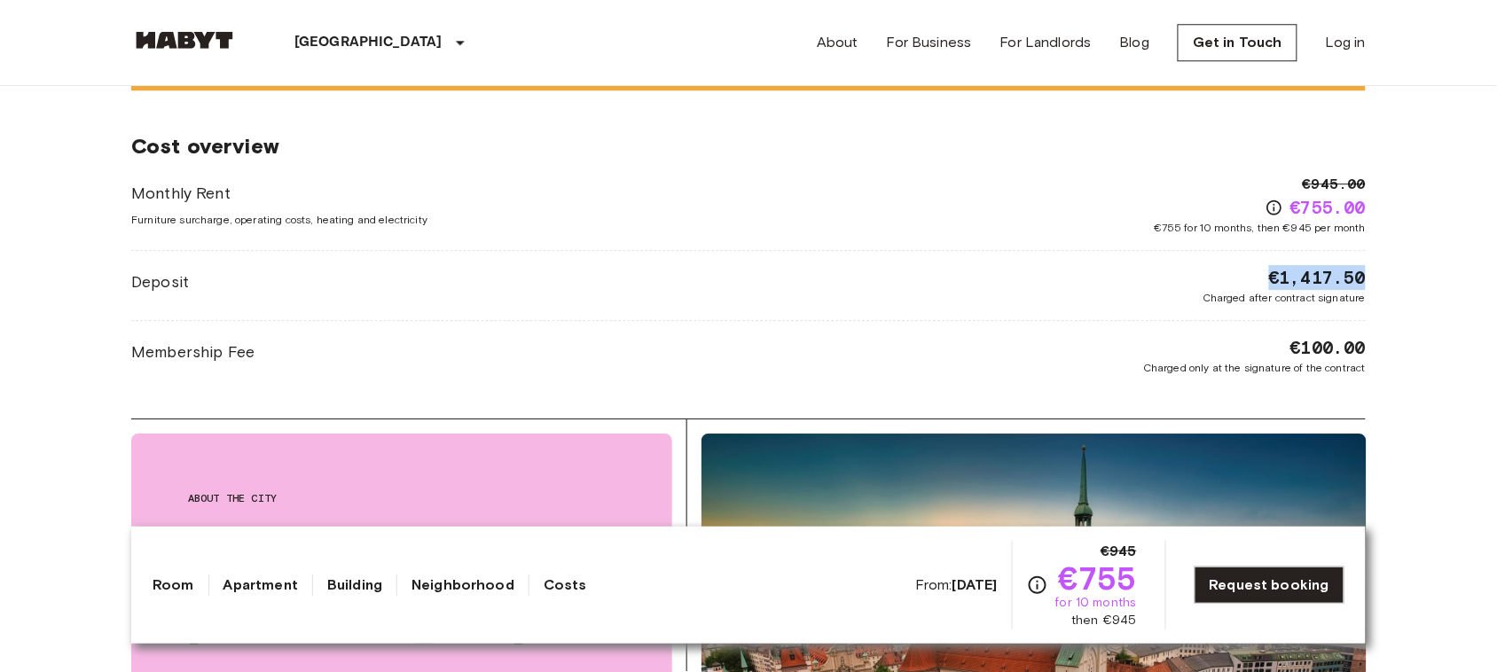
click at [1379, 280] on div "[GEOGRAPHIC_DATA] [GEOGRAPHIC_DATA] [GEOGRAPHIC_DATA] Private room Private room…" at bounding box center [748, 335] width 1277 height 3401
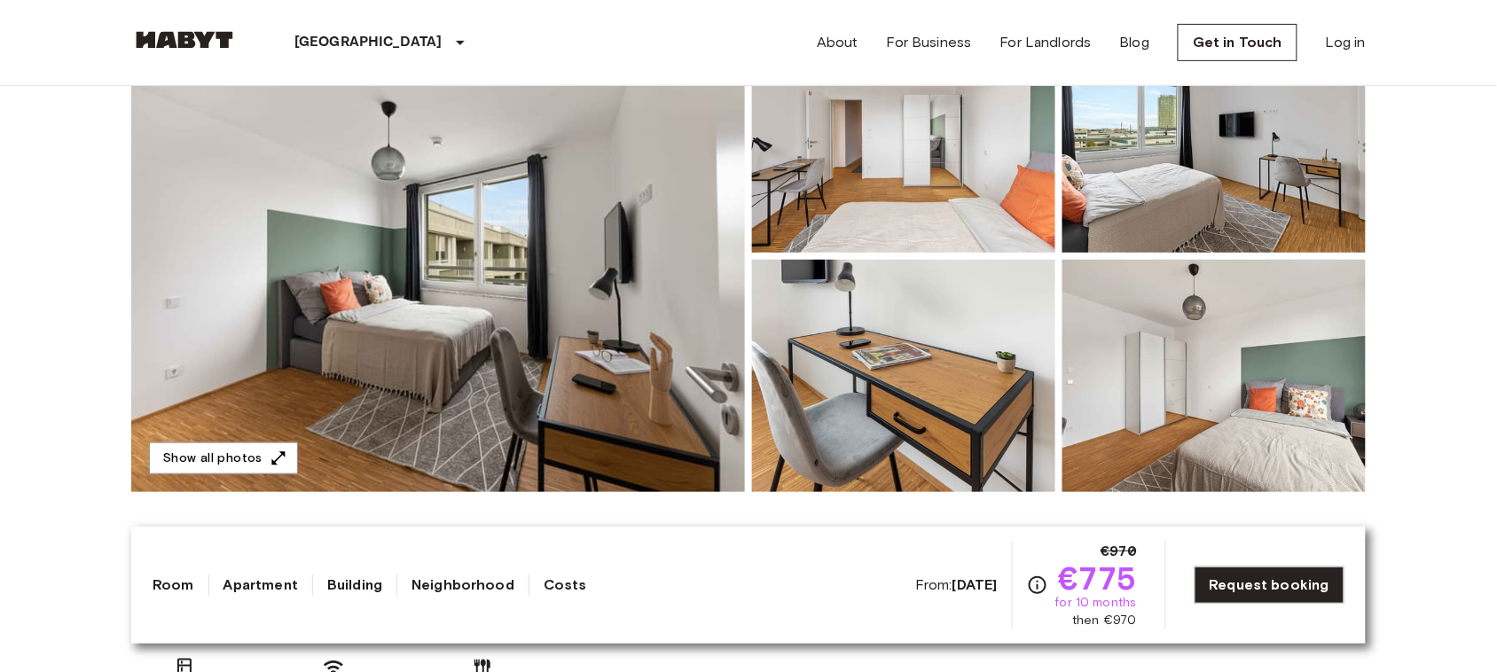
scroll to position [226, 0]
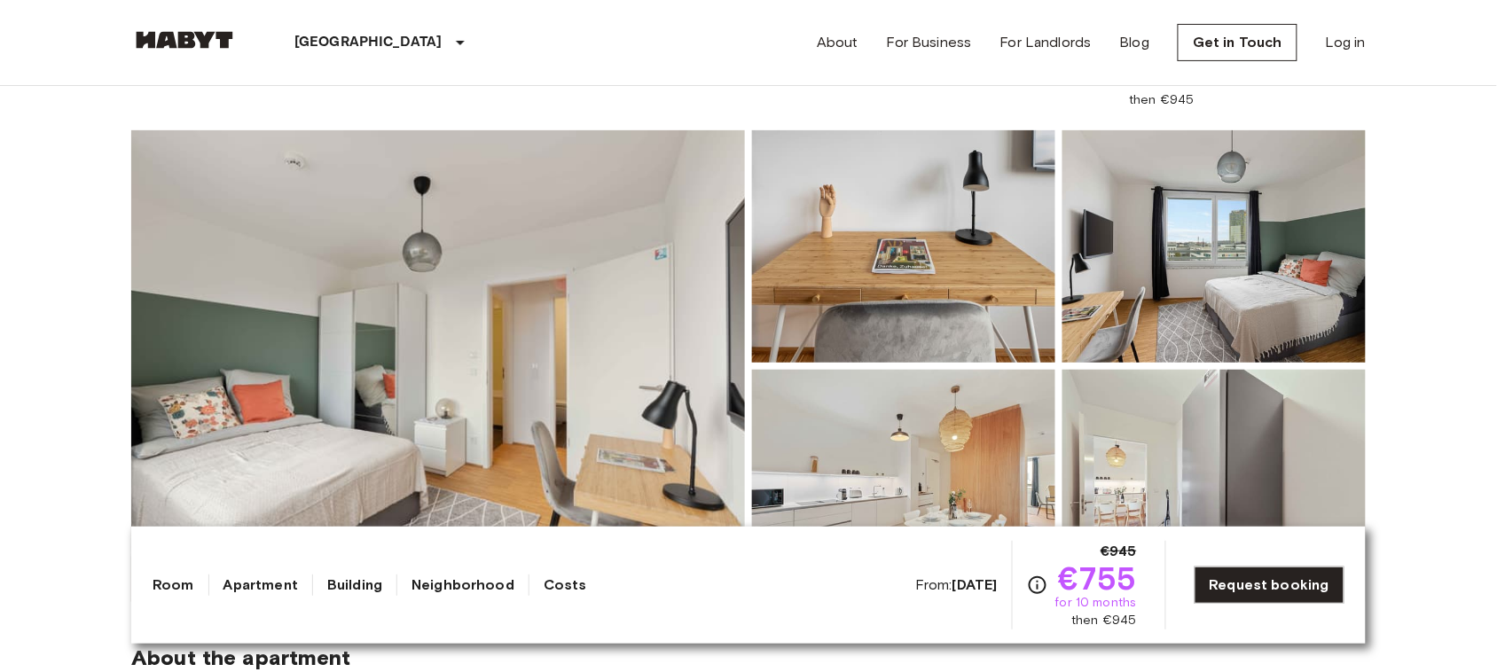
scroll to position [118, 0]
click at [1053, 235] on img at bounding box center [903, 245] width 303 height 232
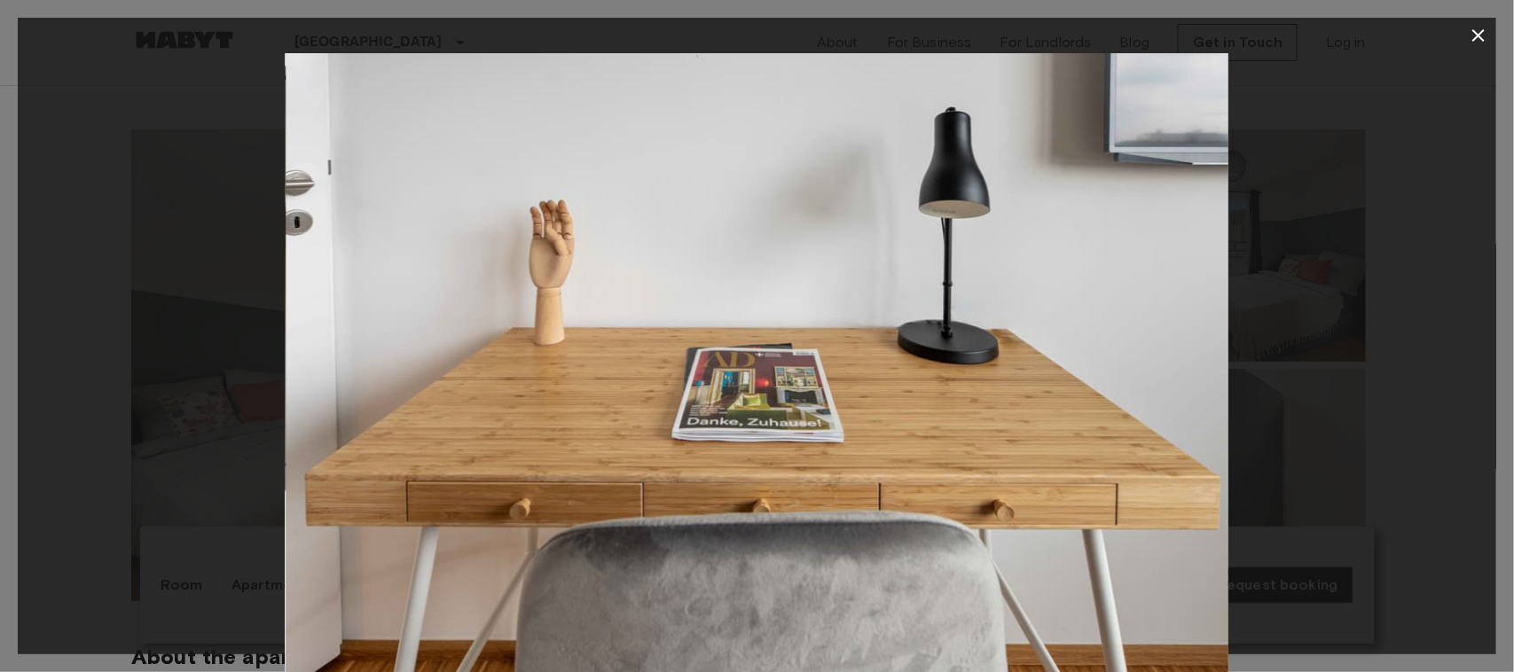
click at [1477, 32] on icon "button" at bounding box center [1477, 35] width 21 height 21
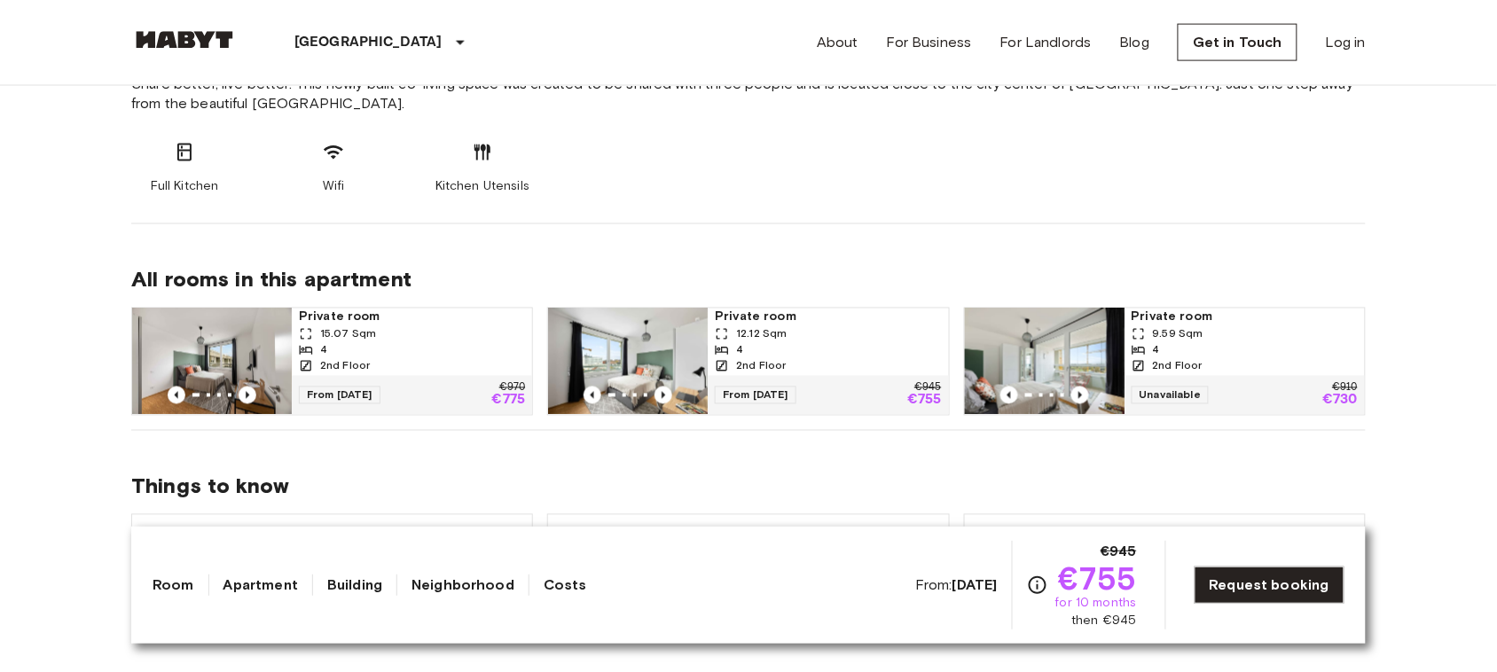
scroll to position [745, 0]
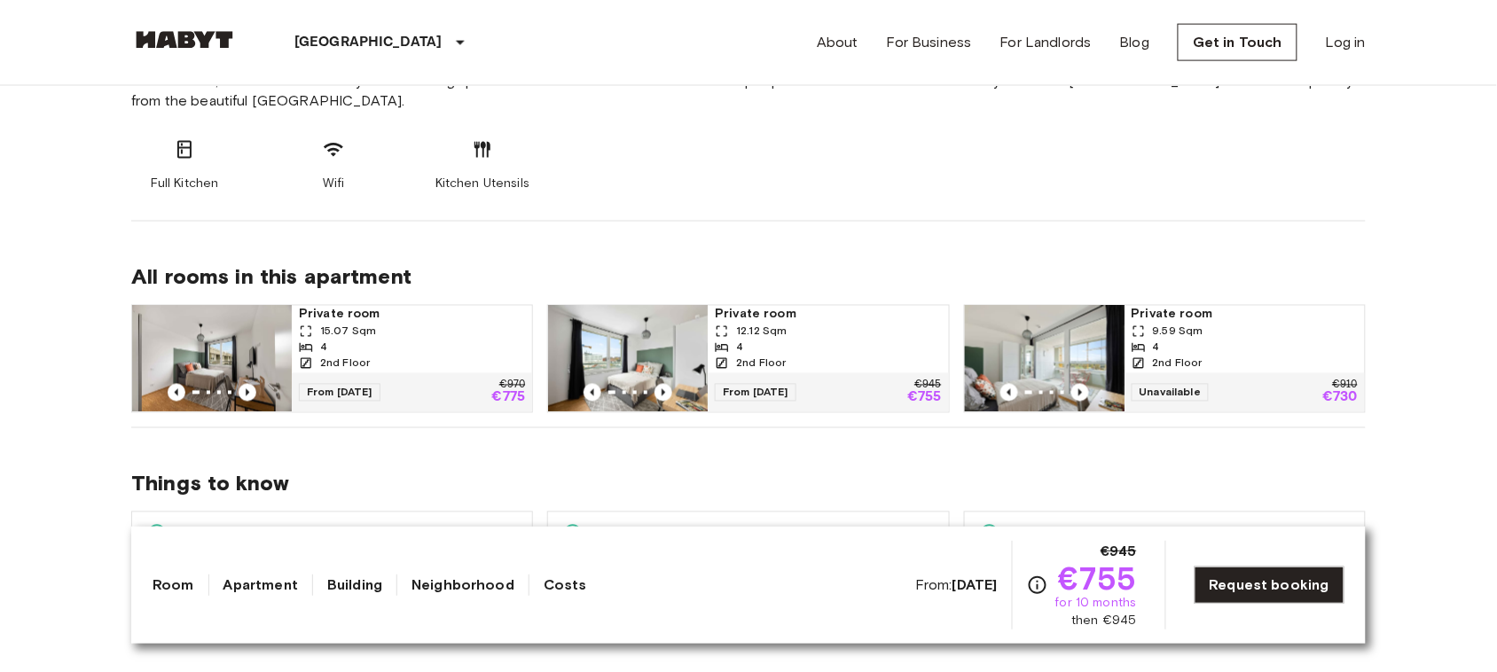
click at [1048, 342] on img at bounding box center [1045, 359] width 160 height 106
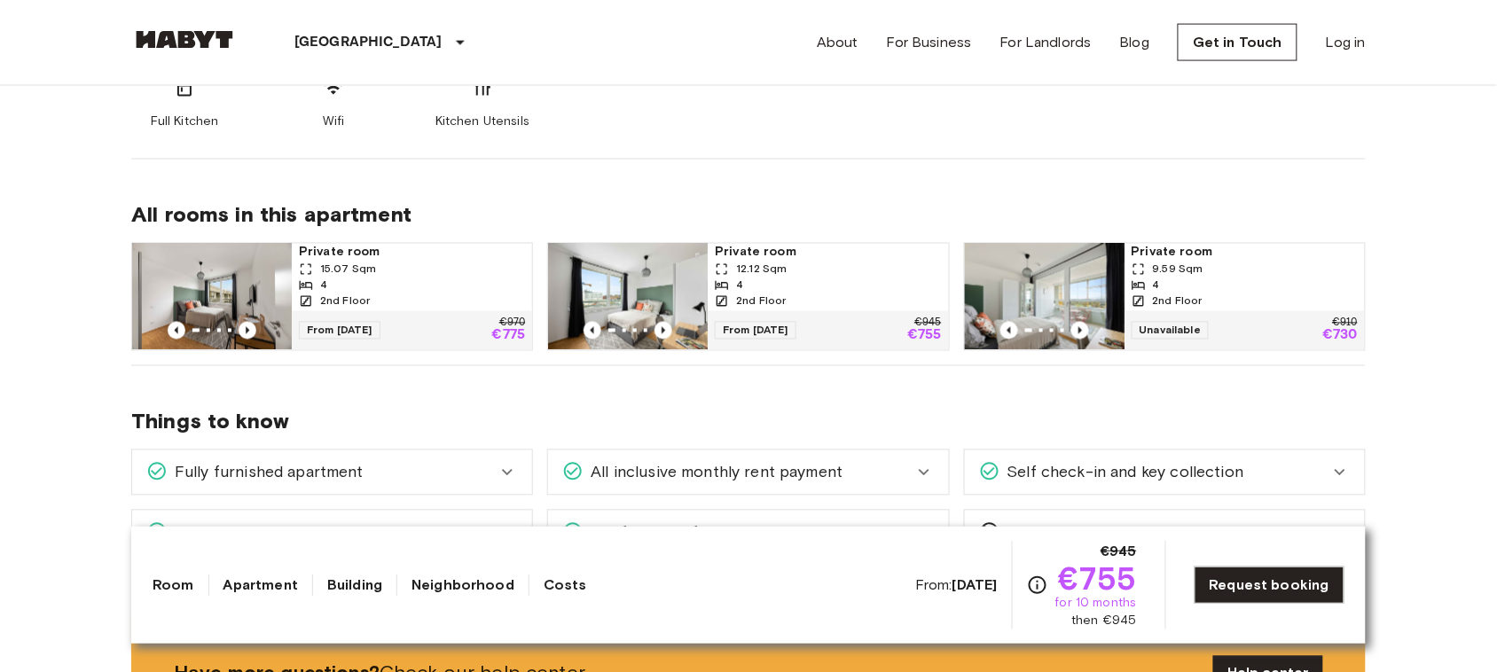
scroll to position [808, 0]
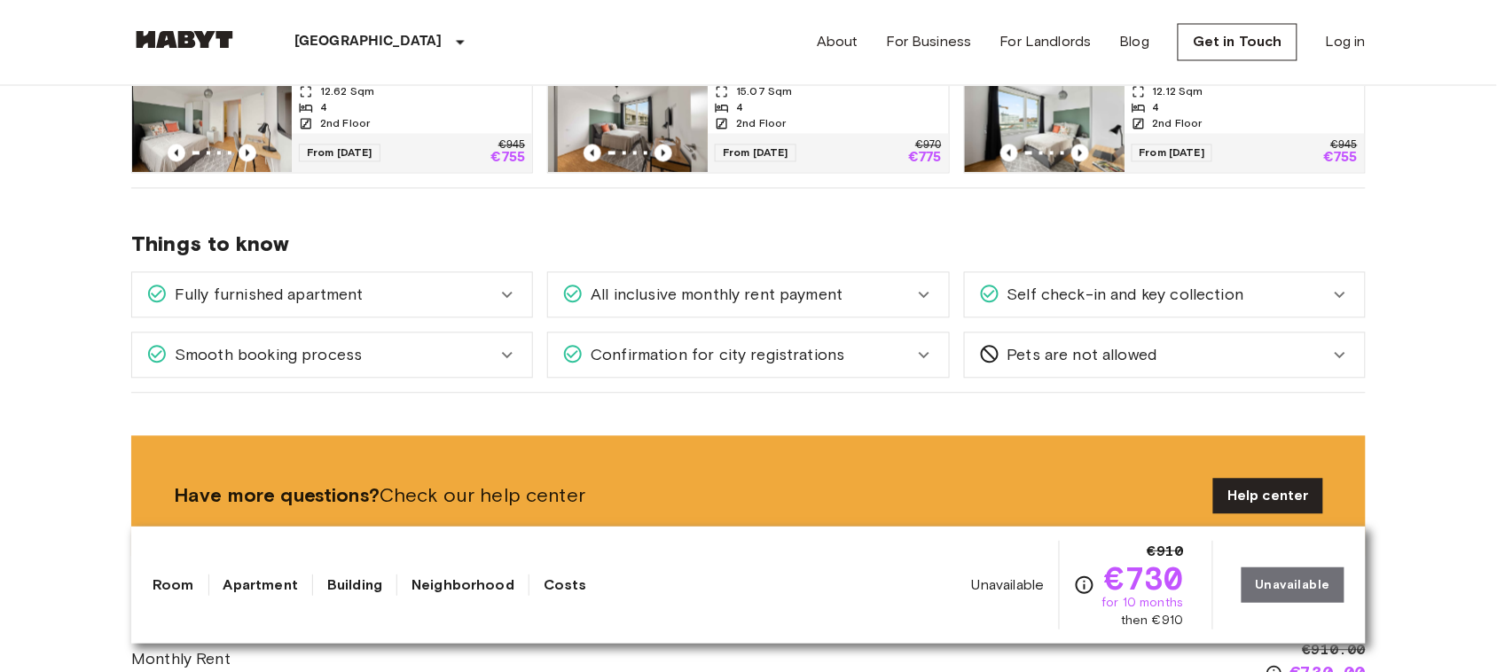
scroll to position [985, 0]
click at [434, 277] on div "Fully furnished apartment" at bounding box center [332, 294] width 400 height 44
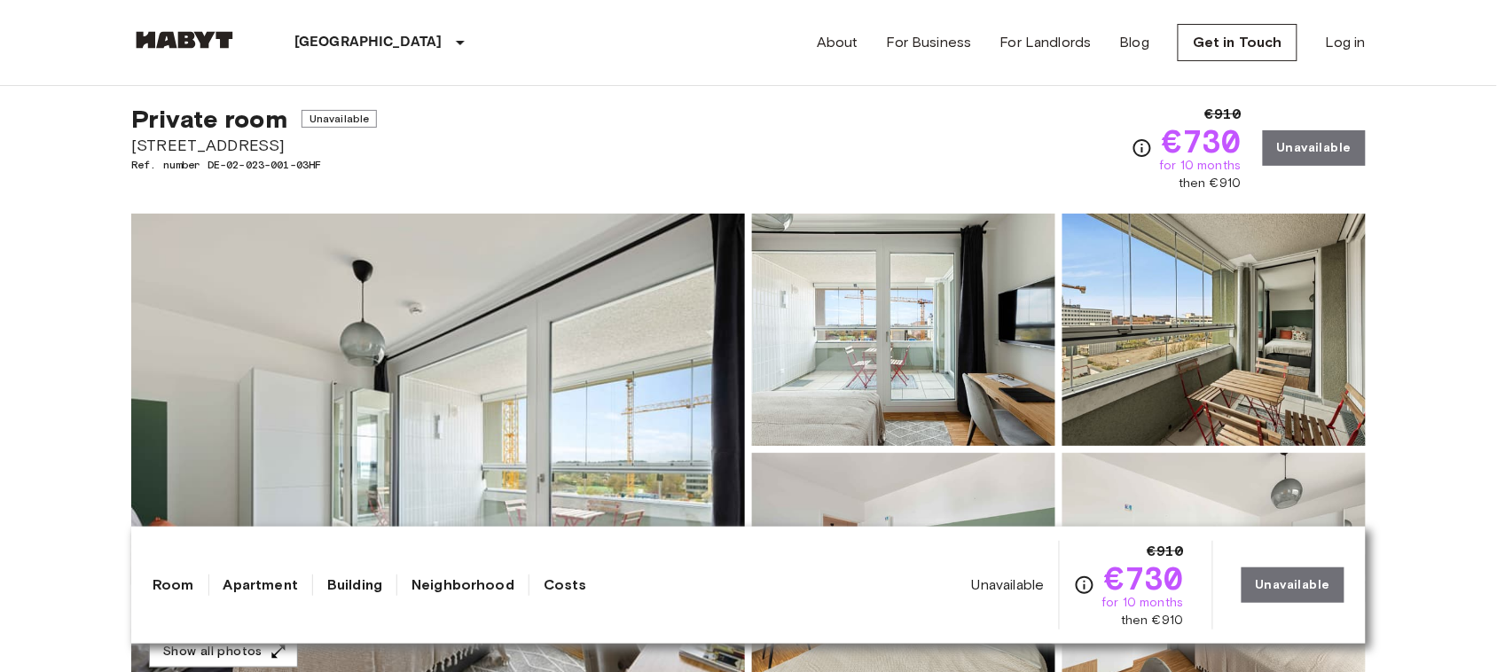
scroll to position [0, 0]
